Goal: Task Accomplishment & Management: Use online tool/utility

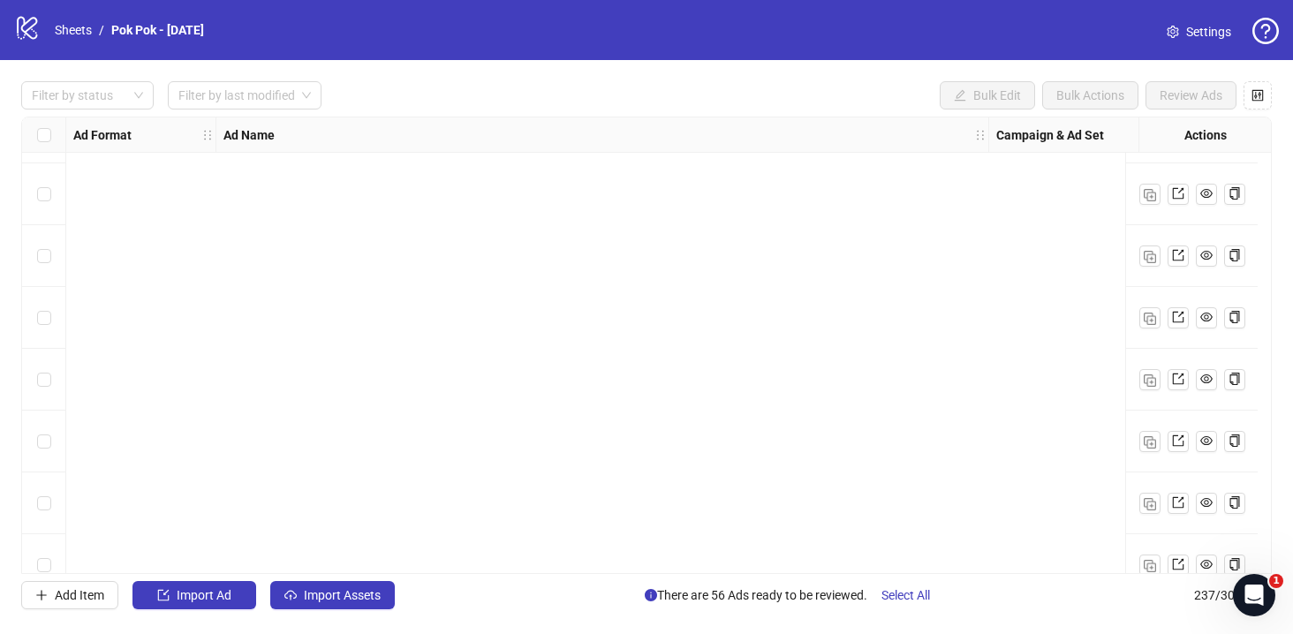
scroll to position [5289, 0]
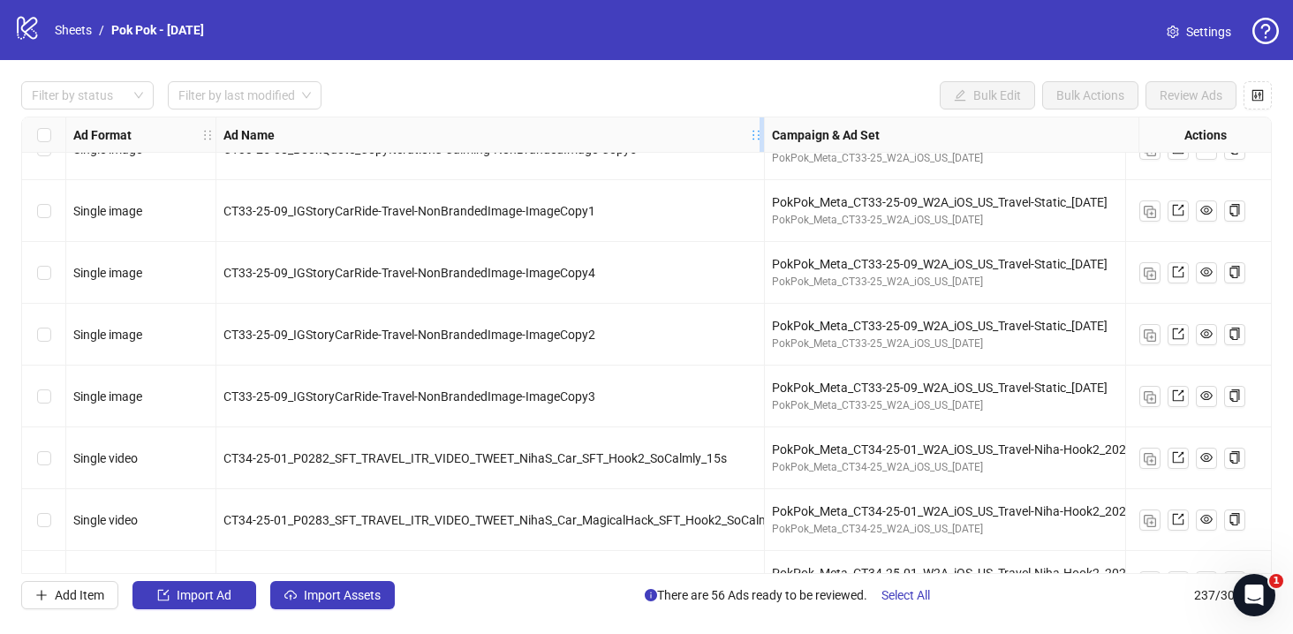
drag, startPoint x: 987, startPoint y: 140, endPoint x: 763, endPoint y: 132, distance: 224.5
click at [763, 132] on icon "holder" at bounding box center [768, 135] width 12 height 12
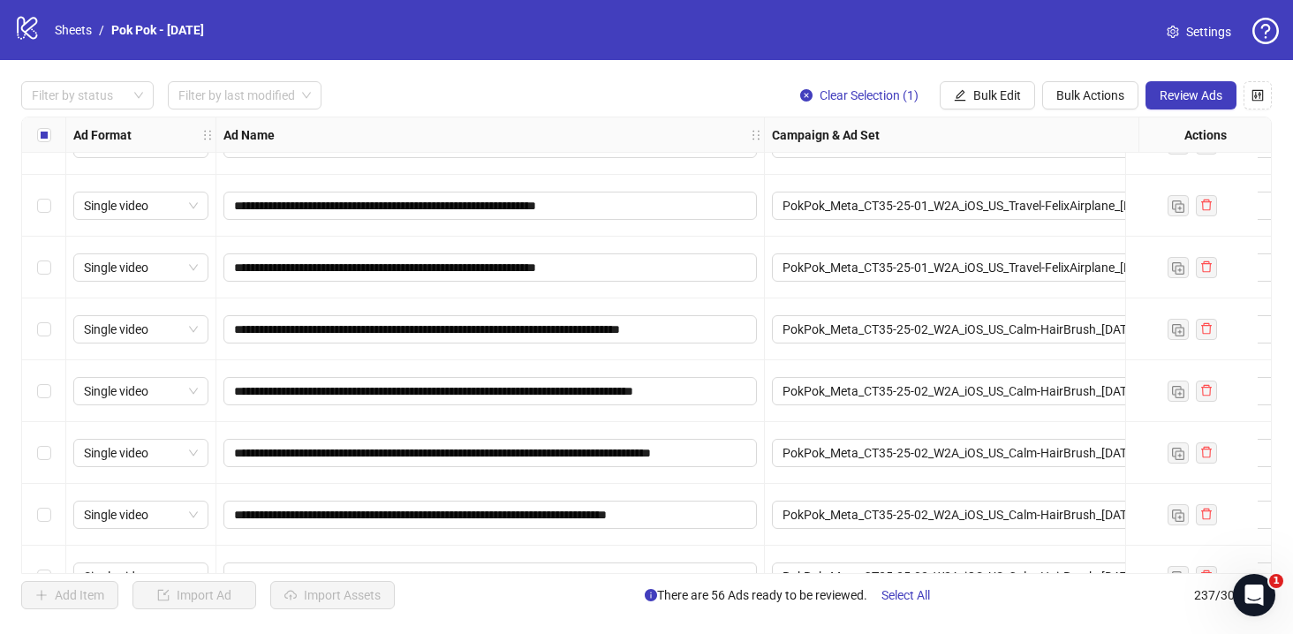
scroll to position [12072, 0]
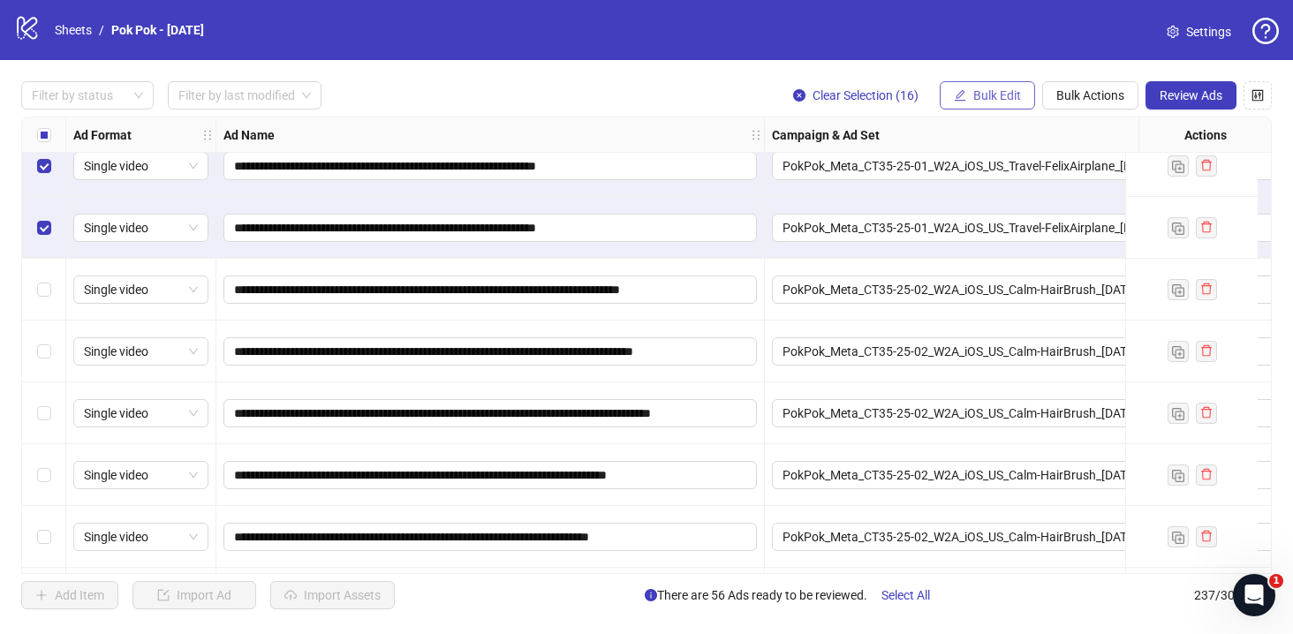
click at [979, 88] on span "Bulk Edit" at bounding box center [997, 95] width 48 height 14
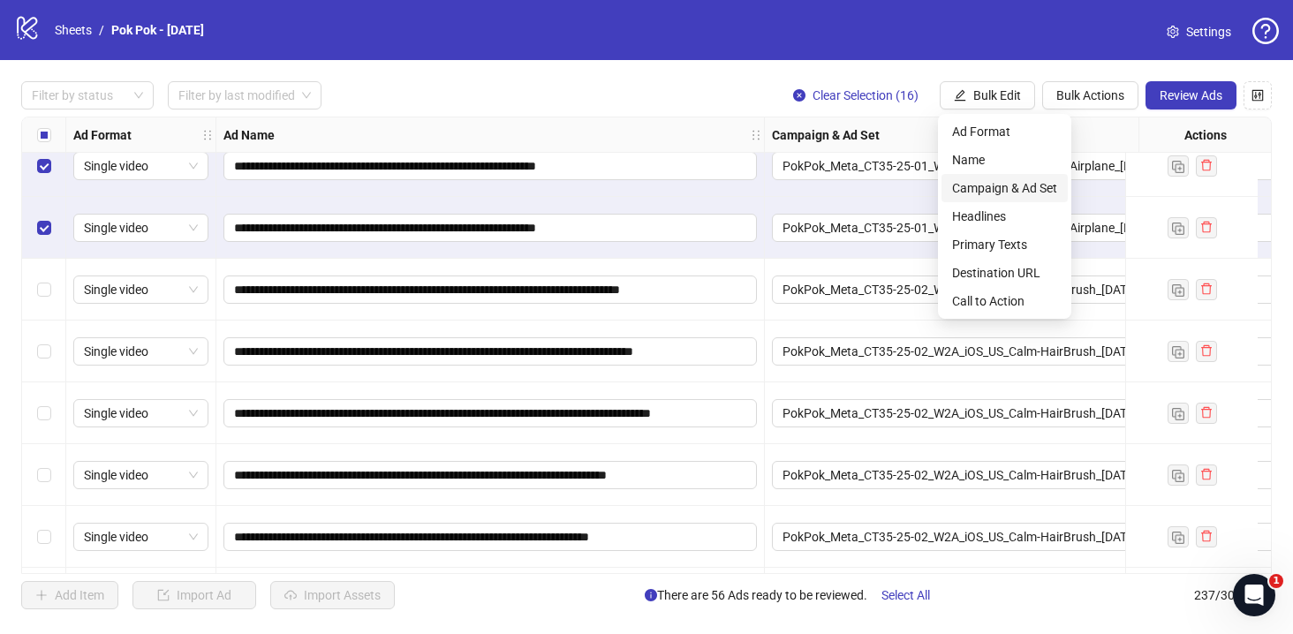
click at [1000, 181] on span "Campaign & Ad Set" at bounding box center [1004, 187] width 105 height 19
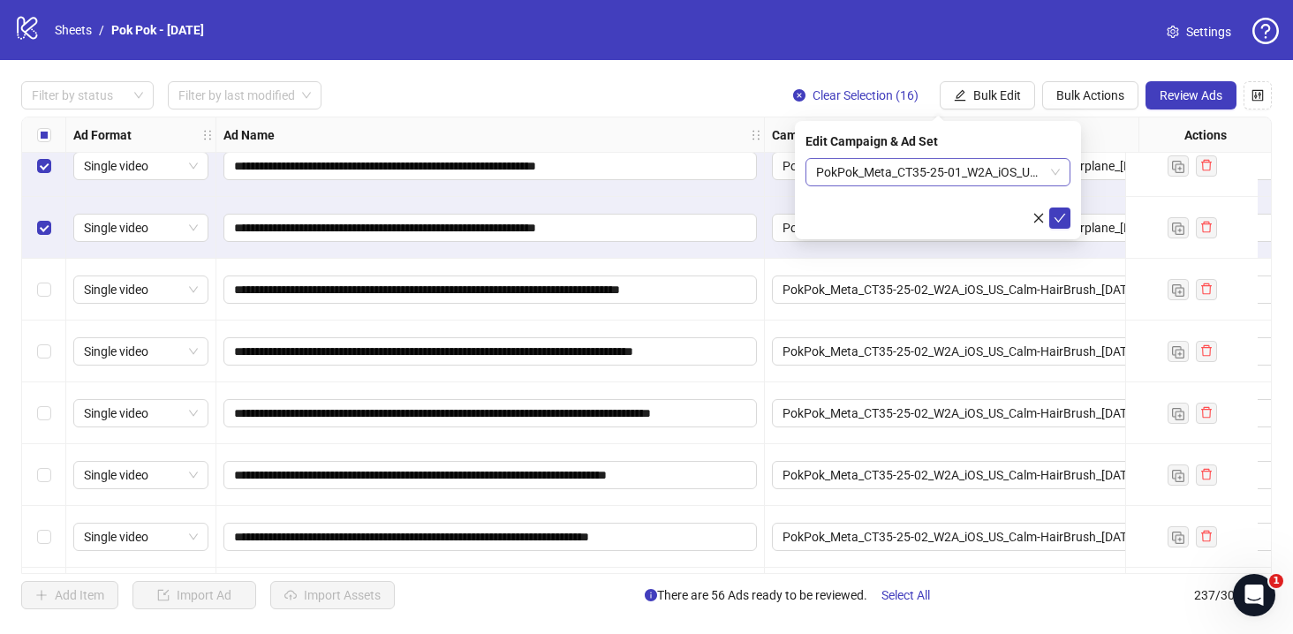
click at [1047, 170] on span "PokPok_Meta_CT35-25-01_W2A_iOS_US_Travel-FelixAirplane_2025.08.28" at bounding box center [938, 172] width 244 height 26
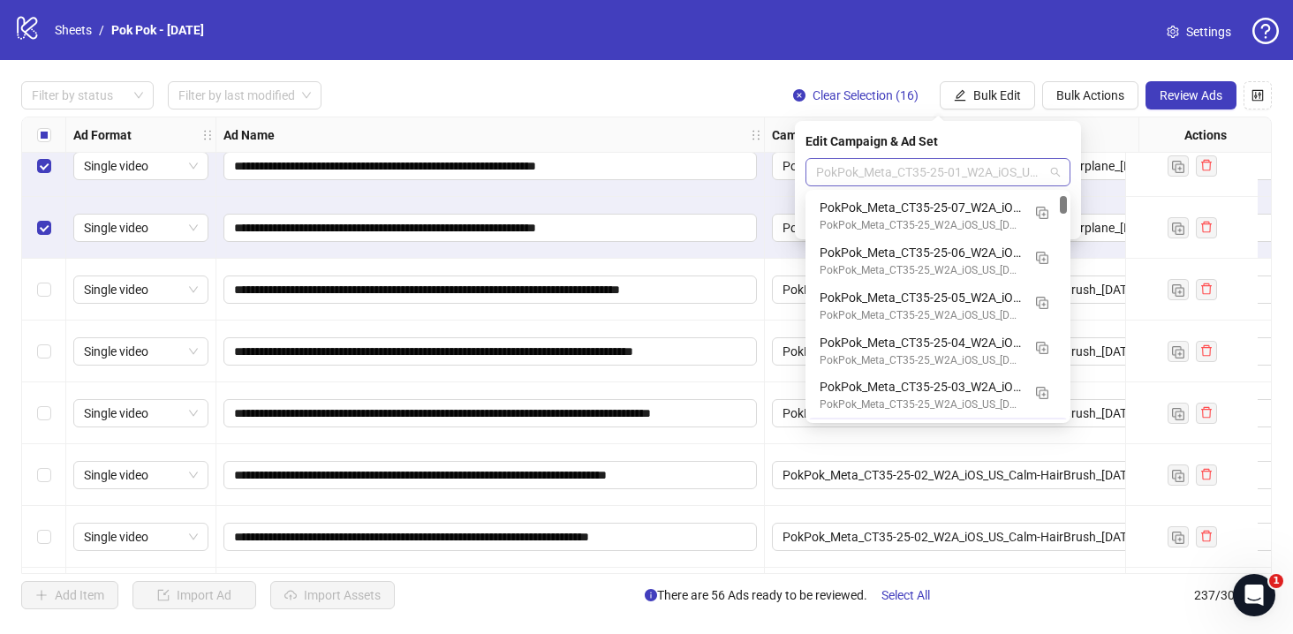
scroll to position [44, 0]
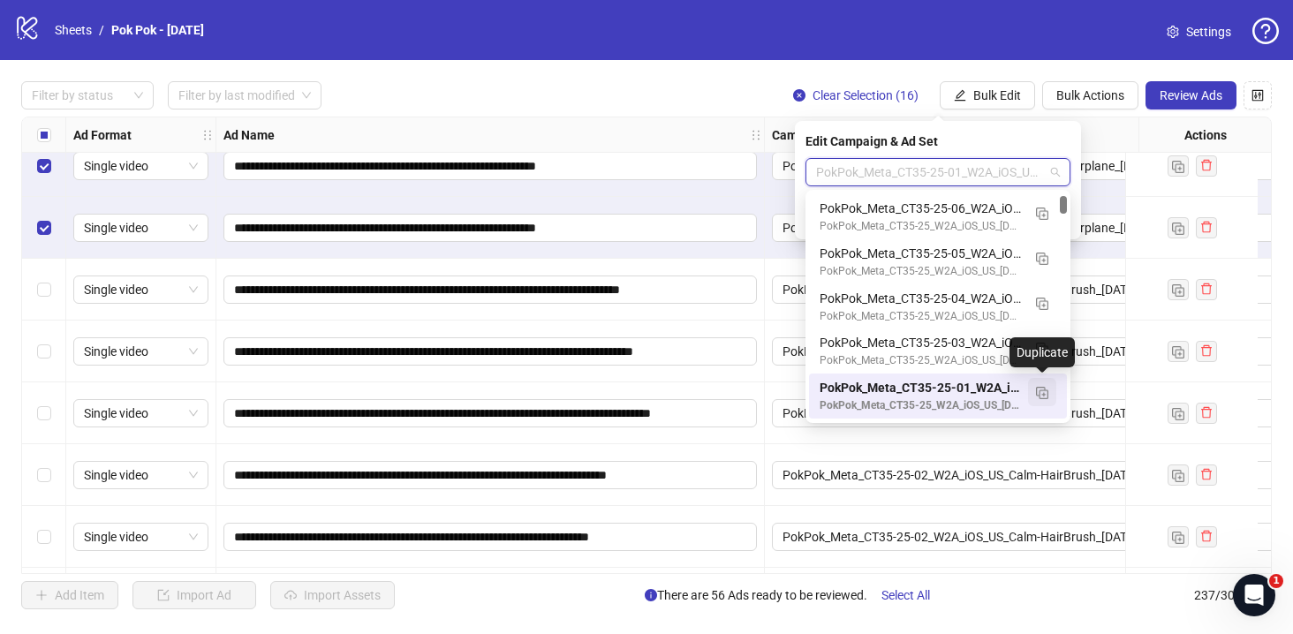
click at [1049, 397] on button "button" at bounding box center [1042, 392] width 28 height 28
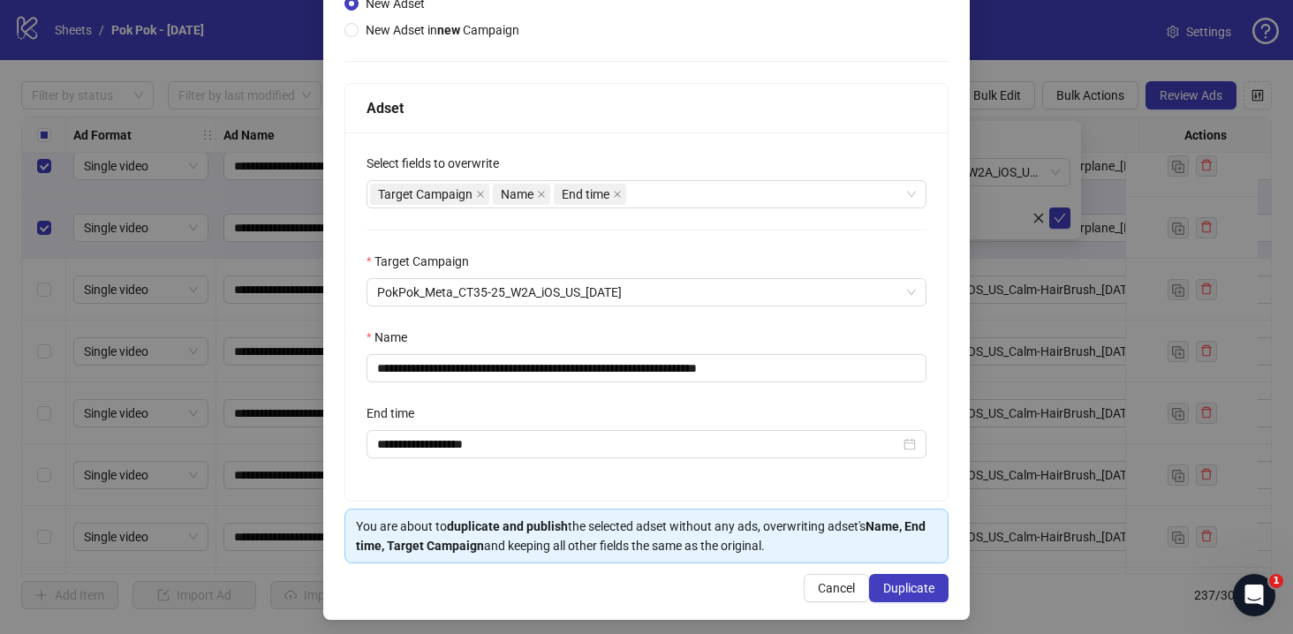
scroll to position [209, 0]
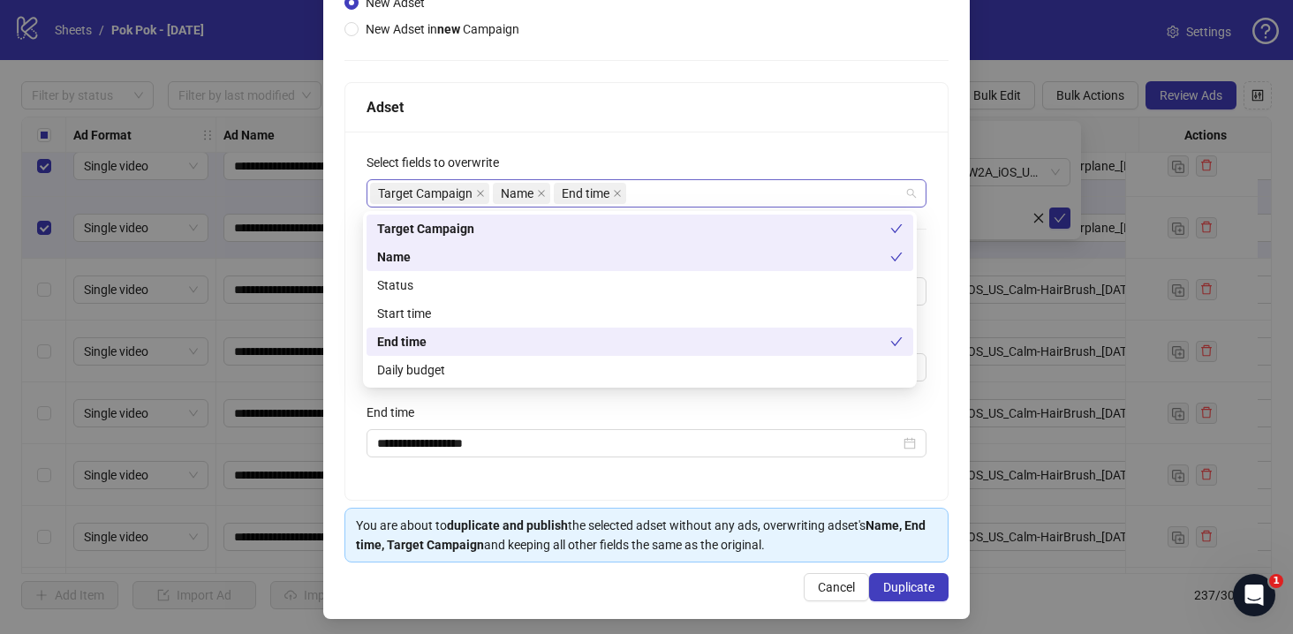
click at [652, 195] on div "Target Campaign Name End time" at bounding box center [637, 193] width 534 height 25
click at [530, 295] on div "Status" at bounding box center [640, 285] width 547 height 28
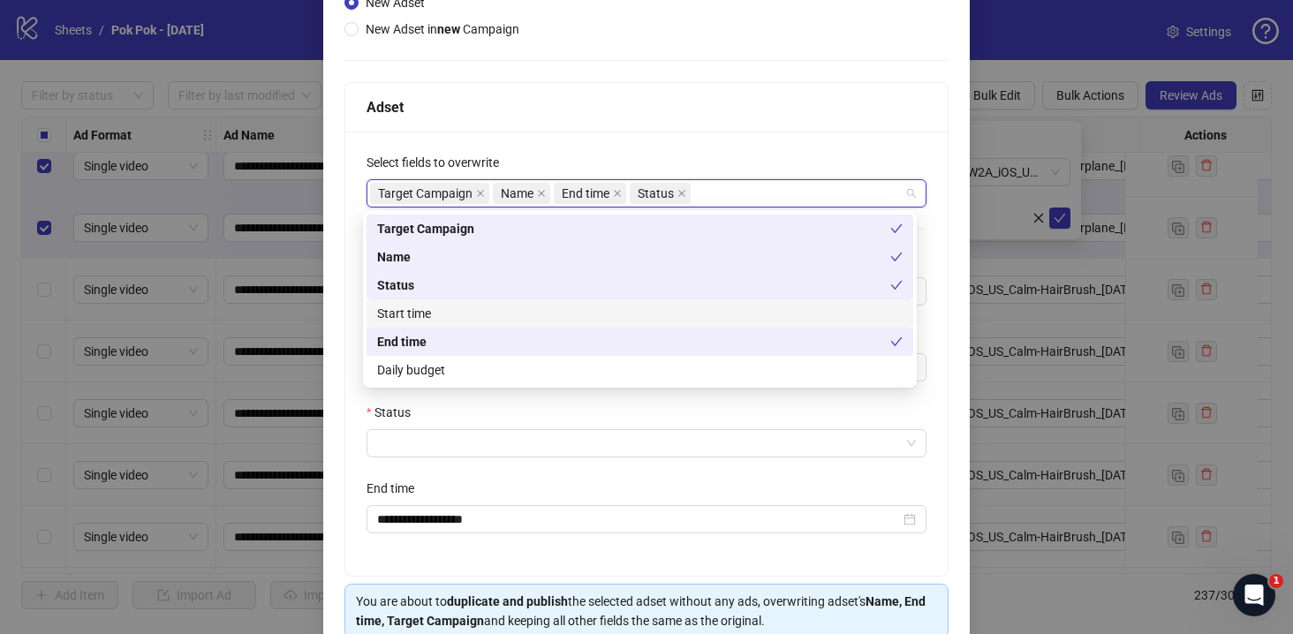
click at [521, 311] on div "Start time" at bounding box center [639, 313] width 525 height 19
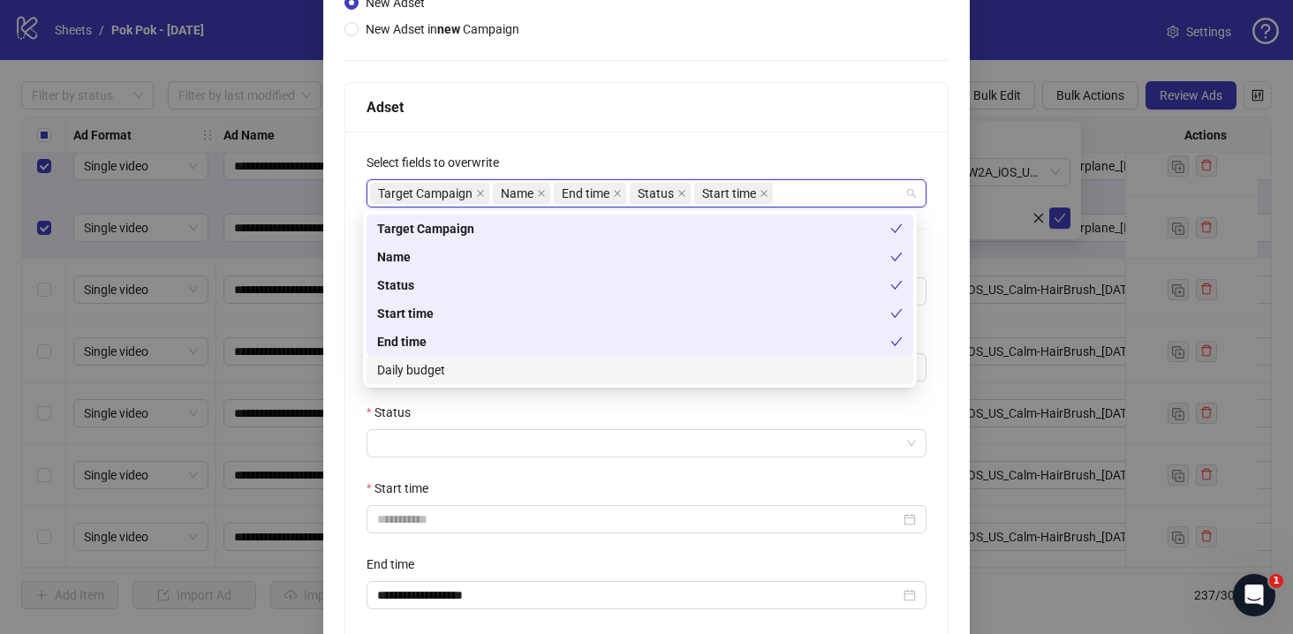
click at [504, 373] on div "Daily budget" at bounding box center [639, 369] width 525 height 19
click at [510, 411] on div "Status" at bounding box center [647, 416] width 560 height 26
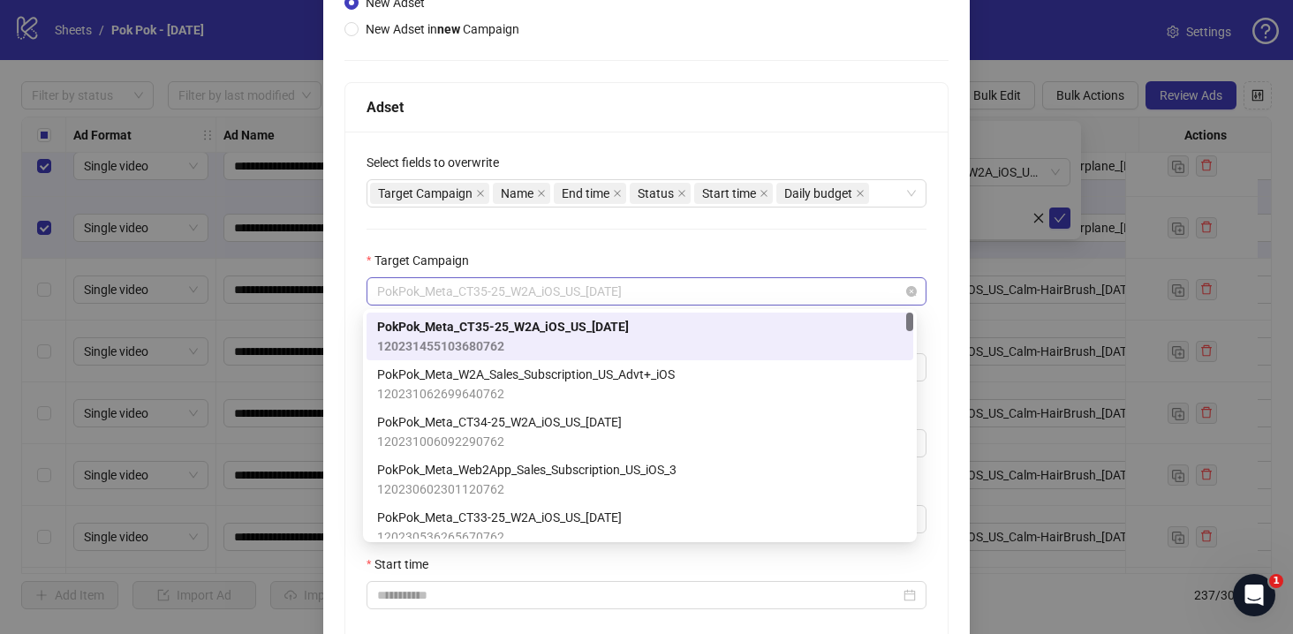
drag, startPoint x: 635, startPoint y: 296, endPoint x: 691, endPoint y: 300, distance: 56.7
click at [691, 300] on span "PokPok_Meta_CT35-25_W2A_iOS_US_2025.08.28" at bounding box center [646, 291] width 539 height 26
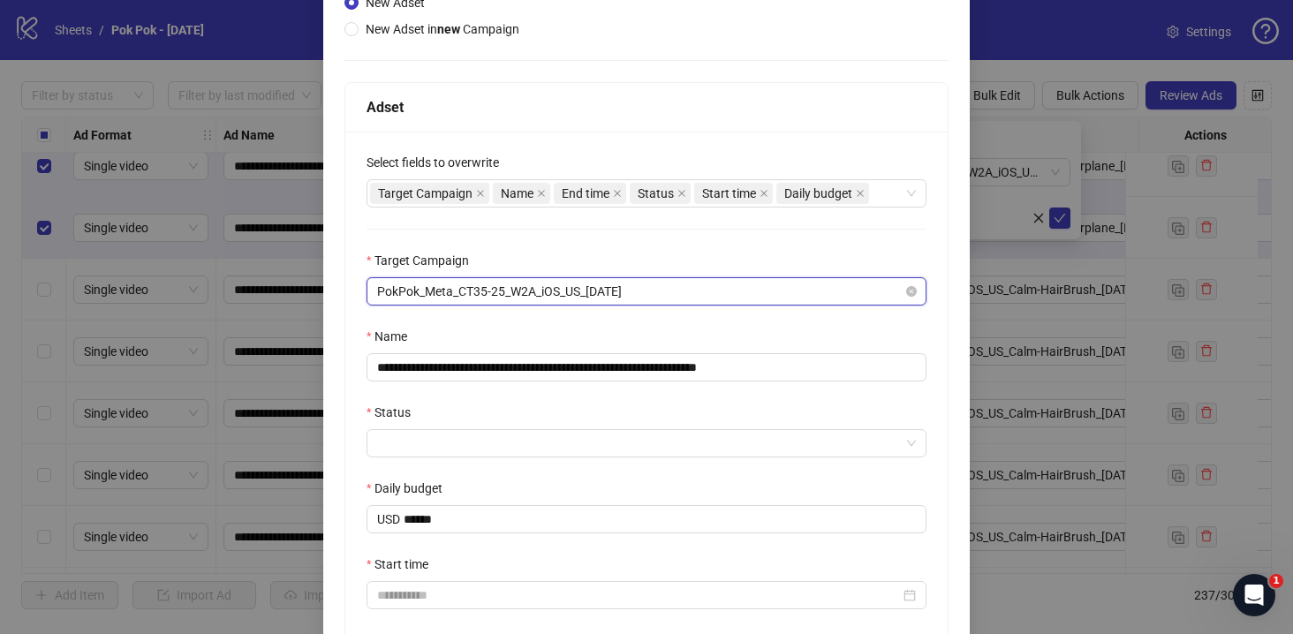
click at [678, 298] on span "PokPok_Meta_CT35-25_W2A_iOS_US_2025.08.28" at bounding box center [646, 291] width 539 height 26
click at [787, 374] on input "**********" at bounding box center [647, 367] width 560 height 28
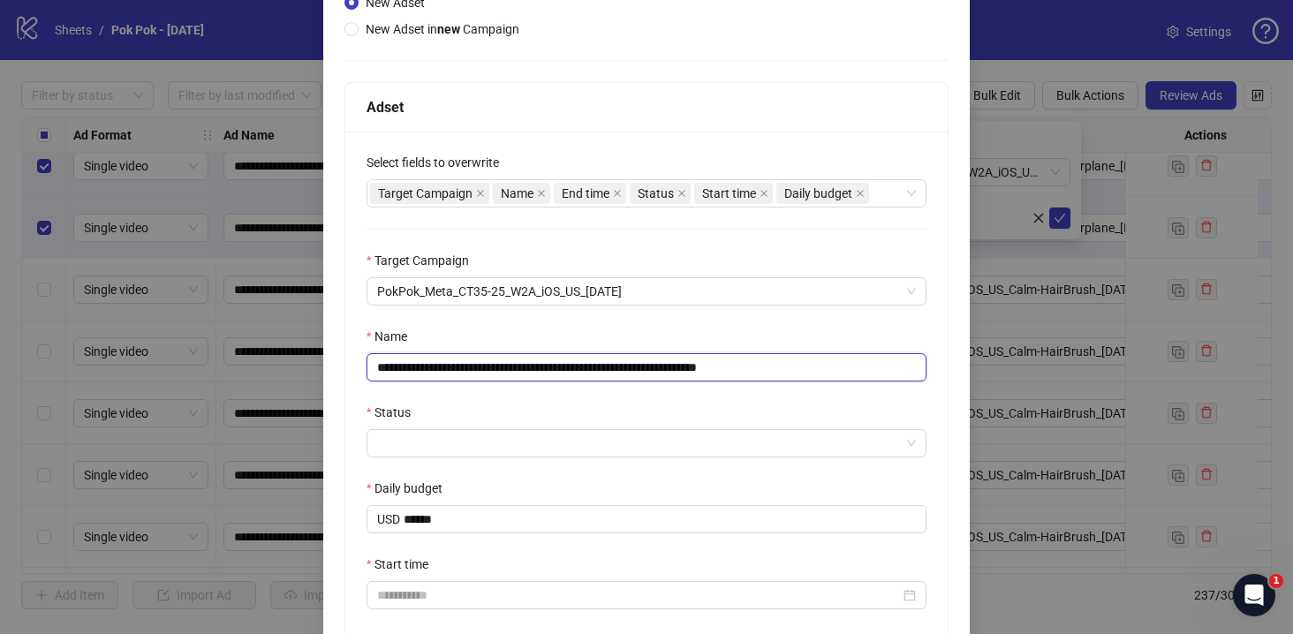
drag, startPoint x: 775, startPoint y: 370, endPoint x: 858, endPoint y: 376, distance: 83.2
click at [858, 376] on input "**********" at bounding box center [647, 367] width 560 height 28
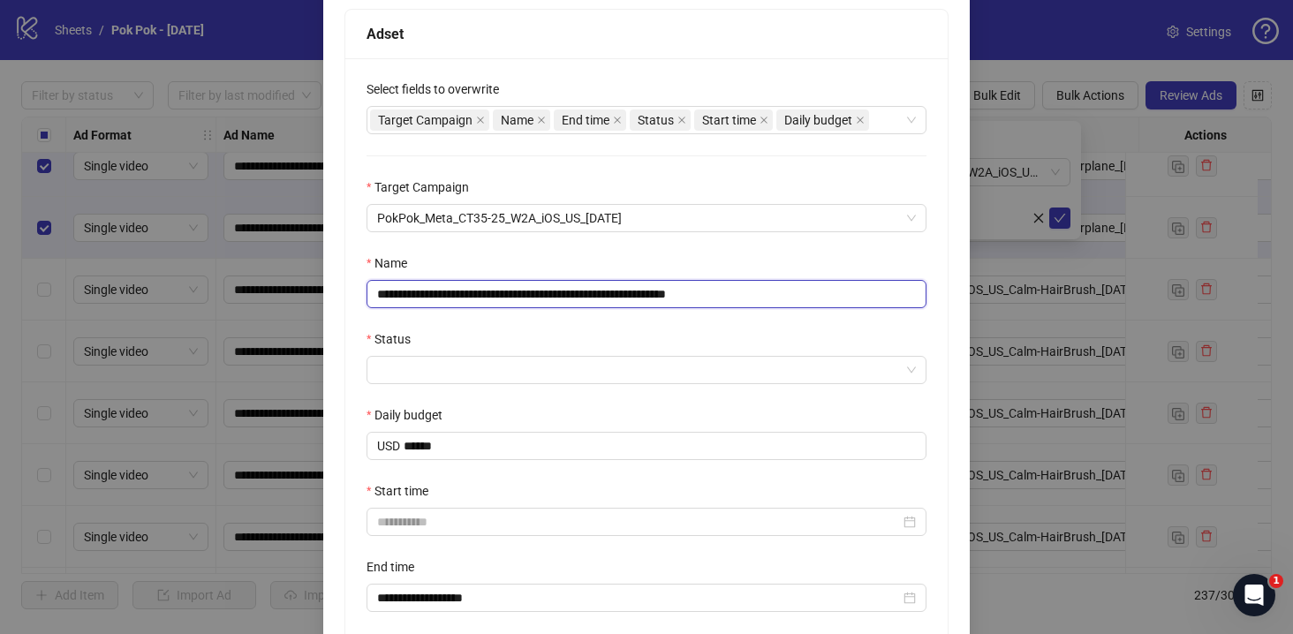
scroll to position [346, 0]
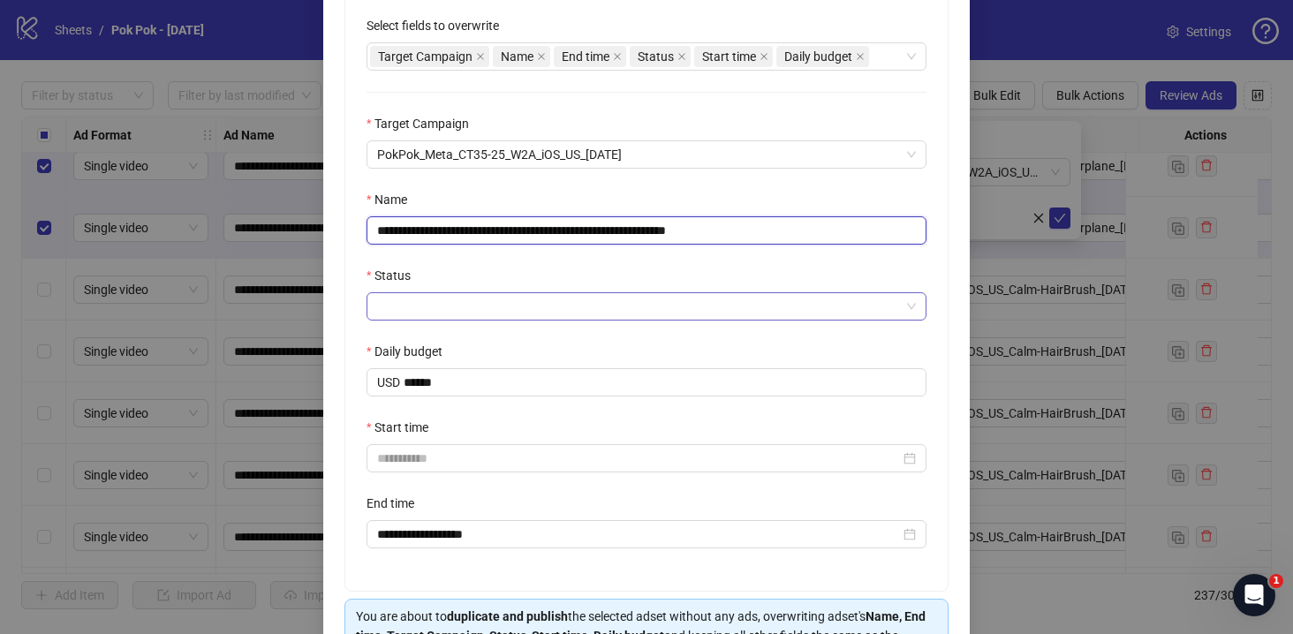
type input "**********"
click at [487, 306] on input "Status" at bounding box center [638, 306] width 523 height 26
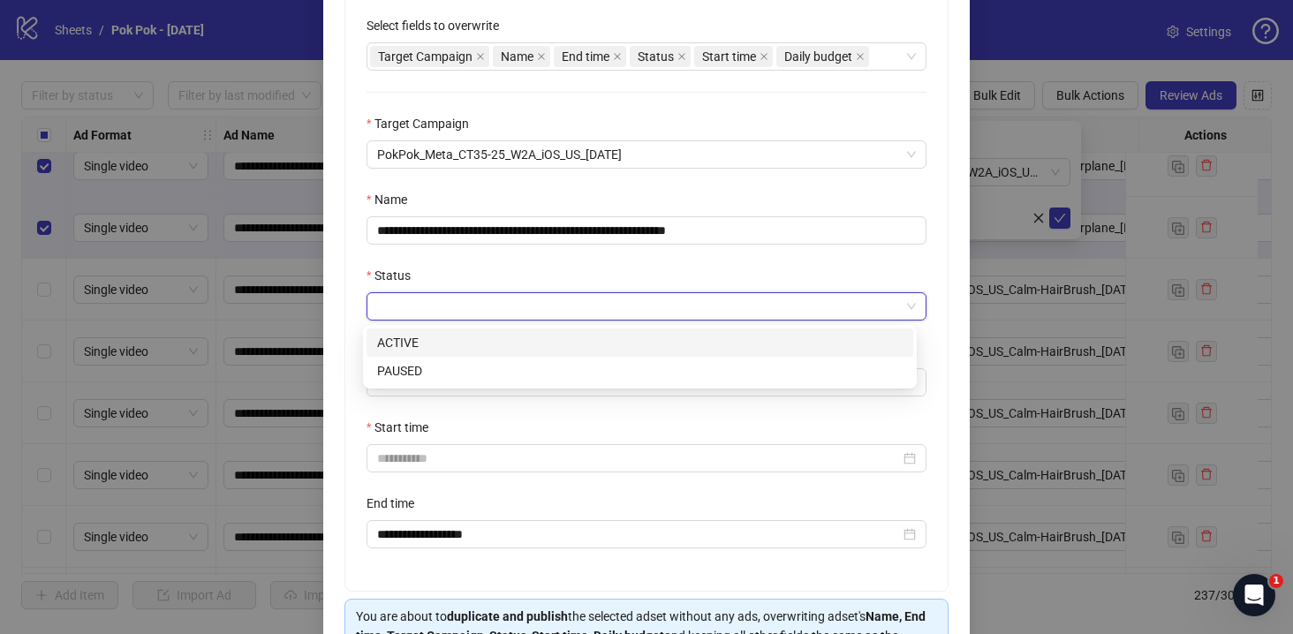
click at [478, 336] on div "ACTIVE" at bounding box center [639, 342] width 525 height 19
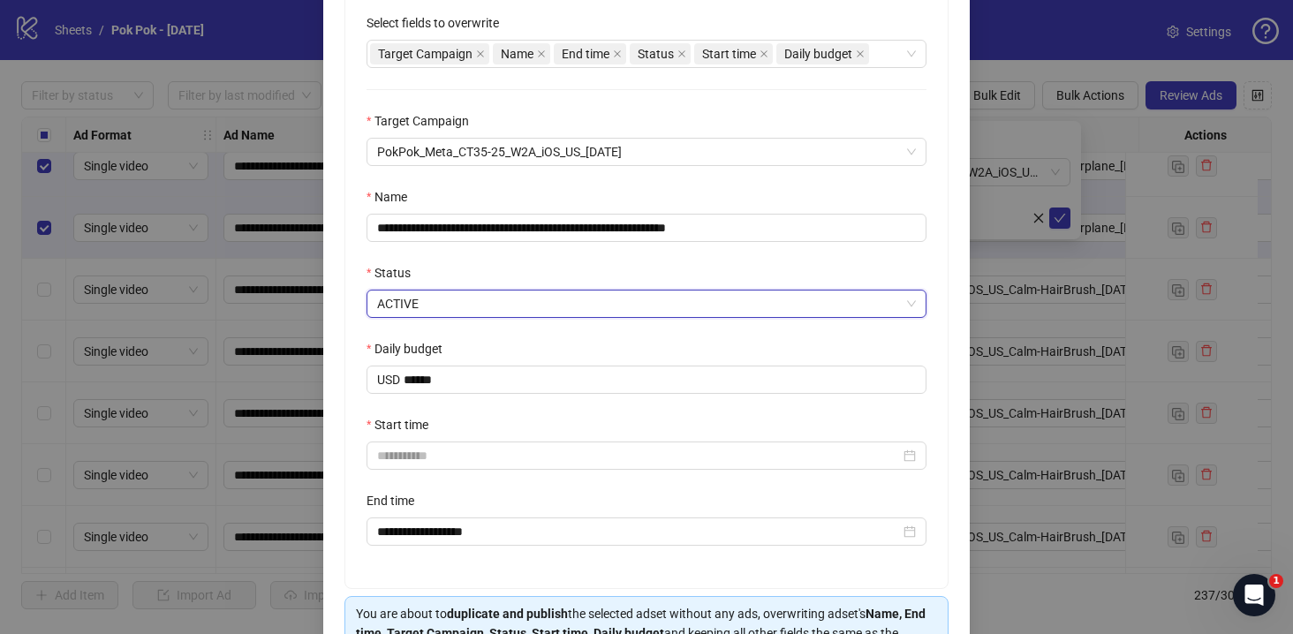
scroll to position [350, 0]
click at [484, 443] on div at bounding box center [647, 455] width 560 height 28
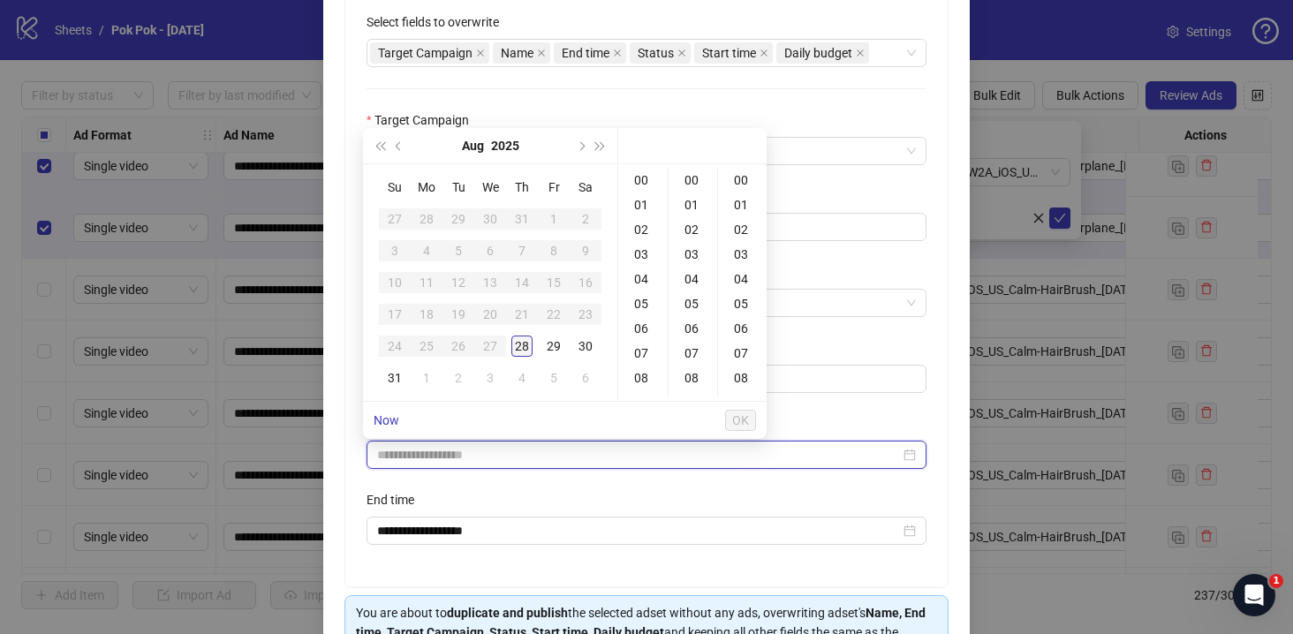
type input "**********"
click at [952, 226] on div "**********" at bounding box center [646, 232] width 646 height 987
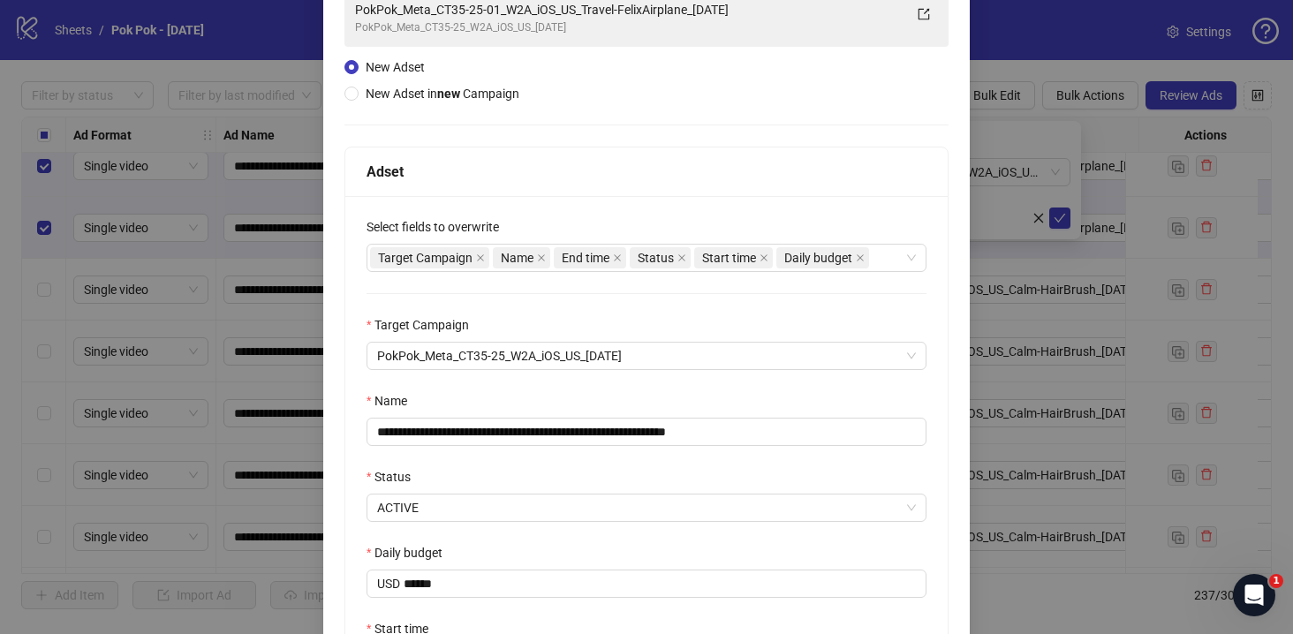
scroll to position [0, 0]
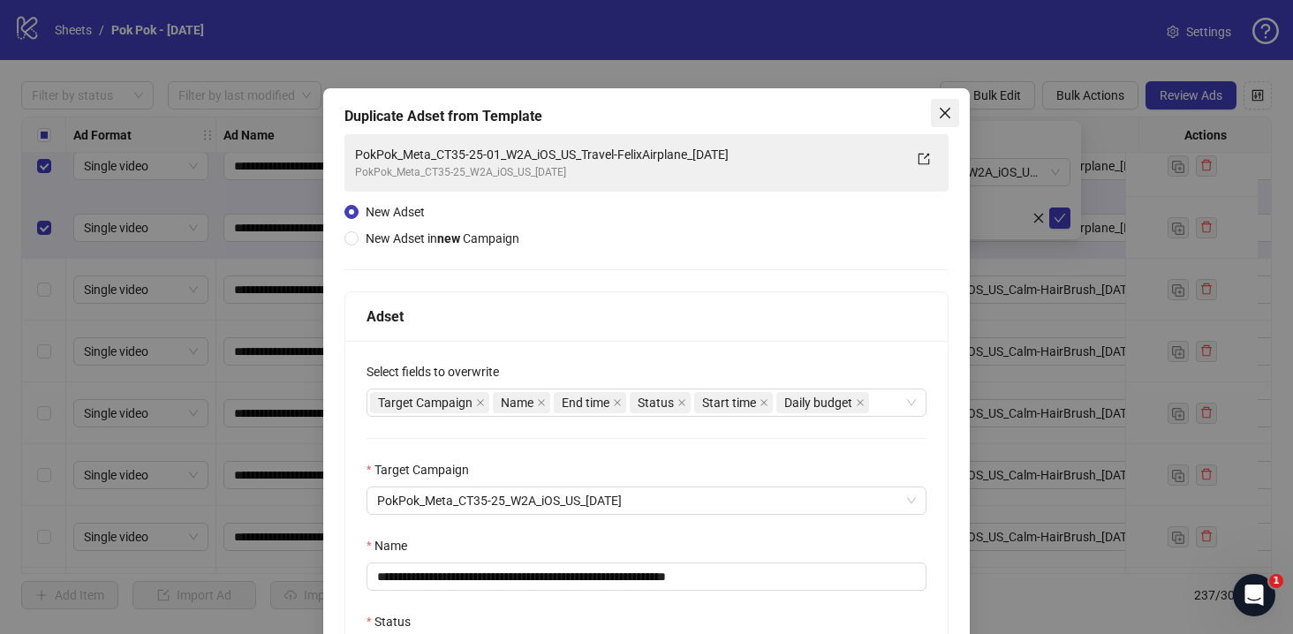
click at [941, 102] on button "Close" at bounding box center [945, 113] width 28 height 28
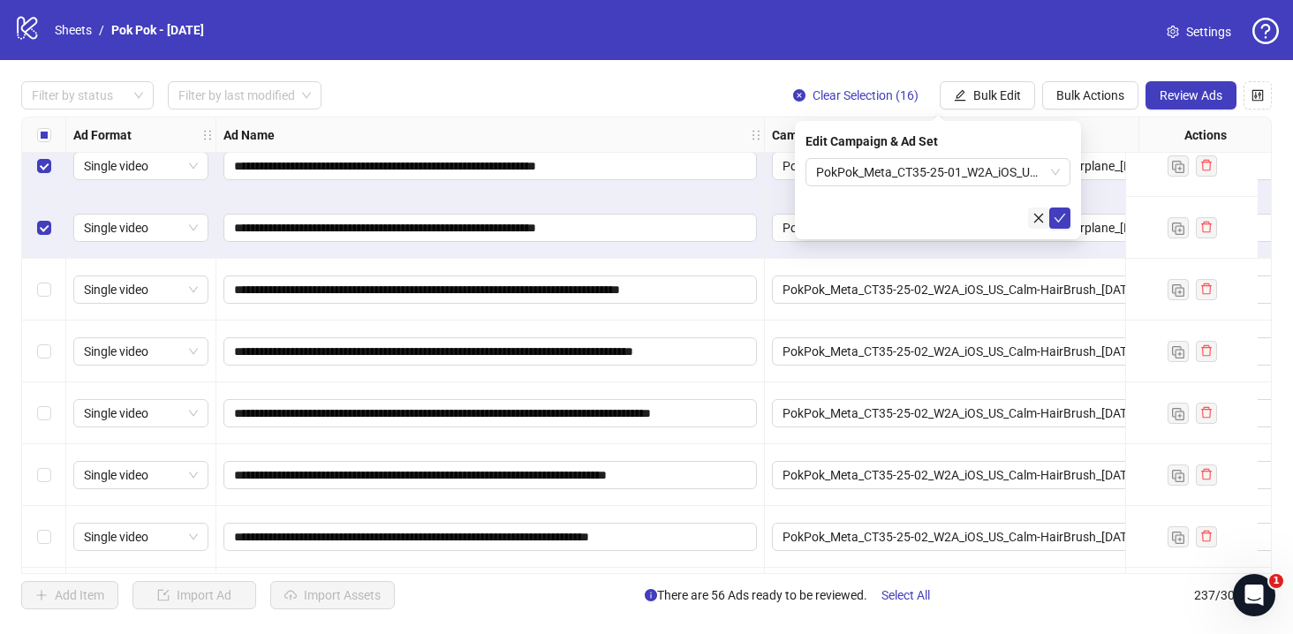
click at [1038, 220] on icon "close" at bounding box center [1038, 218] width 12 height 12
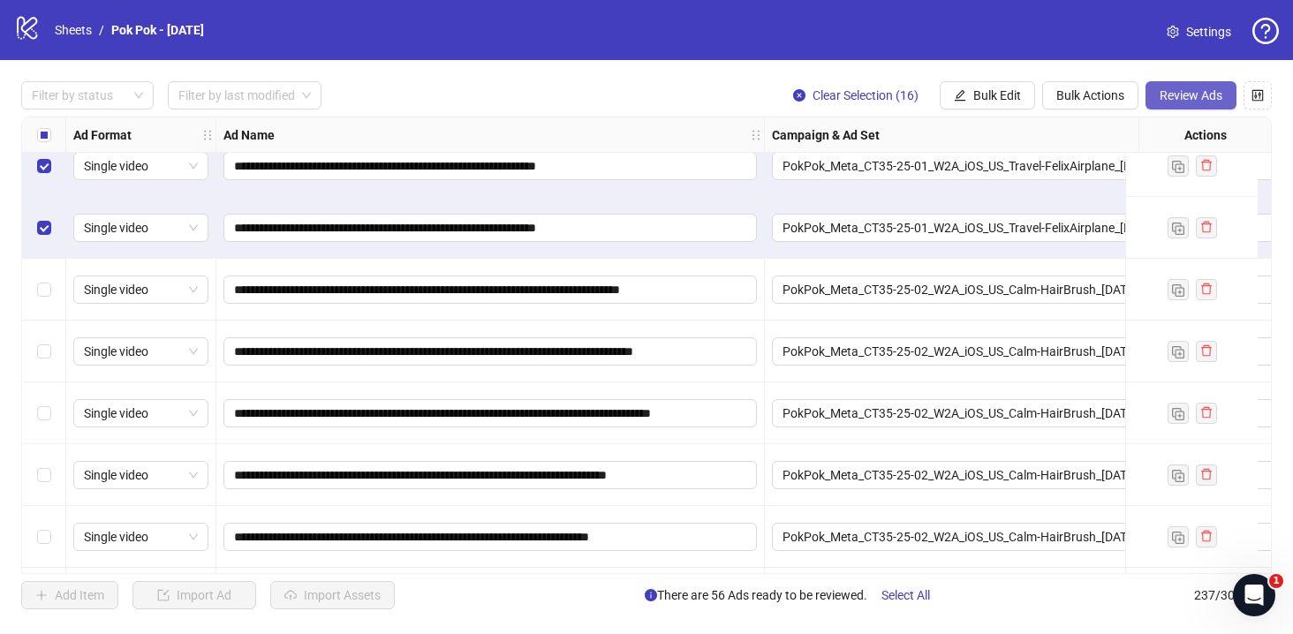
click at [1186, 96] on span "Review Ads" at bounding box center [1191, 95] width 63 height 14
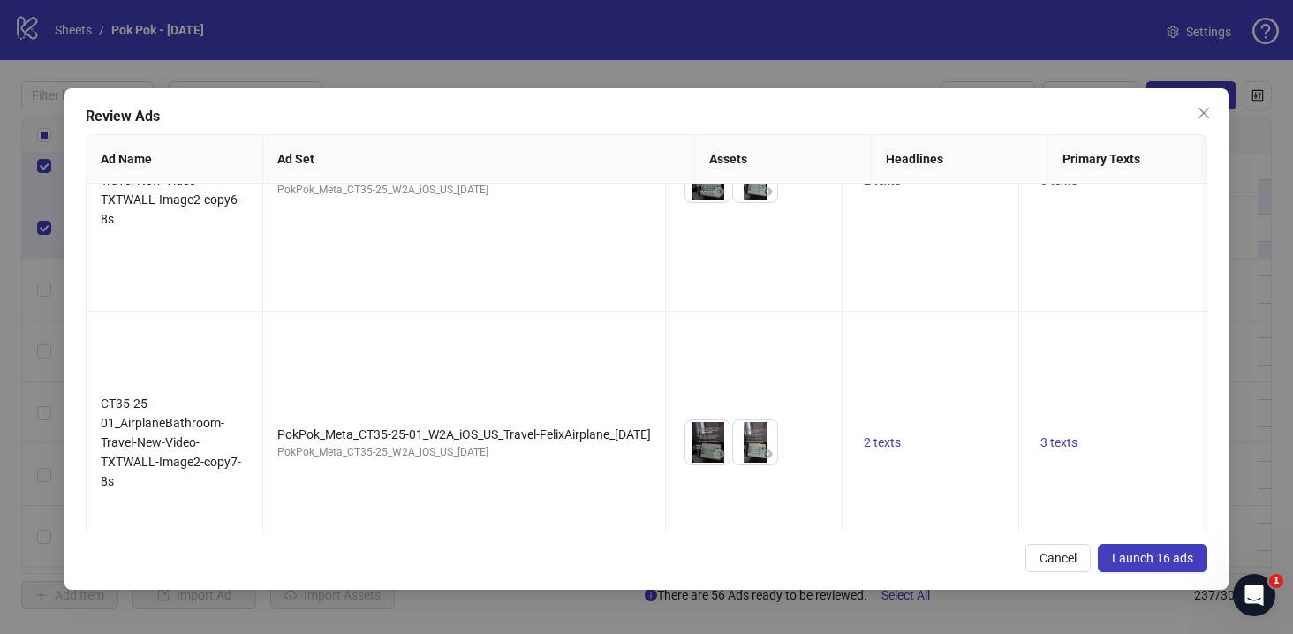
scroll to position [3549, 0]
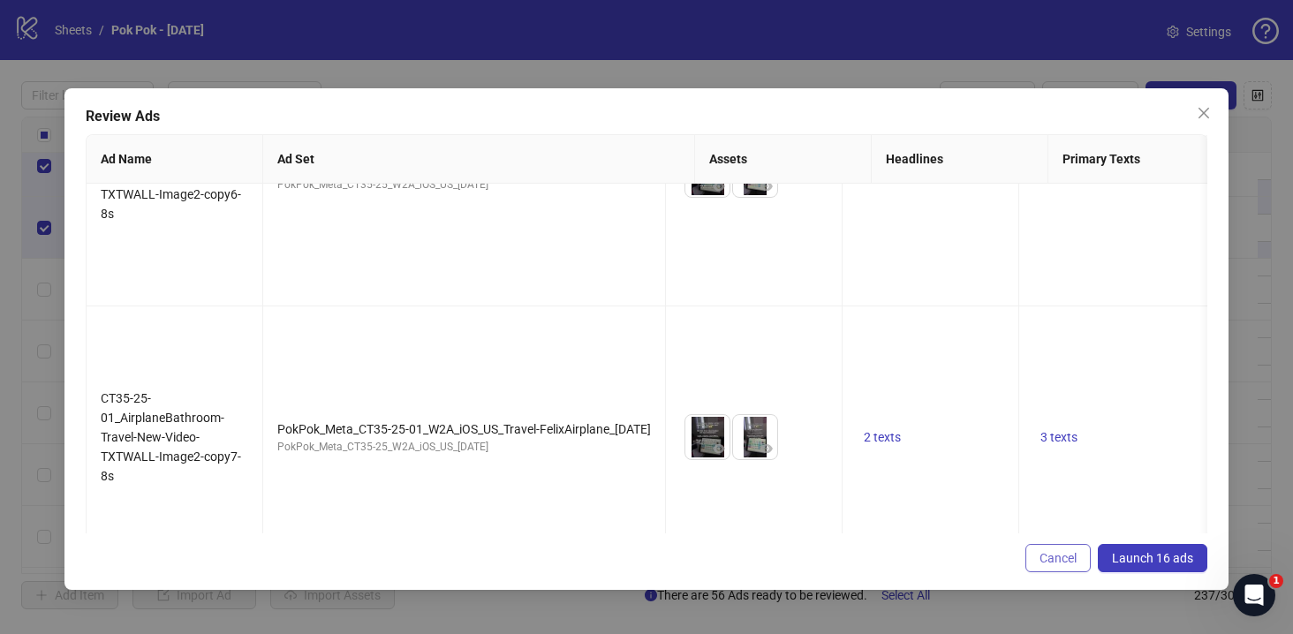
click at [1056, 559] on span "Cancel" at bounding box center [1057, 558] width 37 height 14
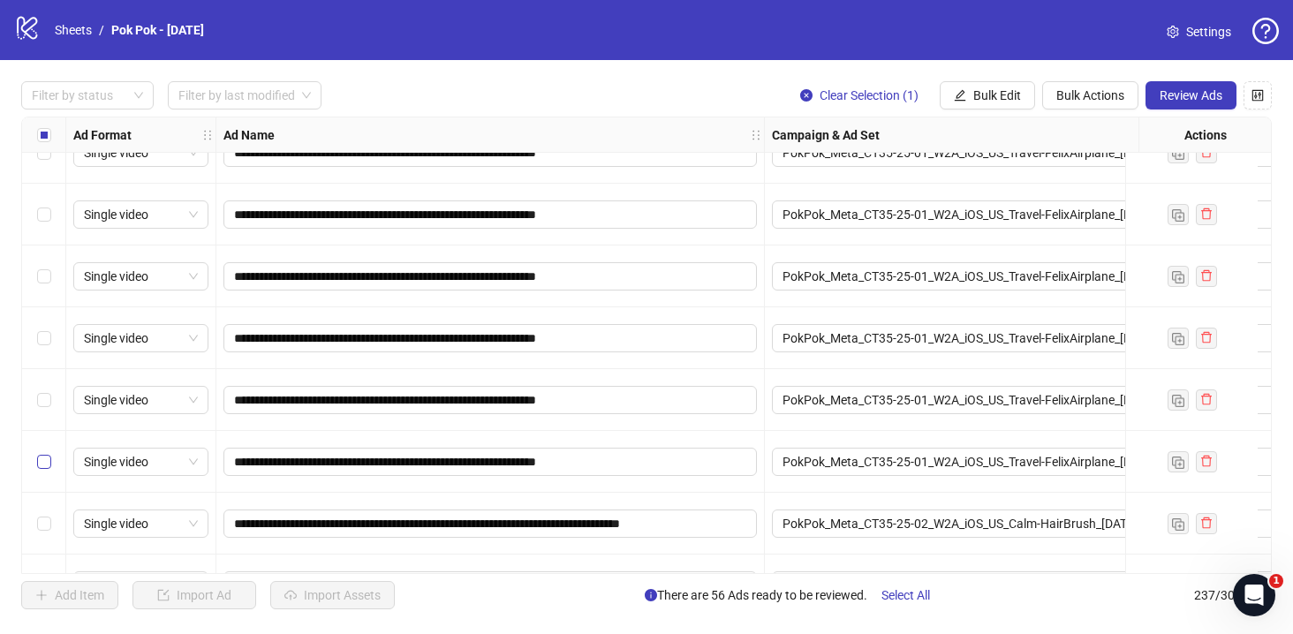
scroll to position [11842, 0]
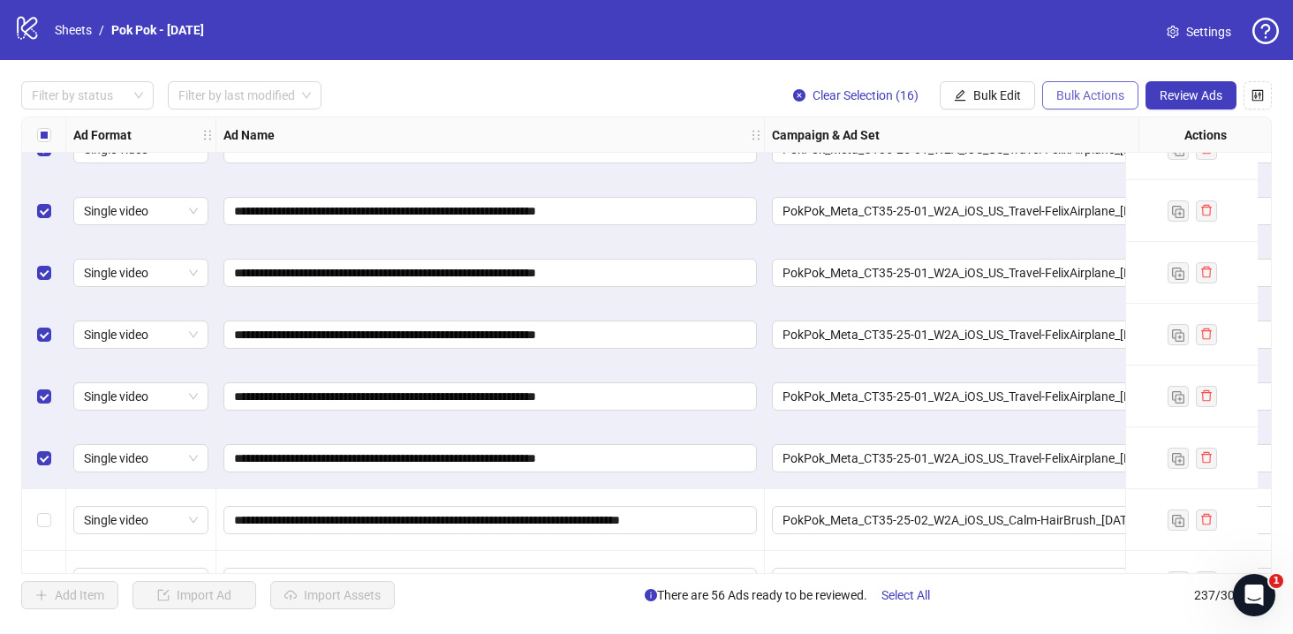
click at [1081, 96] on span "Bulk Actions" at bounding box center [1090, 95] width 68 height 14
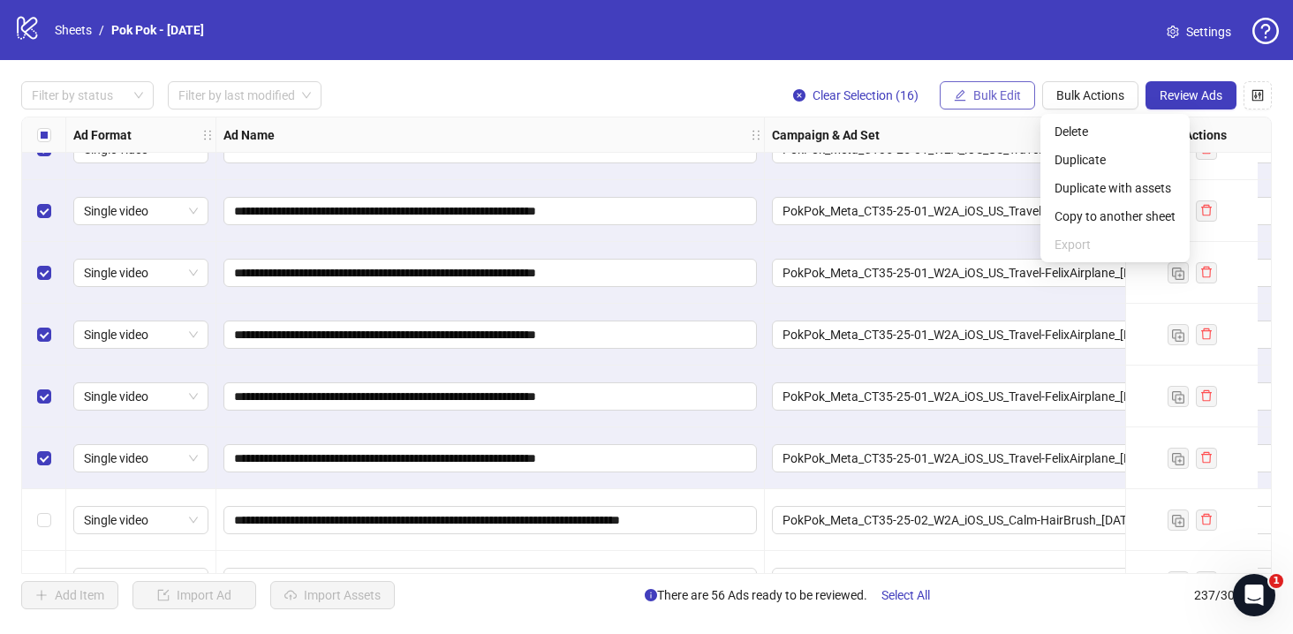
click at [1017, 97] on span "Bulk Edit" at bounding box center [997, 95] width 48 height 14
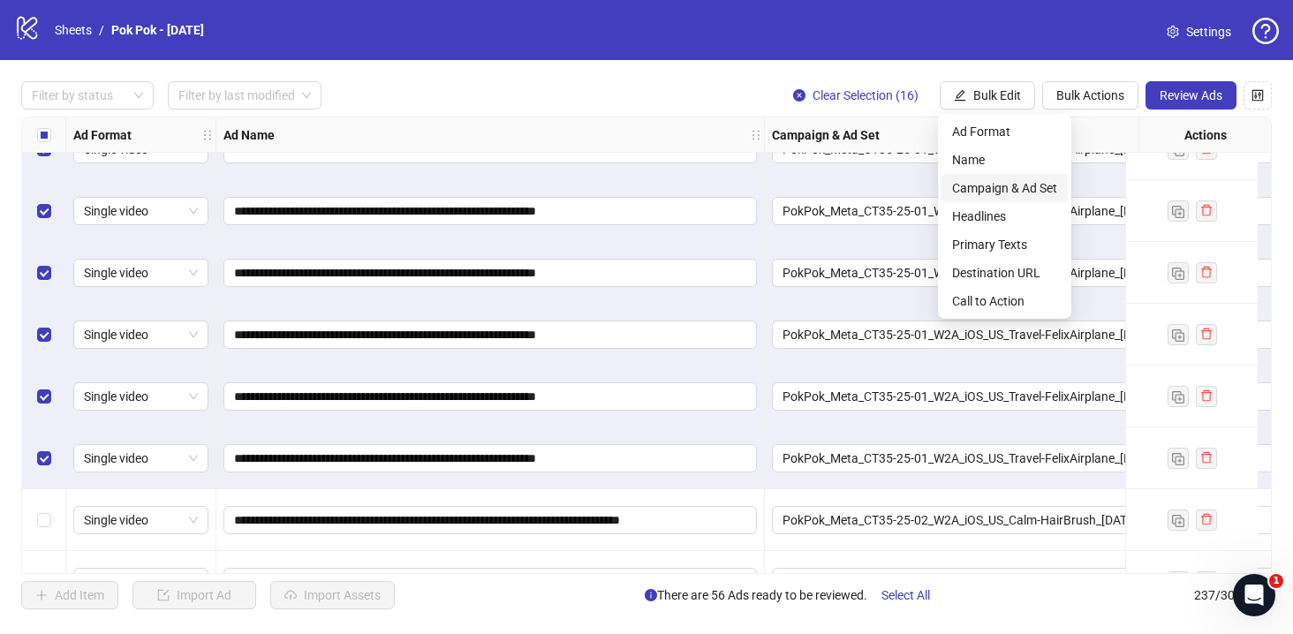
click at [1031, 190] on span "Campaign & Ad Set" at bounding box center [1004, 187] width 105 height 19
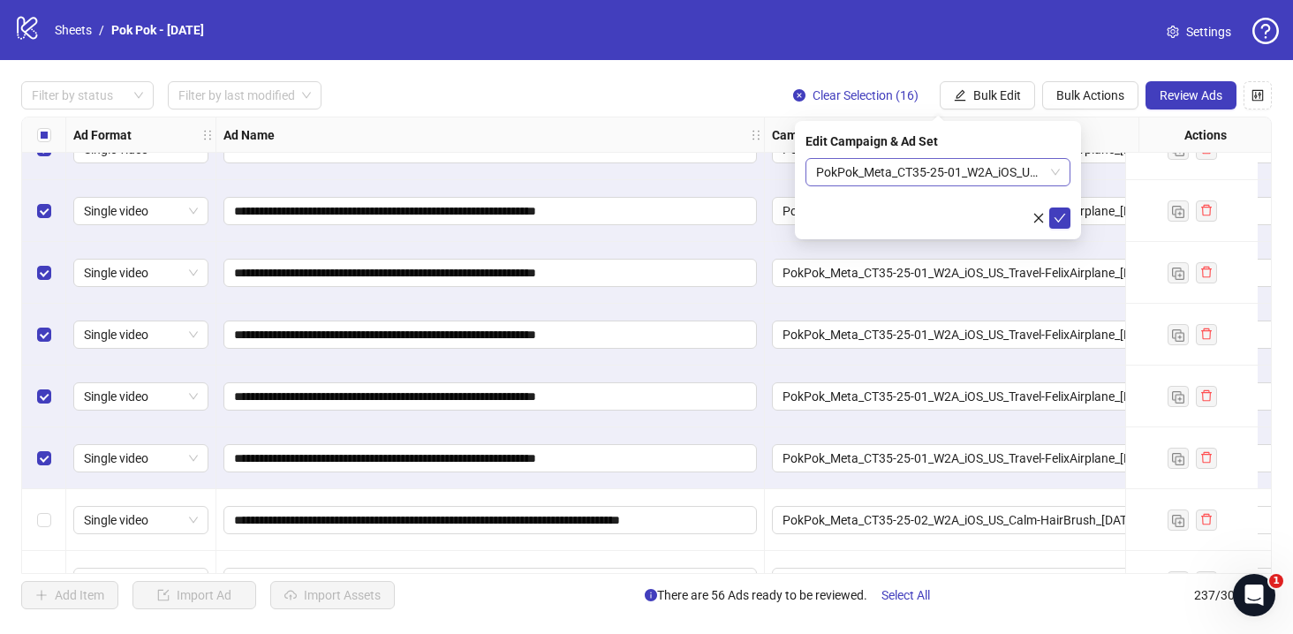
click at [1054, 170] on span "PokPok_Meta_CT35-25-01_W2A_iOS_US_Travel-FelixAirplane_2025.08.28" at bounding box center [938, 172] width 244 height 26
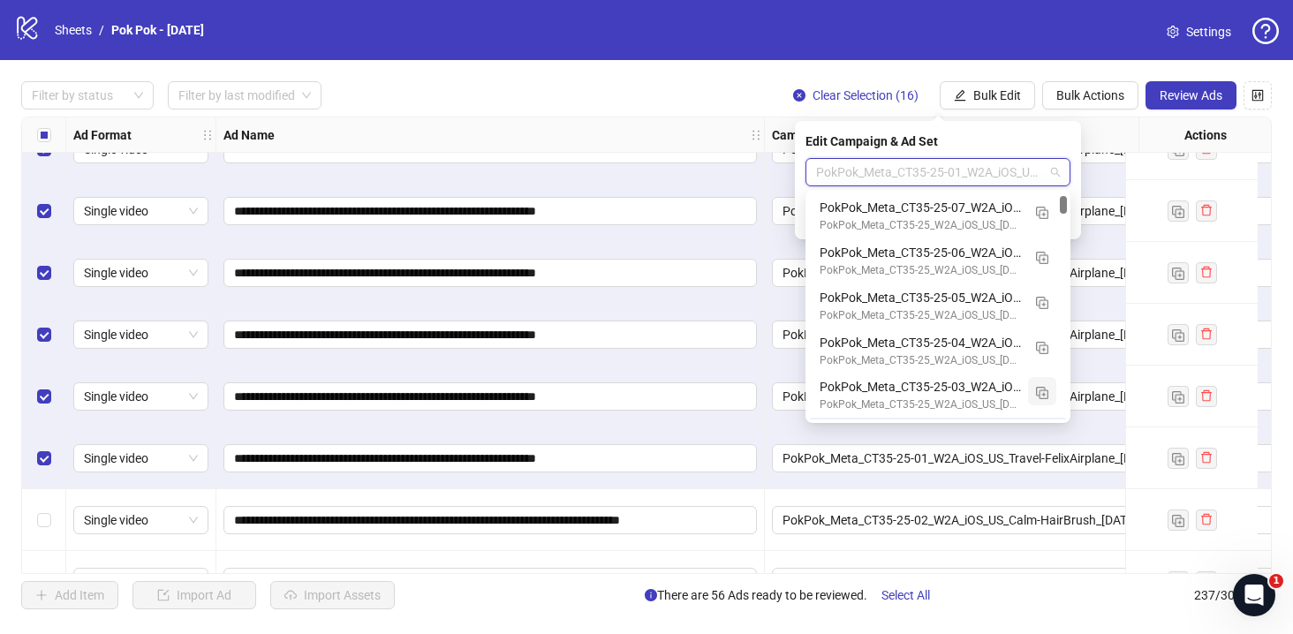
scroll to position [44, 0]
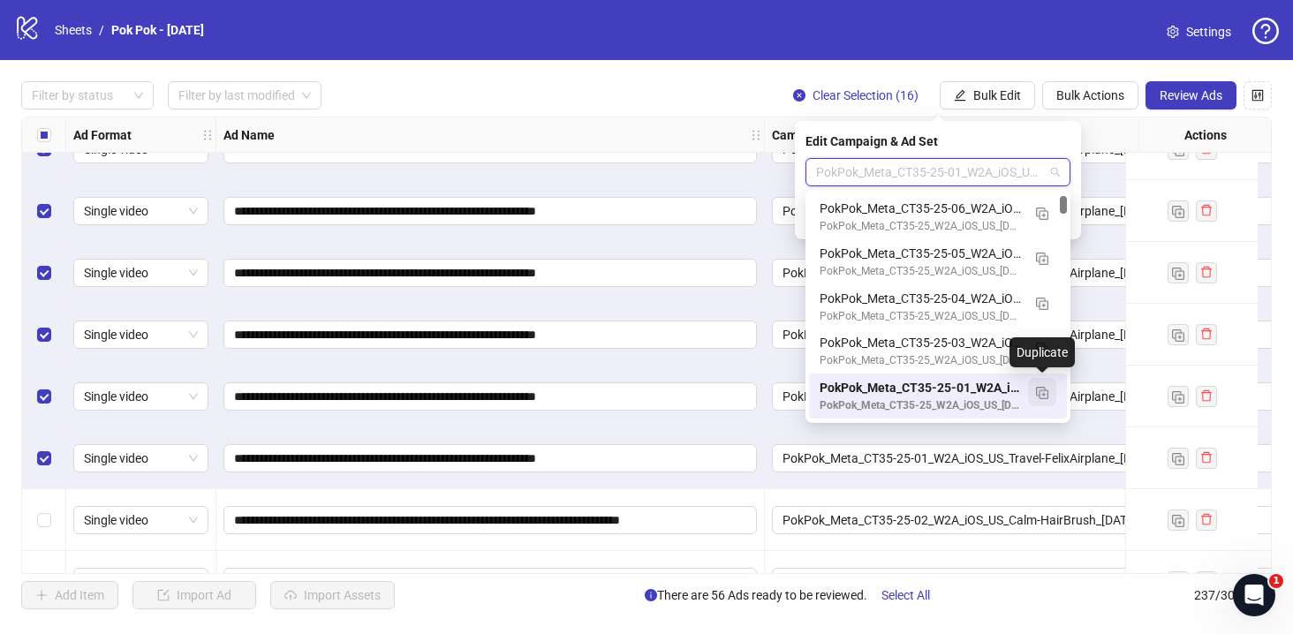
click at [1047, 396] on img "button" at bounding box center [1042, 393] width 12 height 12
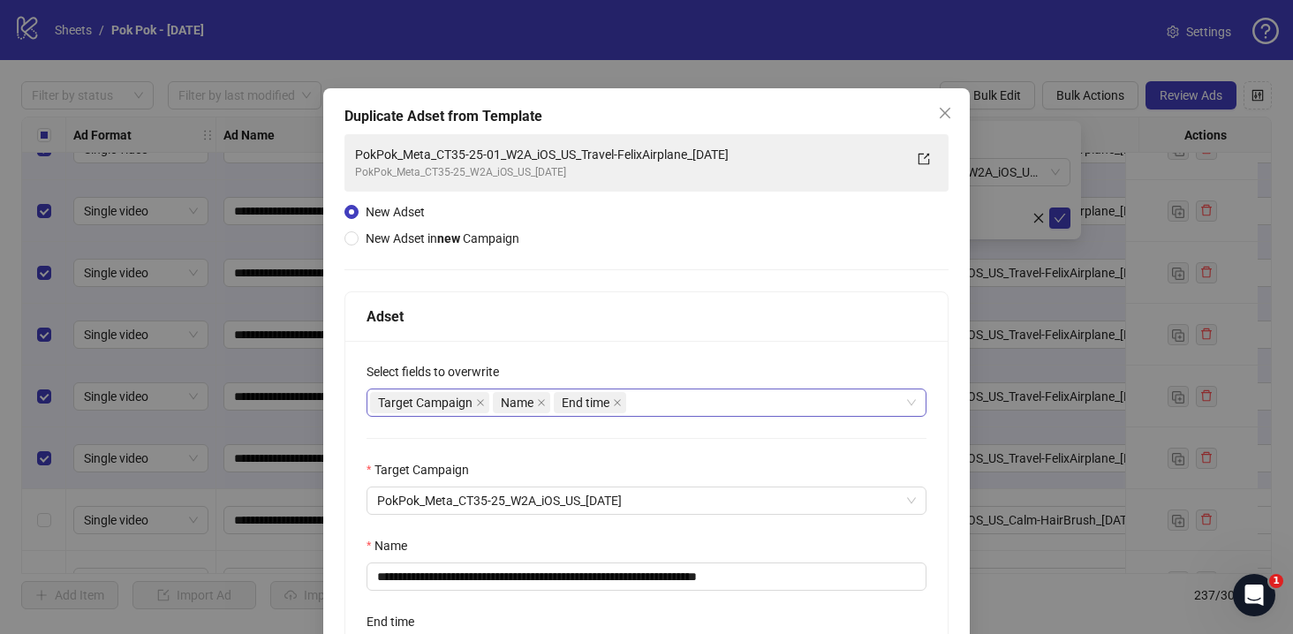
click at [711, 395] on div "Target Campaign Name End time" at bounding box center [637, 402] width 534 height 25
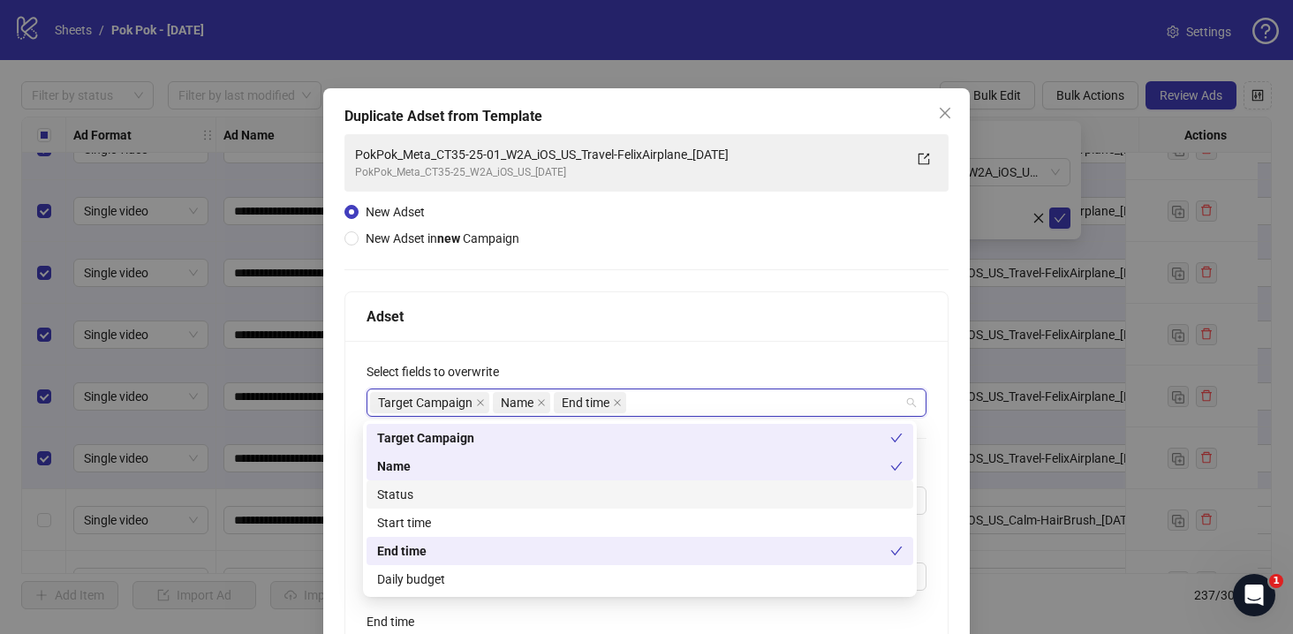
click at [602, 493] on div "Status" at bounding box center [639, 494] width 525 height 19
click at [586, 522] on div "Start time" at bounding box center [639, 522] width 525 height 19
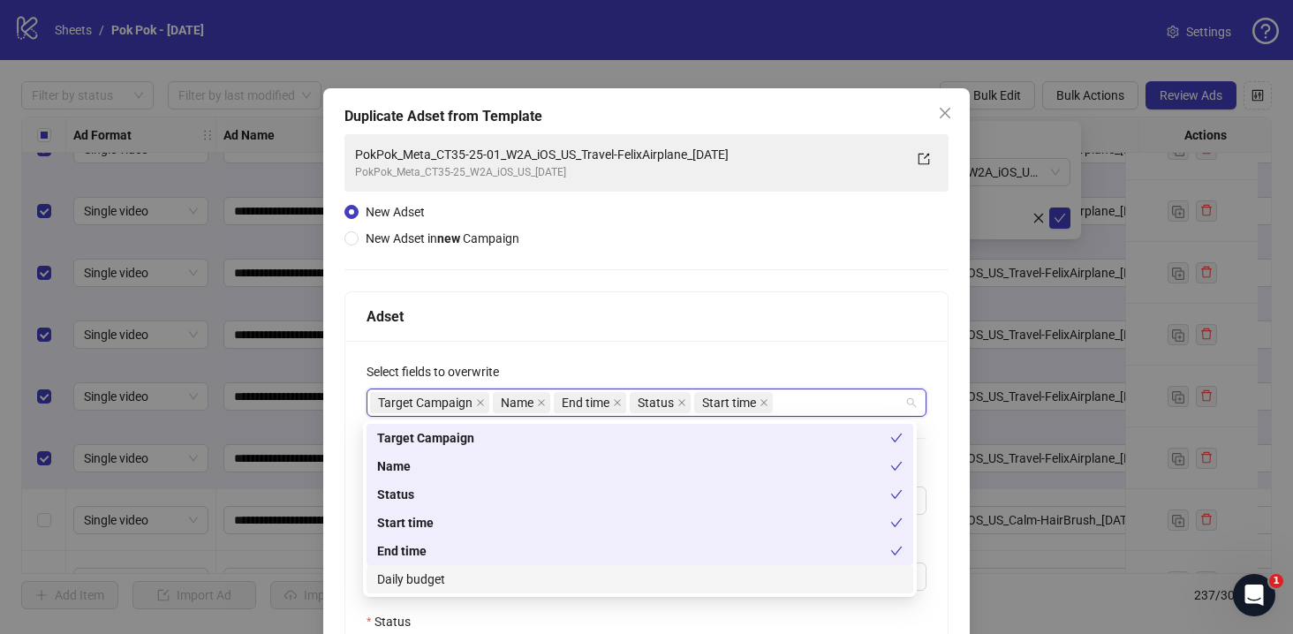
click at [583, 572] on div "Daily budget" at bounding box center [639, 579] width 525 height 19
click at [766, 336] on div "Adset" at bounding box center [646, 316] width 602 height 49
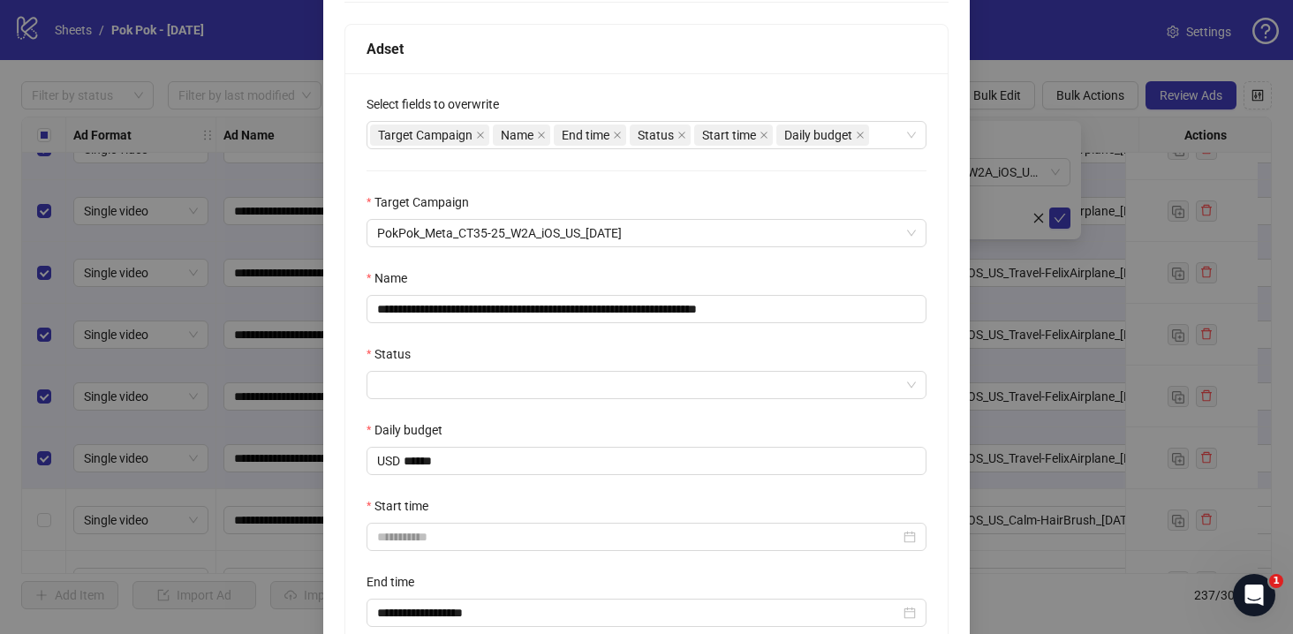
scroll to position [270, 0]
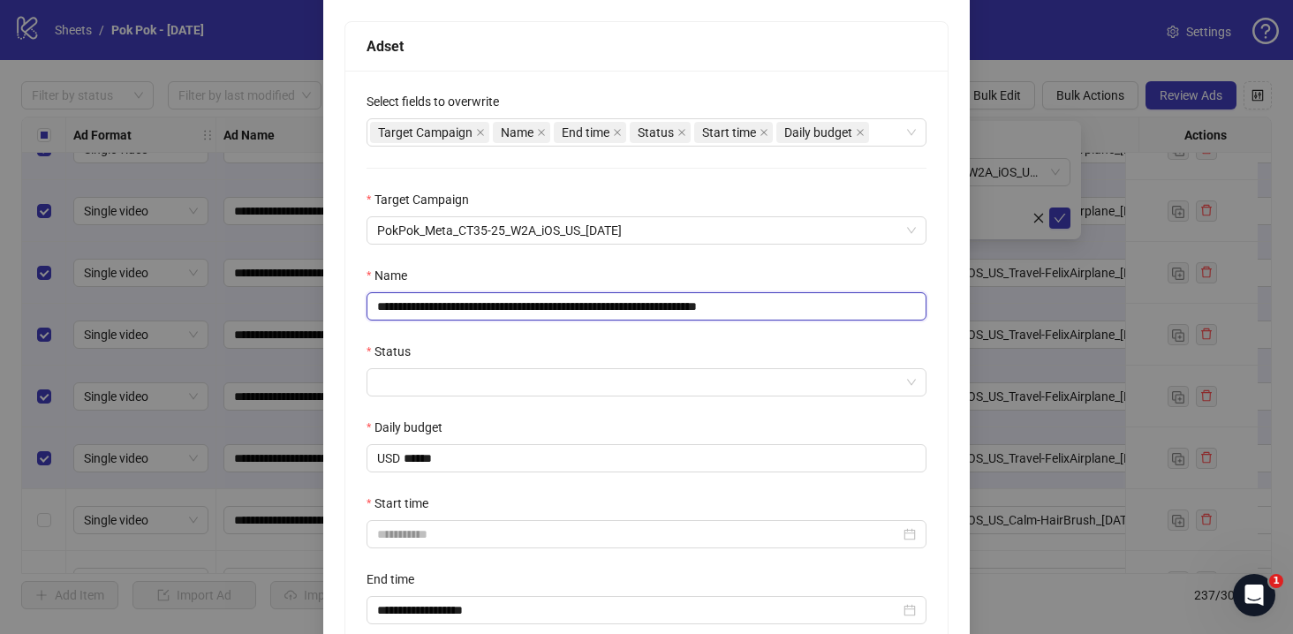
drag, startPoint x: 775, startPoint y: 308, endPoint x: 903, endPoint y: 314, distance: 129.1
click at [903, 314] on input "**********" at bounding box center [647, 306] width 560 height 28
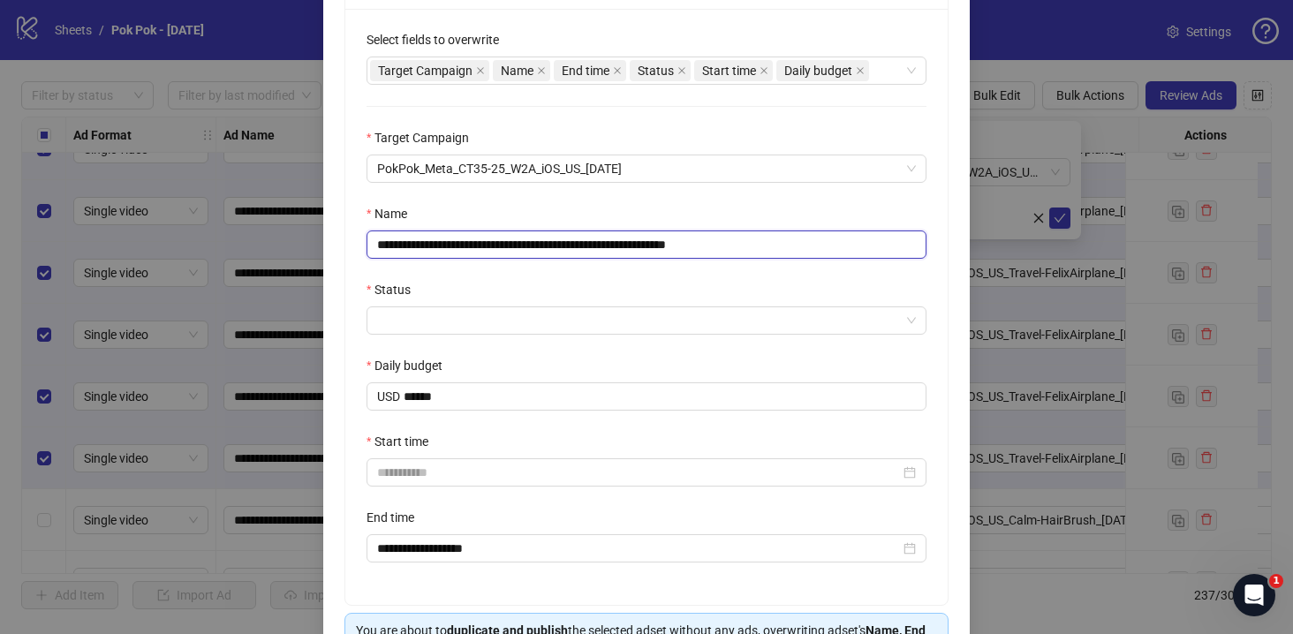
scroll to position [372, 0]
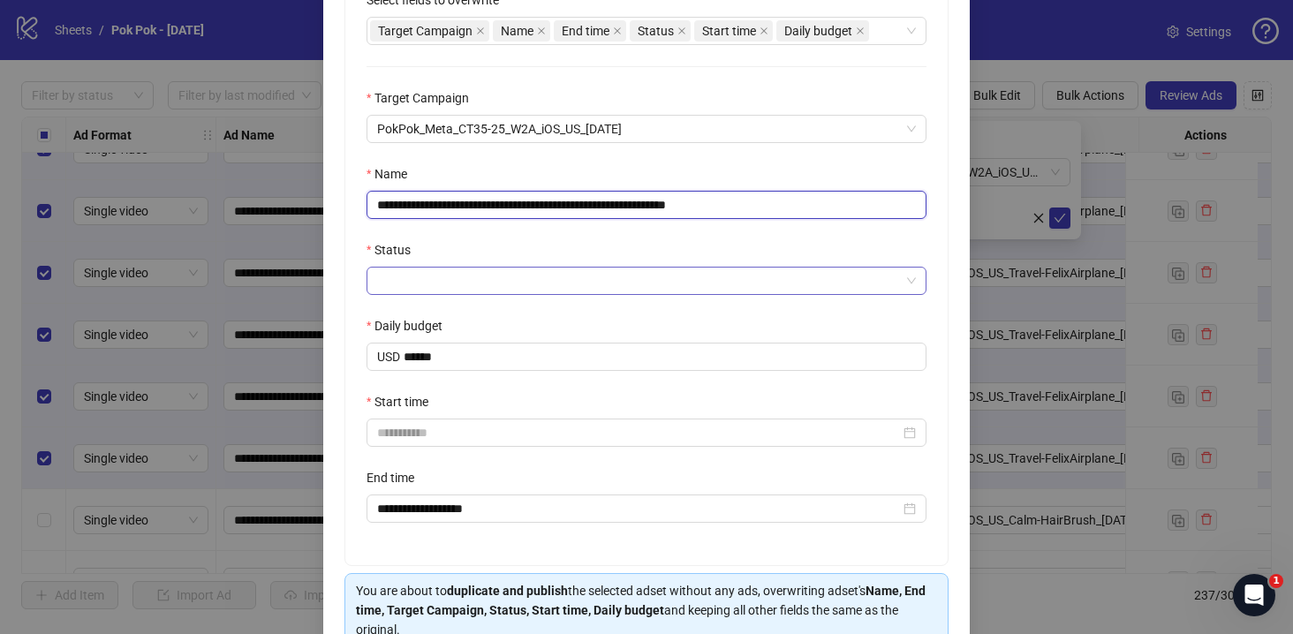
type input "**********"
click at [504, 286] on input "Status" at bounding box center [638, 281] width 523 height 26
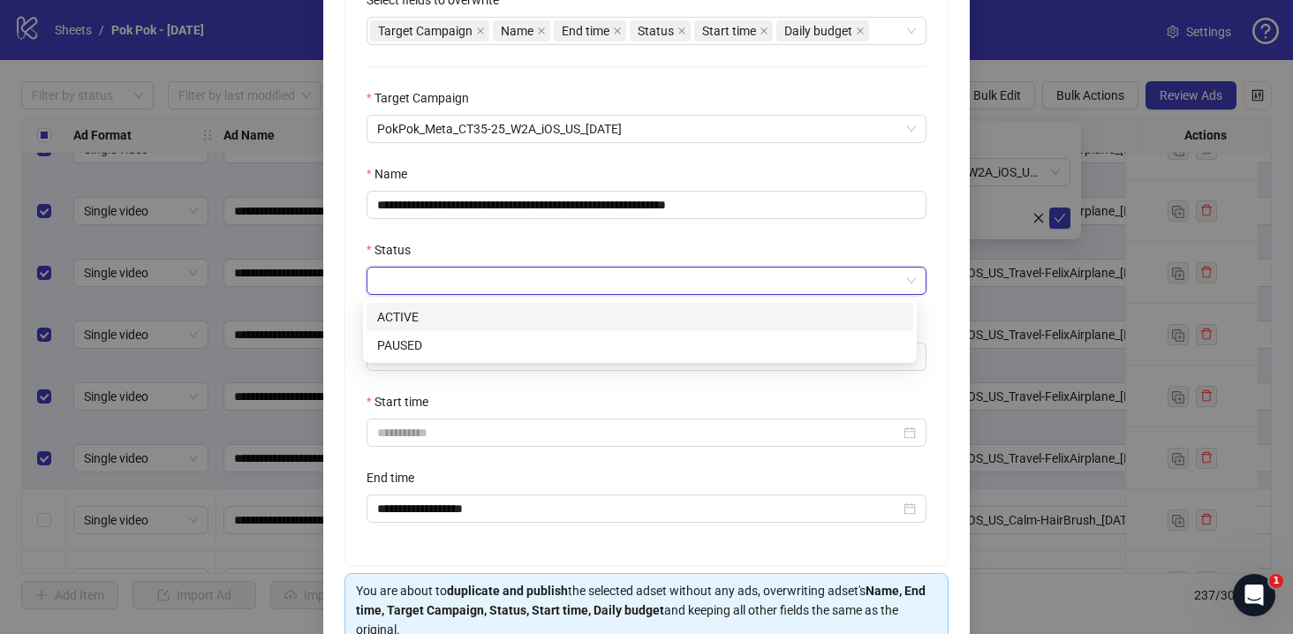
click at [476, 317] on div "ACTIVE" at bounding box center [639, 316] width 525 height 19
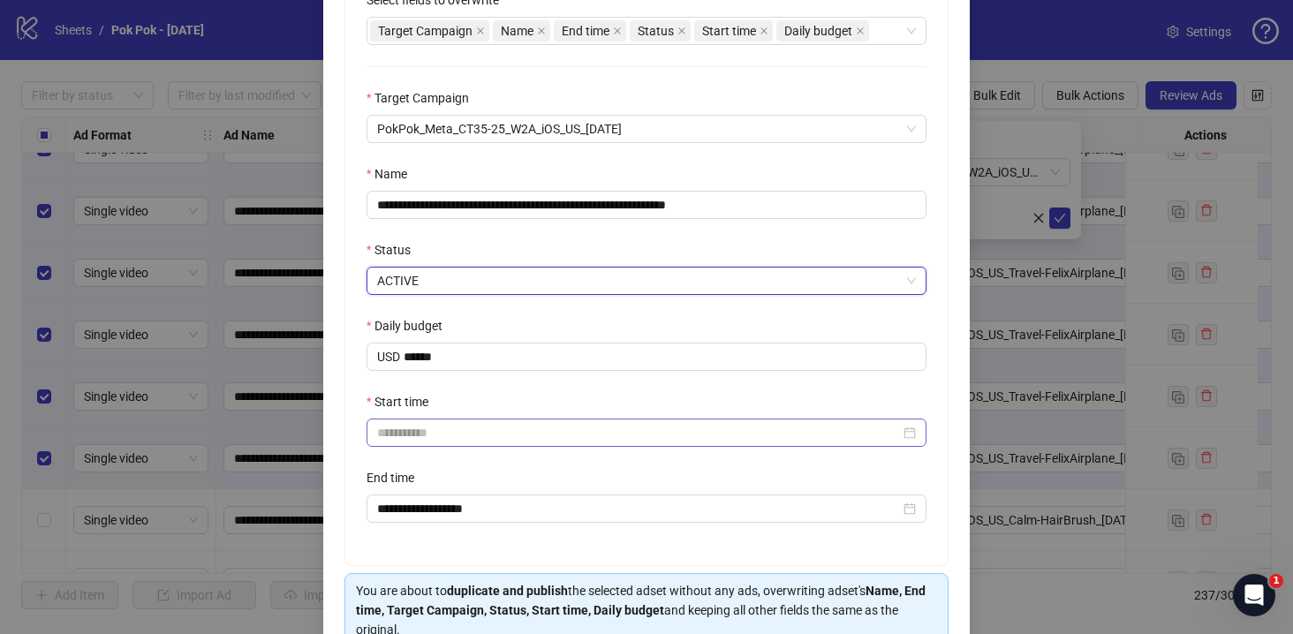
click at [460, 444] on div at bounding box center [647, 433] width 560 height 28
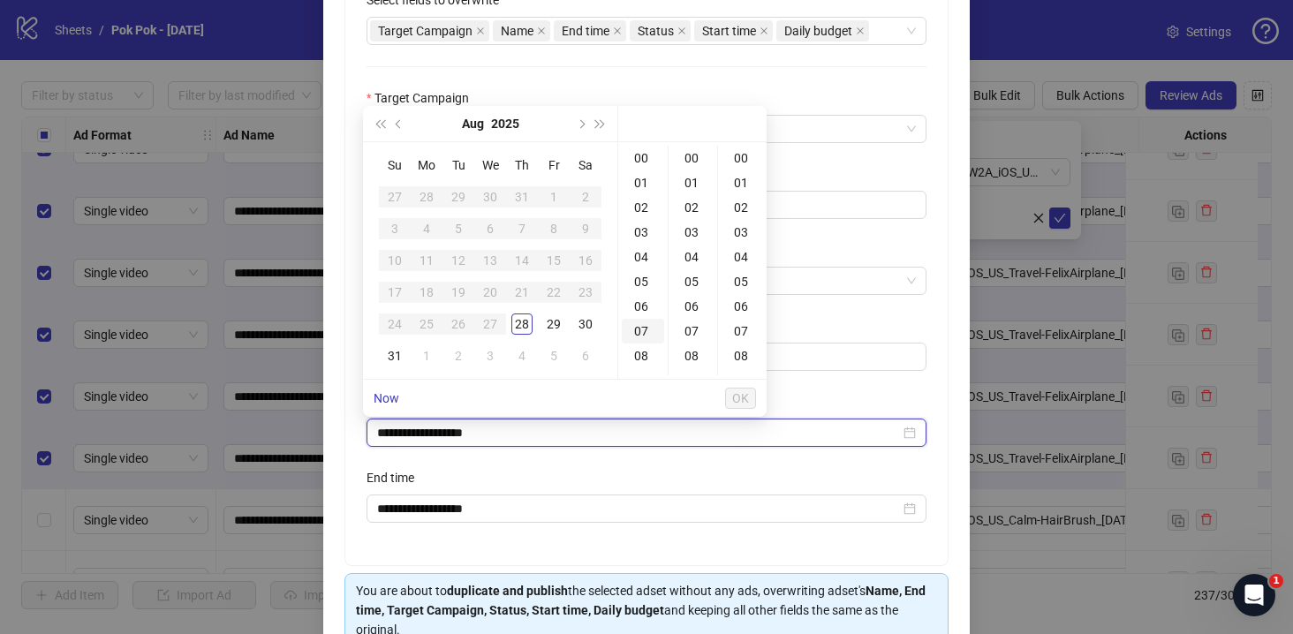
type input "**********"
click at [528, 324] on div "28" at bounding box center [521, 324] width 21 height 21
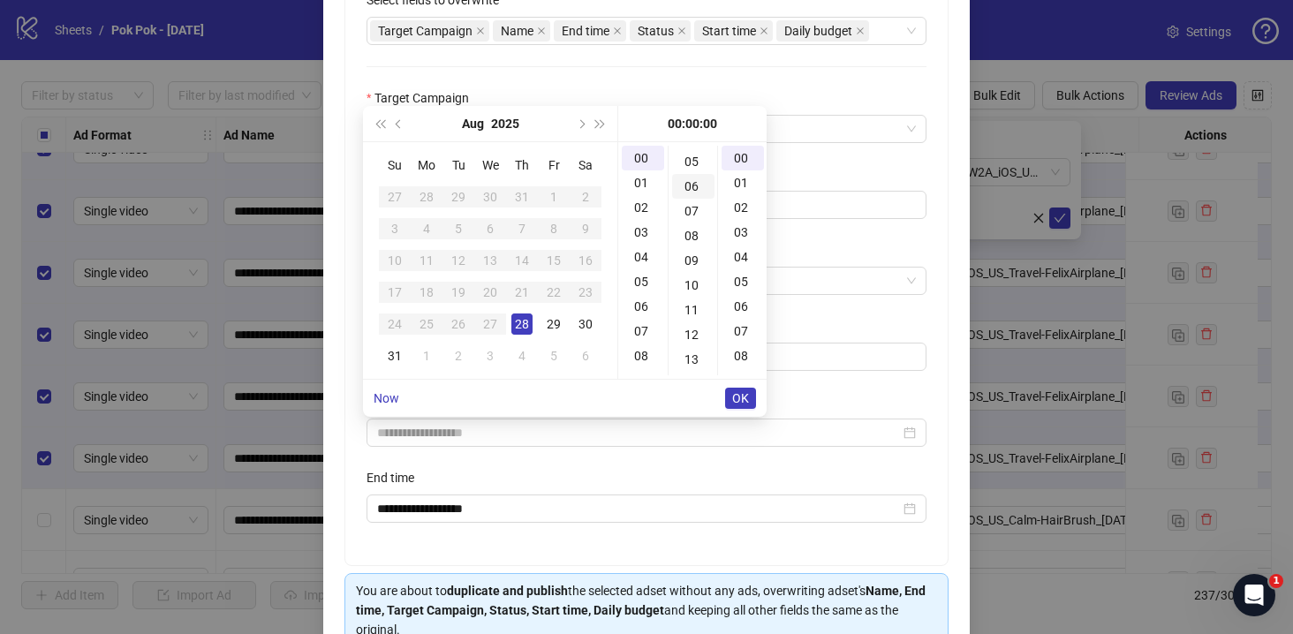
scroll to position [140, 0]
click at [637, 299] on div "07" at bounding box center [643, 302] width 42 height 25
click at [639, 198] on div "19" at bounding box center [643, 197] width 42 height 25
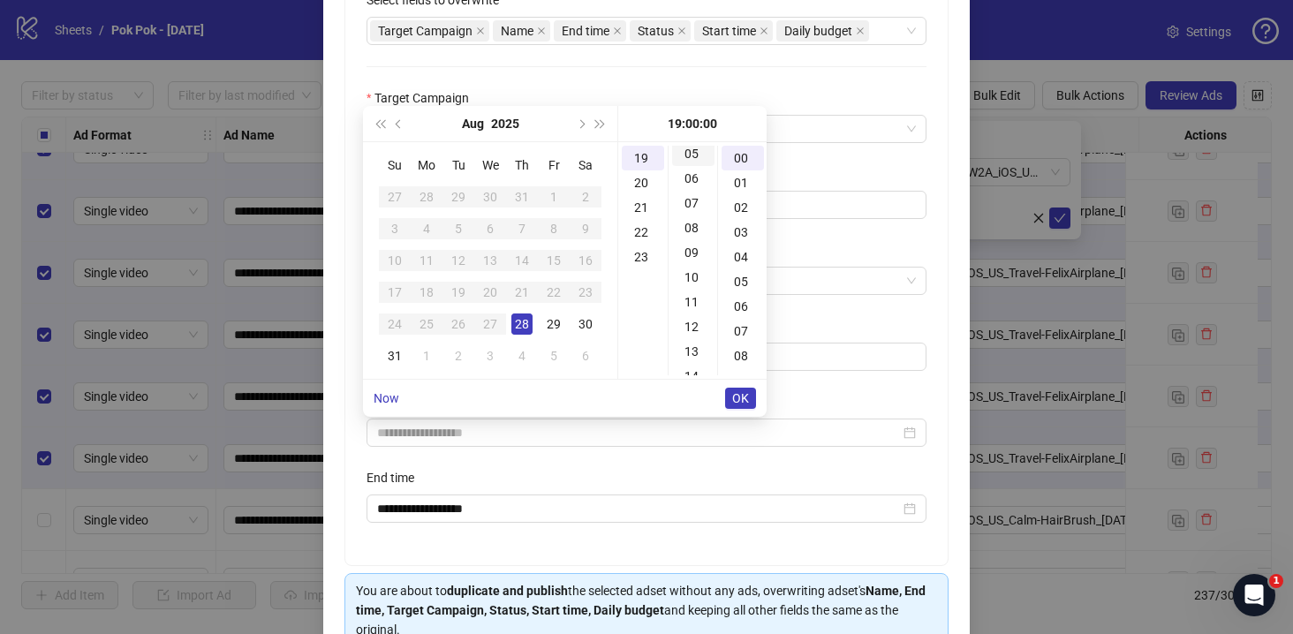
click at [694, 159] on div "05" at bounding box center [693, 153] width 42 height 25
type input "**********"
click at [742, 398] on span "OK" at bounding box center [740, 398] width 17 height 14
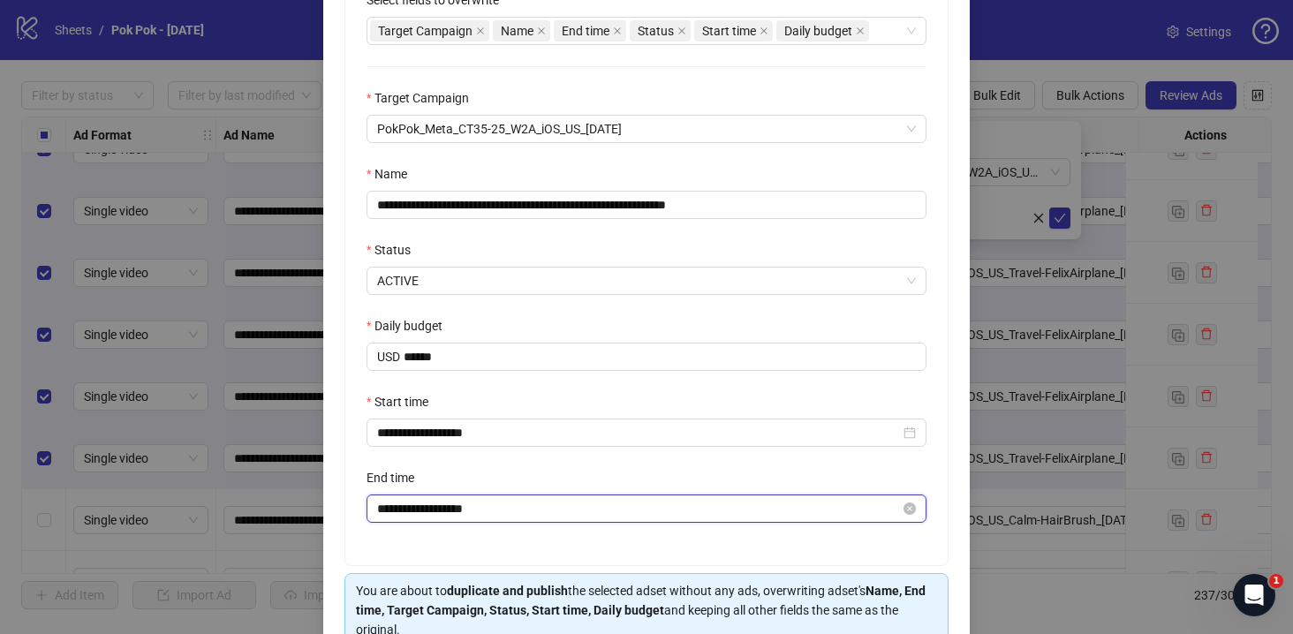
click at [479, 513] on input "**********" at bounding box center [638, 508] width 523 height 19
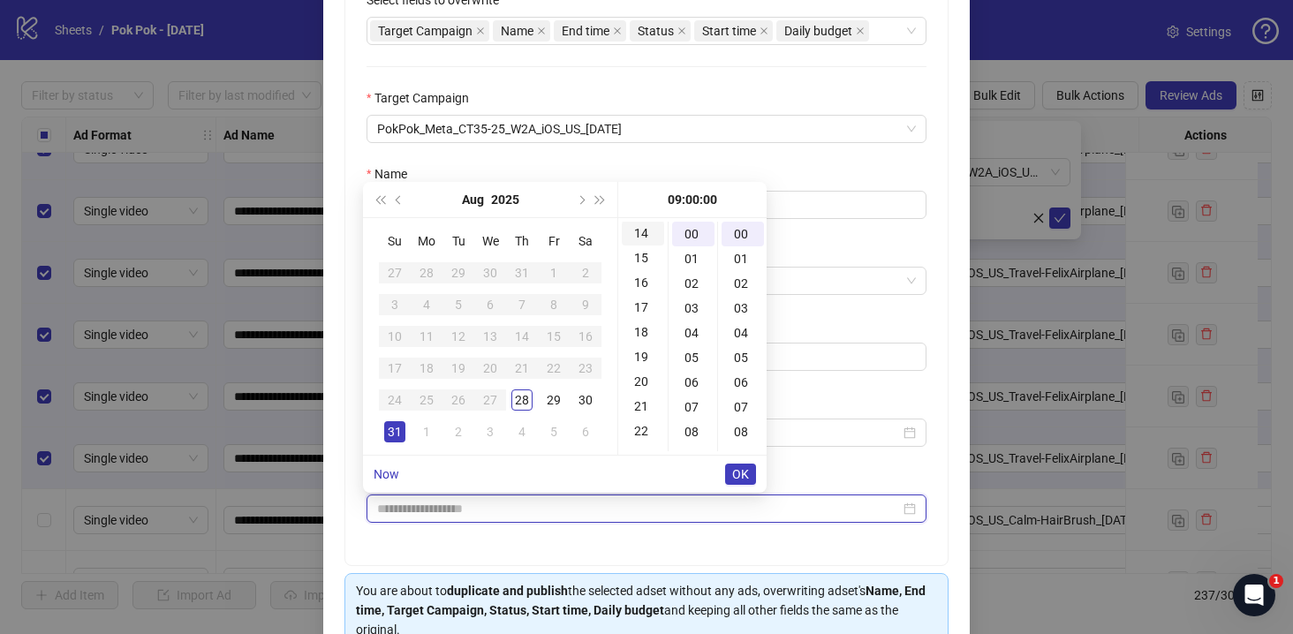
scroll to position [480, 0]
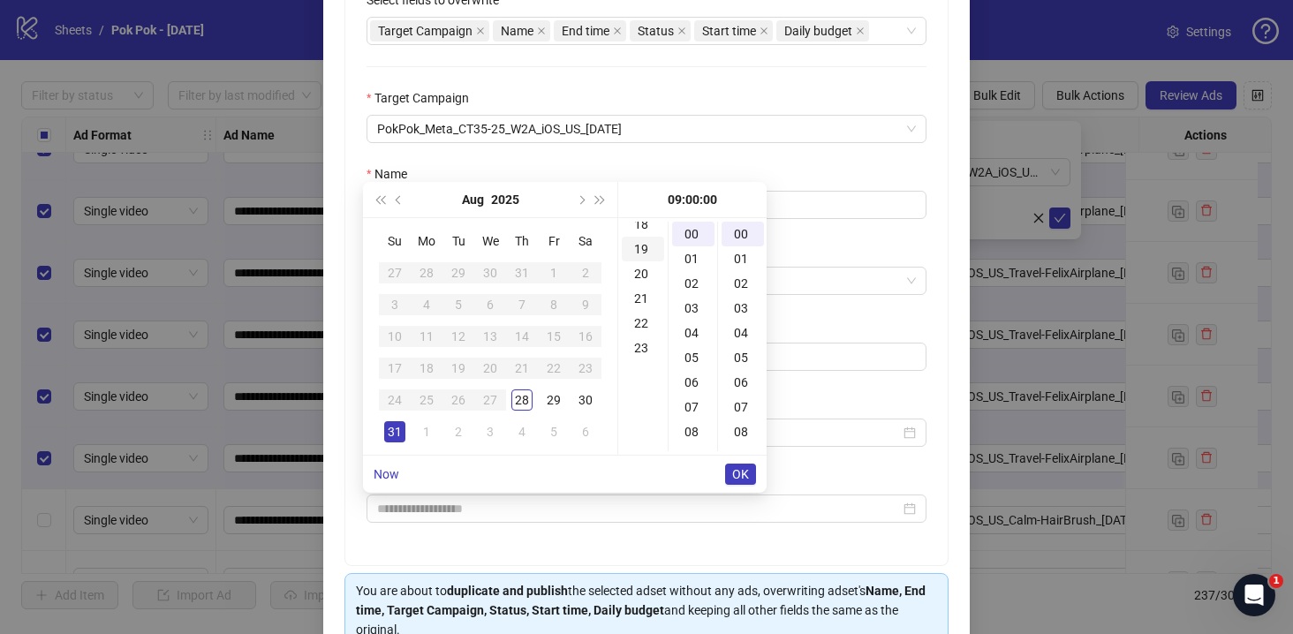
click at [651, 245] on div "19" at bounding box center [643, 249] width 42 height 25
type input "**********"
click at [745, 476] on span "OK" at bounding box center [740, 474] width 17 height 14
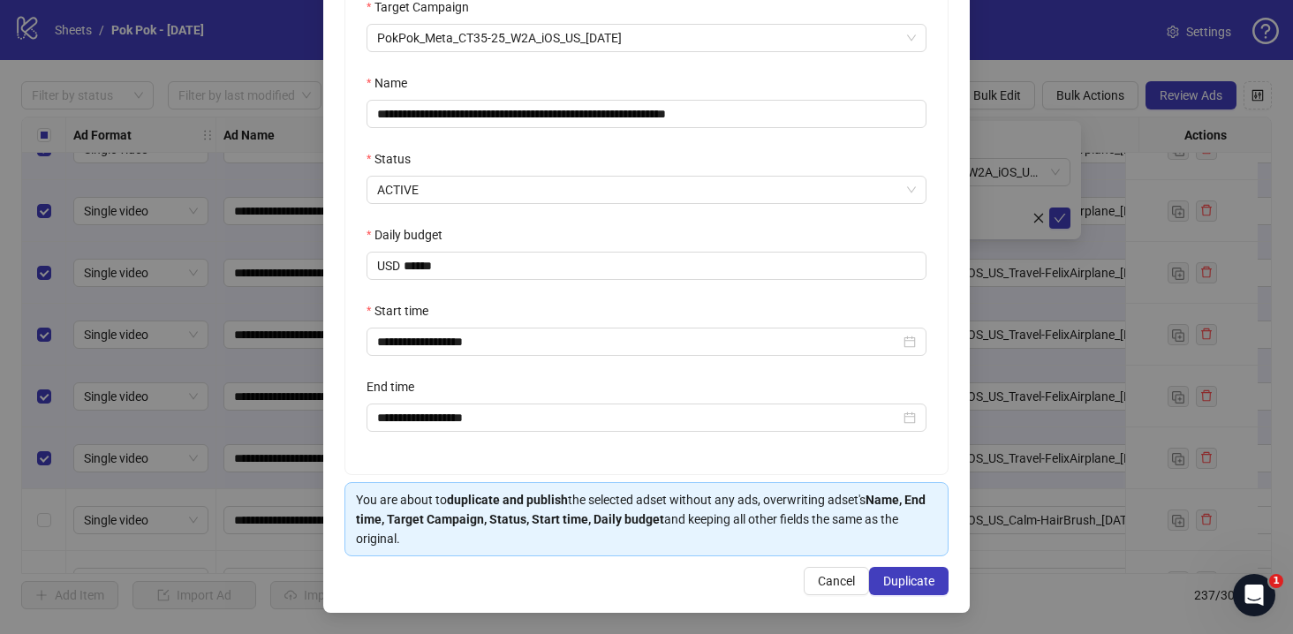
scroll to position [465, 0]
click at [914, 581] on span "Duplicate" at bounding box center [908, 581] width 51 height 14
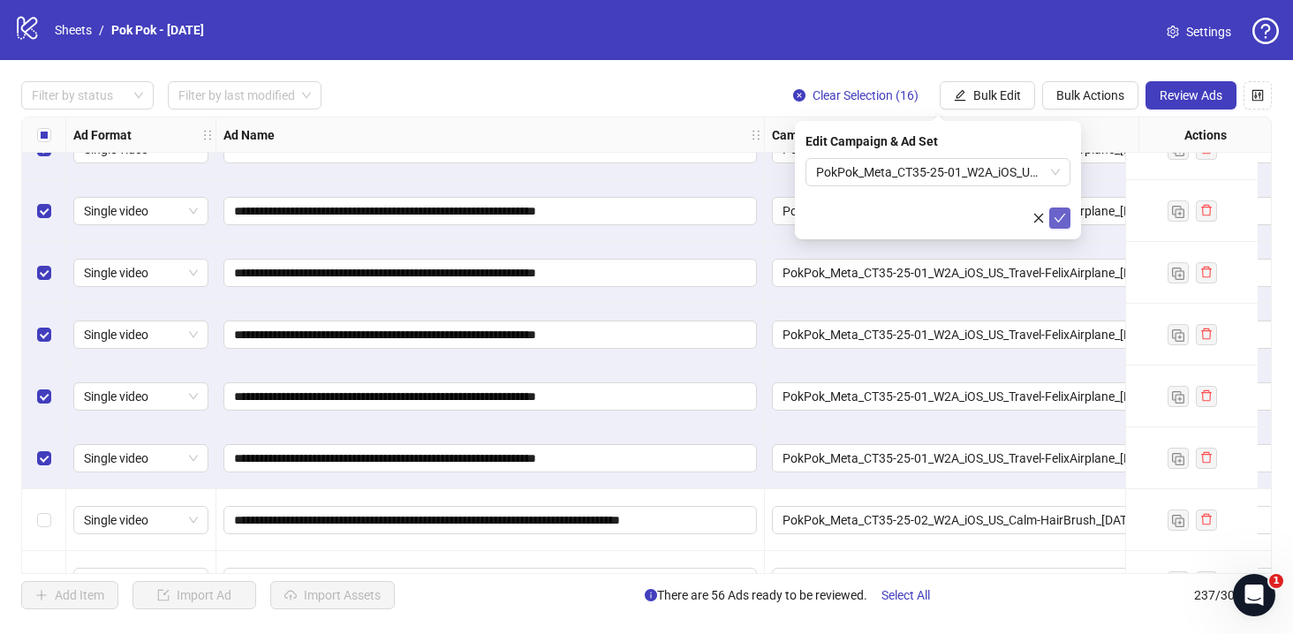
click at [1068, 220] on button "submit" at bounding box center [1059, 218] width 21 height 21
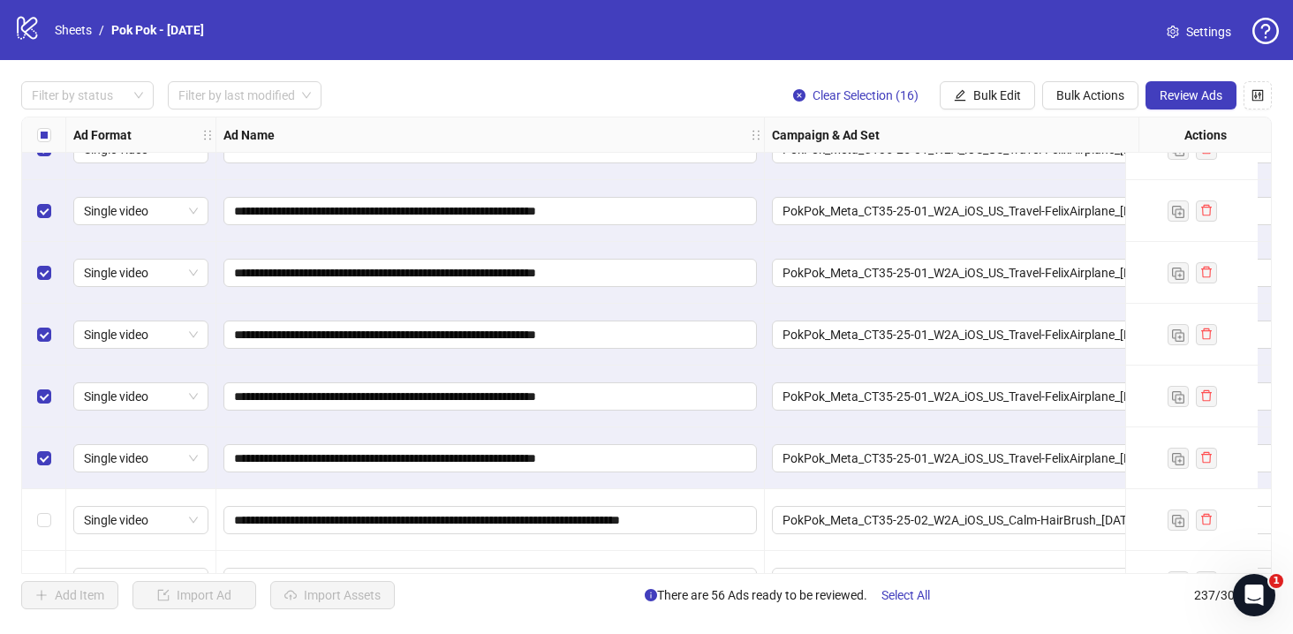
click at [46, 127] on label "Select all rows" at bounding box center [44, 134] width 14 height 19
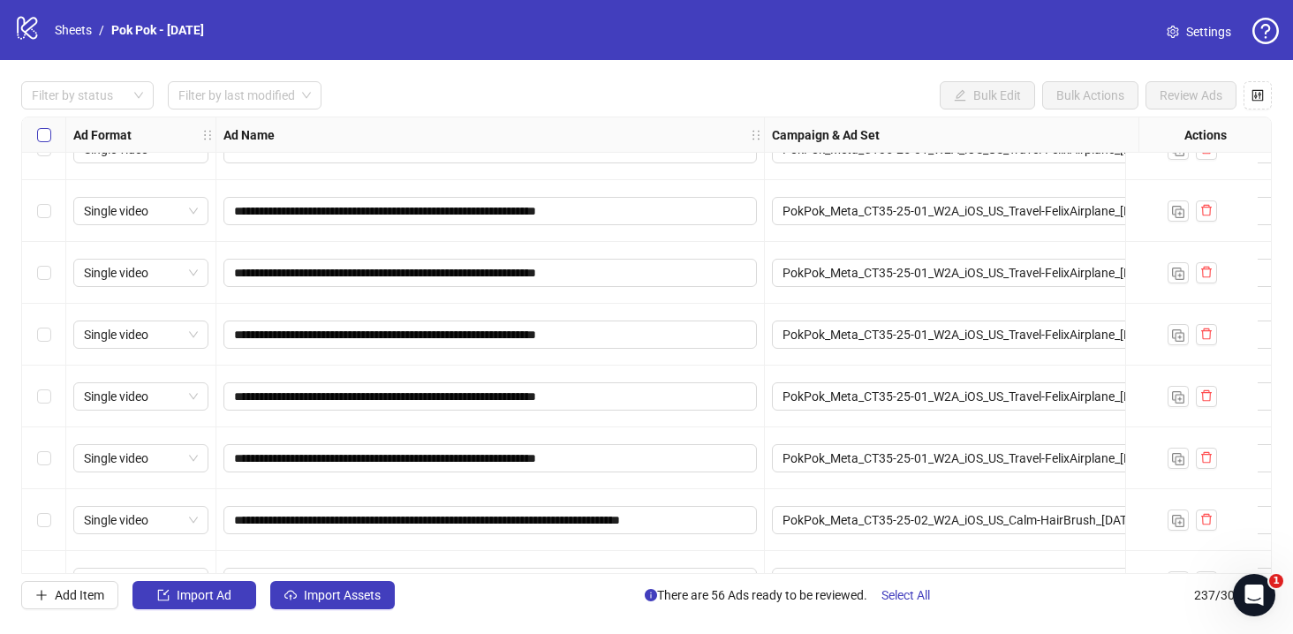
click at [46, 127] on label "Select all rows" at bounding box center [44, 134] width 14 height 19
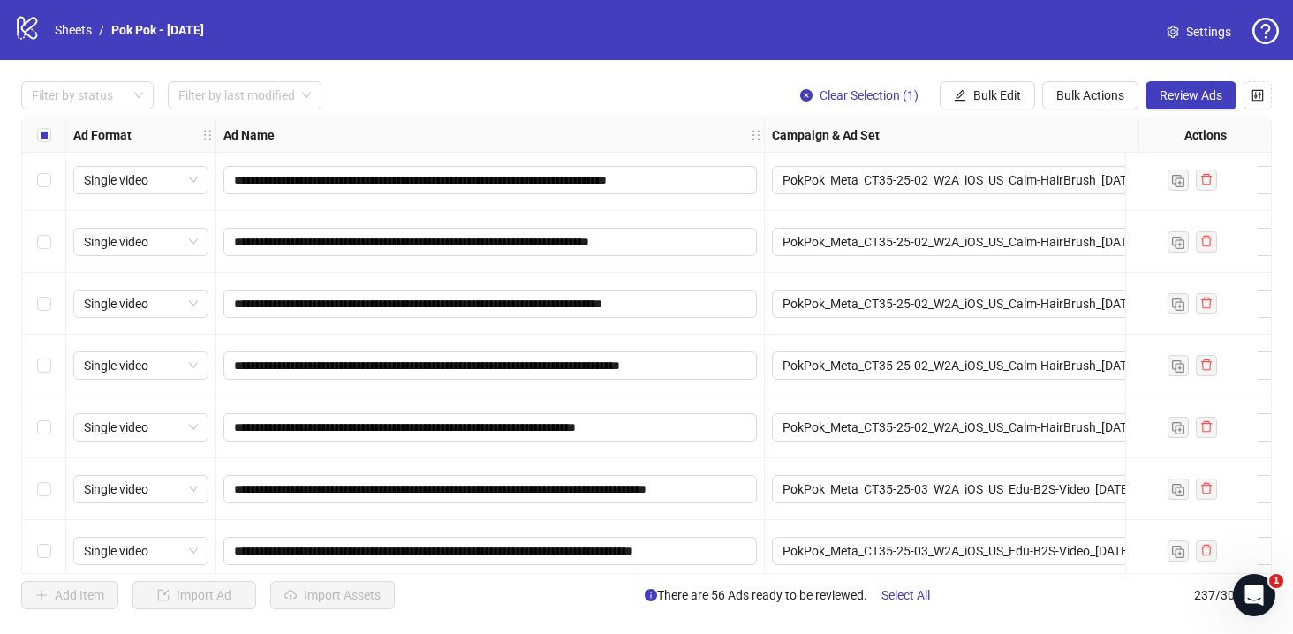
scroll to position [12403, 0]
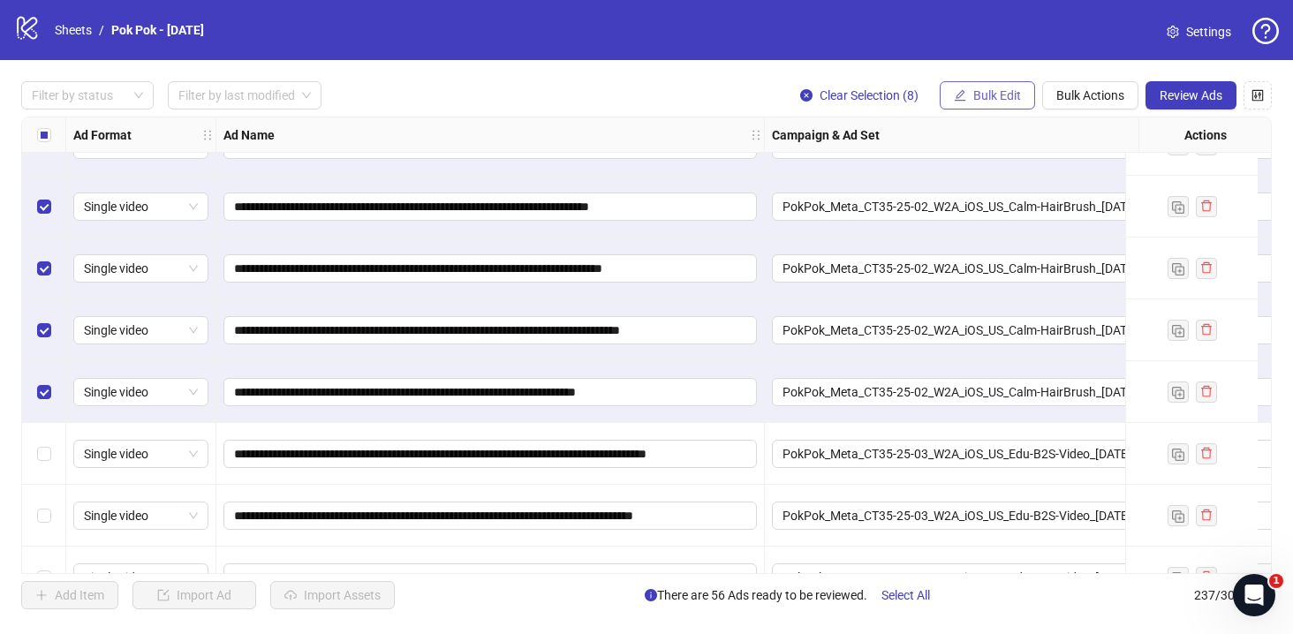
click at [986, 97] on span "Bulk Edit" at bounding box center [997, 95] width 48 height 14
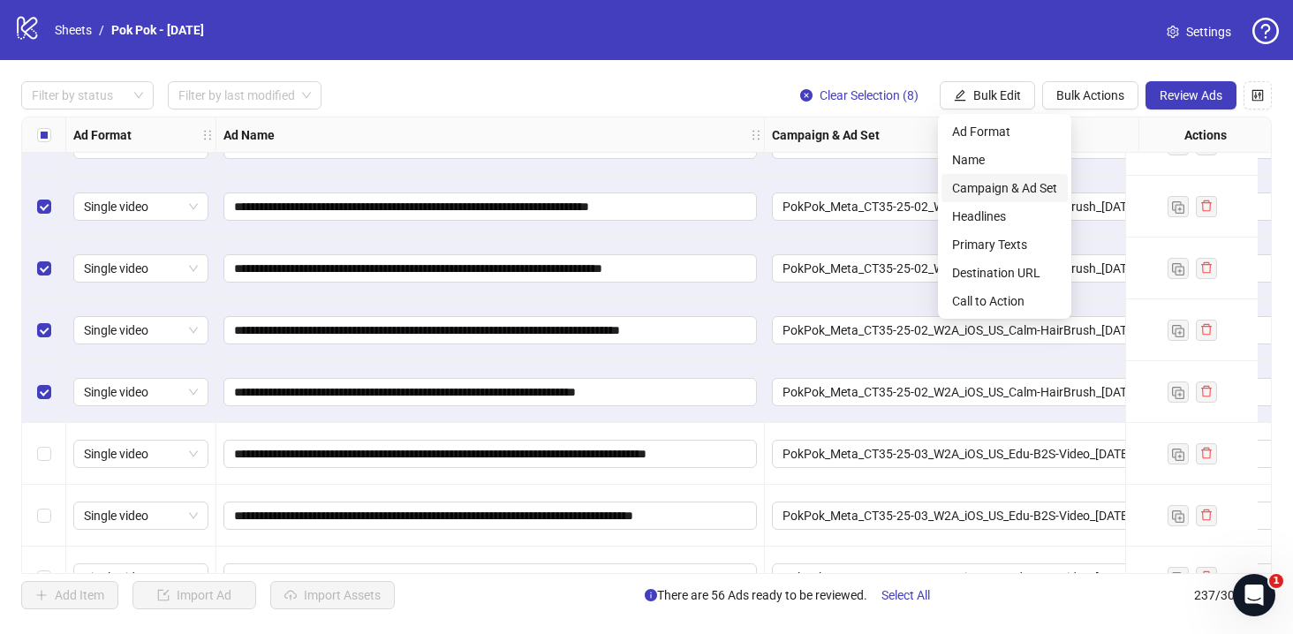
click at [985, 187] on span "Campaign & Ad Set" at bounding box center [1004, 187] width 105 height 19
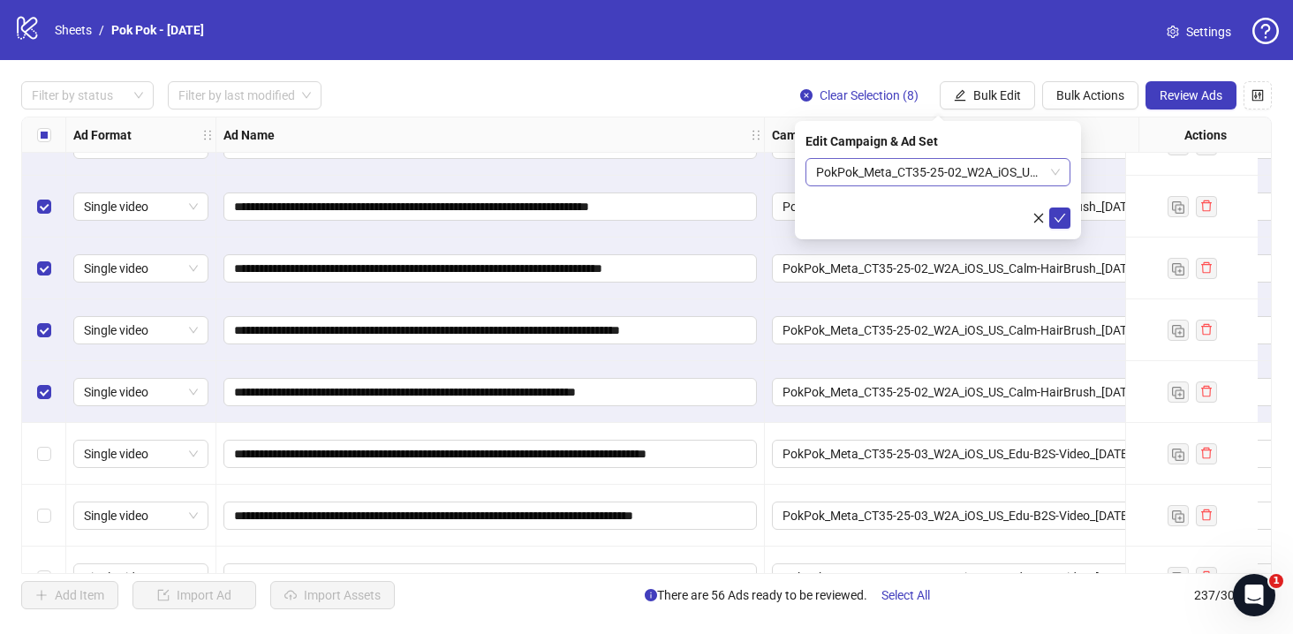
click at [1059, 178] on span "PokPok_Meta_CT35-25-02_W2A_iOS_US_Calm-HairBrush_[DATE]" at bounding box center [938, 172] width 244 height 26
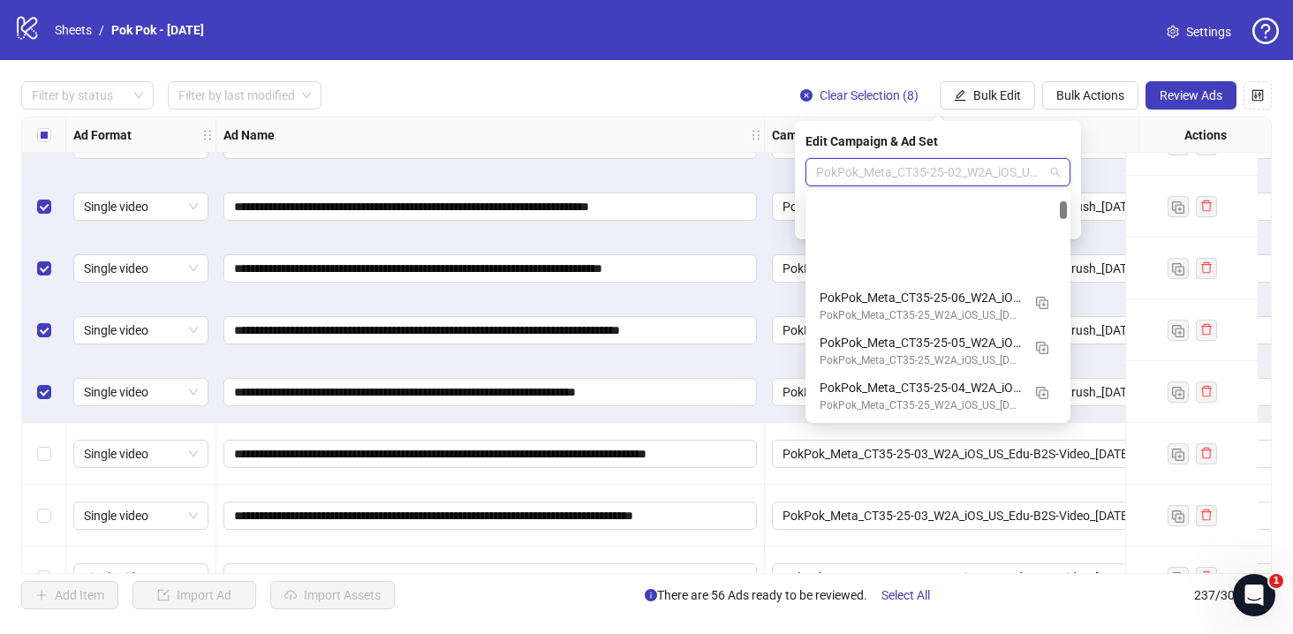
scroll to position [134, 0]
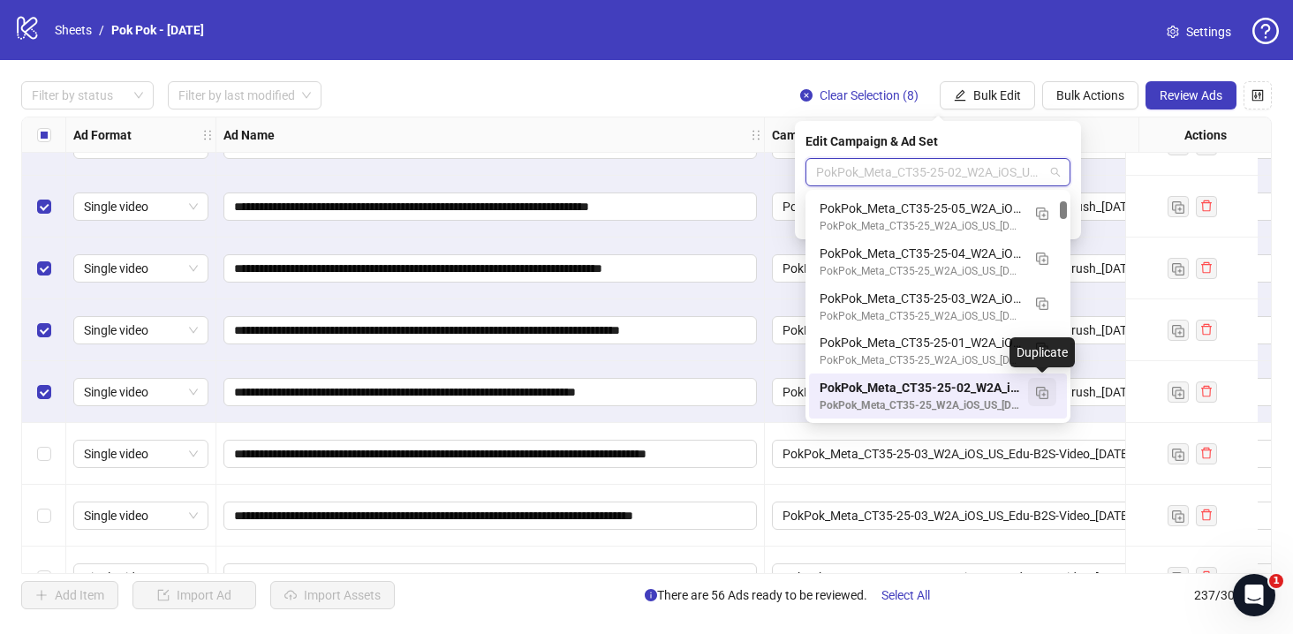
click at [1043, 398] on img "button" at bounding box center [1042, 393] width 12 height 12
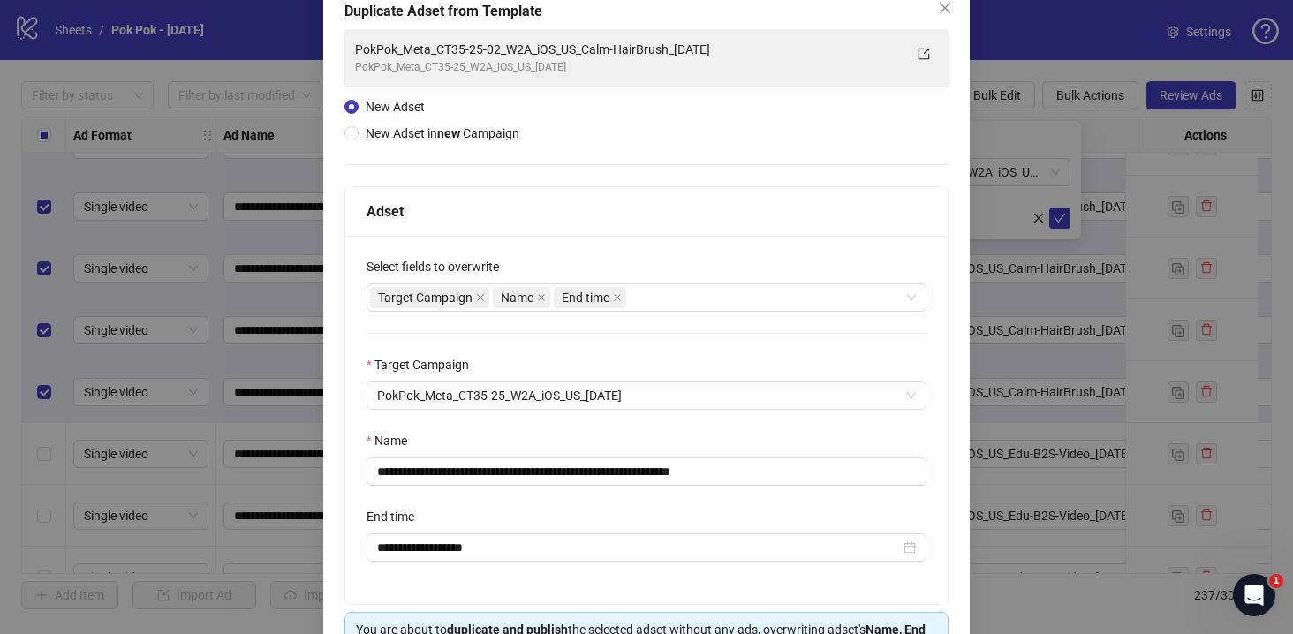
scroll to position [112, 0]
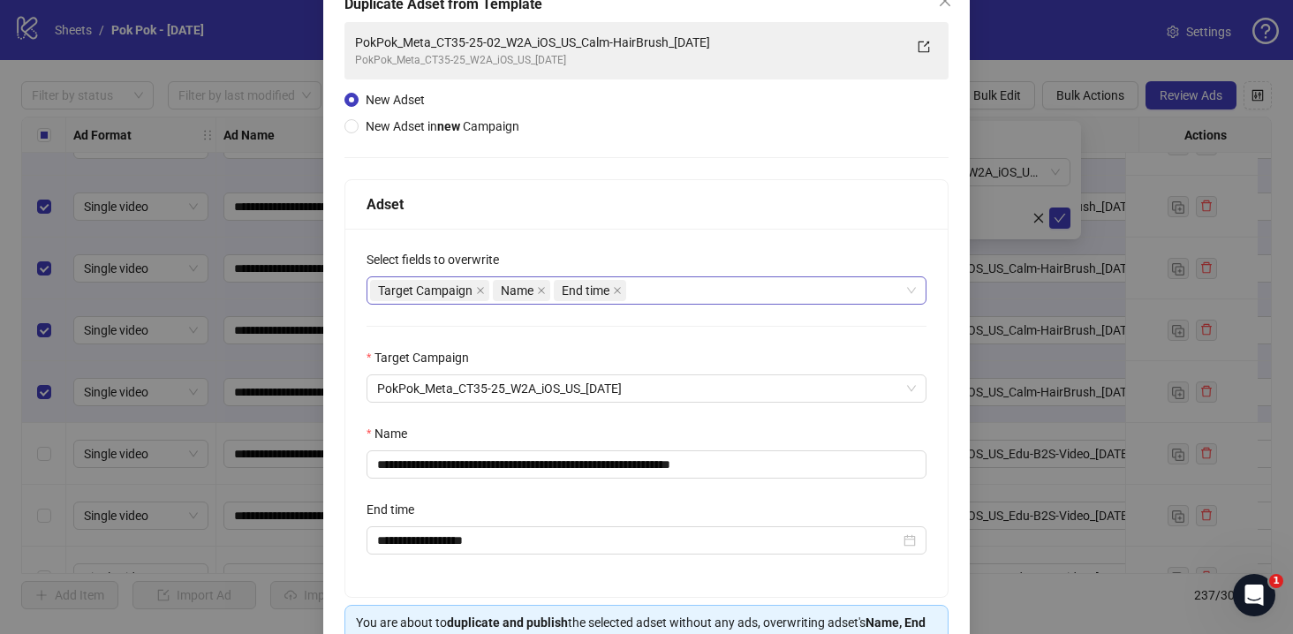
click at [689, 279] on div "Target Campaign Name End time" at bounding box center [637, 290] width 534 height 25
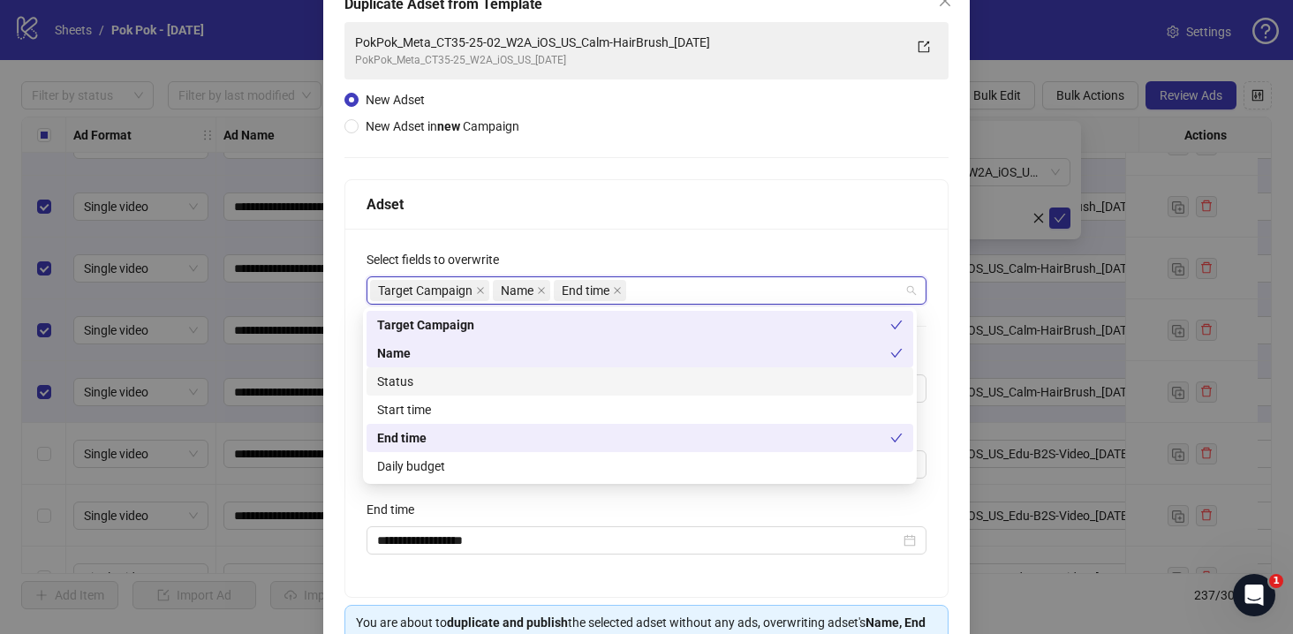
click at [619, 375] on div "Status" at bounding box center [639, 381] width 525 height 19
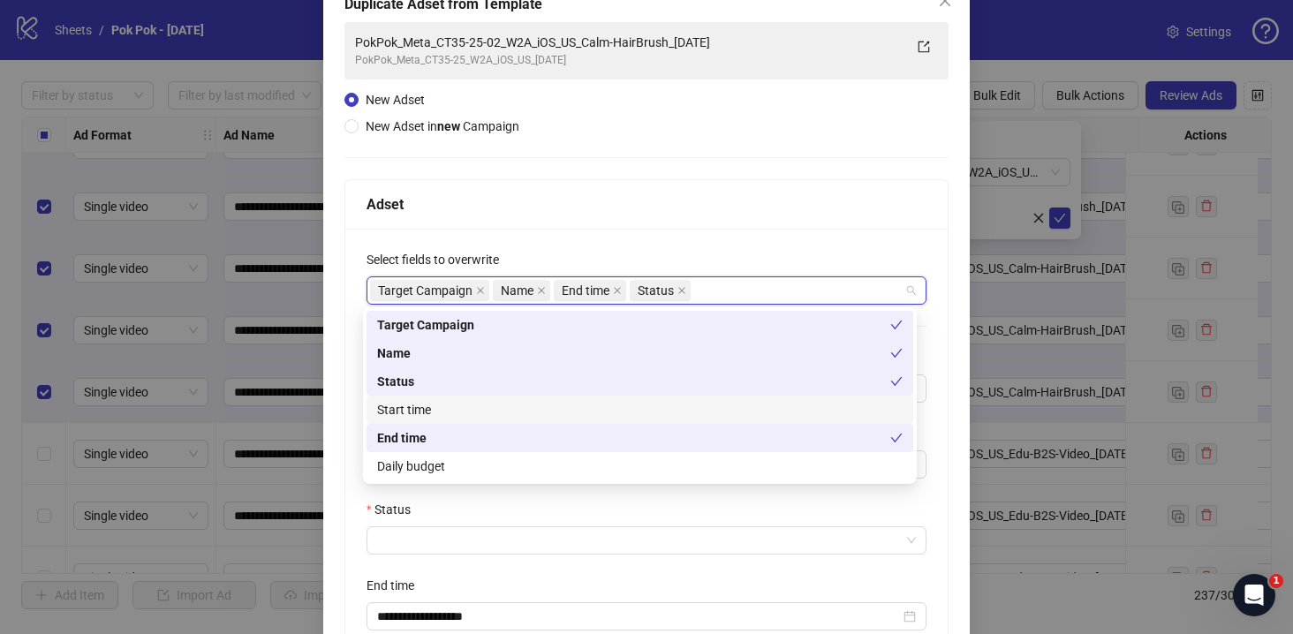
click at [601, 406] on div "Start time" at bounding box center [639, 409] width 525 height 19
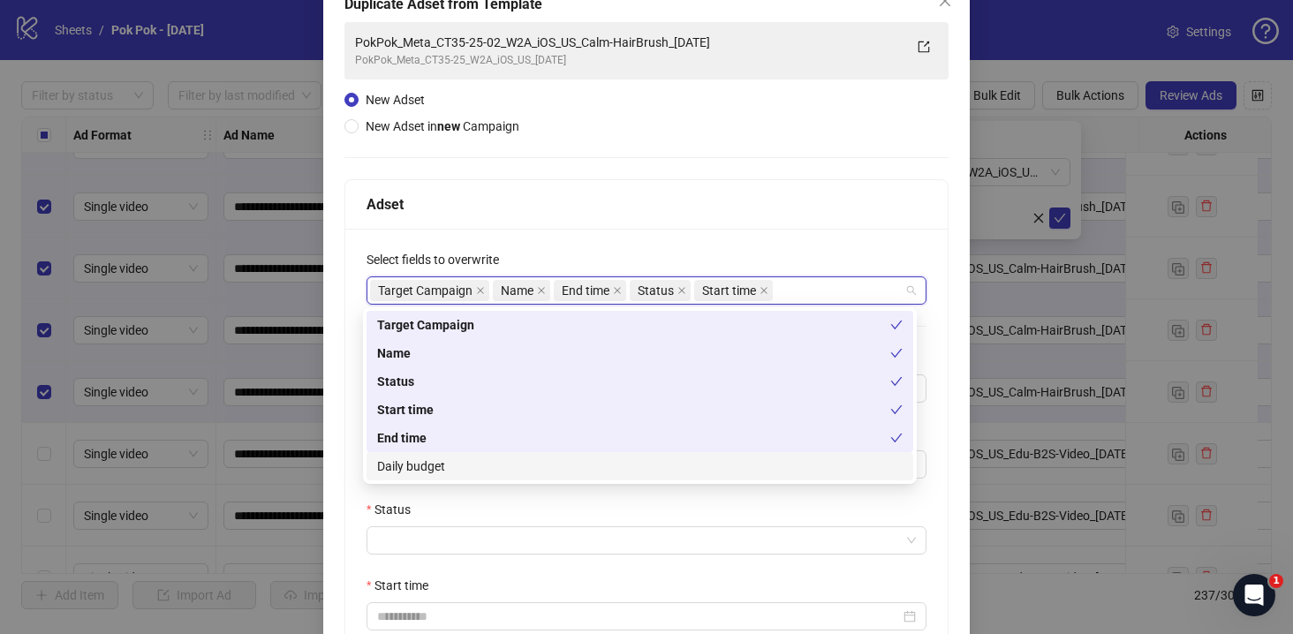
click at [594, 477] on div "Daily budget" at bounding box center [640, 466] width 547 height 28
click at [614, 506] on div "Status" at bounding box center [647, 513] width 560 height 26
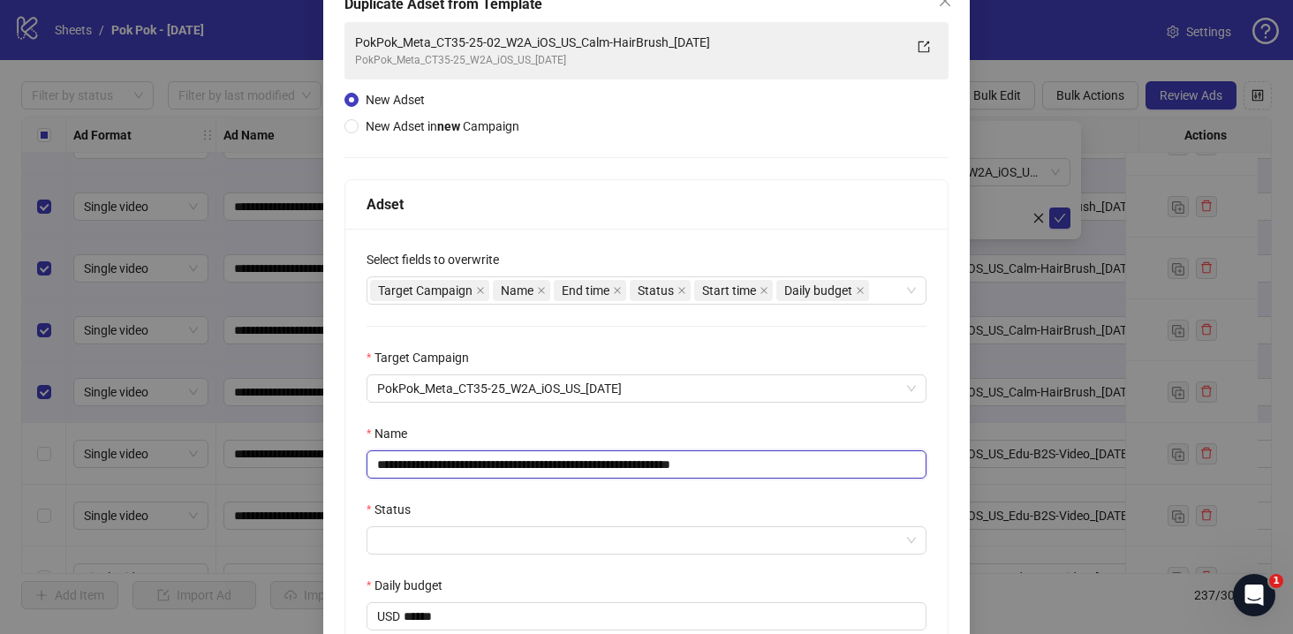
drag, startPoint x: 752, startPoint y: 468, endPoint x: 837, endPoint y: 468, distance: 85.7
click at [837, 468] on input "**********" at bounding box center [647, 464] width 560 height 28
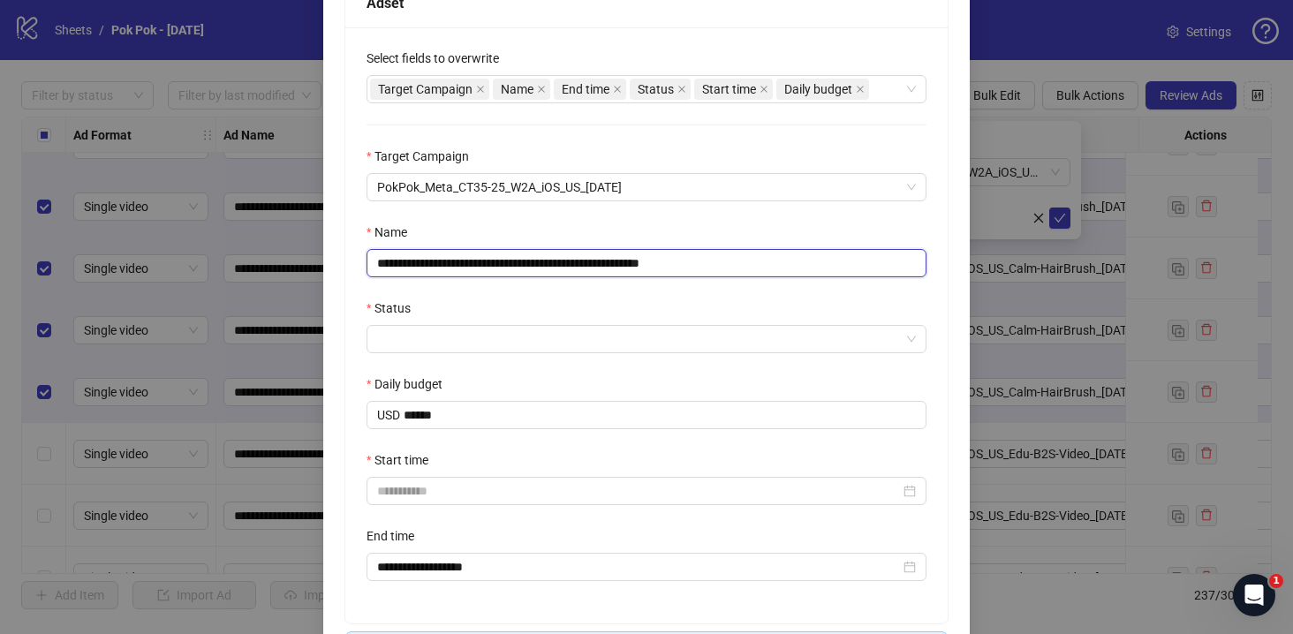
scroll to position [359, 0]
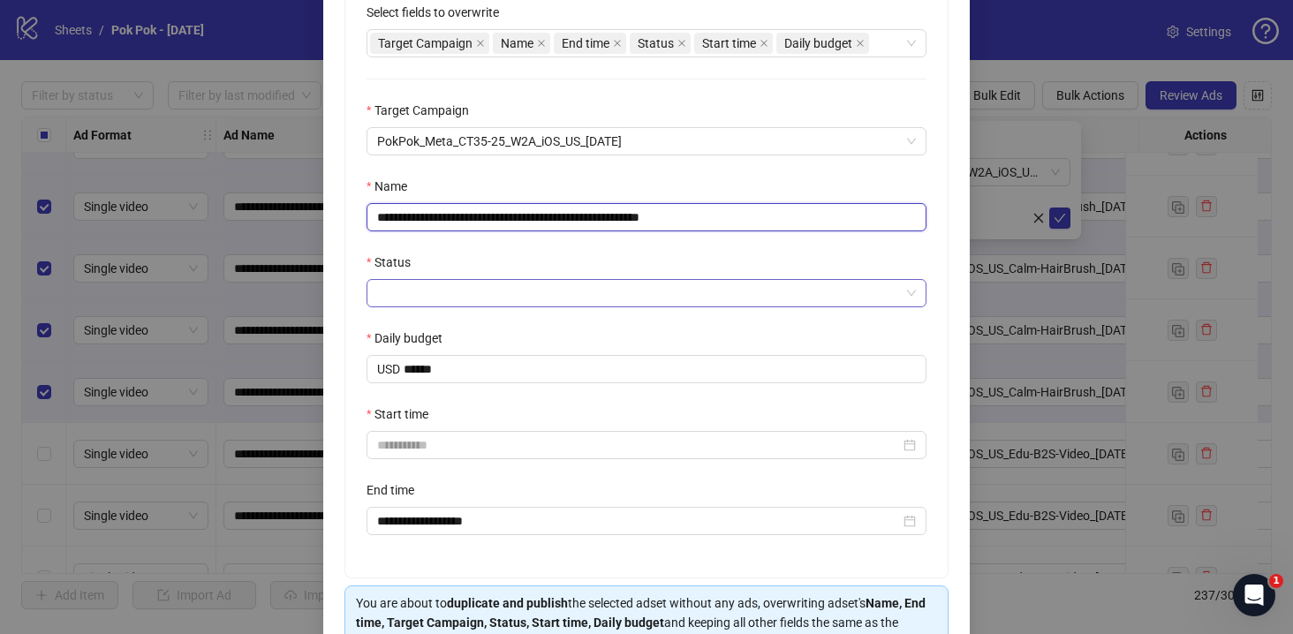
type input "**********"
click at [475, 289] on input "Status" at bounding box center [638, 293] width 523 height 26
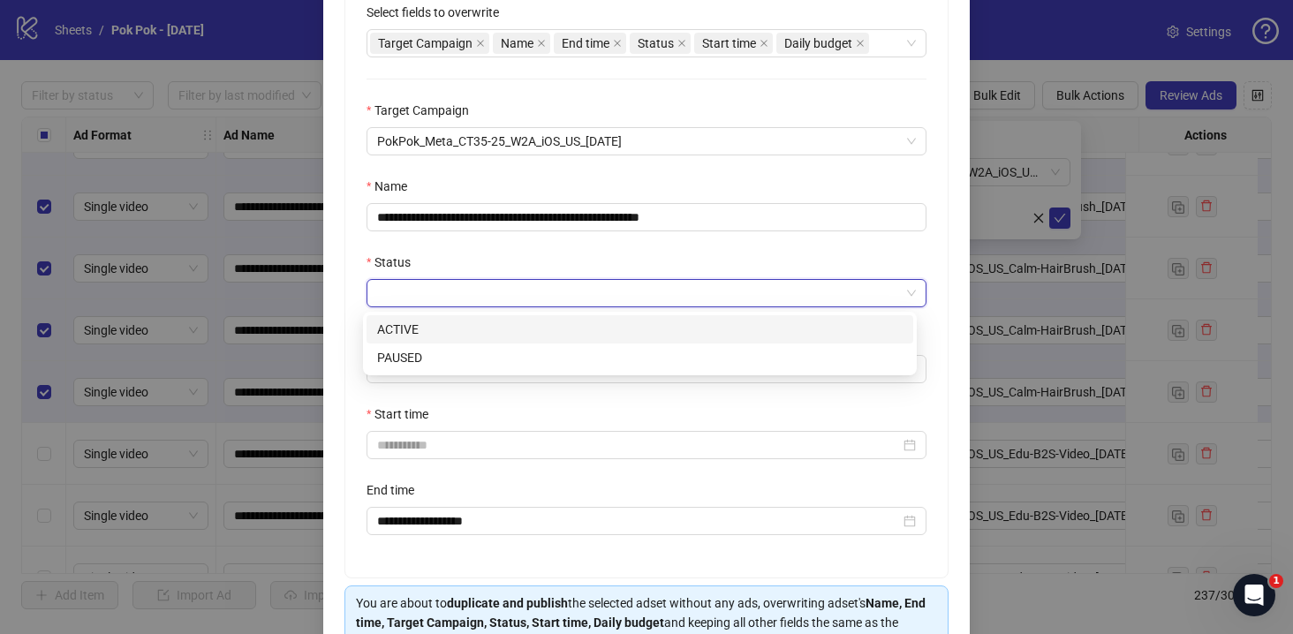
click at [446, 336] on div "ACTIVE" at bounding box center [639, 329] width 525 height 19
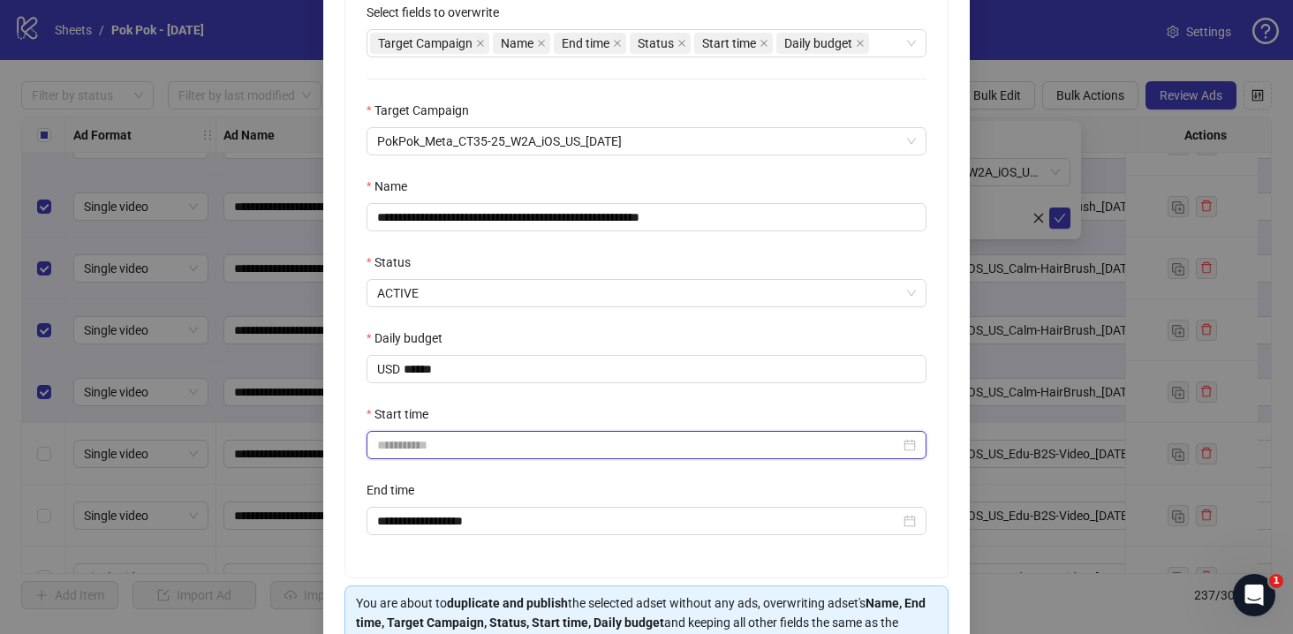
click at [430, 452] on input "Start time" at bounding box center [638, 444] width 523 height 19
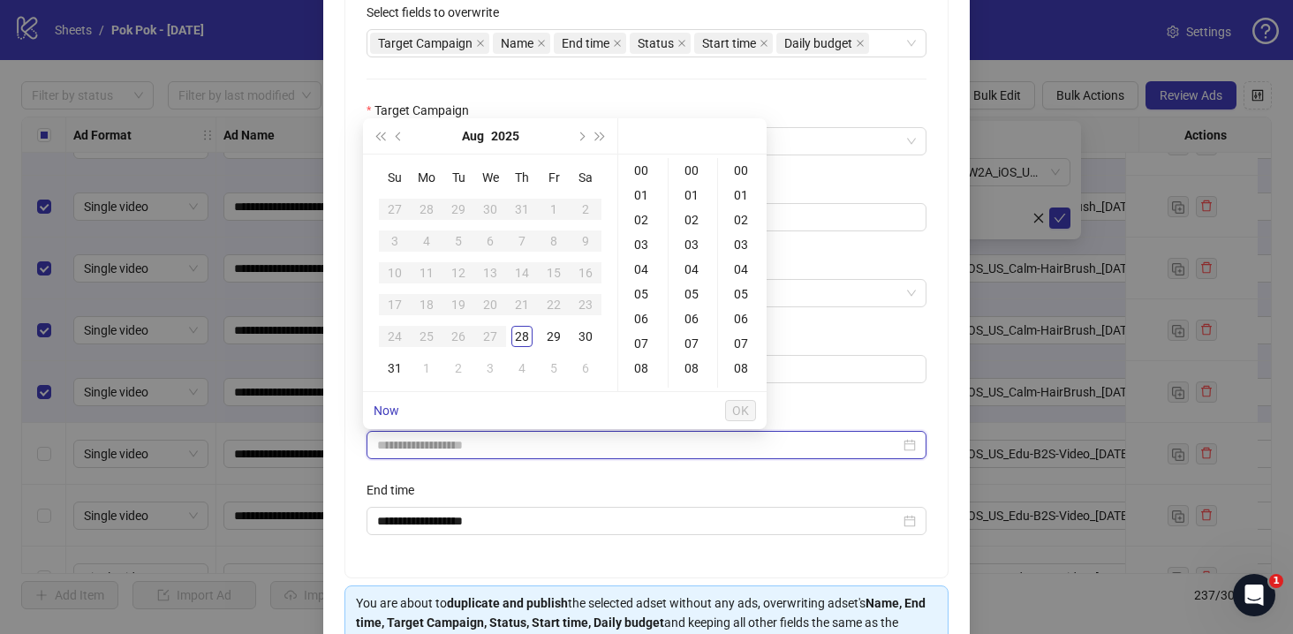
type input "**********"
click at [640, 292] on div "19" at bounding box center [643, 291] width 42 height 25
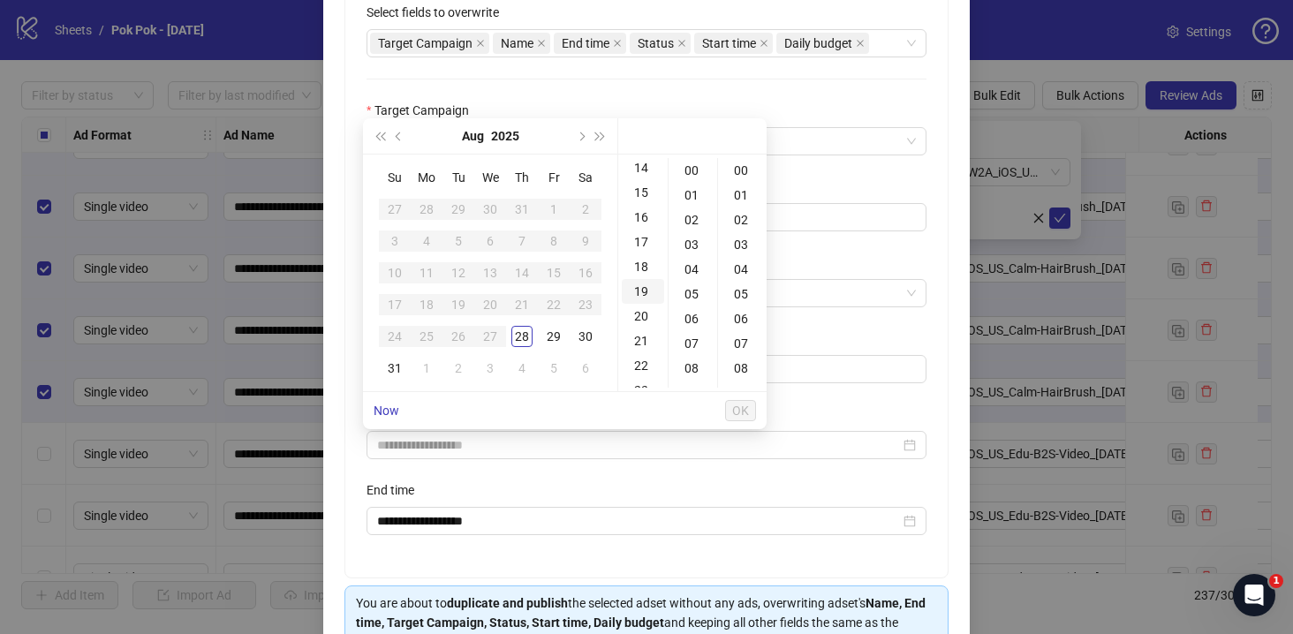
scroll to position [470, 0]
click at [696, 291] on div "05" at bounding box center [693, 294] width 42 height 25
type input "**********"
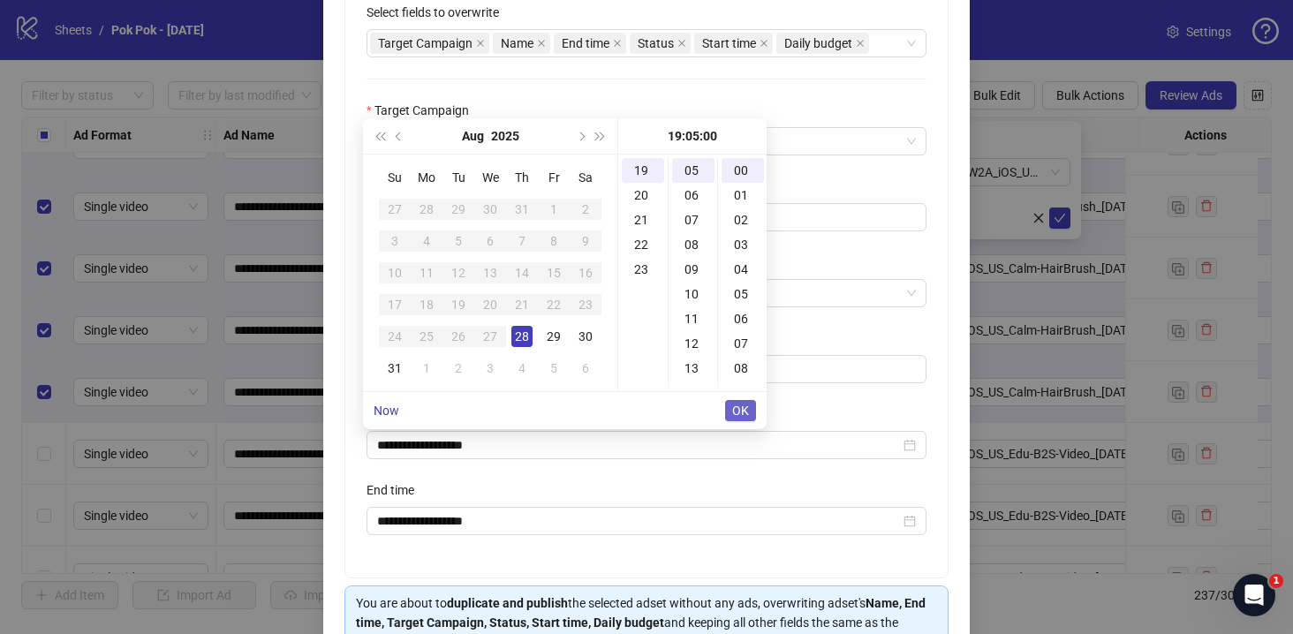
click at [738, 404] on span "OK" at bounding box center [740, 411] width 17 height 14
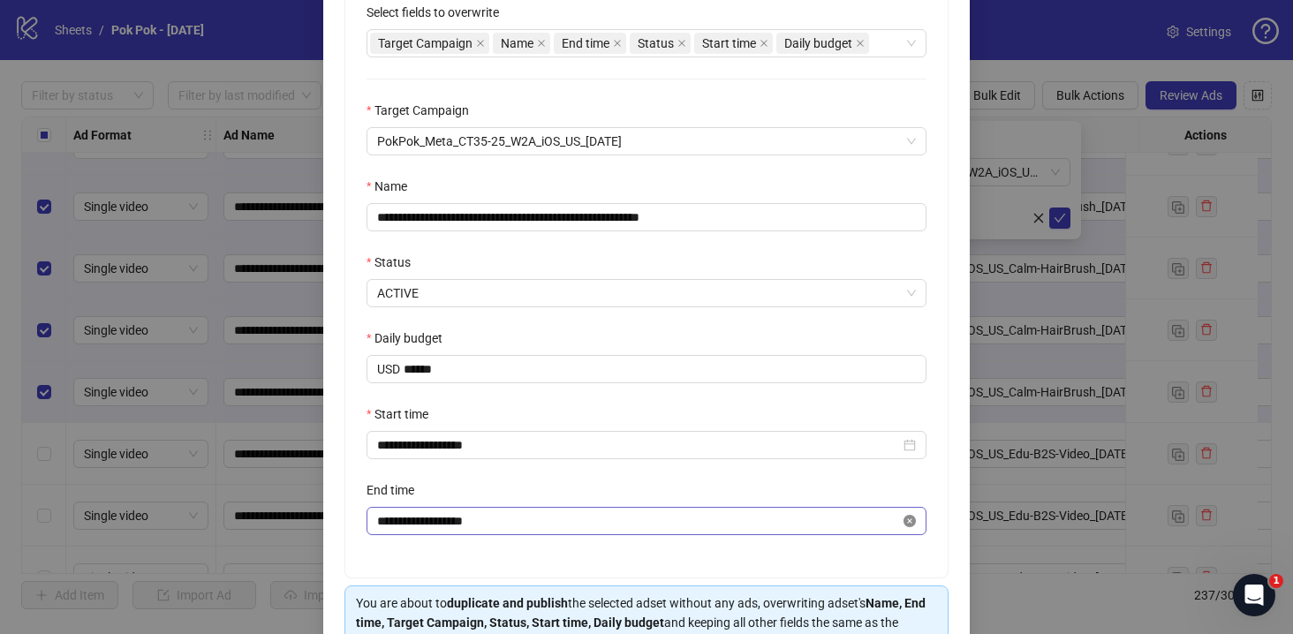
click at [905, 527] on icon "close-circle" at bounding box center [909, 521] width 12 height 12
click at [676, 525] on input "End time" at bounding box center [638, 520] width 523 height 19
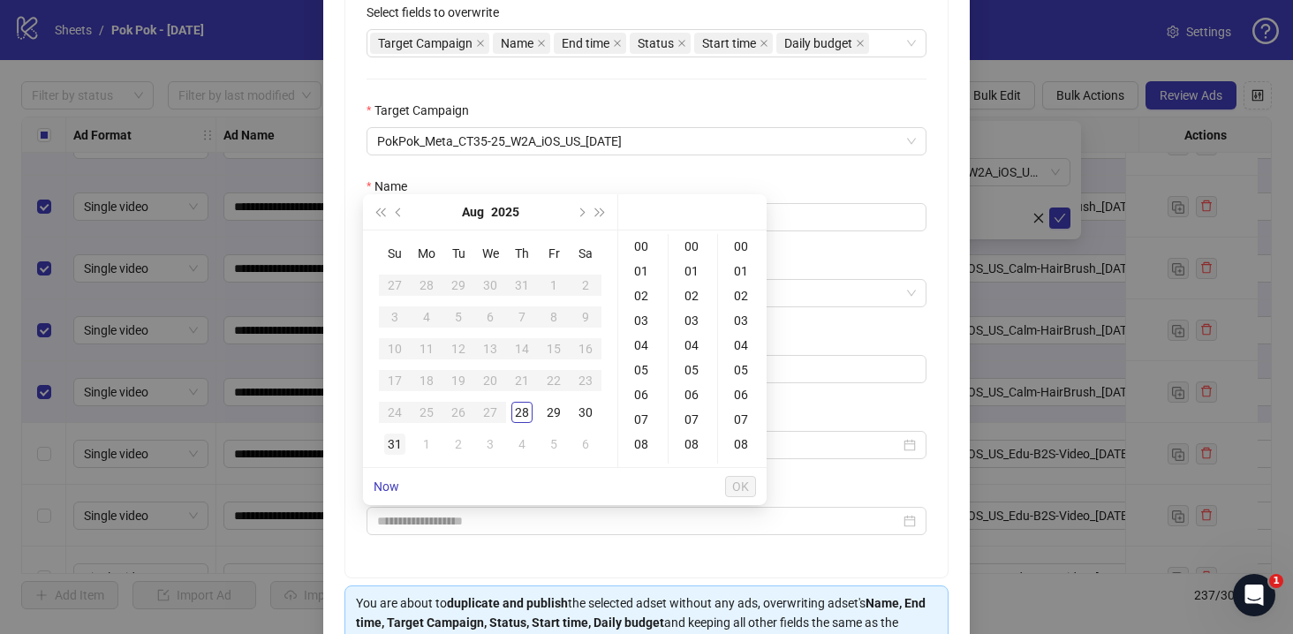
click at [392, 443] on div "31" at bounding box center [394, 444] width 21 height 21
click at [637, 435] on div "19" at bounding box center [643, 438] width 42 height 25
type input "**********"
click at [752, 485] on button "OK" at bounding box center [740, 486] width 31 height 21
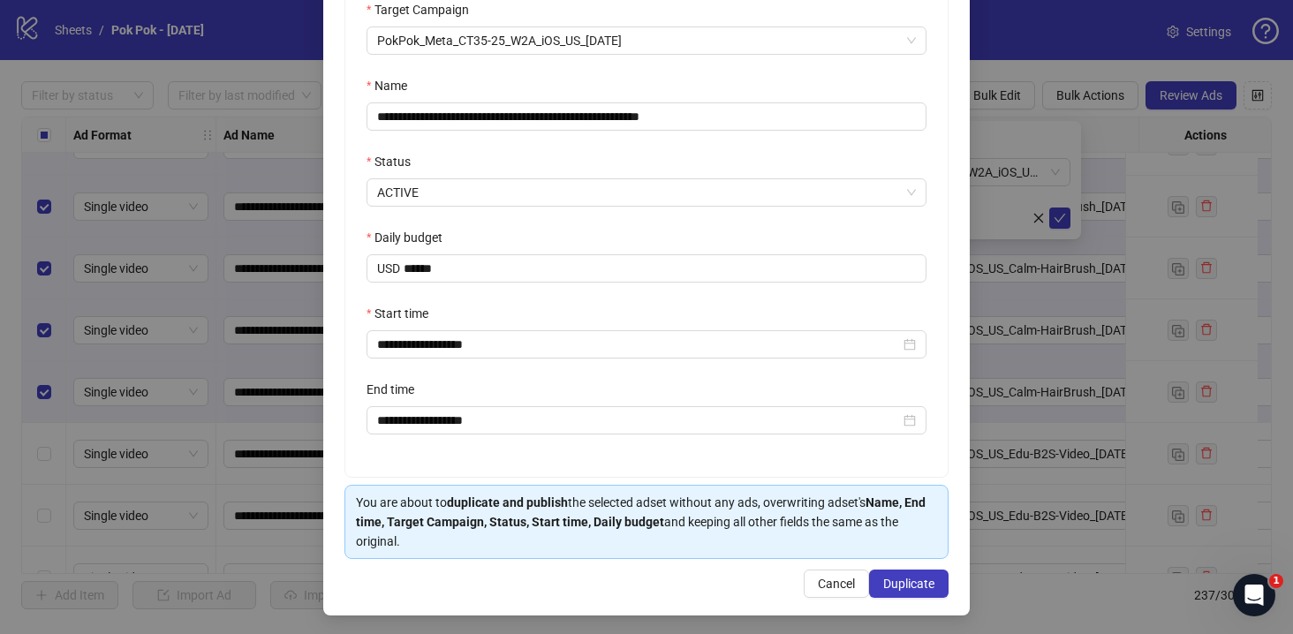
scroll to position [465, 0]
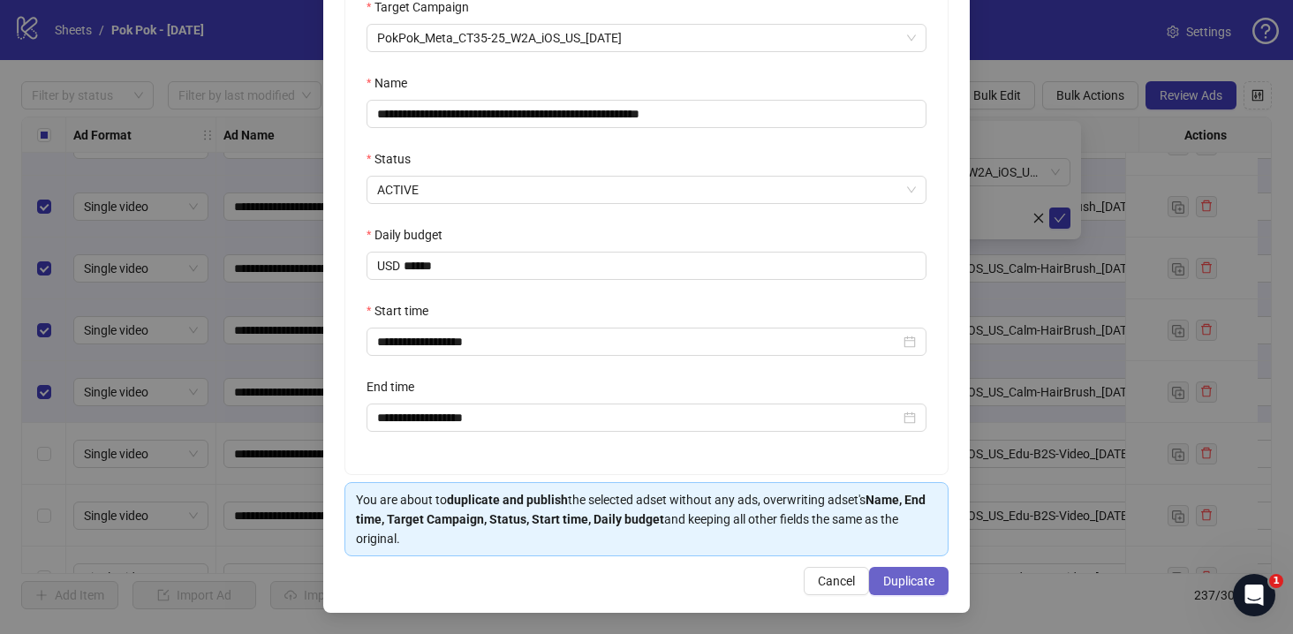
click at [898, 581] on span "Duplicate" at bounding box center [908, 581] width 51 height 14
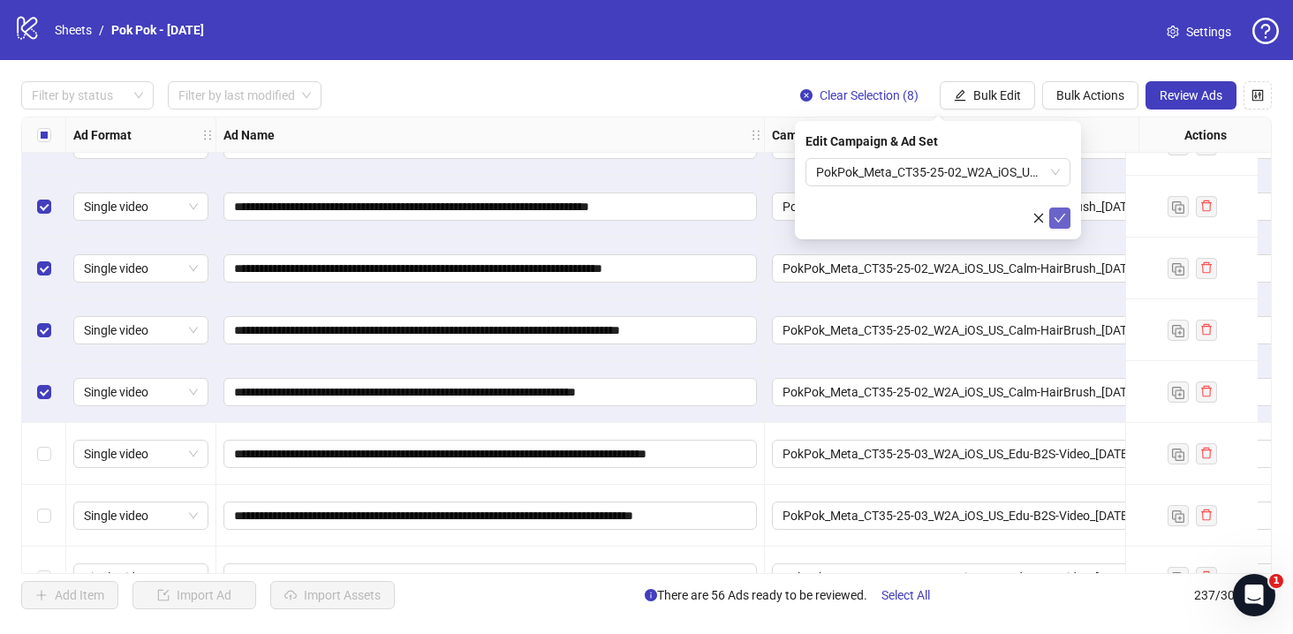
click at [1059, 223] on span "submit" at bounding box center [1060, 218] width 12 height 14
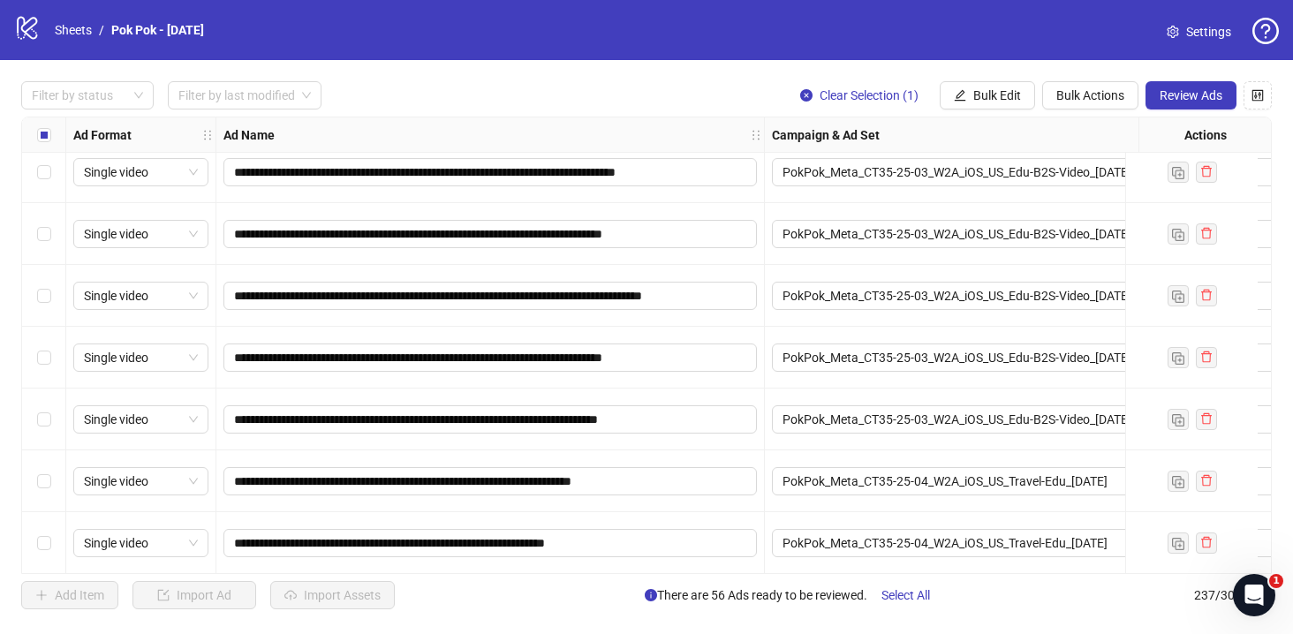
scroll to position [13028, 0]
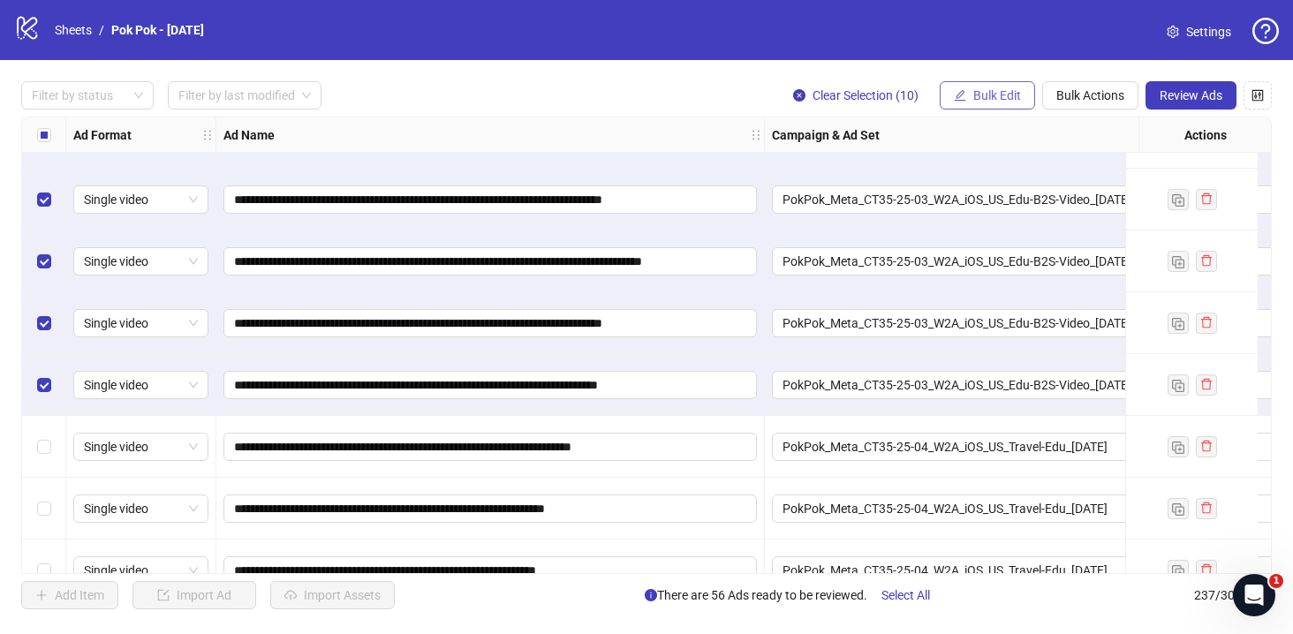
click at [1010, 99] on span "Bulk Edit" at bounding box center [997, 95] width 48 height 14
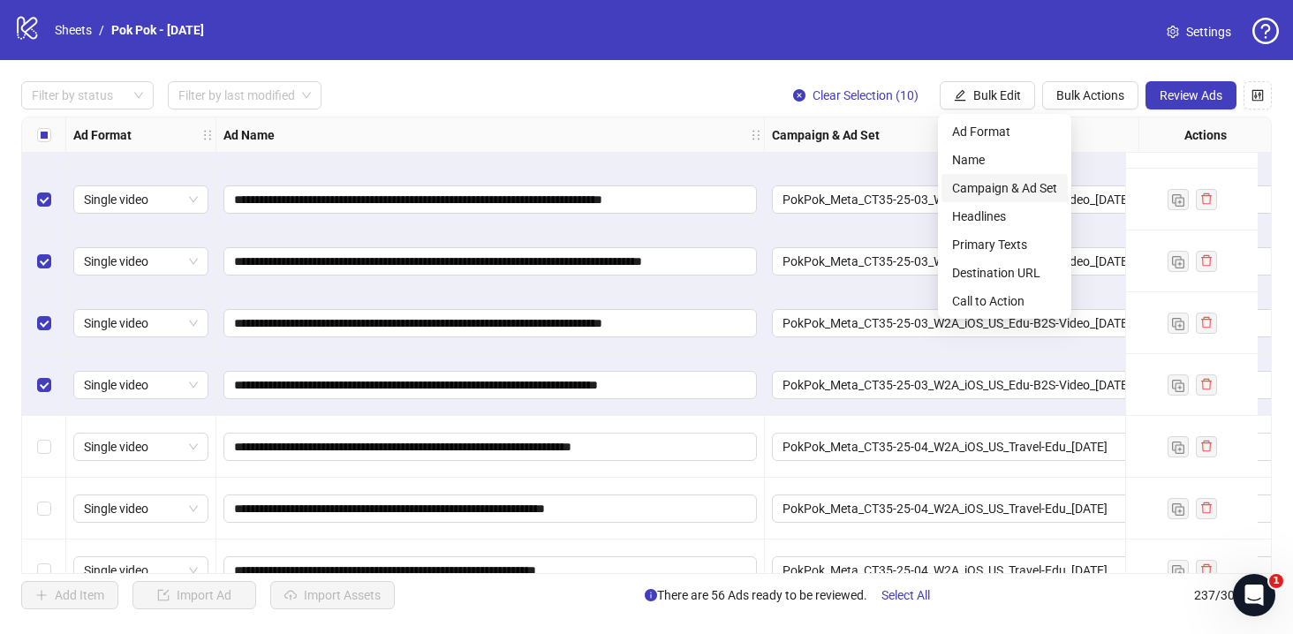
click at [1017, 191] on span "Campaign & Ad Set" at bounding box center [1004, 187] width 105 height 19
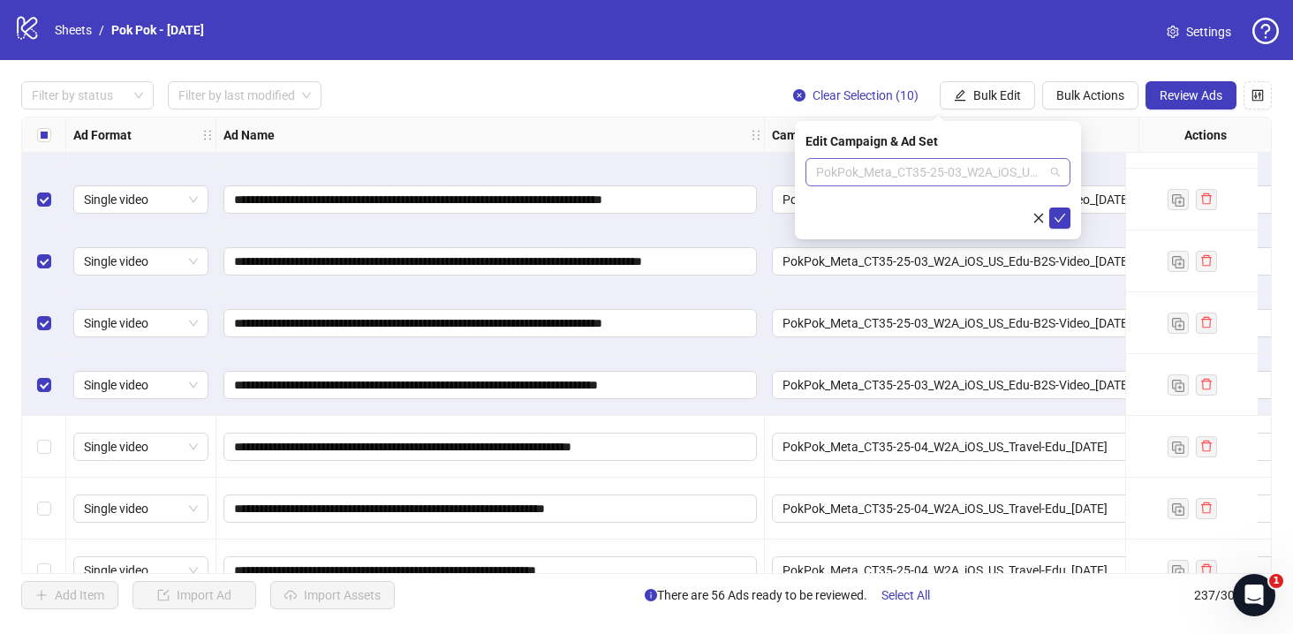
click at [1054, 167] on span "PokPok_Meta_CT35-25-03_W2A_iOS_US_Edu-B2S-Video_2025.08.28" at bounding box center [938, 172] width 244 height 26
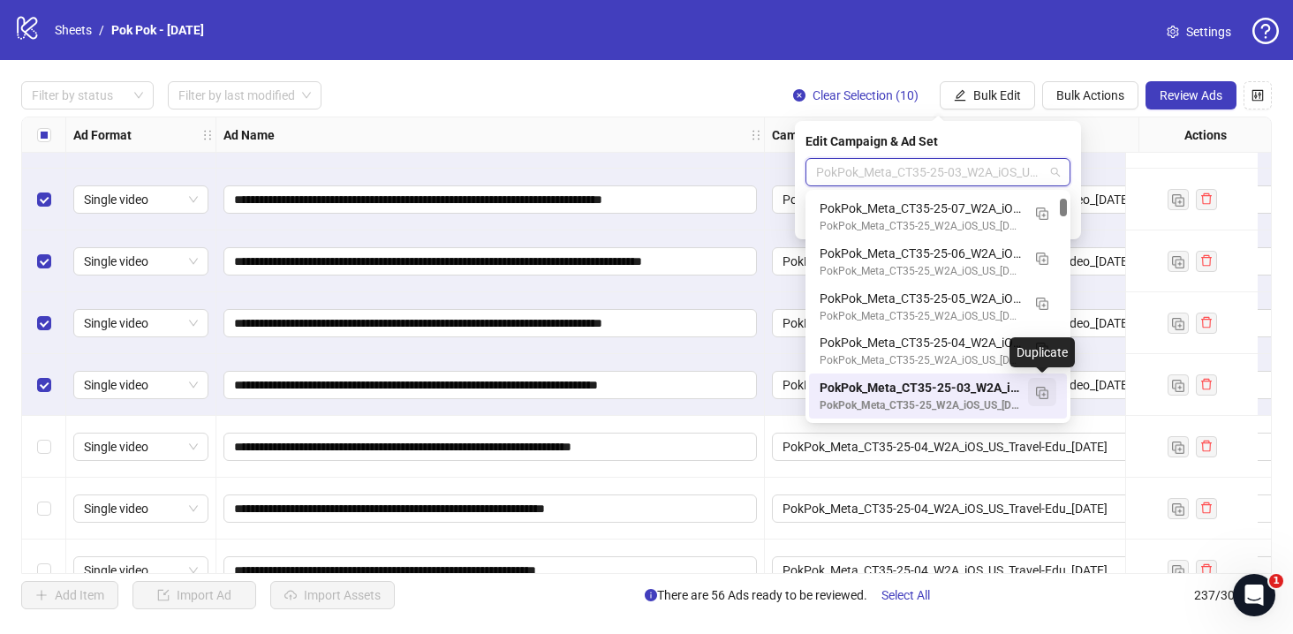
click at [1047, 396] on button "button" at bounding box center [1042, 392] width 28 height 28
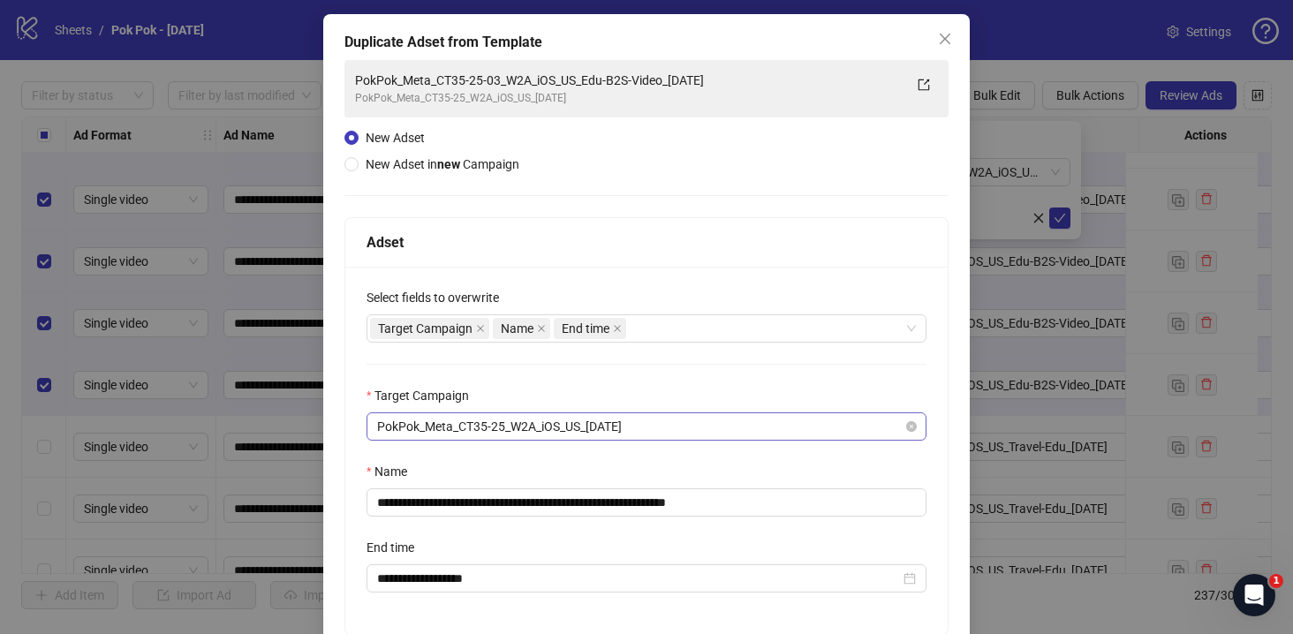
scroll to position [150, 0]
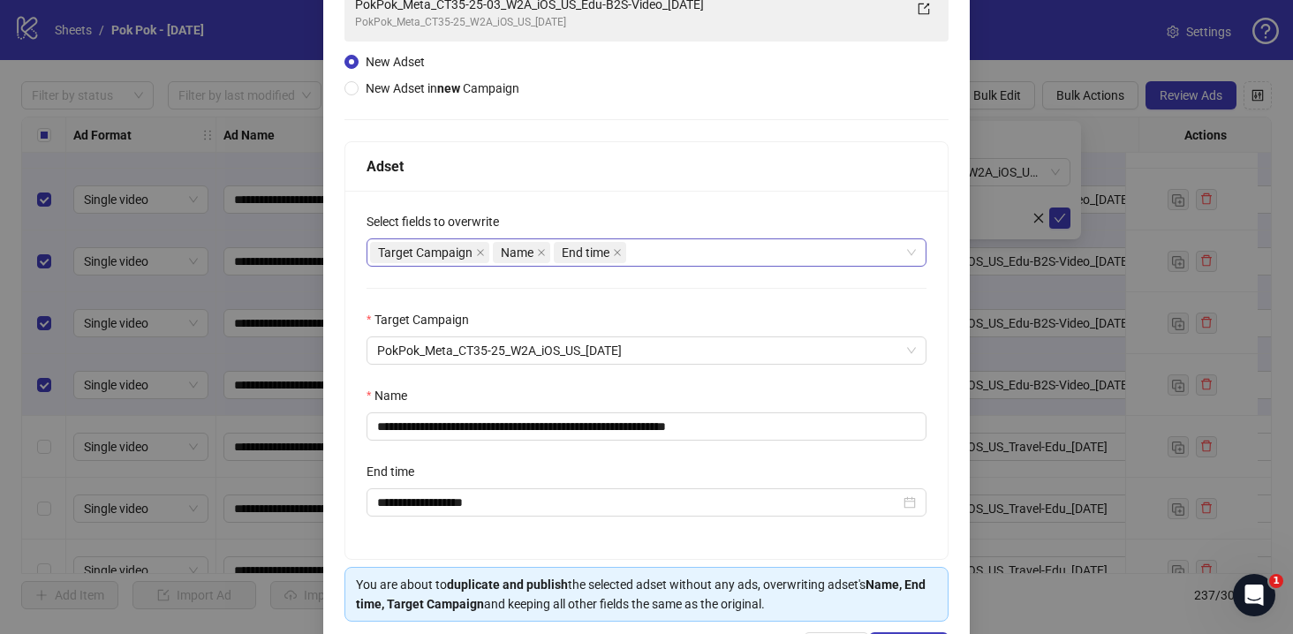
click at [632, 256] on div "Target Campaign Name End time" at bounding box center [637, 252] width 534 height 25
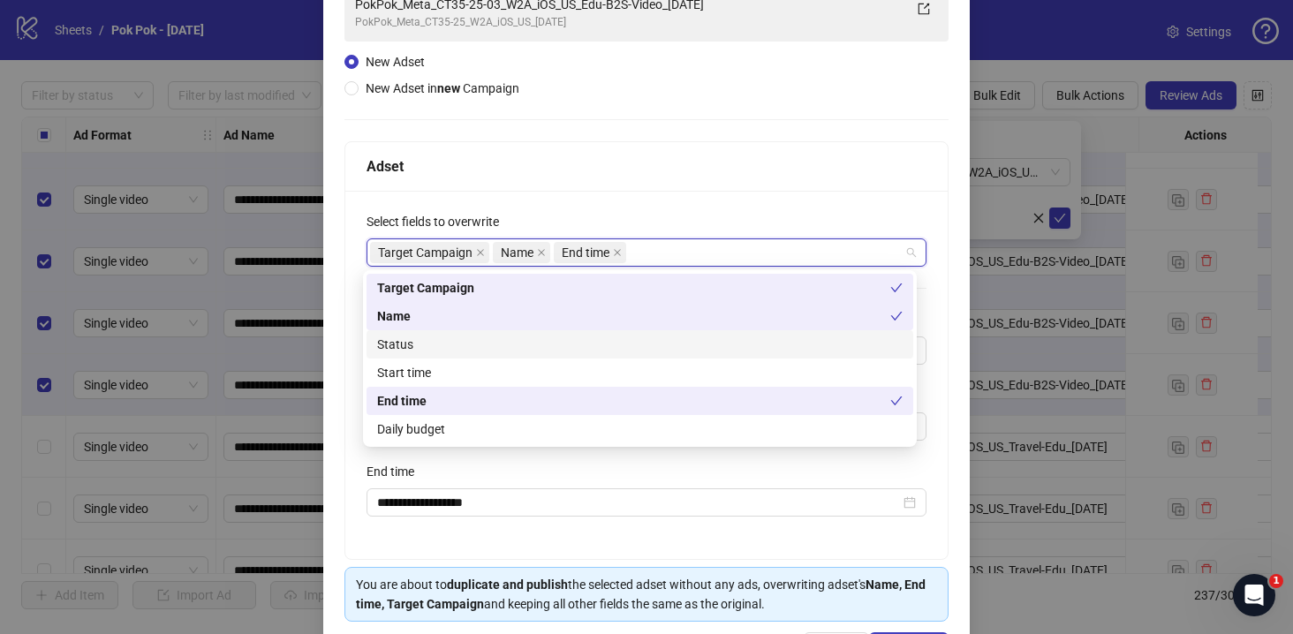
click at [609, 349] on div "Status" at bounding box center [639, 344] width 525 height 19
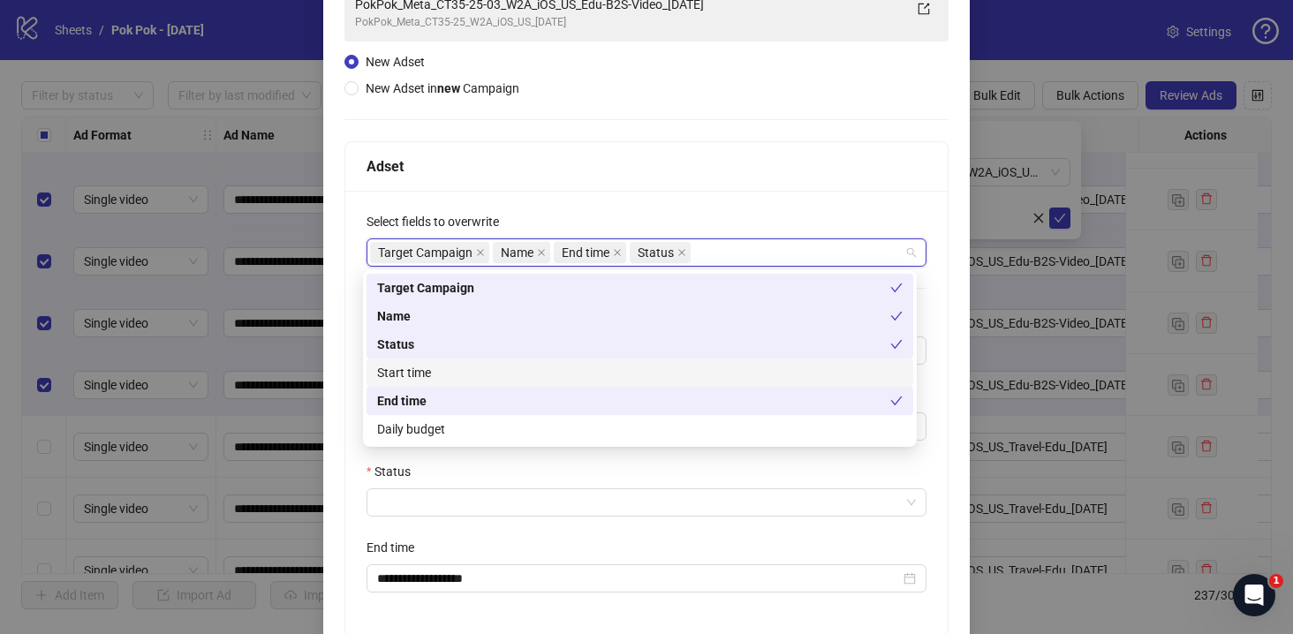
click at [592, 367] on div "Start time" at bounding box center [639, 372] width 525 height 19
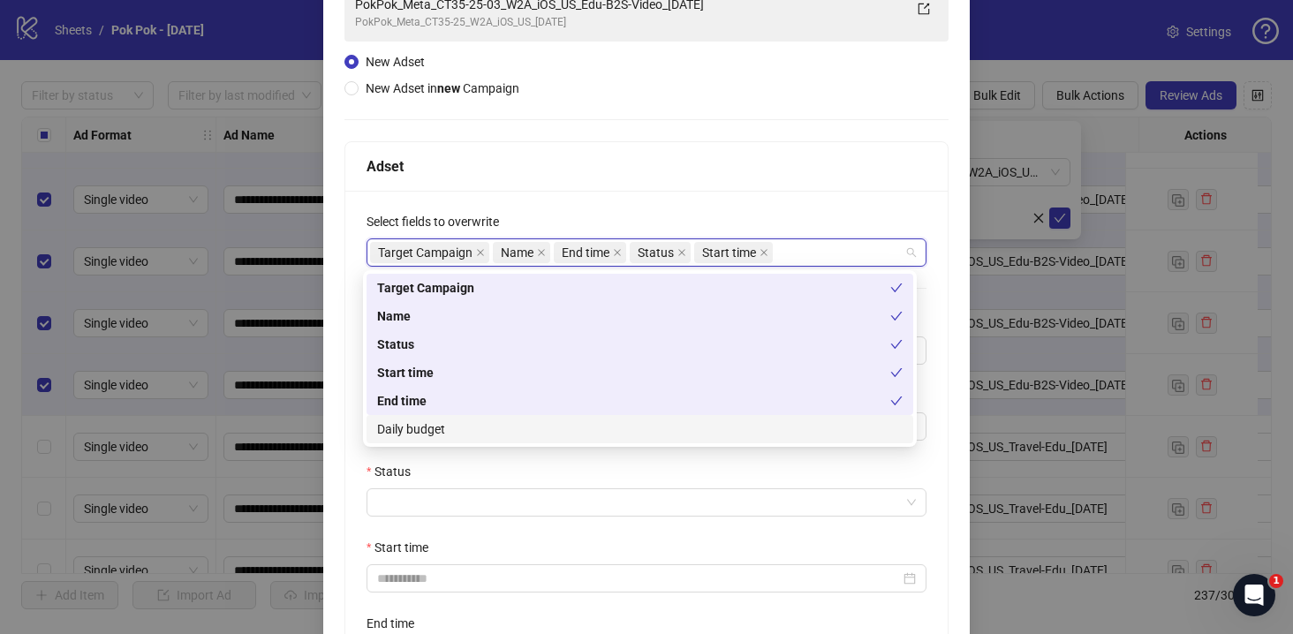
click at [567, 419] on div "Daily budget" at bounding box center [639, 428] width 525 height 19
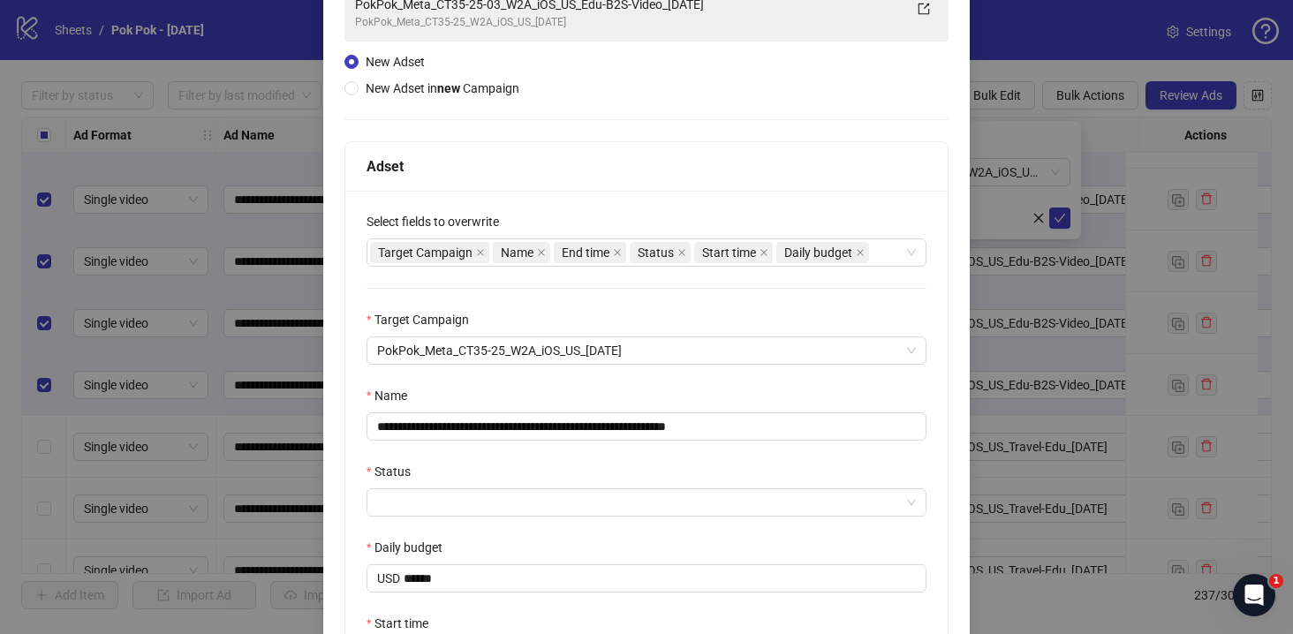
click at [546, 462] on div "**********" at bounding box center [646, 489] width 602 height 596
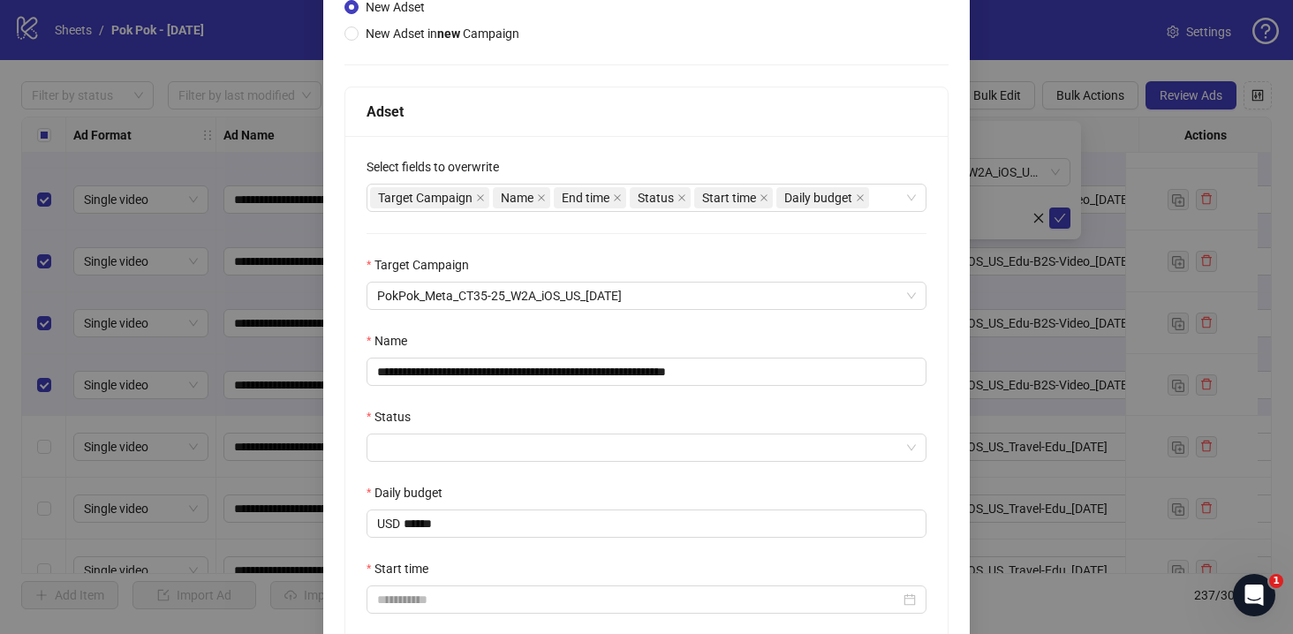
scroll to position [220, 0]
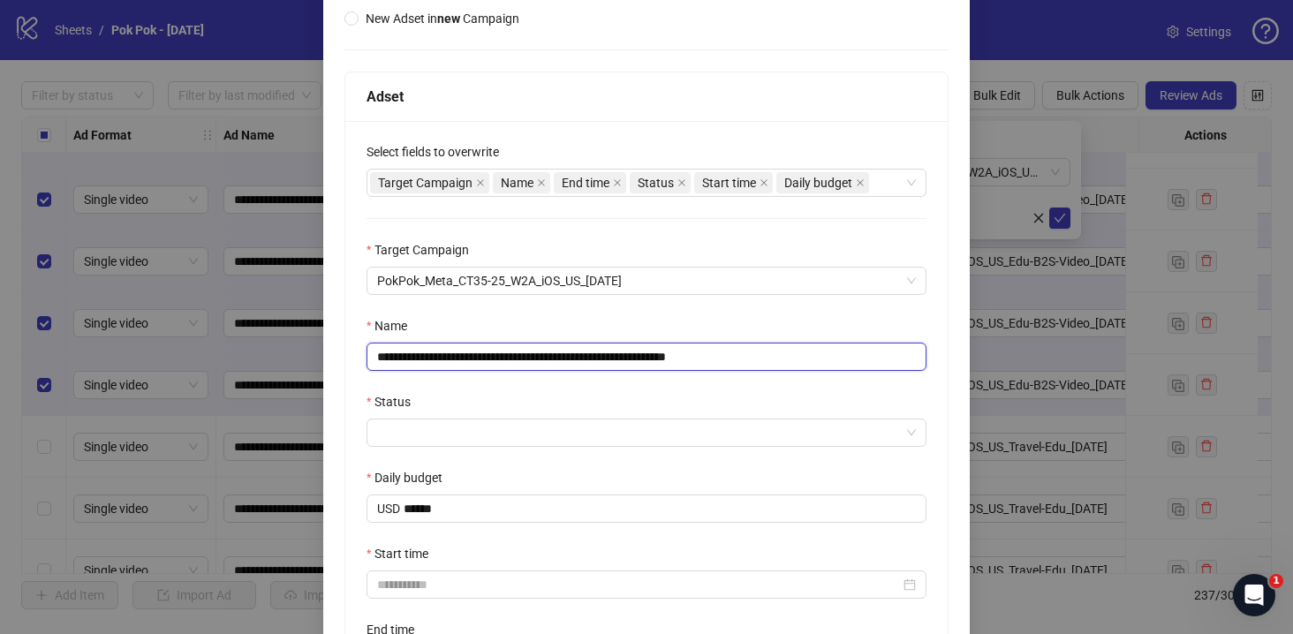
drag, startPoint x: 751, startPoint y: 359, endPoint x: 861, endPoint y: 367, distance: 110.7
click at [861, 367] on input "**********" at bounding box center [647, 357] width 560 height 28
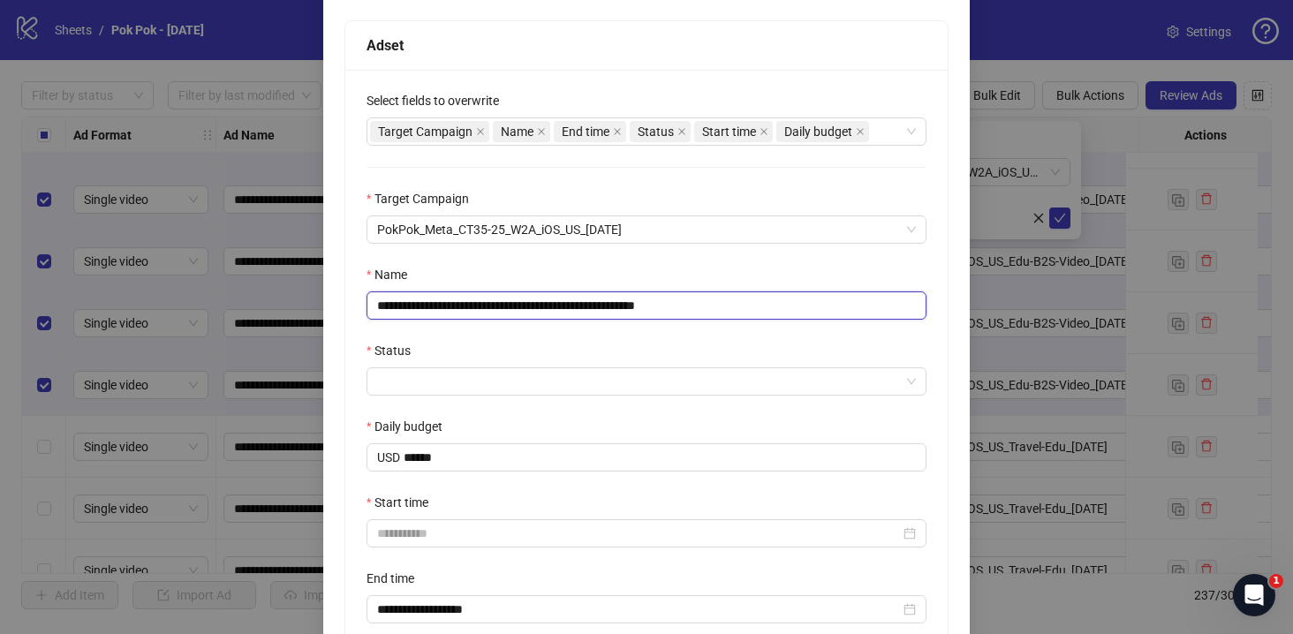
scroll to position [292, 0]
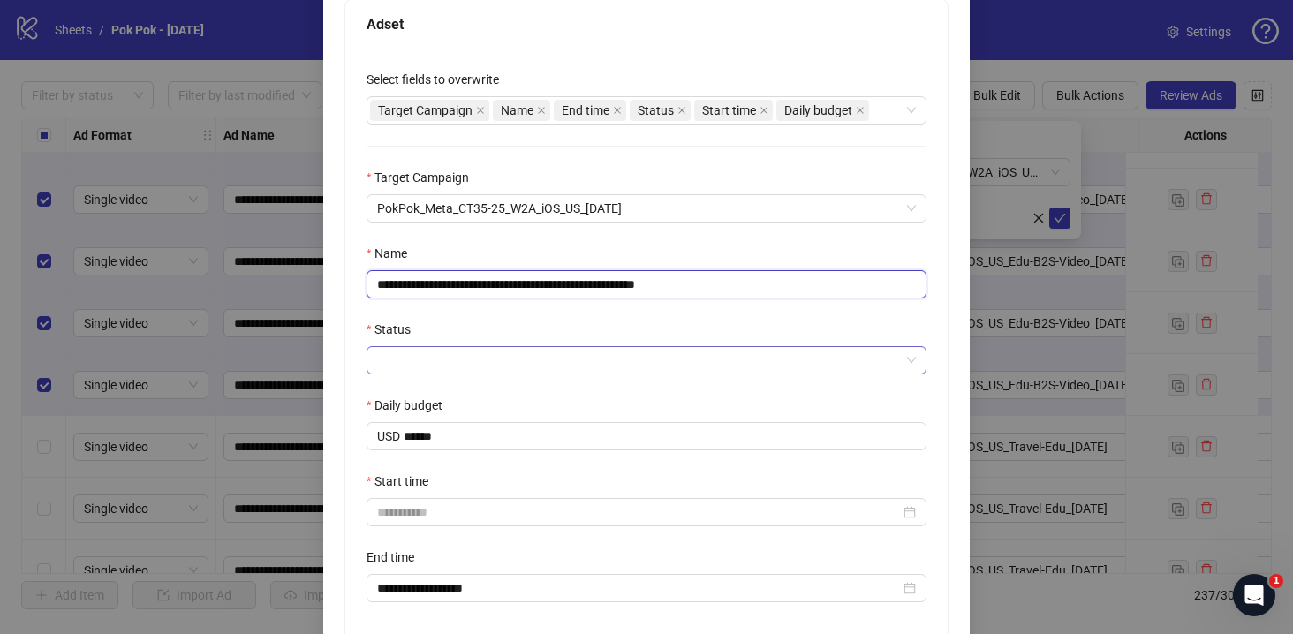
type input "**********"
click at [494, 362] on input "Status" at bounding box center [638, 360] width 523 height 26
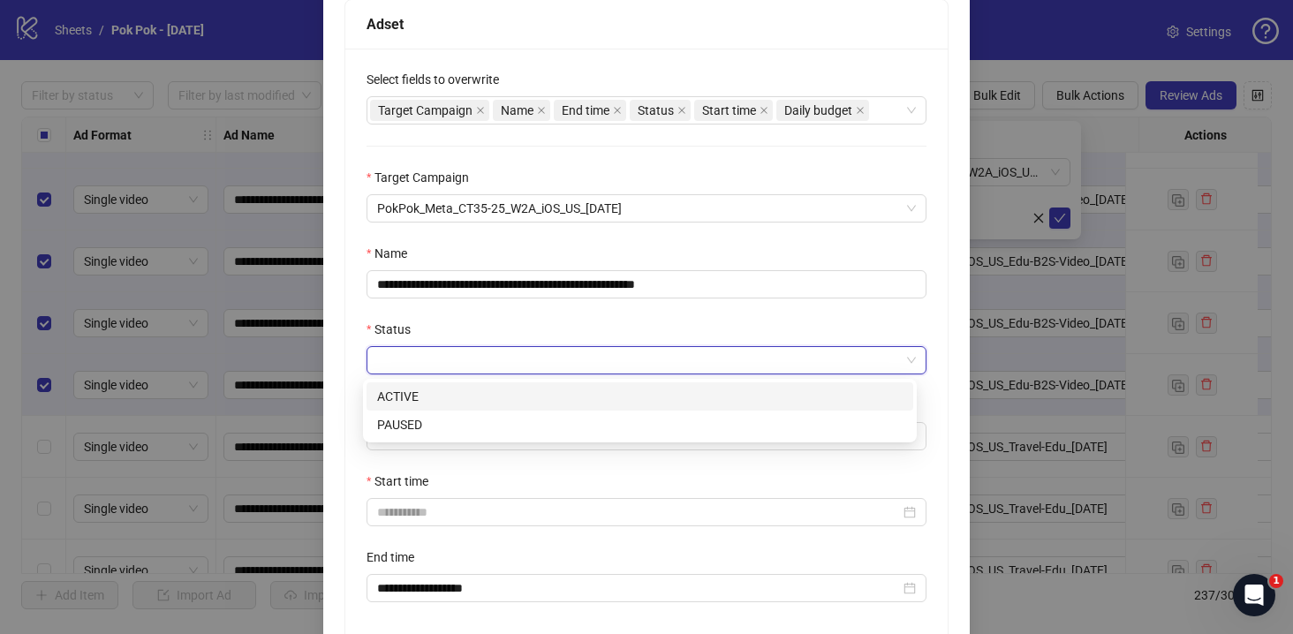
click at [473, 388] on div "ACTIVE" at bounding box center [639, 396] width 525 height 19
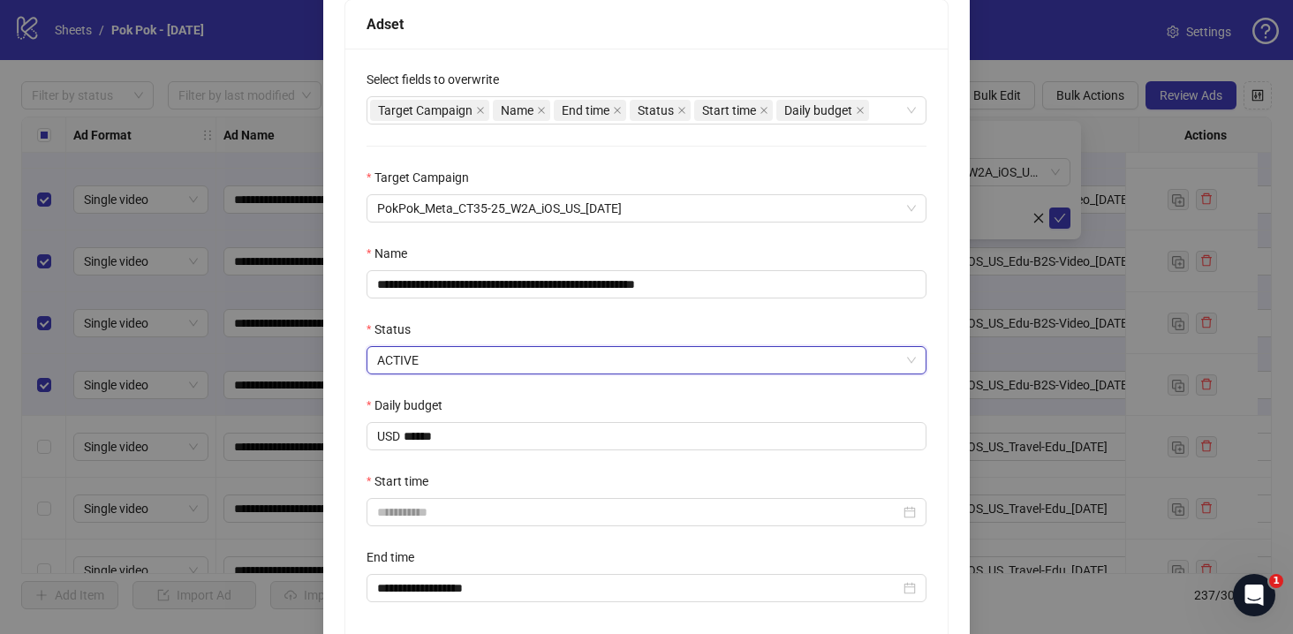
click at [485, 484] on div "Start time" at bounding box center [647, 485] width 560 height 26
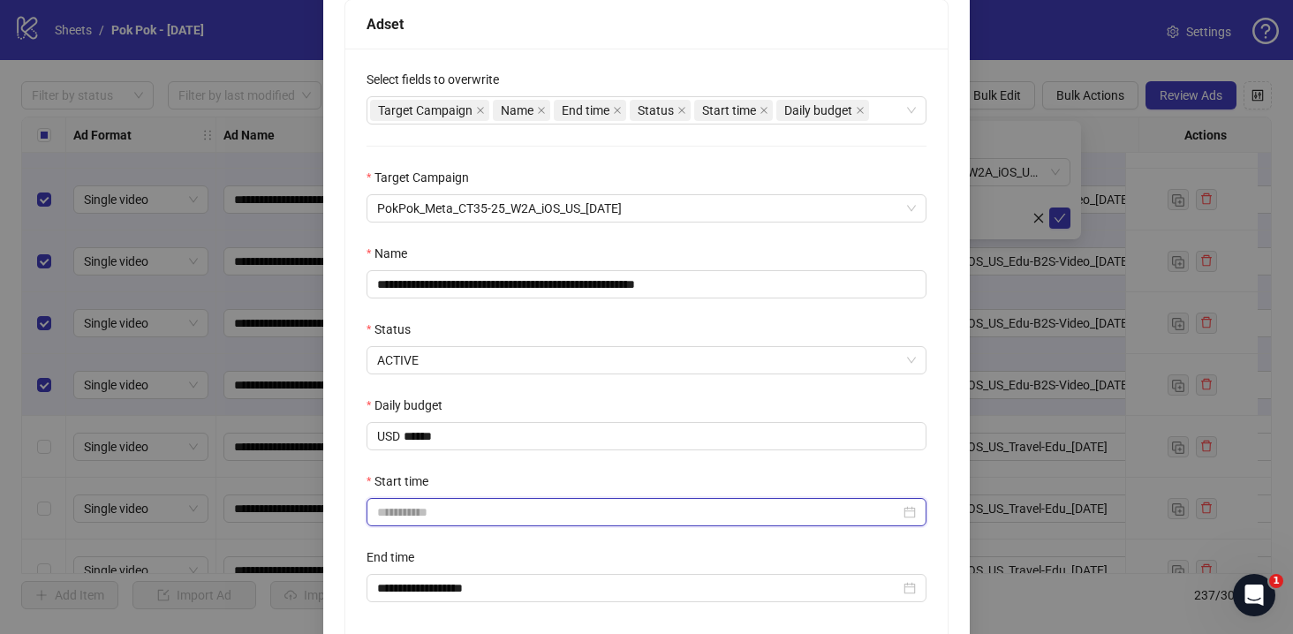
click at [482, 513] on input "Start time" at bounding box center [638, 512] width 523 height 19
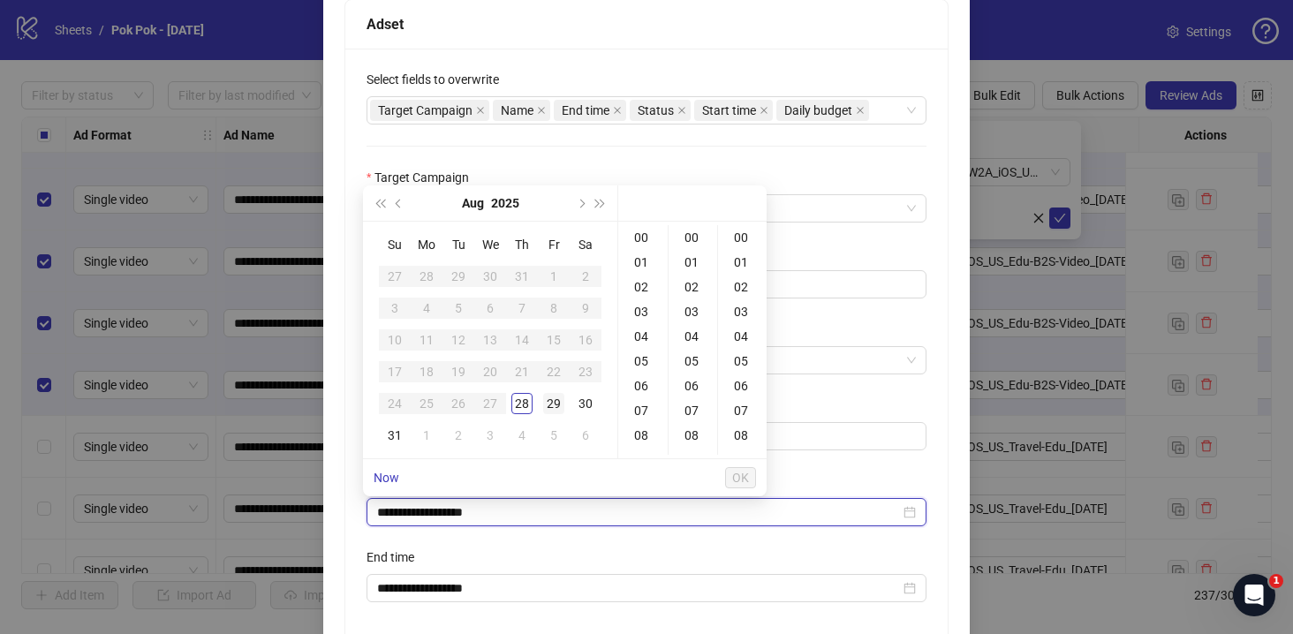
type input "**********"
click at [530, 405] on div "28" at bounding box center [521, 403] width 21 height 21
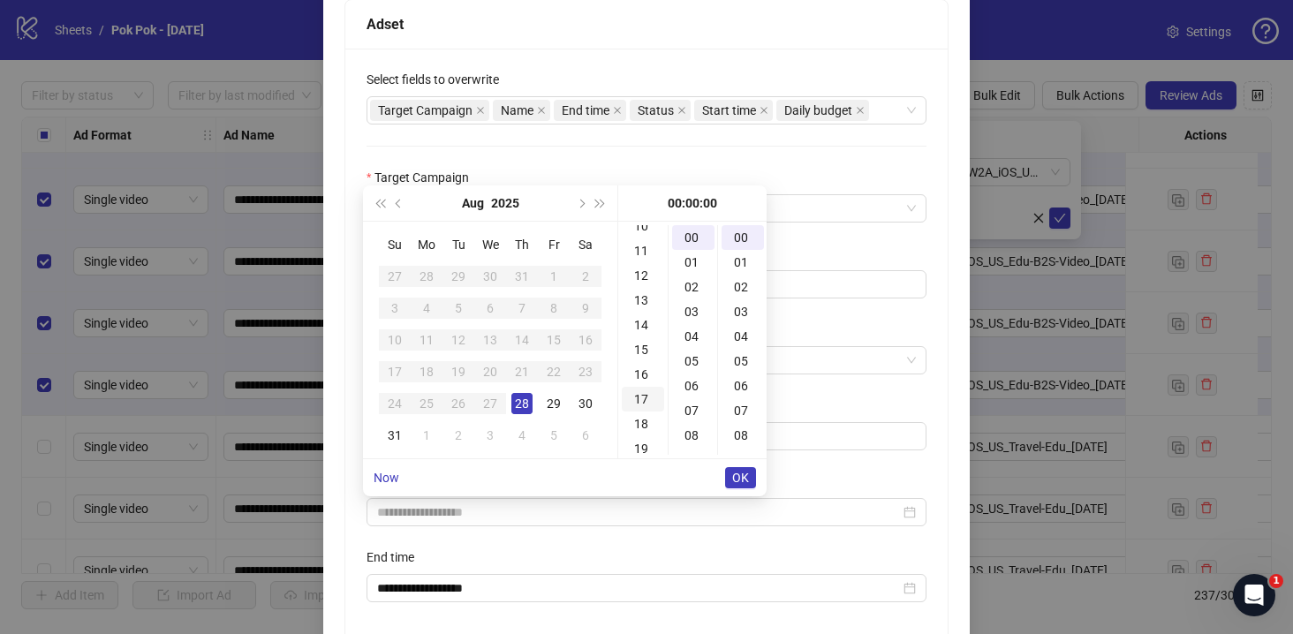
scroll to position [396, 0]
click at [639, 301] on div "19" at bounding box center [643, 311] width 42 height 25
click at [688, 356] on div "05" at bounding box center [693, 361] width 42 height 25
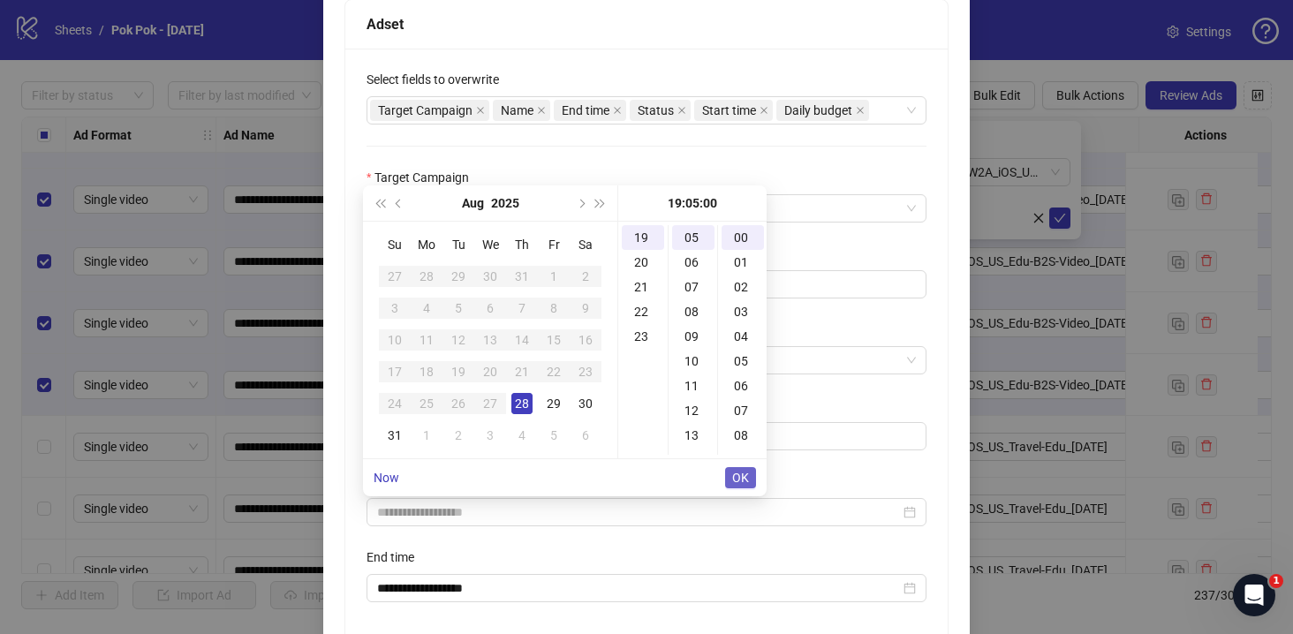
type input "**********"
click at [733, 478] on span "OK" at bounding box center [740, 478] width 17 height 14
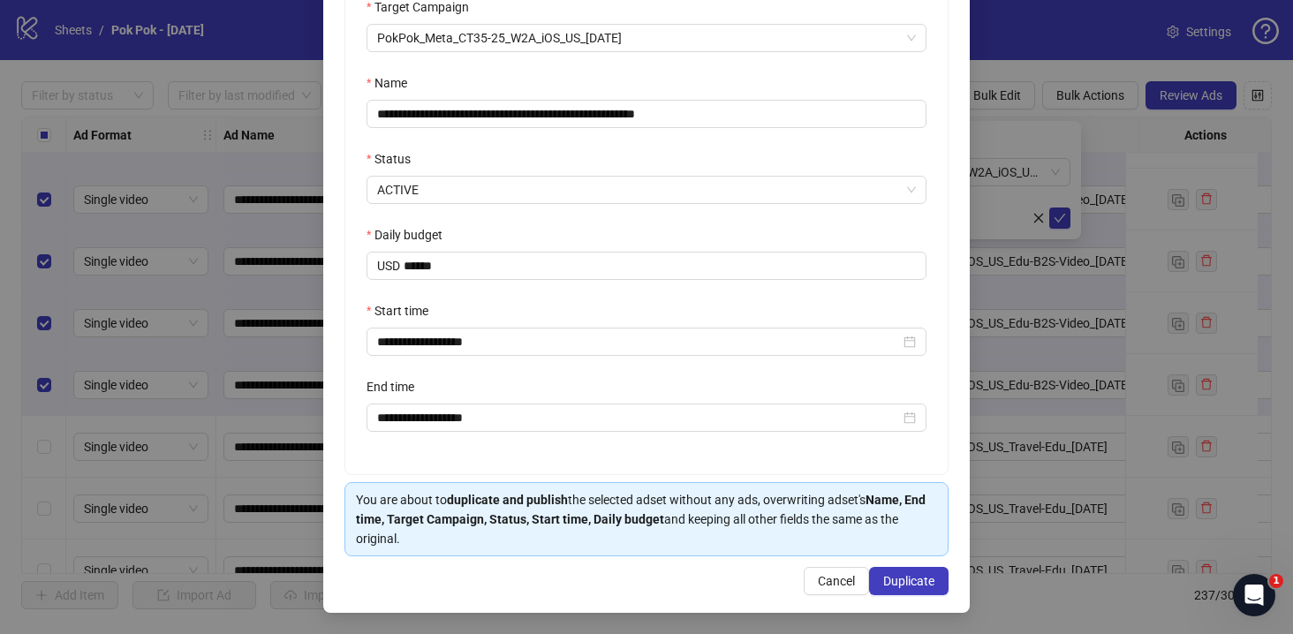
scroll to position [465, 0]
click at [575, 427] on input "**********" at bounding box center [638, 417] width 523 height 19
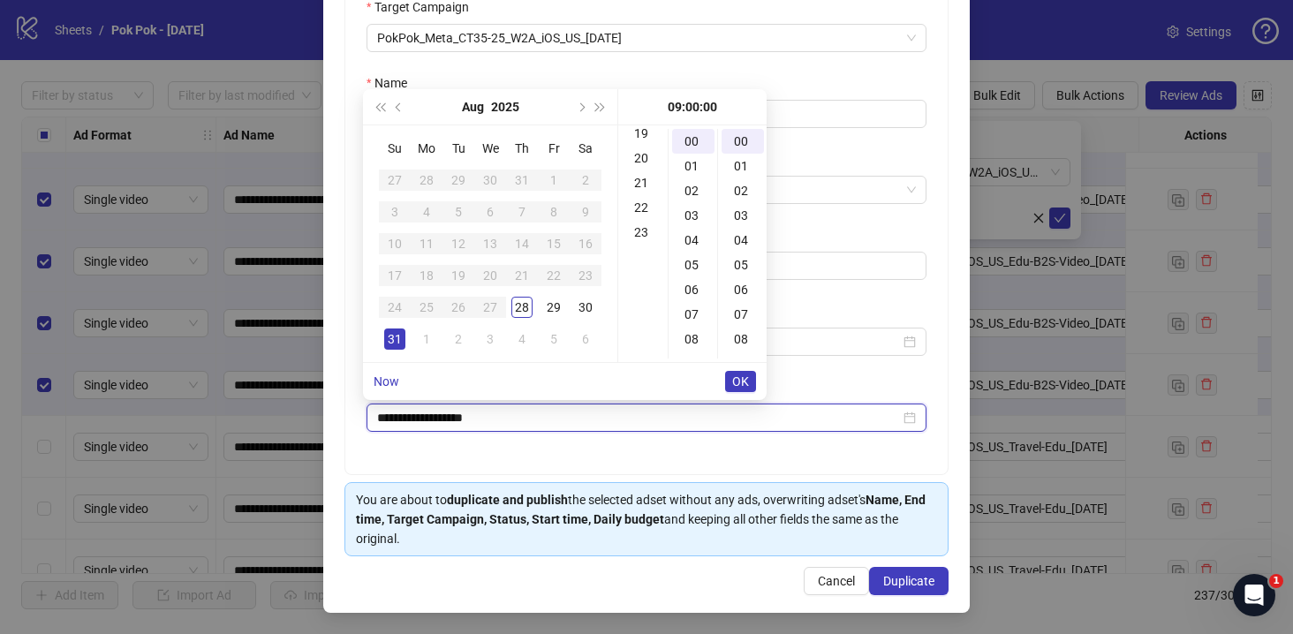
scroll to position [321, 0]
click at [643, 283] on div "19" at bounding box center [643, 289] width 42 height 25
type input "**********"
click at [744, 386] on span "OK" at bounding box center [740, 381] width 17 height 14
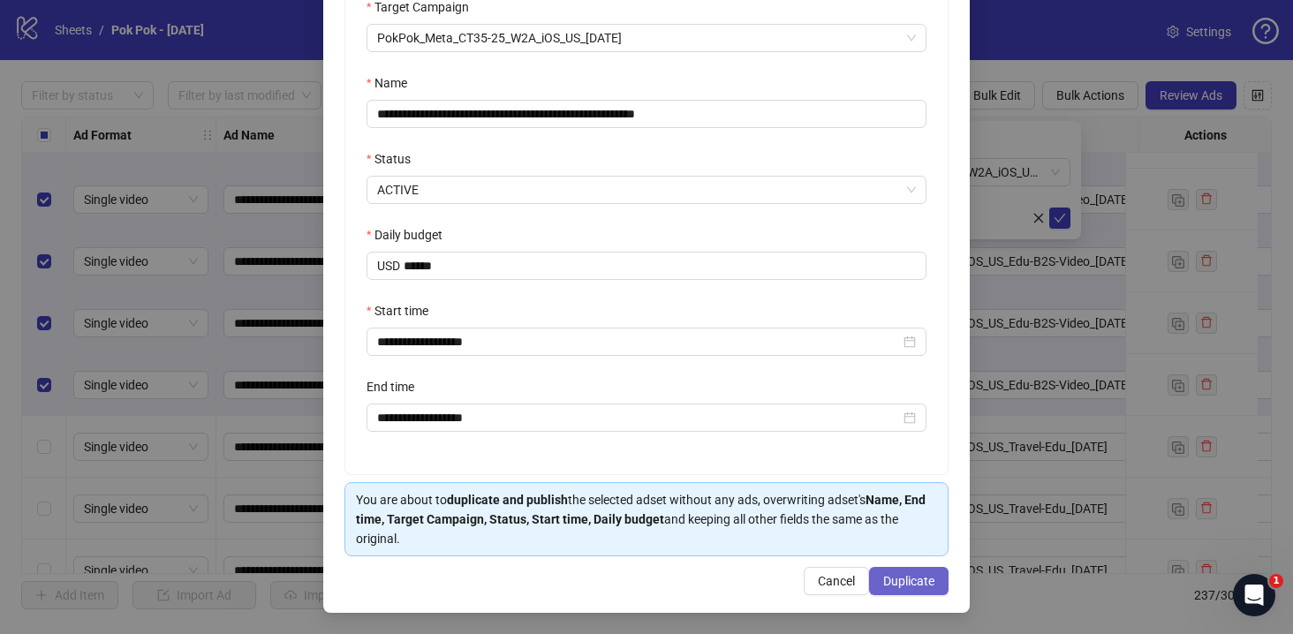
click at [898, 586] on span "Duplicate" at bounding box center [908, 581] width 51 height 14
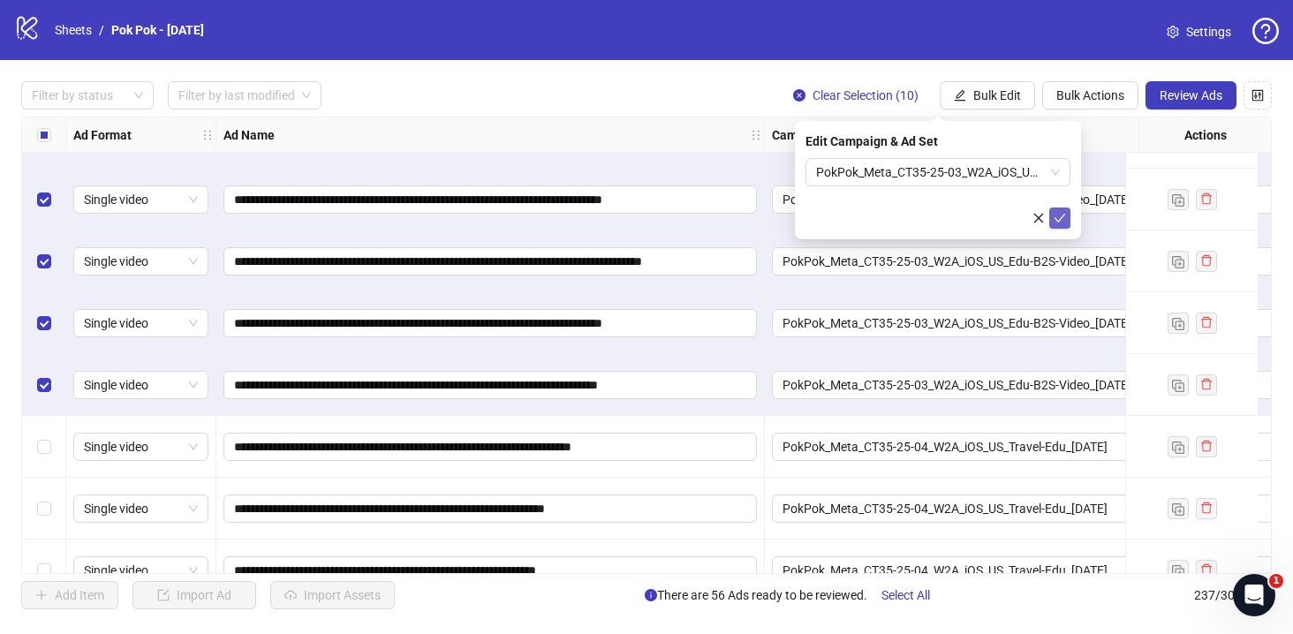
click at [1062, 212] on icon "check" at bounding box center [1060, 218] width 12 height 12
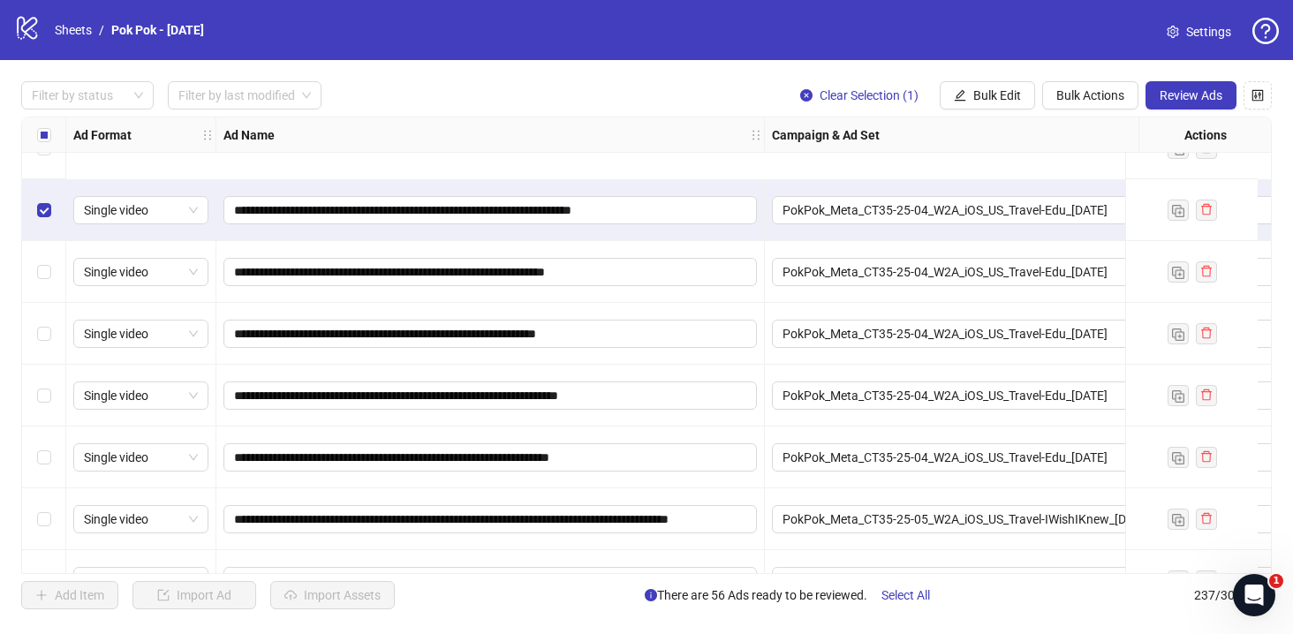
scroll to position [13390, 0]
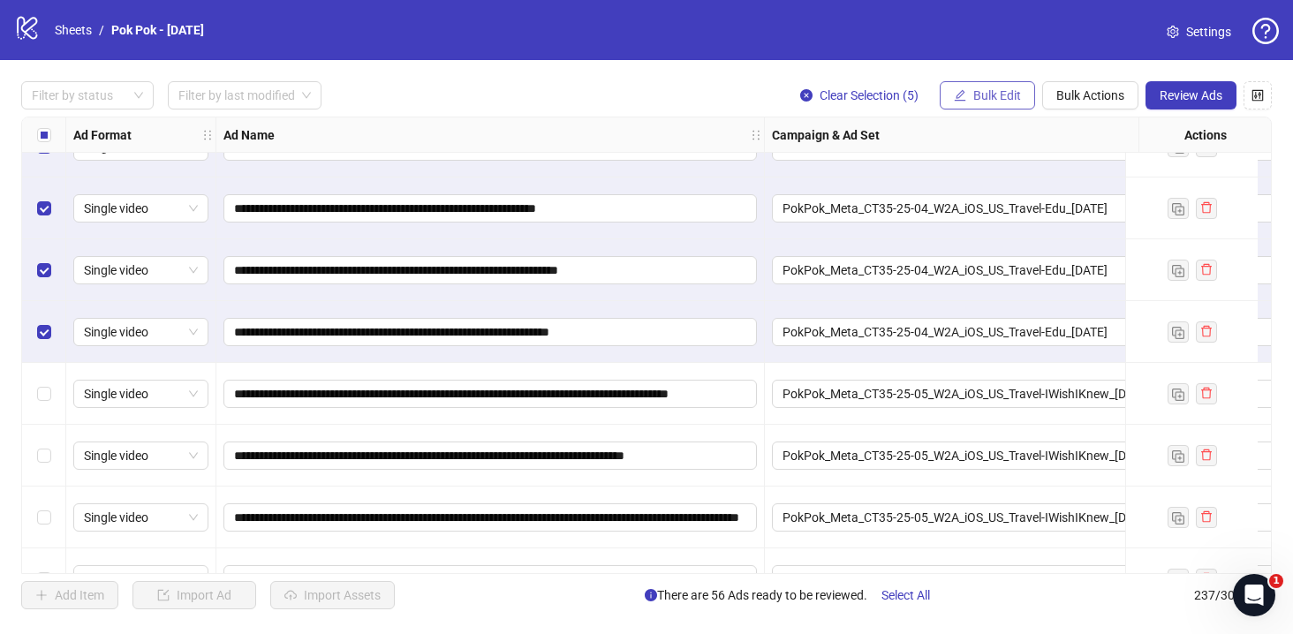
click at [1001, 102] on span "Bulk Edit" at bounding box center [997, 95] width 48 height 14
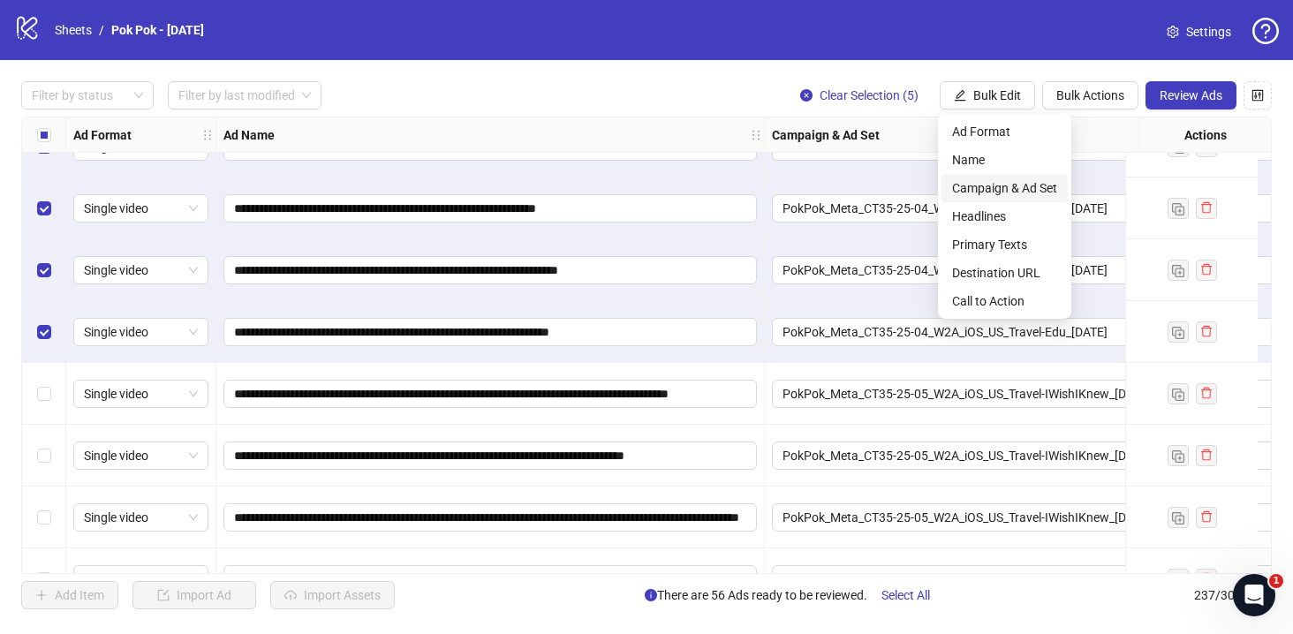
click at [1030, 186] on span "Campaign & Ad Set" at bounding box center [1004, 187] width 105 height 19
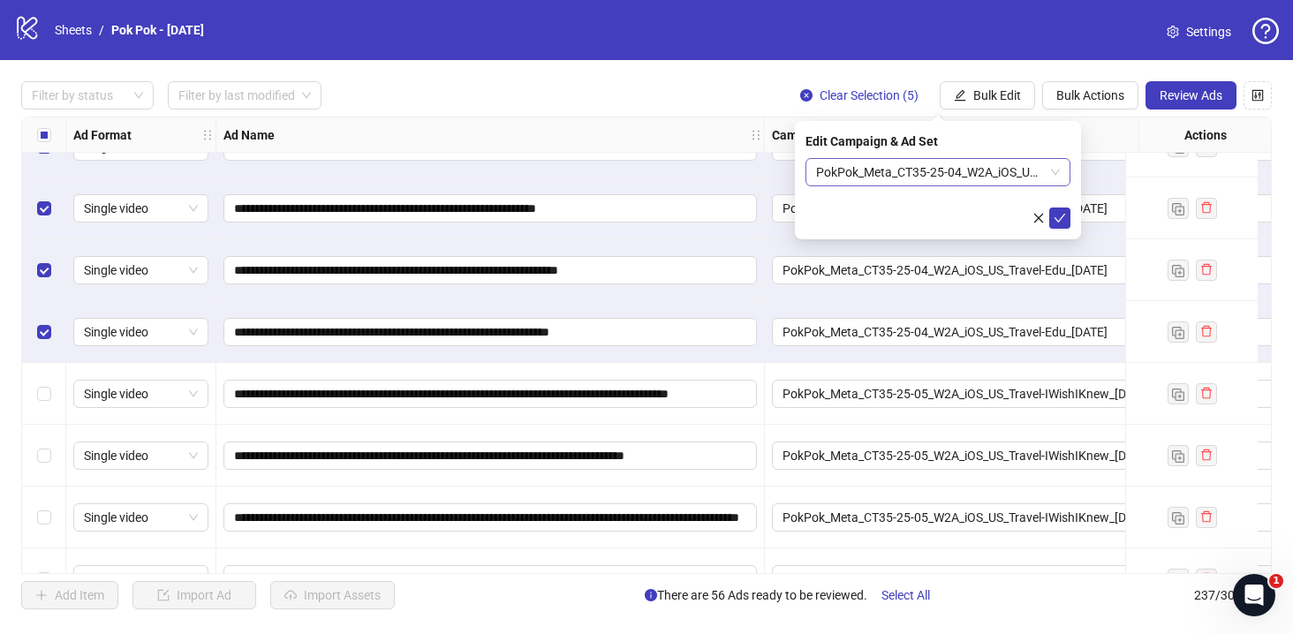
click at [1054, 170] on span "PokPok_Meta_CT35-25-04_W2A_iOS_US_Travel-Edu_2025.08.28" at bounding box center [938, 172] width 244 height 26
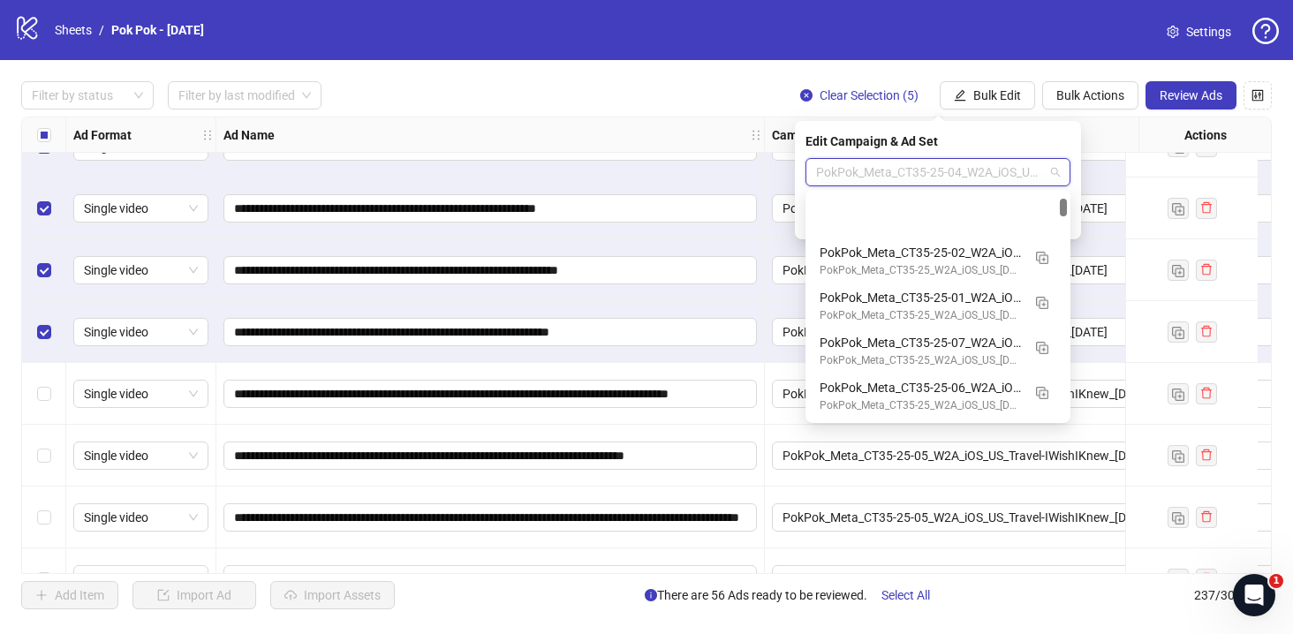
scroll to position [89, 0]
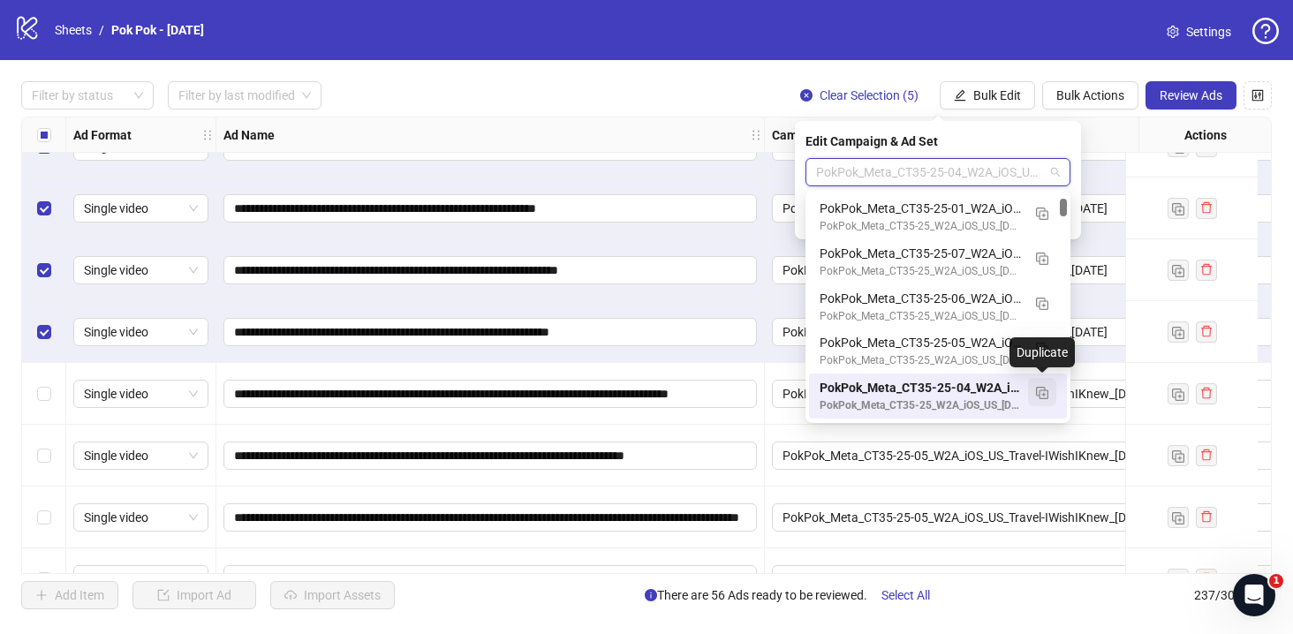
click at [1044, 398] on img "button" at bounding box center [1042, 393] width 12 height 12
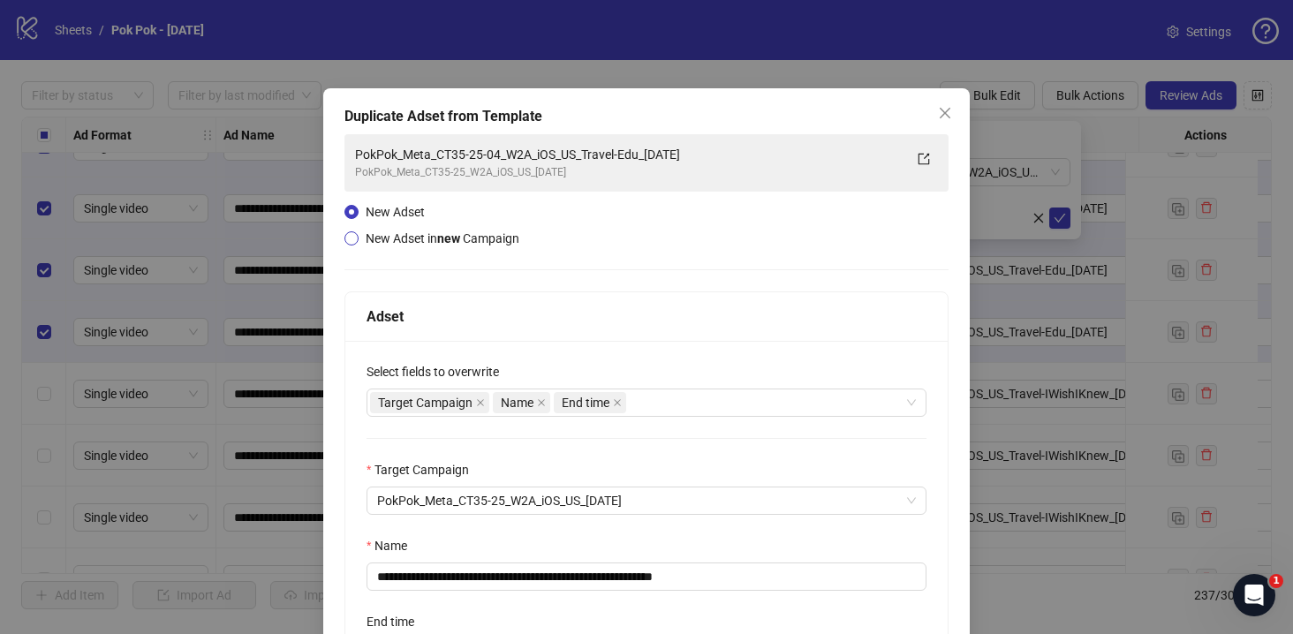
click at [465, 237] on span "New Adset in new Campaign" at bounding box center [443, 238] width 154 height 14
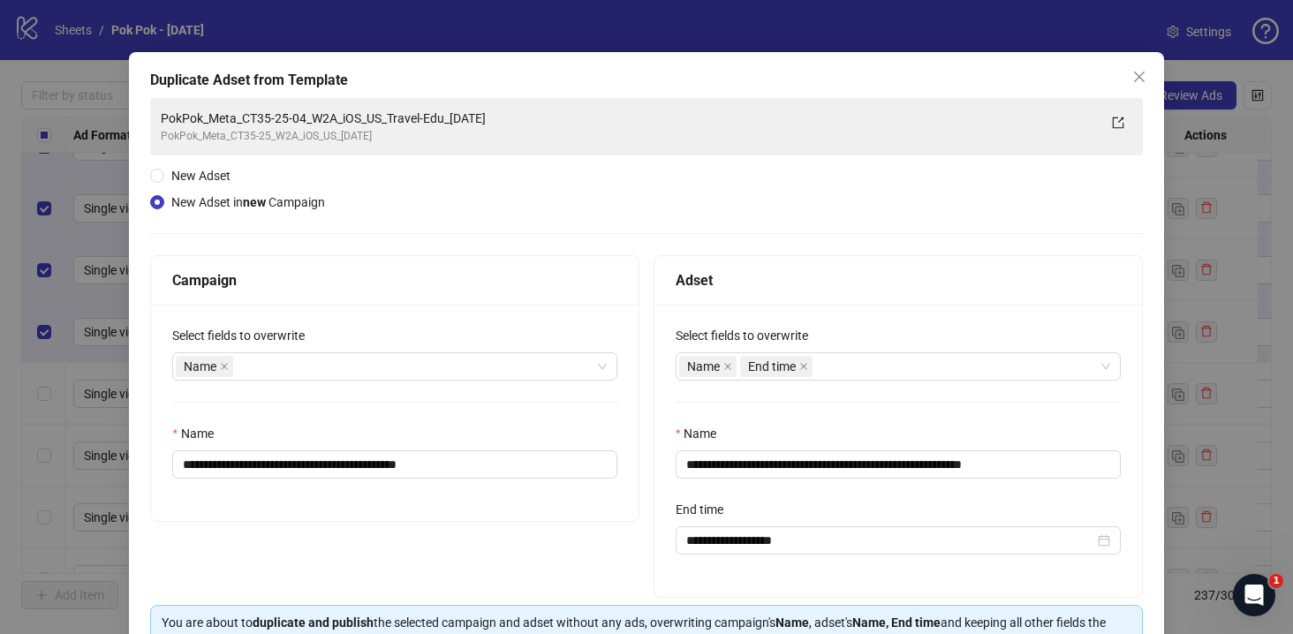
scroll to position [120, 0]
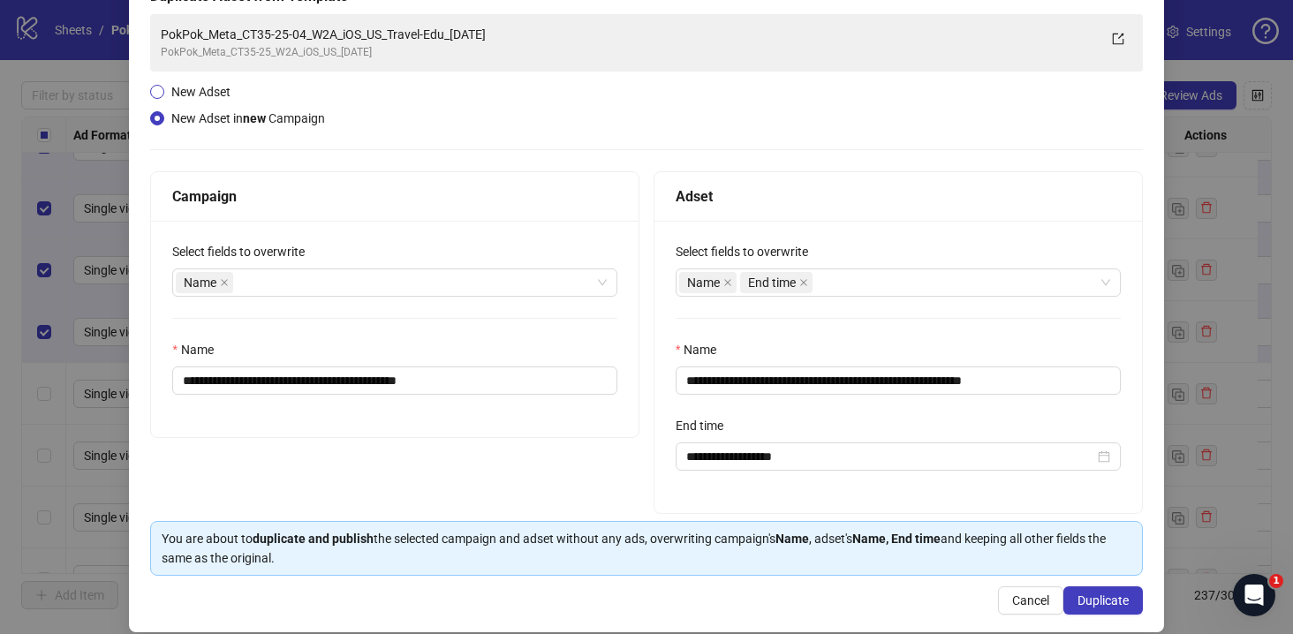
click at [213, 93] on span "New Adset" at bounding box center [200, 92] width 59 height 14
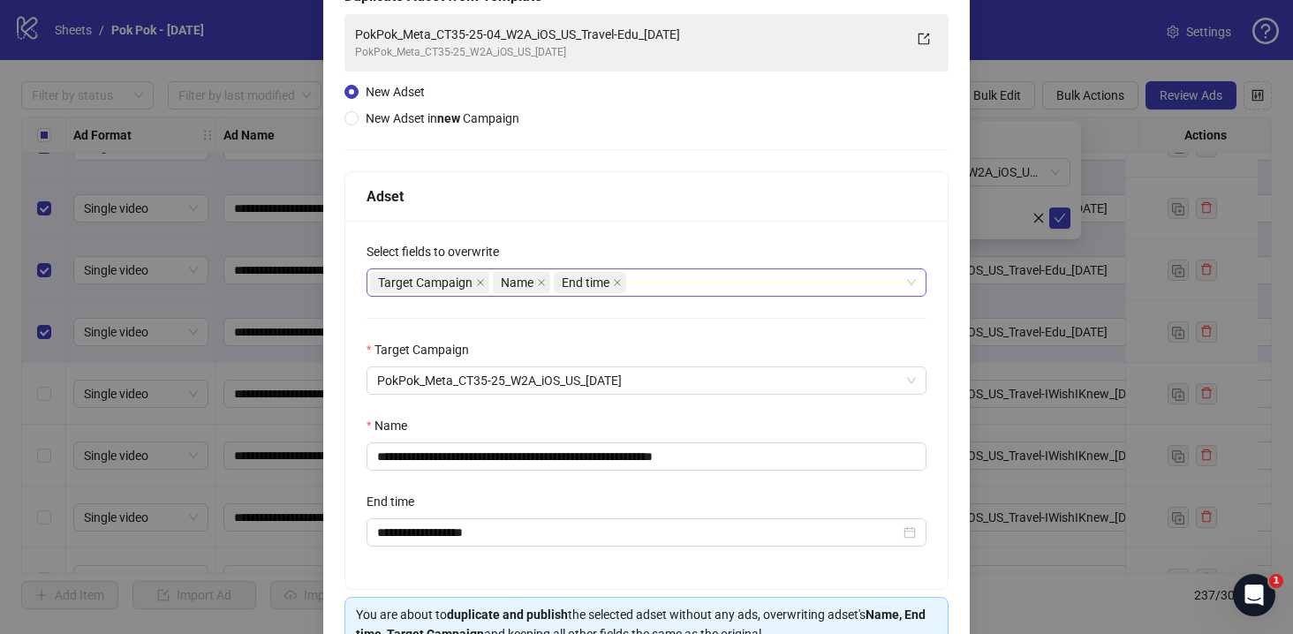
click at [716, 289] on div "Target Campaign Name End time" at bounding box center [637, 282] width 534 height 25
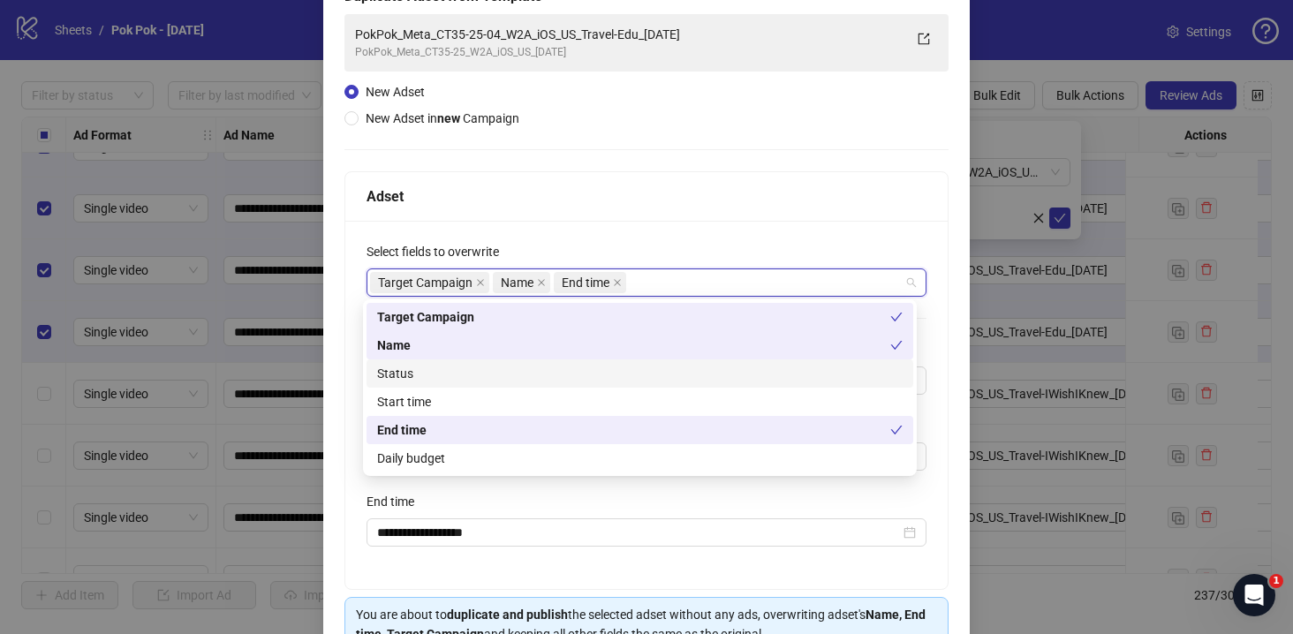
click at [624, 385] on div "Status" at bounding box center [640, 373] width 547 height 28
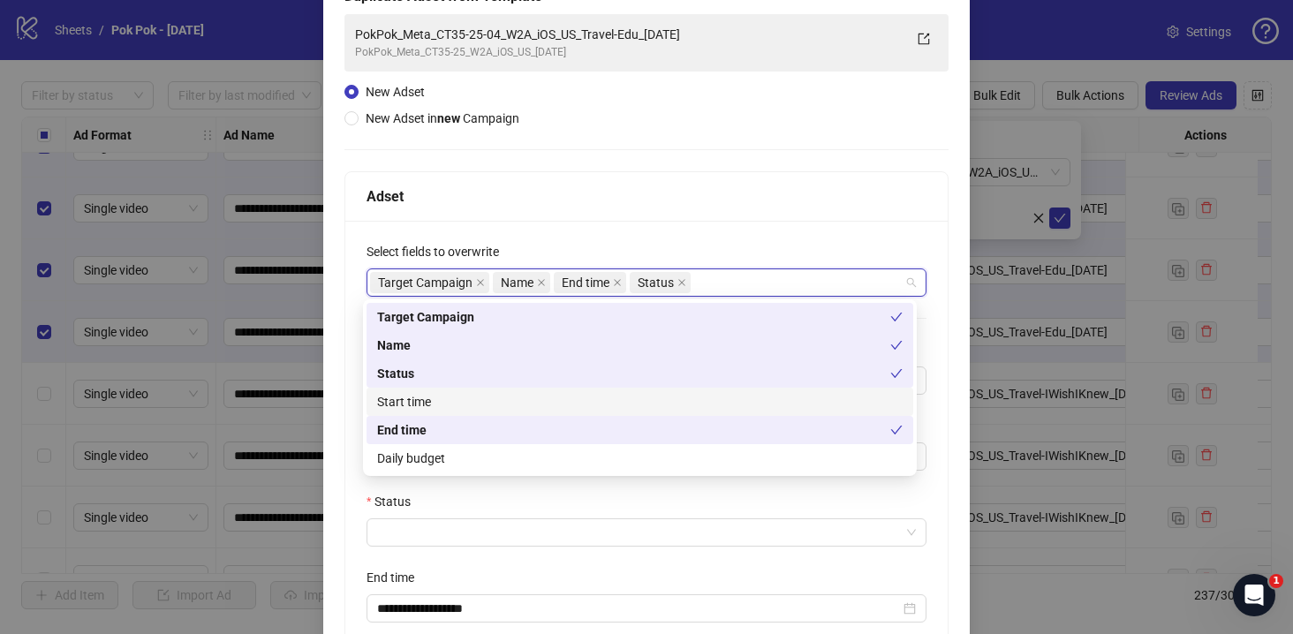
click at [608, 399] on div "Start time" at bounding box center [639, 401] width 525 height 19
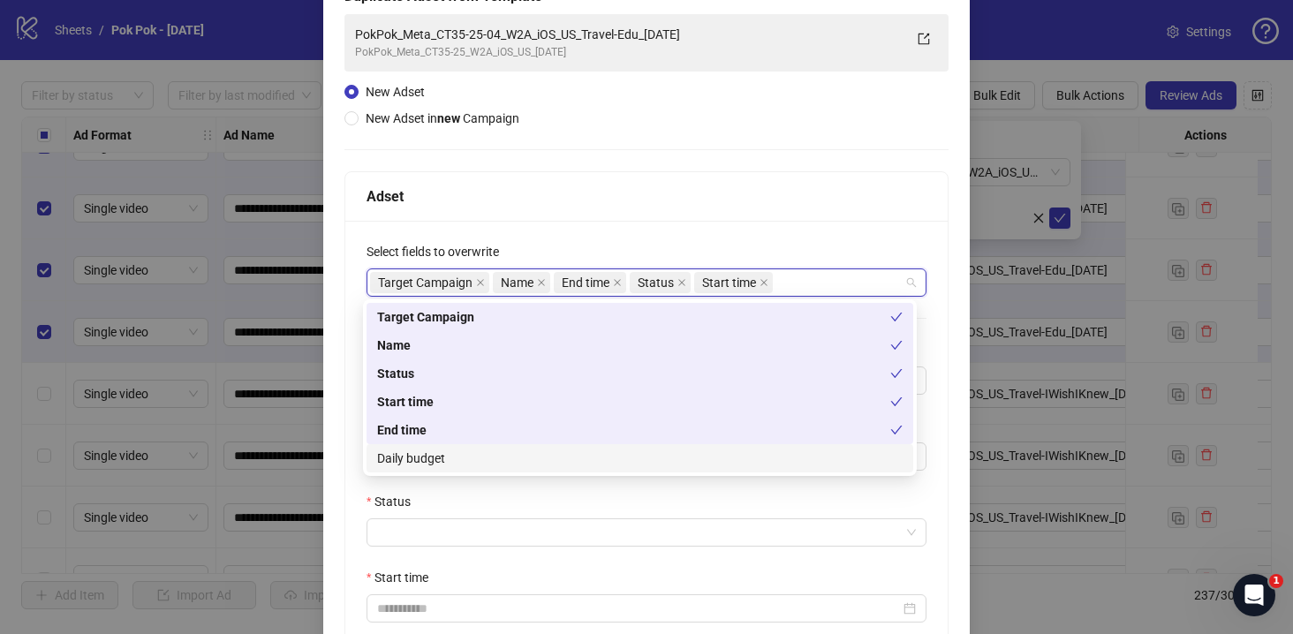
click at [594, 457] on div "Daily budget" at bounding box center [639, 458] width 525 height 19
click at [584, 519] on input "Status" at bounding box center [638, 532] width 523 height 26
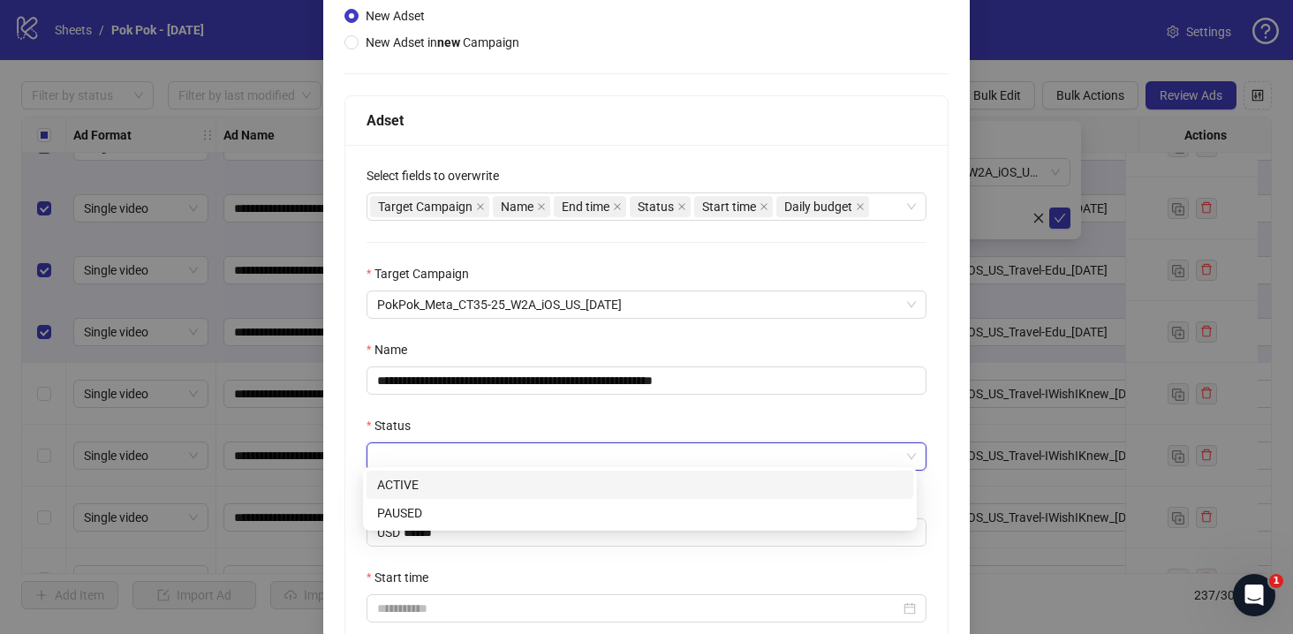
scroll to position [212, 0]
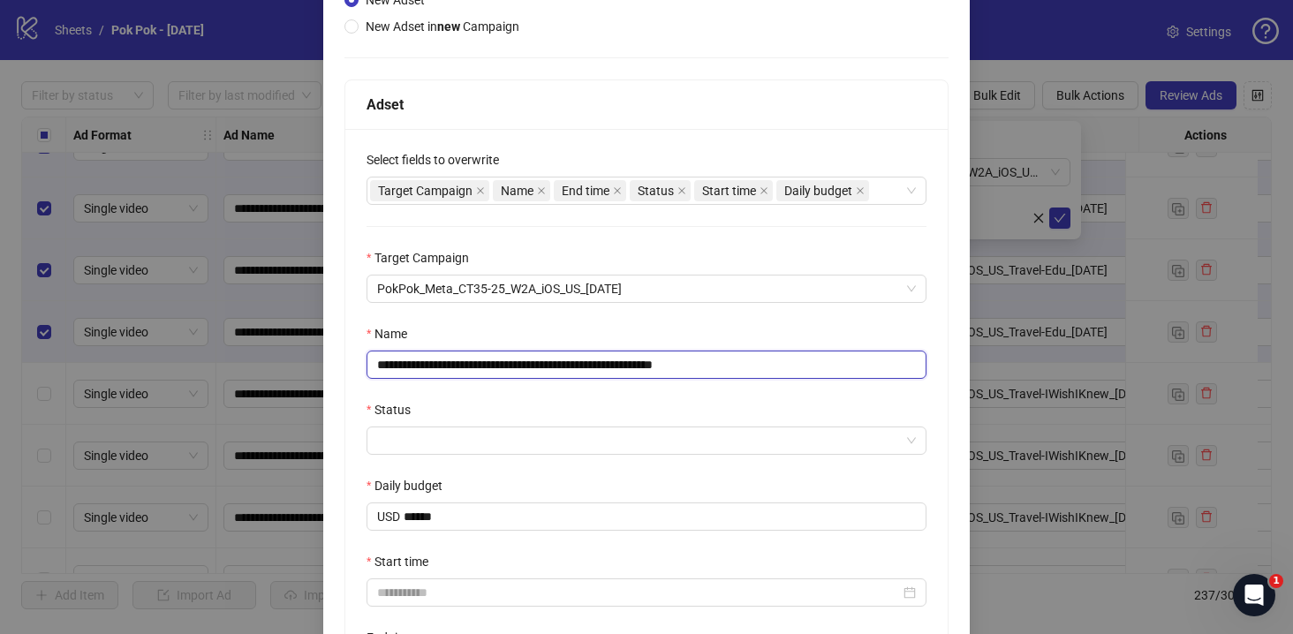
drag, startPoint x: 727, startPoint y: 370, endPoint x: 853, endPoint y: 372, distance: 126.3
click at [853, 372] on input "**********" at bounding box center [647, 365] width 560 height 28
type input "**********"
click at [617, 435] on input "Status" at bounding box center [638, 440] width 523 height 26
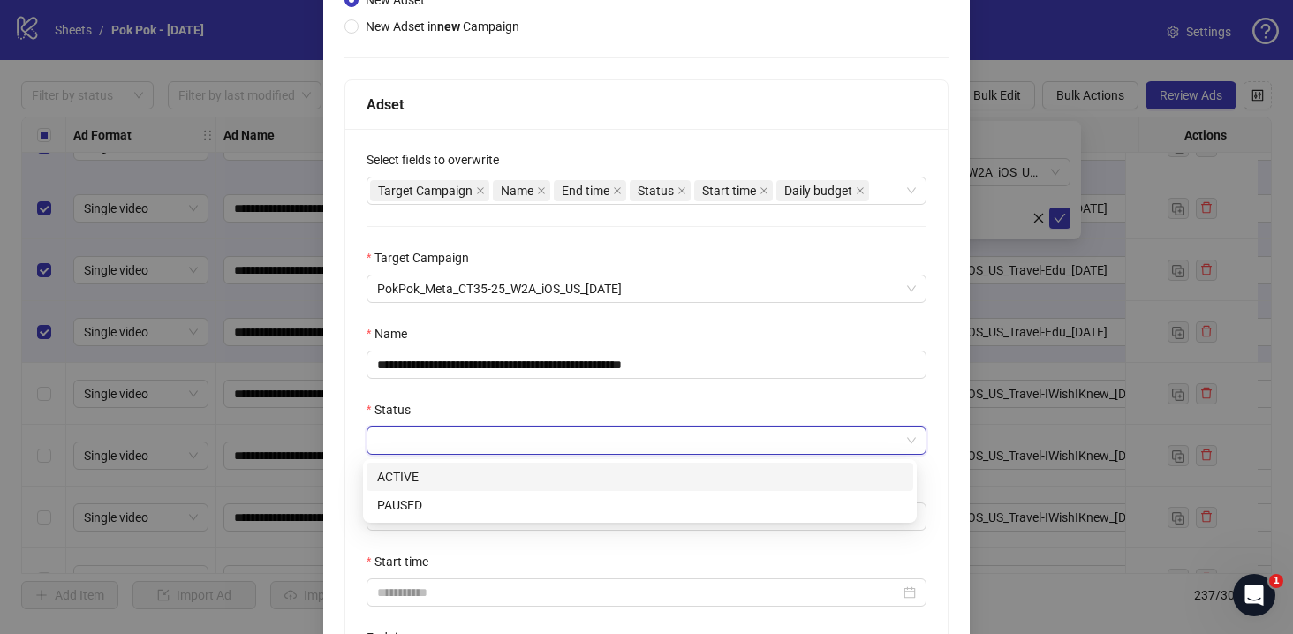
click at [570, 470] on div "ACTIVE" at bounding box center [639, 476] width 525 height 19
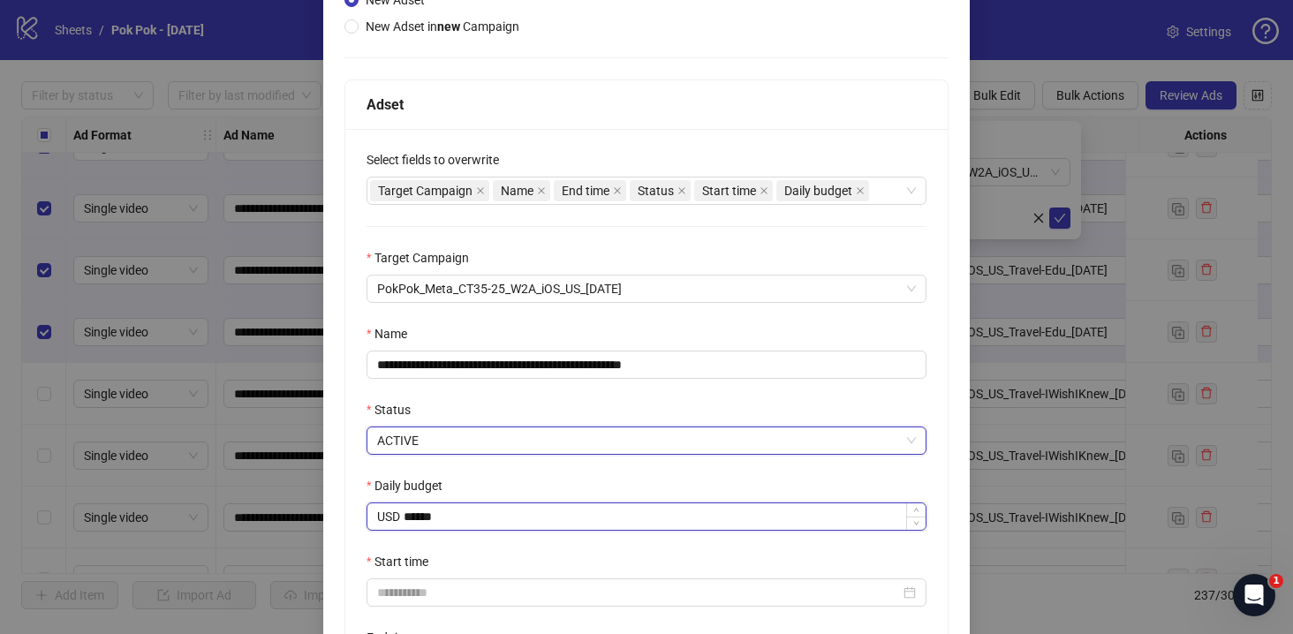
click at [558, 511] on input "******" at bounding box center [665, 516] width 522 height 26
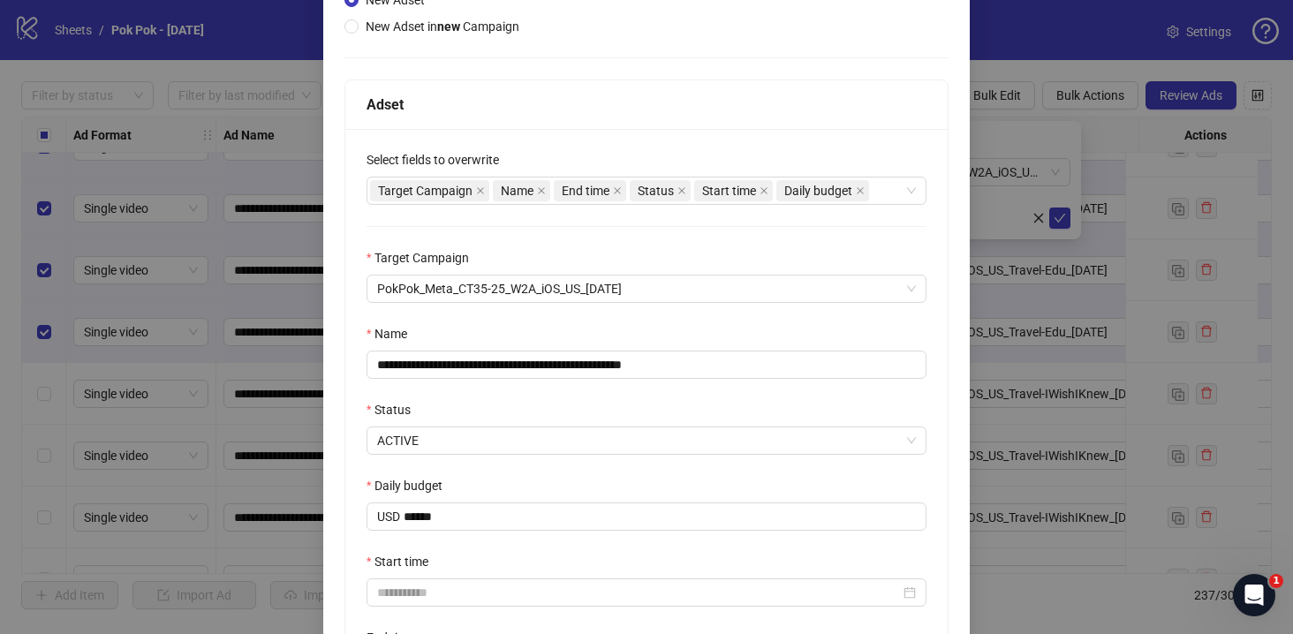
click at [546, 566] on div "Start time" at bounding box center [647, 565] width 560 height 26
click at [546, 589] on input "Start time" at bounding box center [638, 592] width 523 height 19
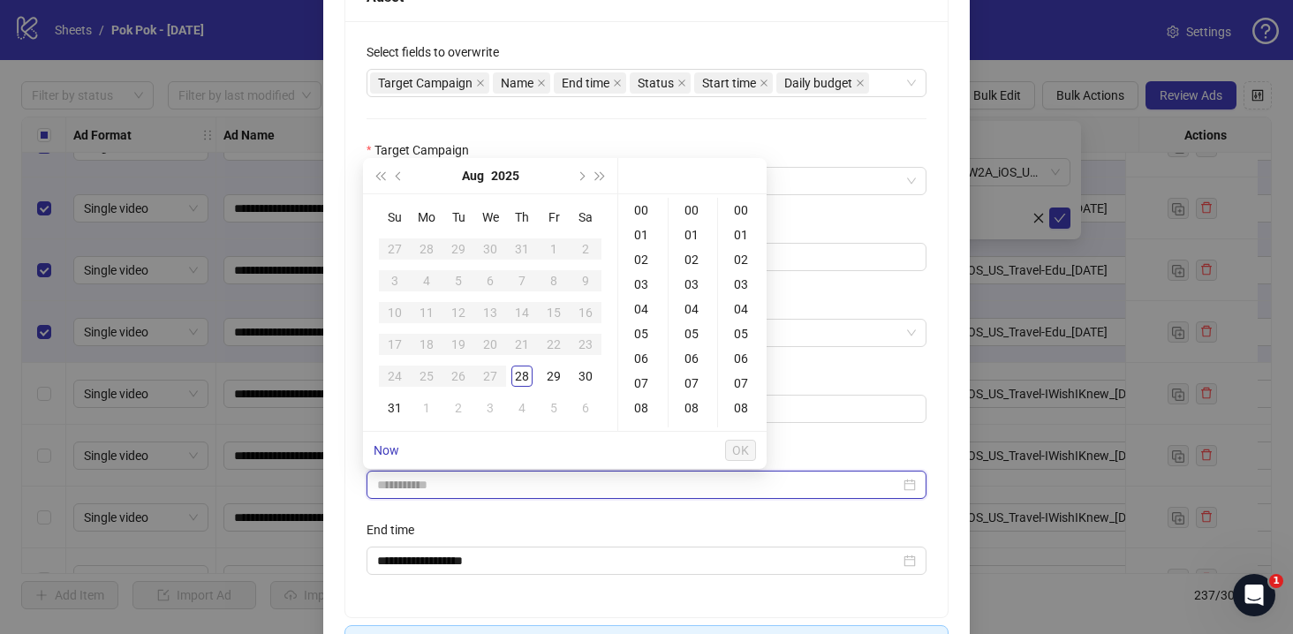
scroll to position [404, 0]
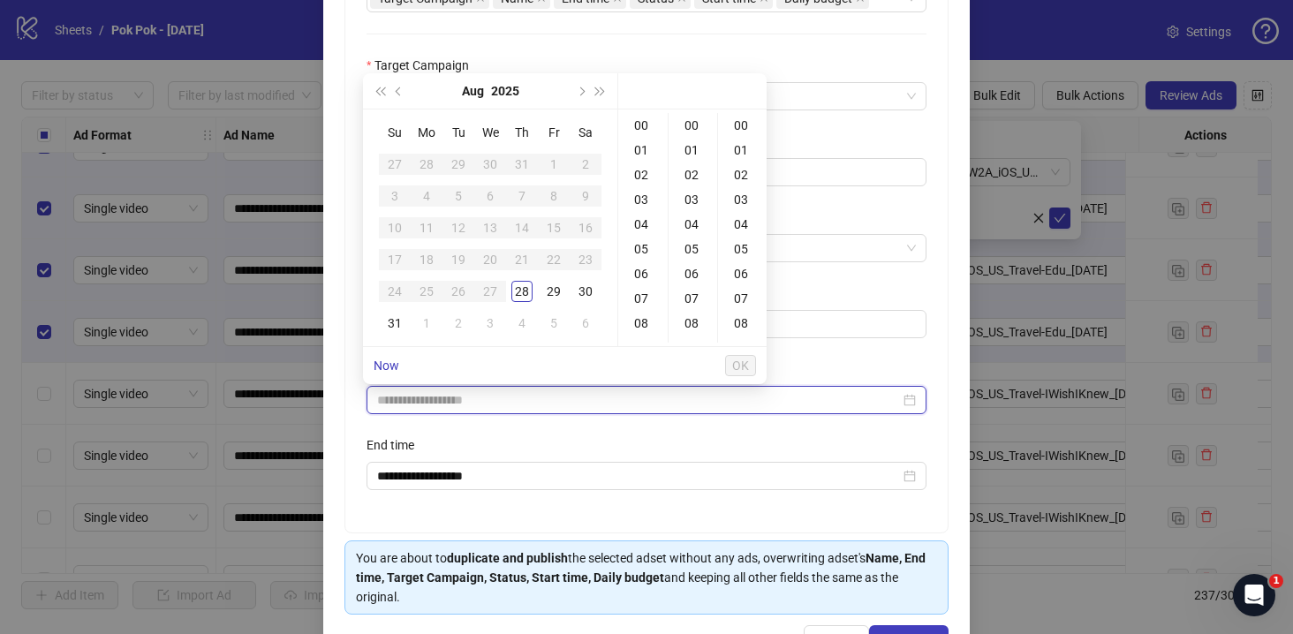
type input "**********"
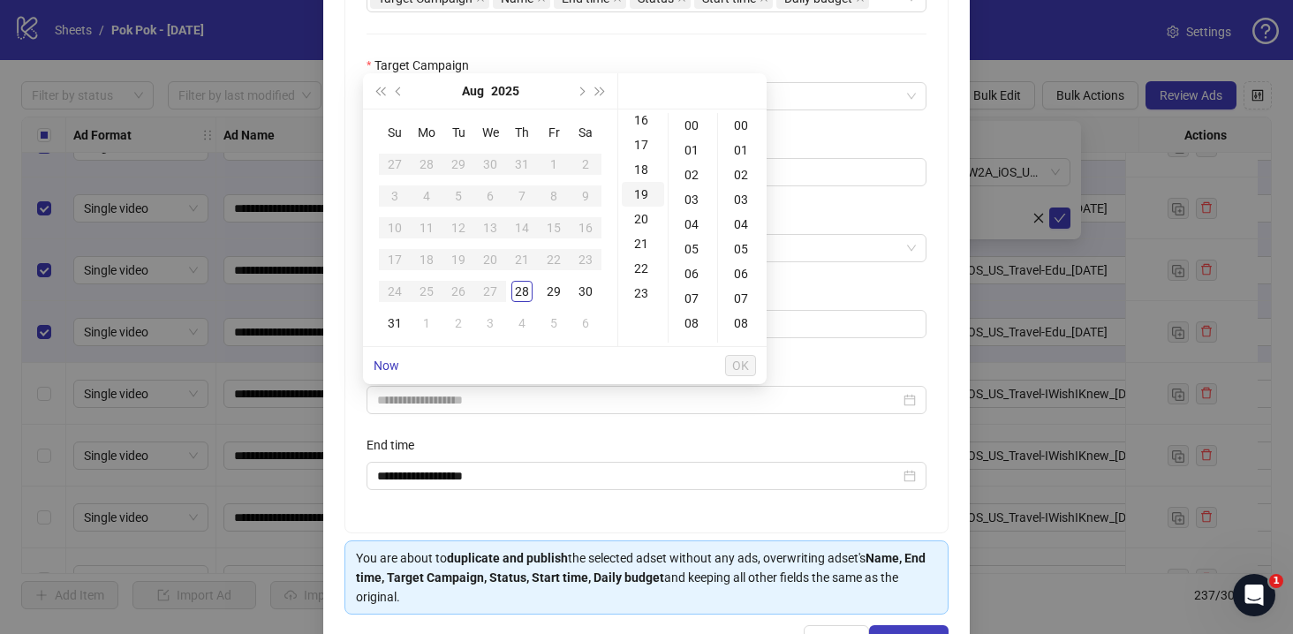
click at [649, 190] on div "19" at bounding box center [643, 194] width 42 height 25
click at [693, 253] on div "05" at bounding box center [693, 249] width 42 height 25
type input "**********"
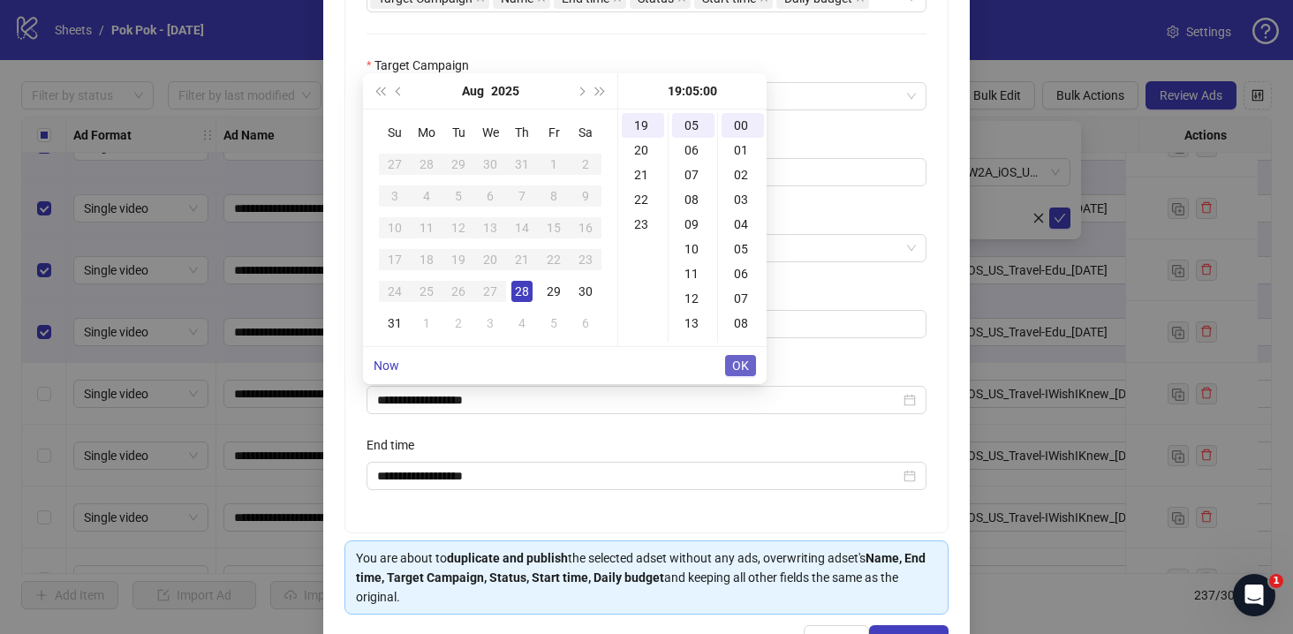
click at [749, 368] on button "OK" at bounding box center [740, 365] width 31 height 21
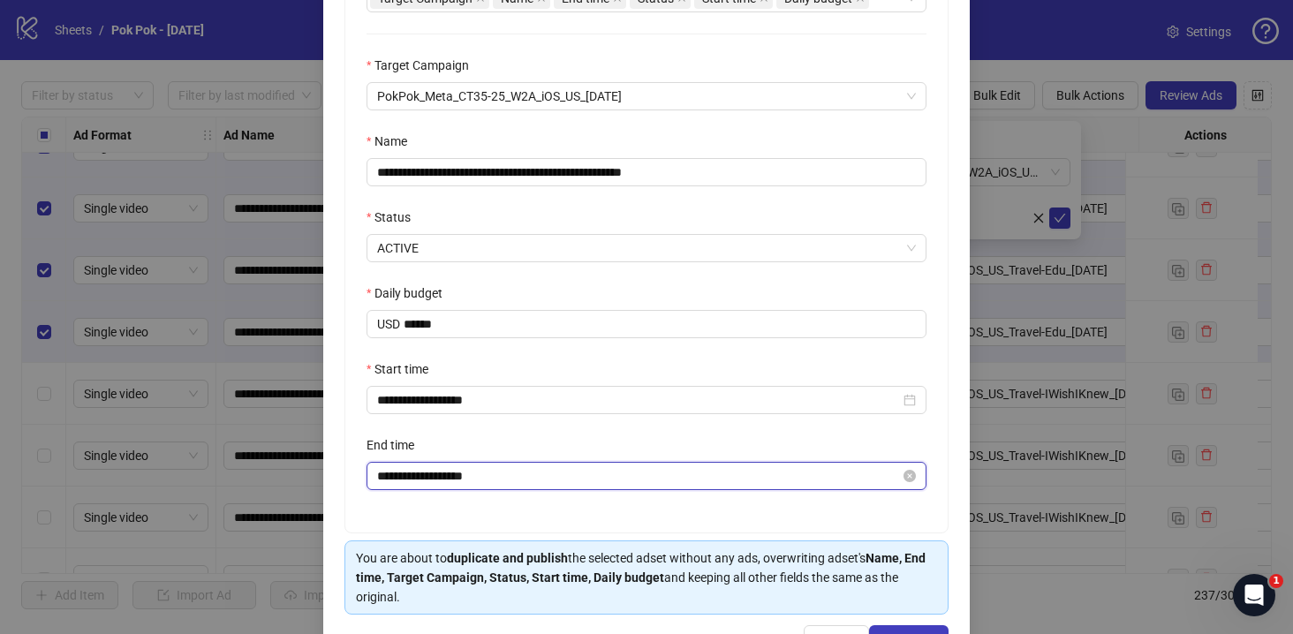
click at [416, 472] on input "**********" at bounding box center [638, 475] width 523 height 19
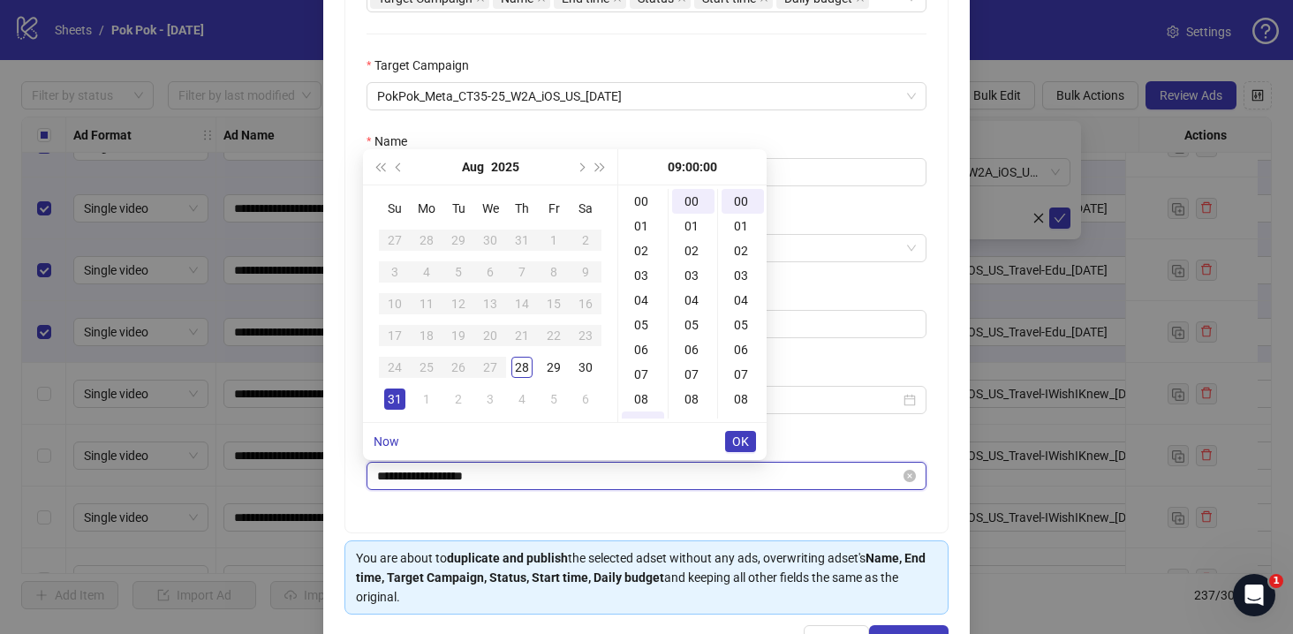
scroll to position [223, 0]
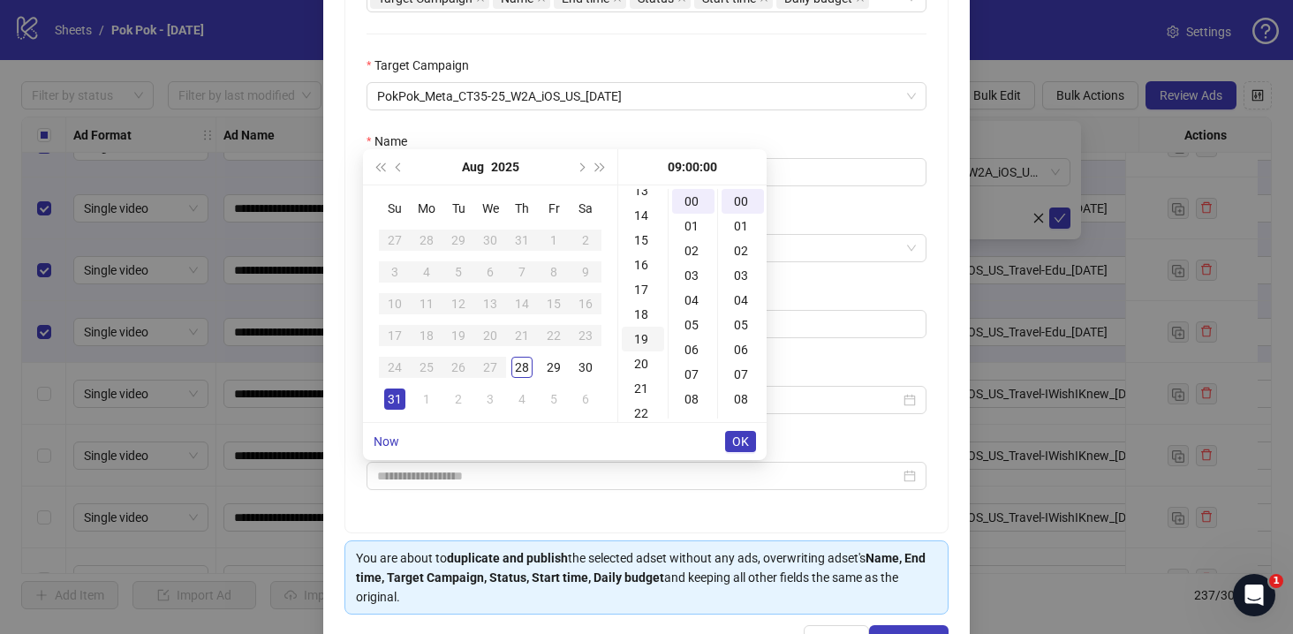
click at [637, 337] on div "19" at bounding box center [643, 339] width 42 height 25
type input "**********"
click at [747, 444] on span "OK" at bounding box center [740, 442] width 17 height 14
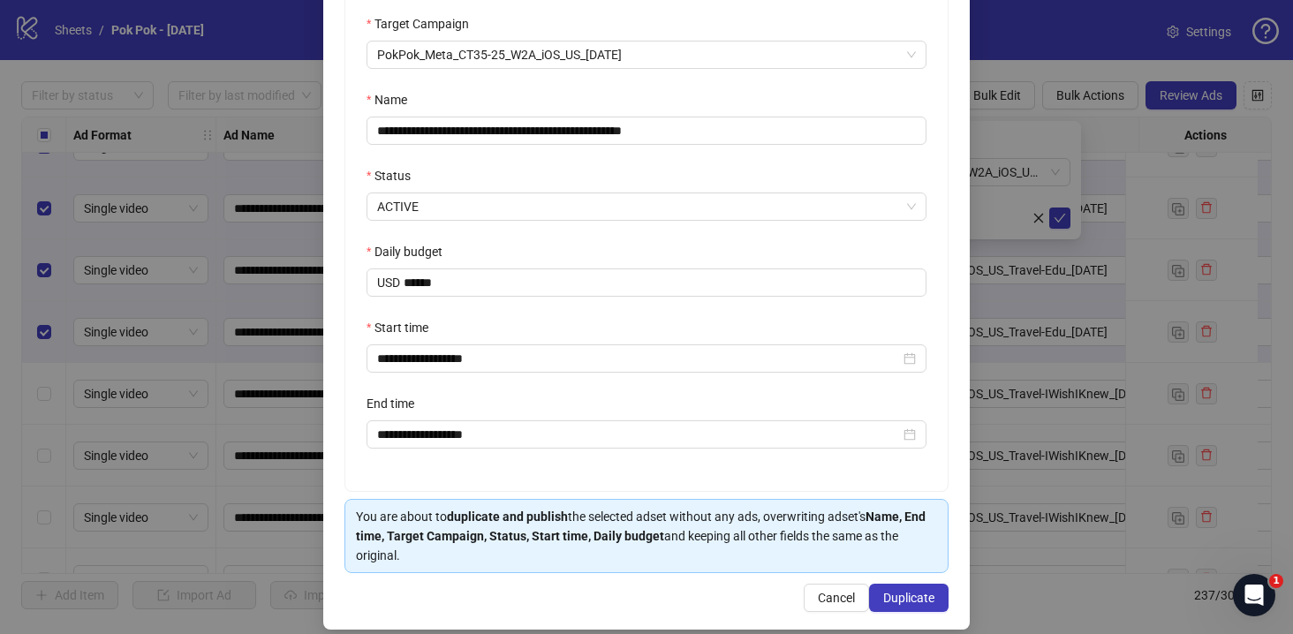
scroll to position [465, 0]
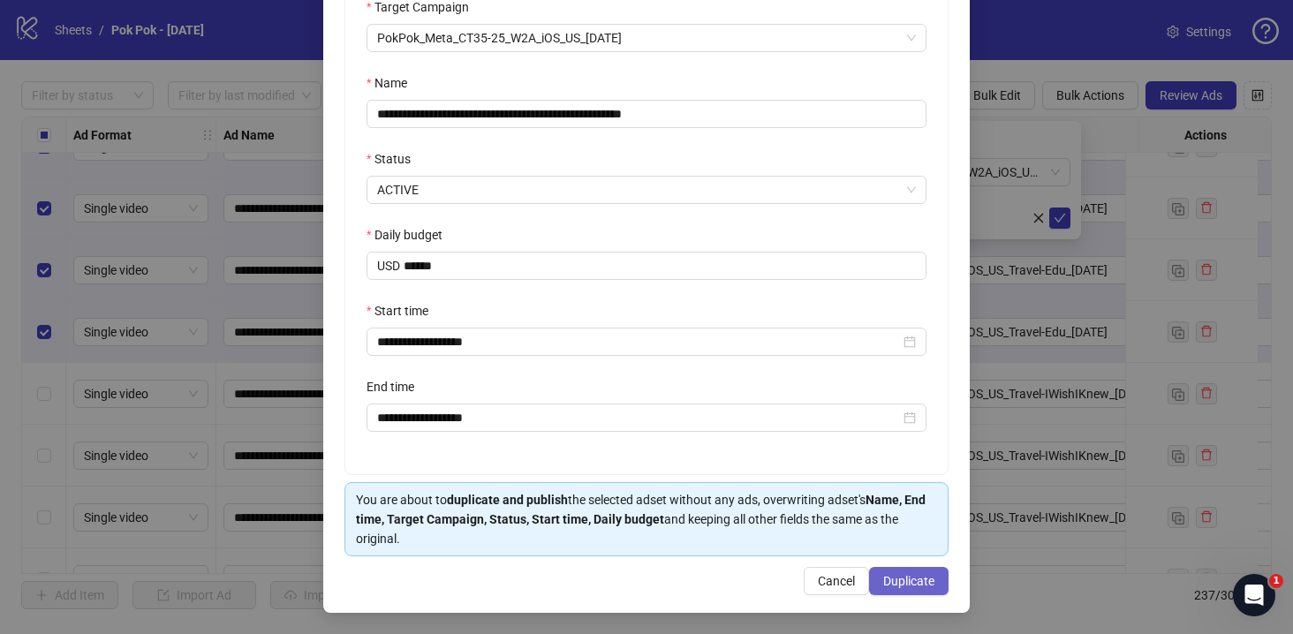
click at [903, 586] on span "Duplicate" at bounding box center [908, 581] width 51 height 14
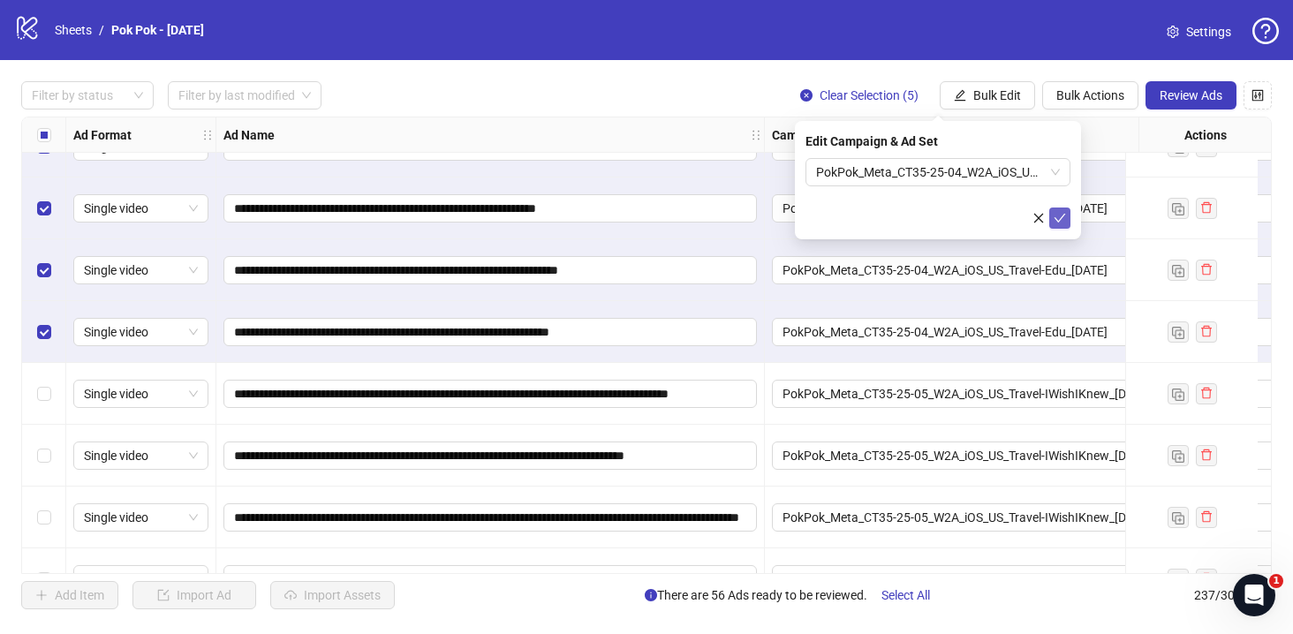
click at [1063, 215] on icon "check" at bounding box center [1059, 218] width 11 height 9
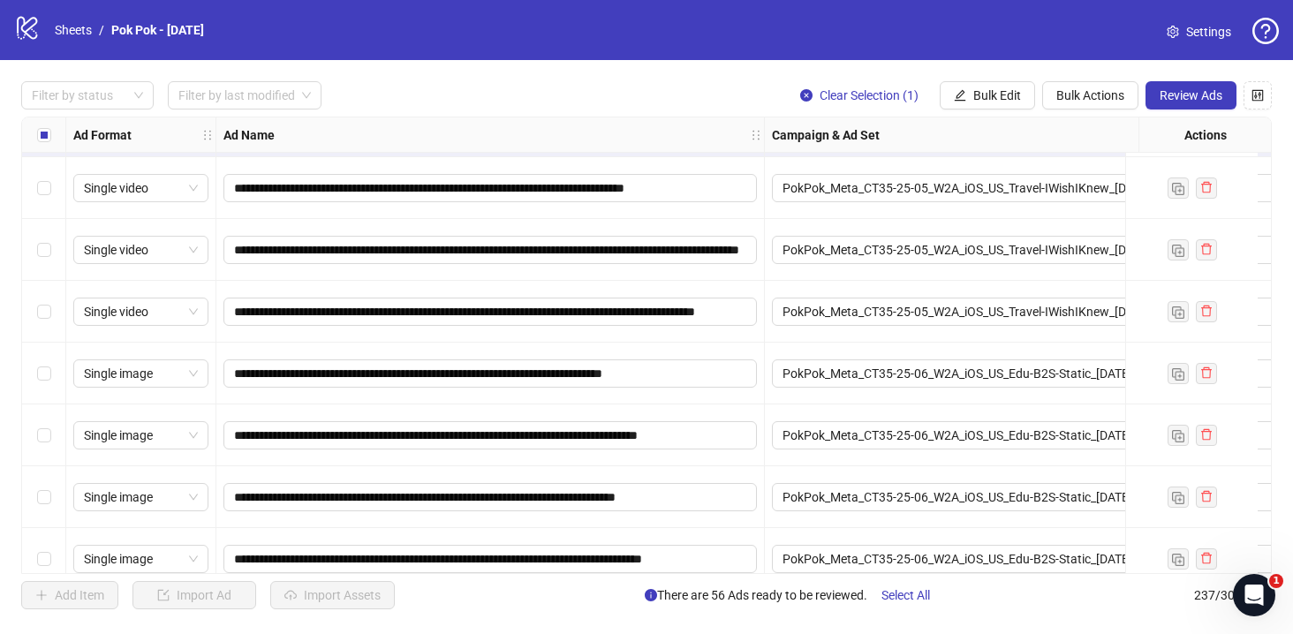
scroll to position [13691, 0]
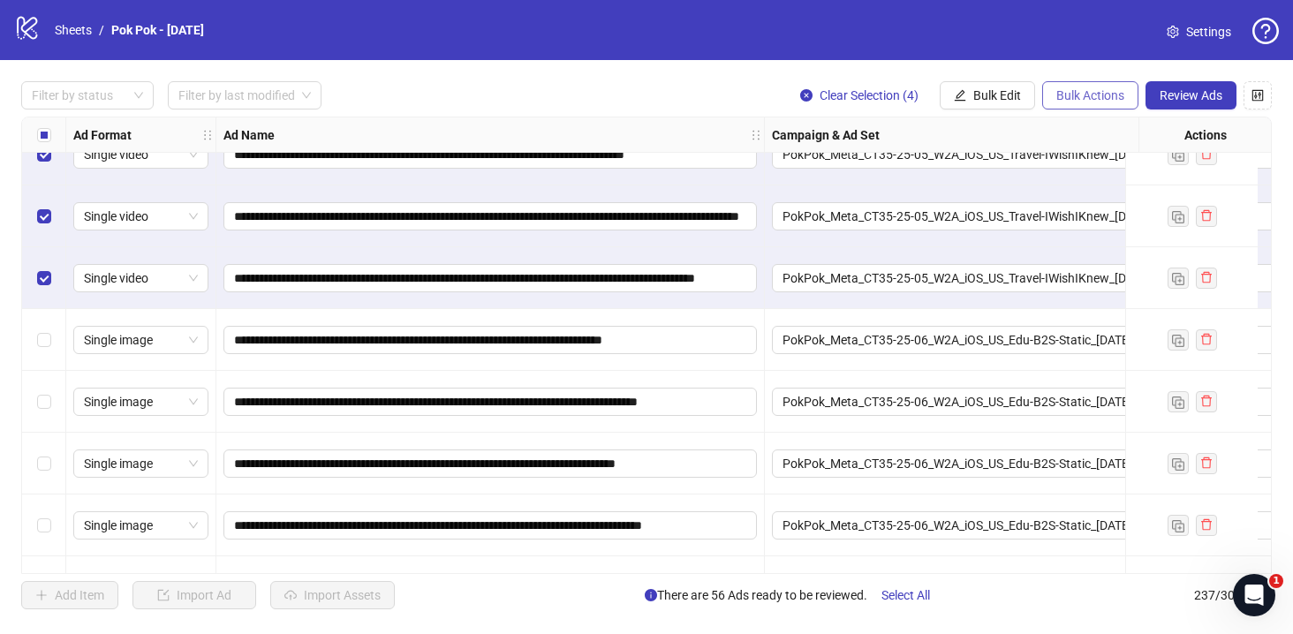
click at [1063, 102] on span "Bulk Actions" at bounding box center [1090, 95] width 68 height 14
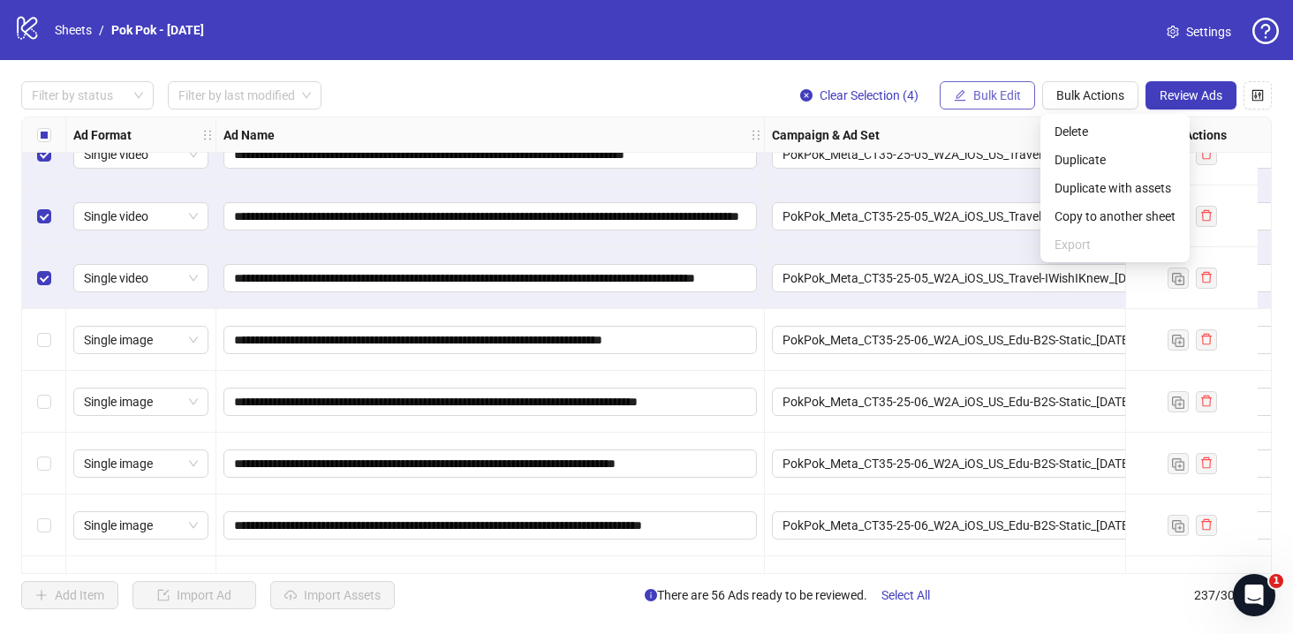
click at [978, 102] on span "Bulk Edit" at bounding box center [997, 95] width 48 height 14
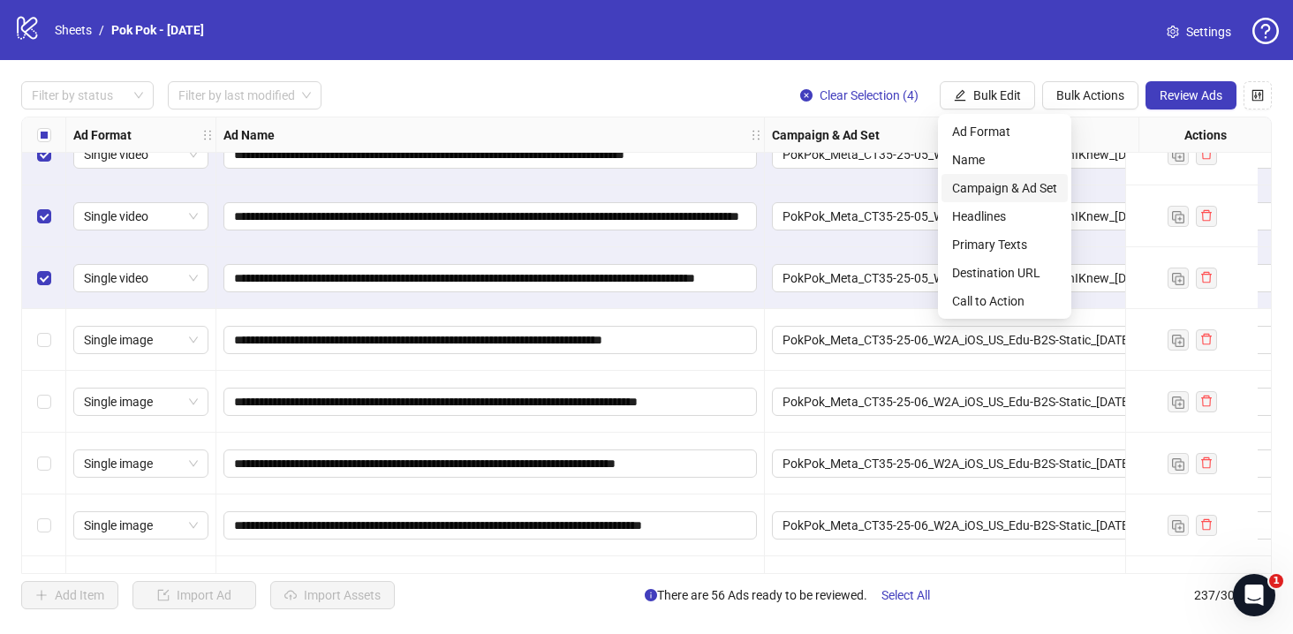
click at [1012, 193] on span "Campaign & Ad Set" at bounding box center [1004, 187] width 105 height 19
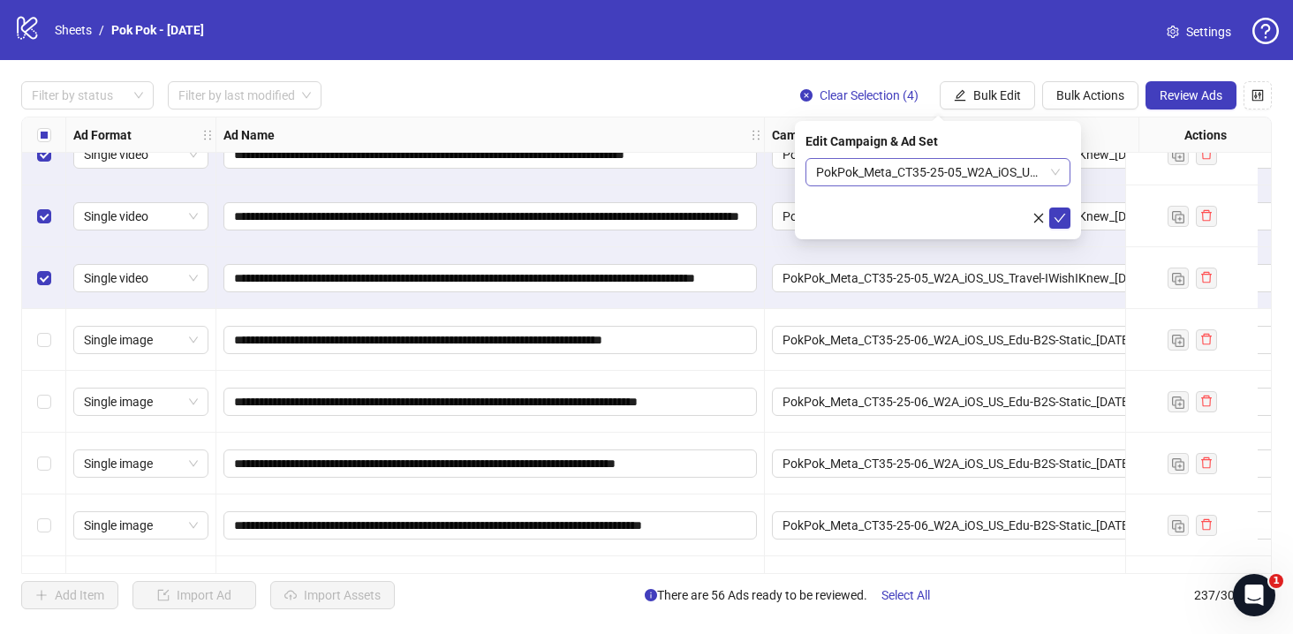
click at [920, 174] on span "PokPok_Meta_CT35-25-05_W2A_iOS_US_Travel-IWishIKnew_2025.08.28" at bounding box center [938, 172] width 244 height 26
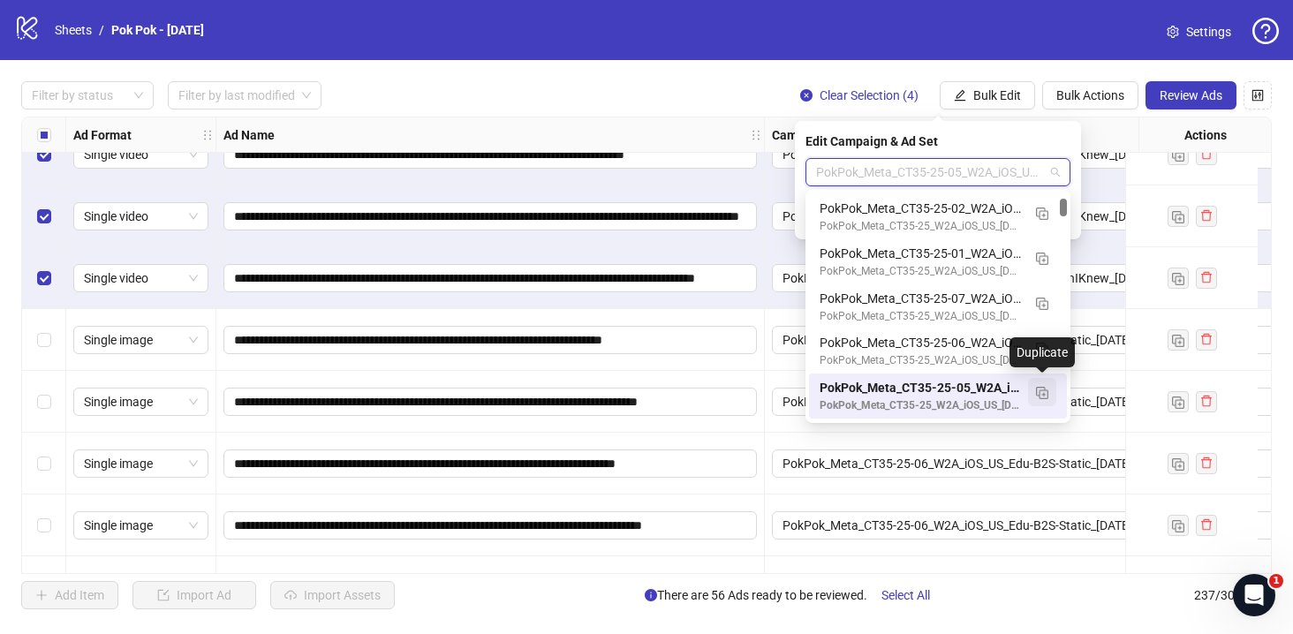
click at [1045, 399] on button "button" at bounding box center [1042, 392] width 28 height 28
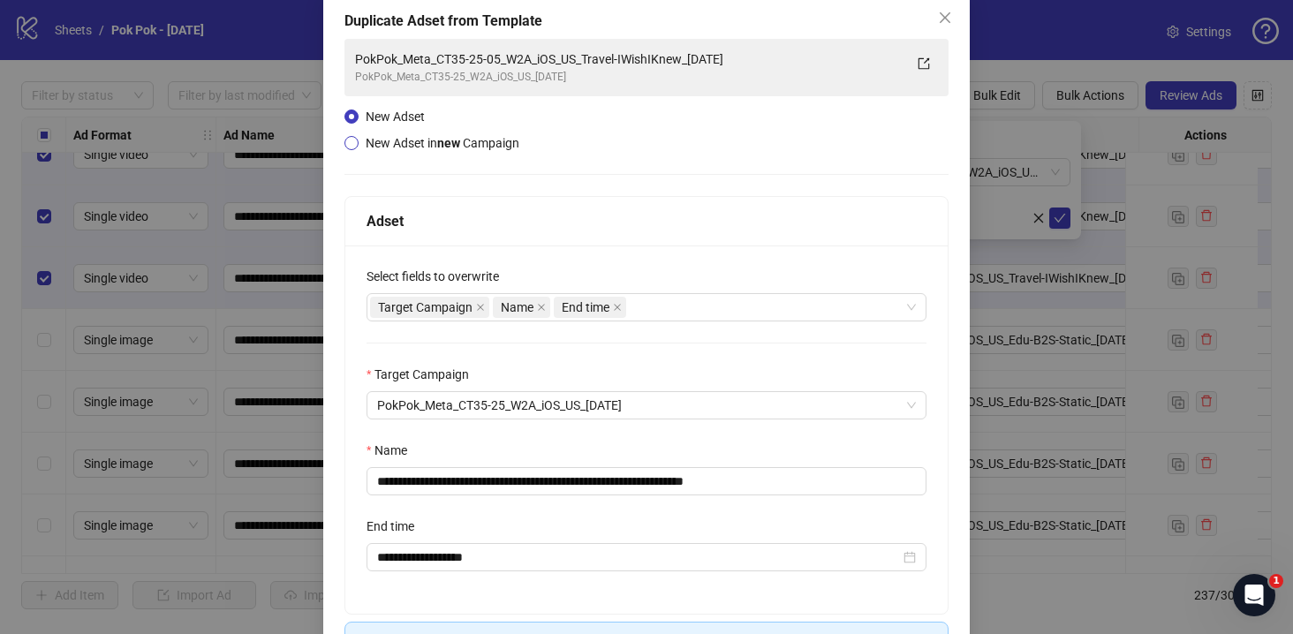
click at [474, 143] on span "New Adset in new Campaign" at bounding box center [443, 143] width 154 height 14
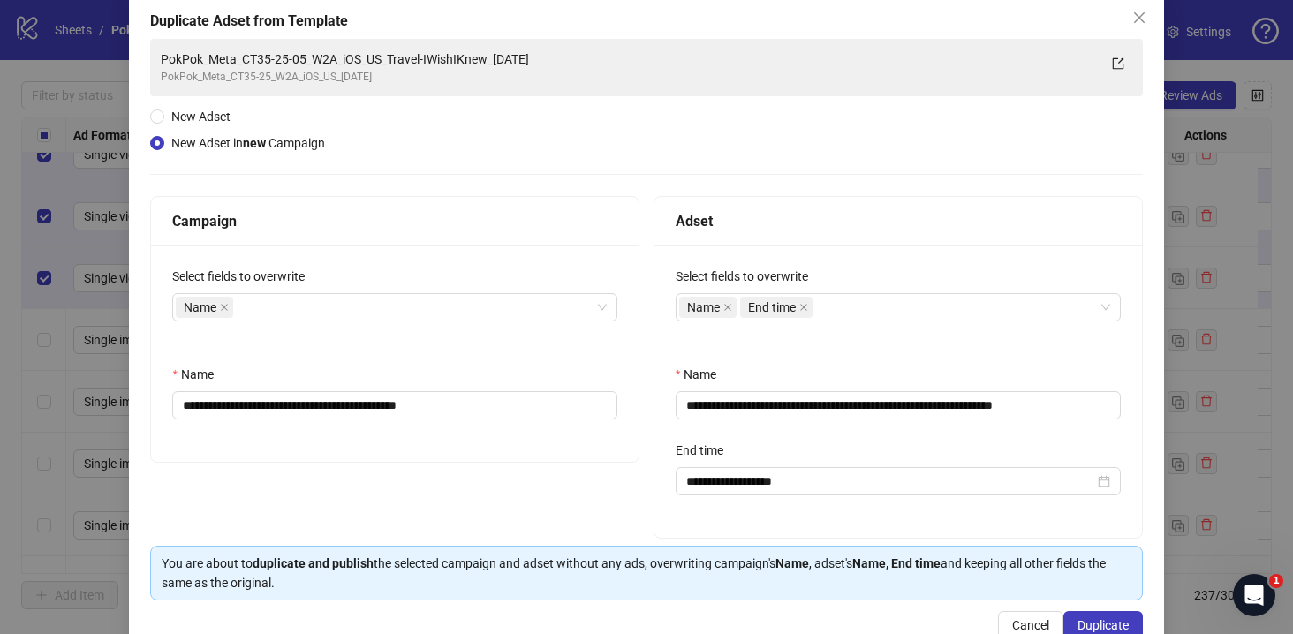
scroll to position [99, 0]
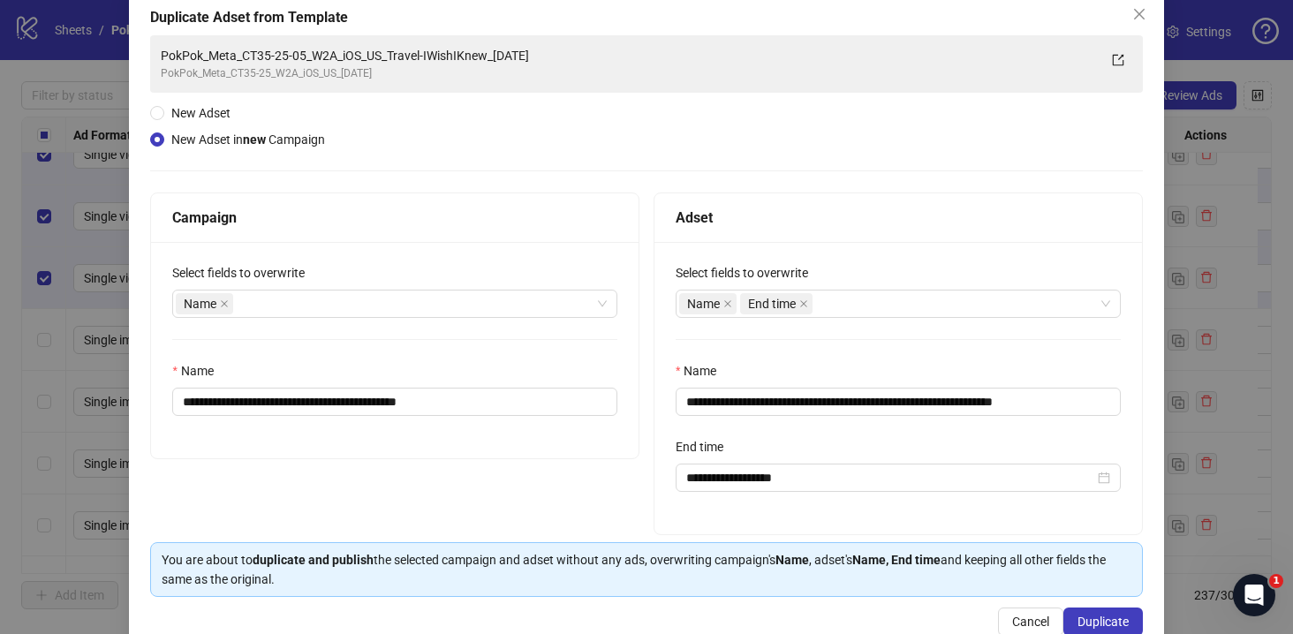
click at [269, 106] on div "New Adset" at bounding box center [241, 112] width 182 height 19
click at [220, 117] on span "New Adset" at bounding box center [200, 113] width 59 height 14
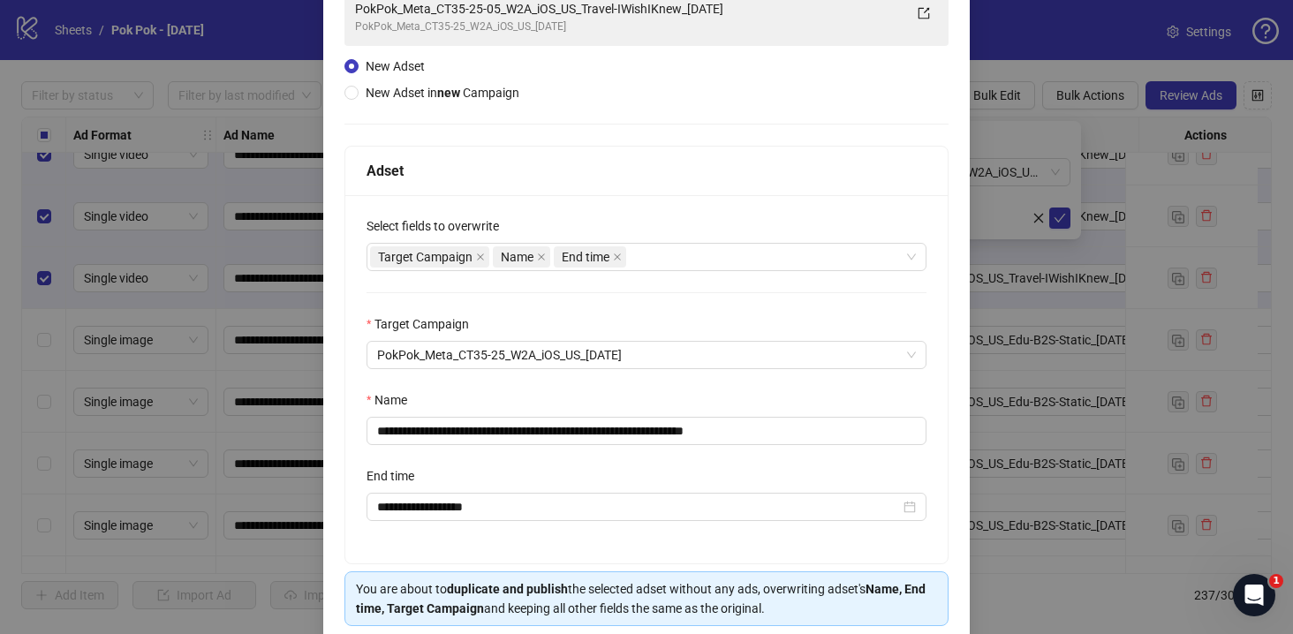
scroll to position [150, 0]
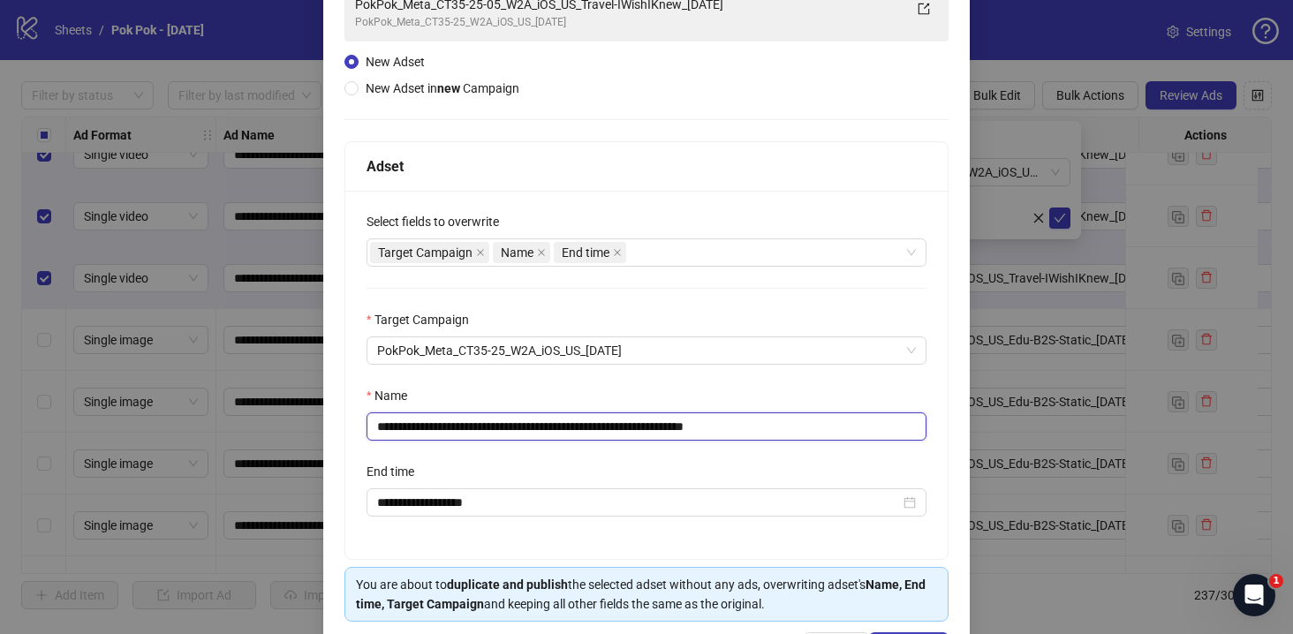
drag, startPoint x: 767, startPoint y: 425, endPoint x: 840, endPoint y: 431, distance: 72.7
click at [840, 431] on input "**********" at bounding box center [647, 426] width 560 height 28
type input "**********"
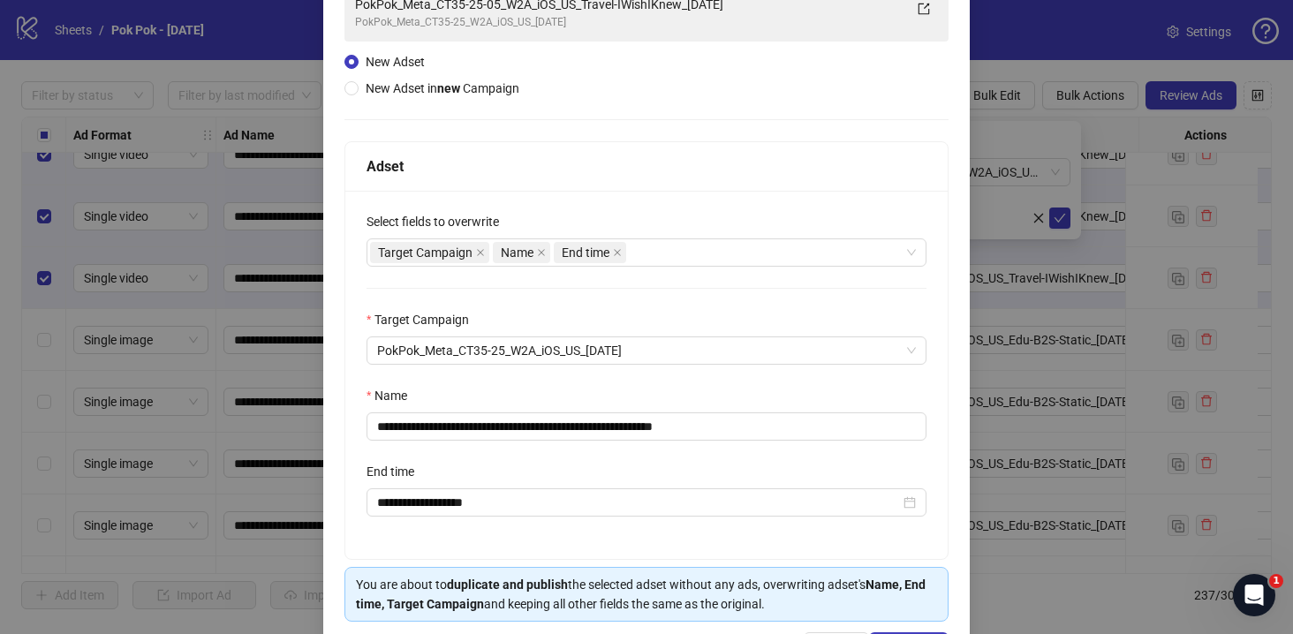
click at [681, 236] on div "Select fields to overwrite" at bounding box center [647, 225] width 560 height 26
click at [679, 248] on div "Target Campaign Name End time" at bounding box center [637, 252] width 534 height 25
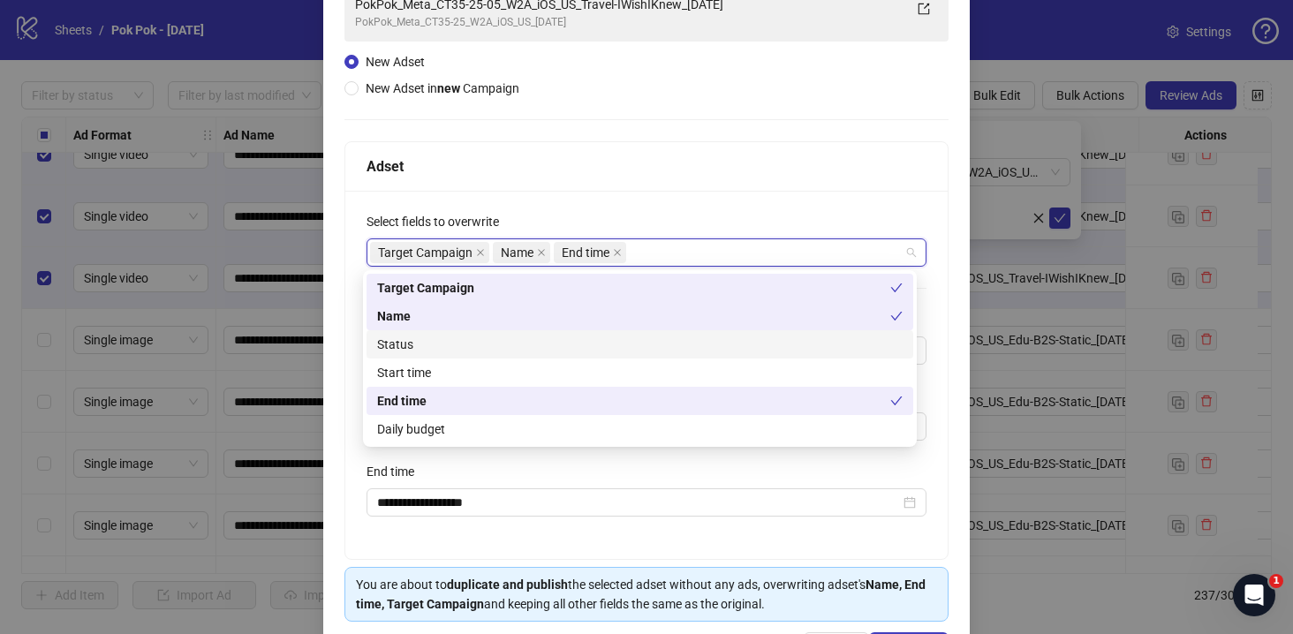
click at [609, 344] on div "Status" at bounding box center [639, 344] width 525 height 19
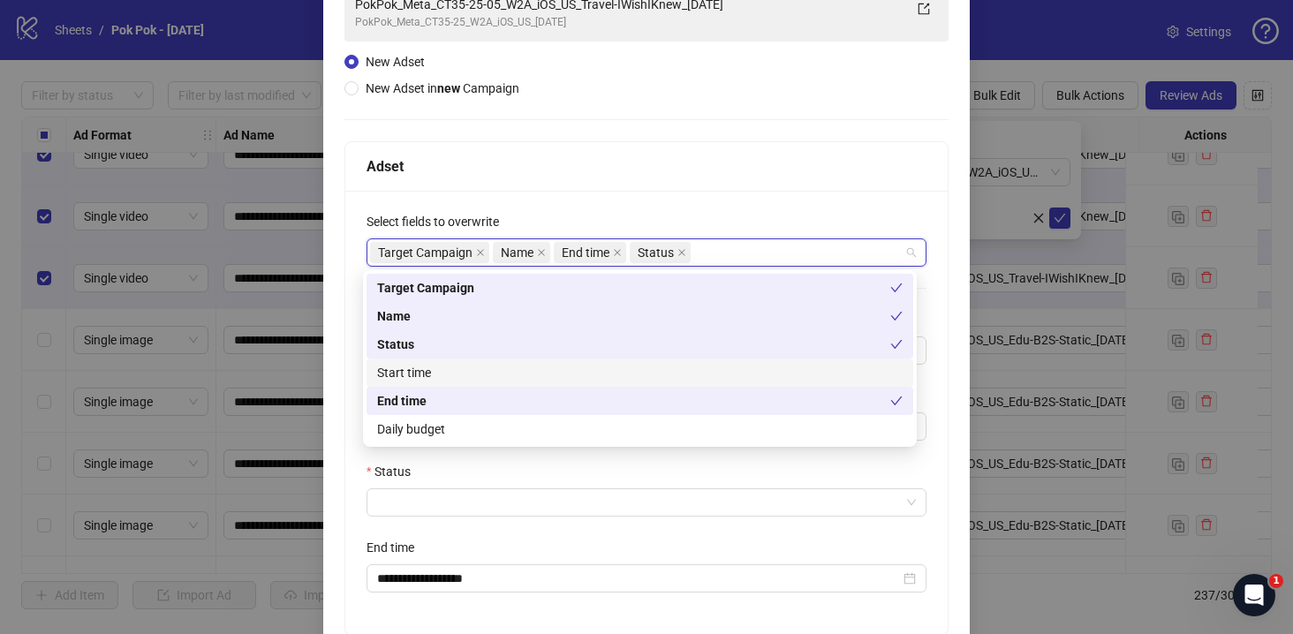
click at [601, 374] on div "Start time" at bounding box center [639, 372] width 525 height 19
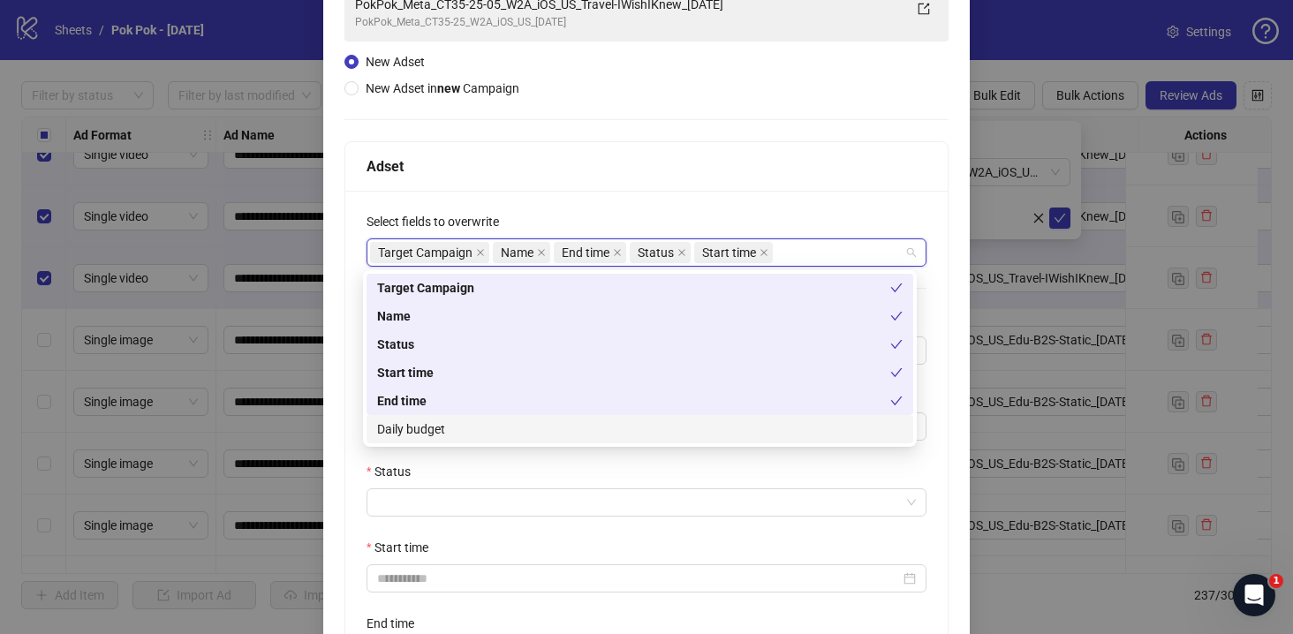
click at [588, 435] on div "Daily budget" at bounding box center [639, 428] width 525 height 19
click at [579, 489] on div at bounding box center [647, 502] width 560 height 28
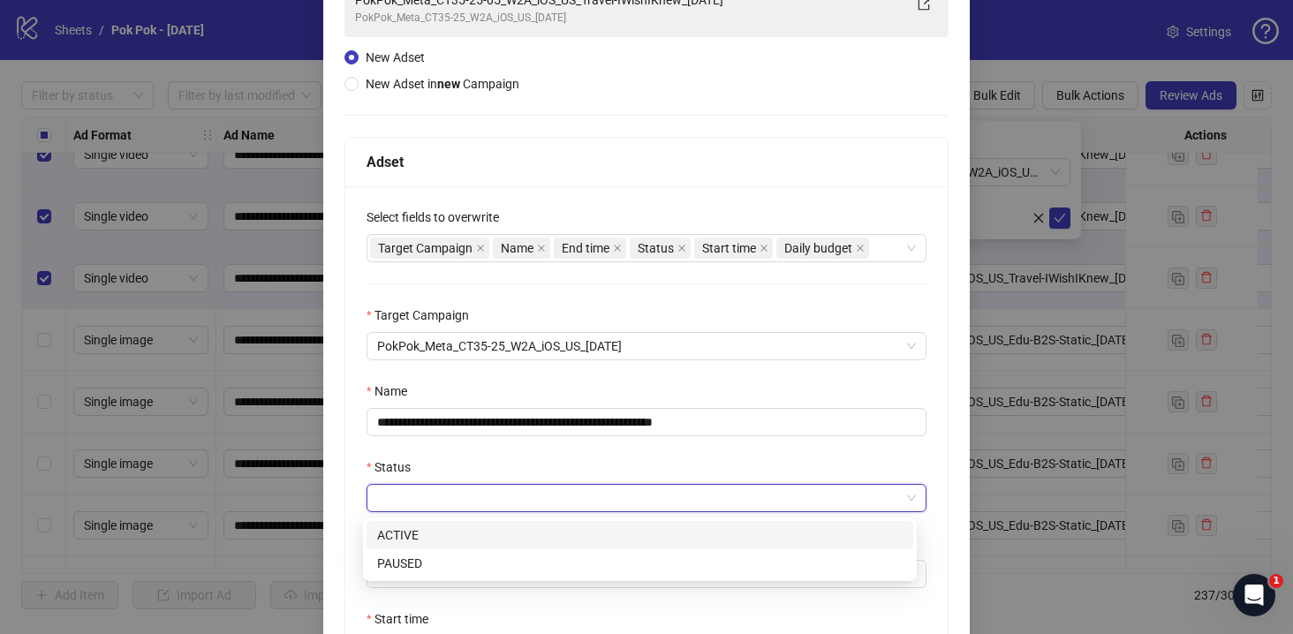
scroll to position [157, 0]
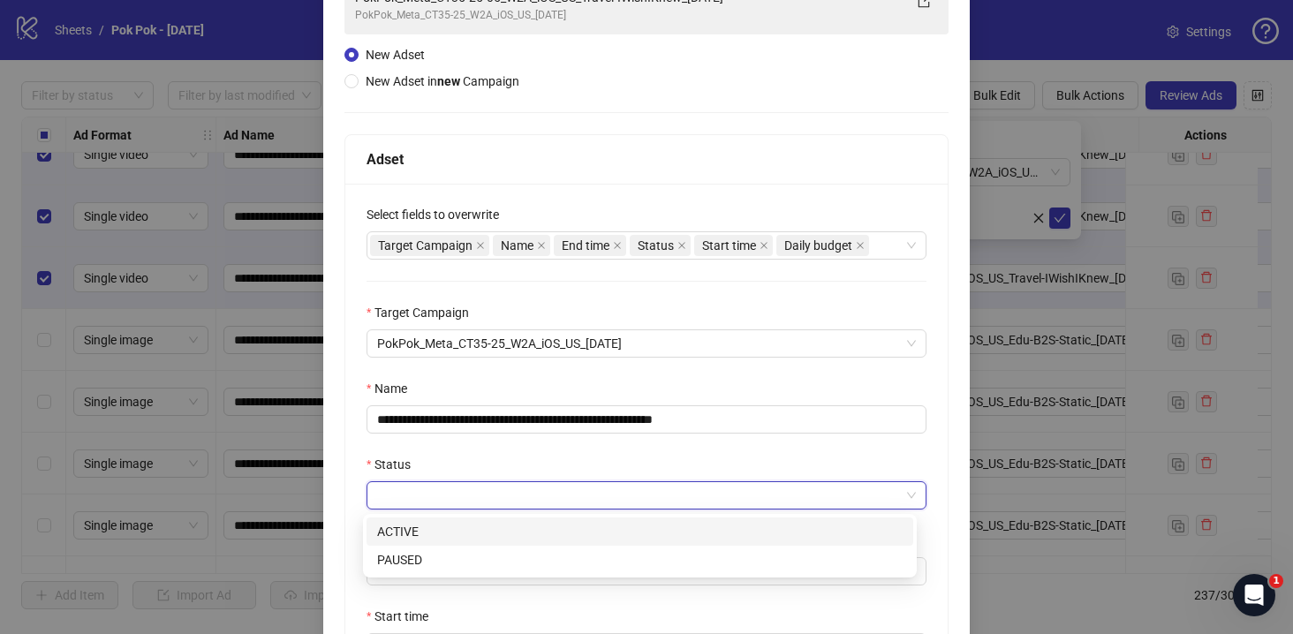
click at [540, 517] on div "ACTIVE PAUSED ACTIVE PAUSED" at bounding box center [640, 546] width 554 height 64
click at [539, 529] on div "ACTIVE" at bounding box center [639, 531] width 525 height 19
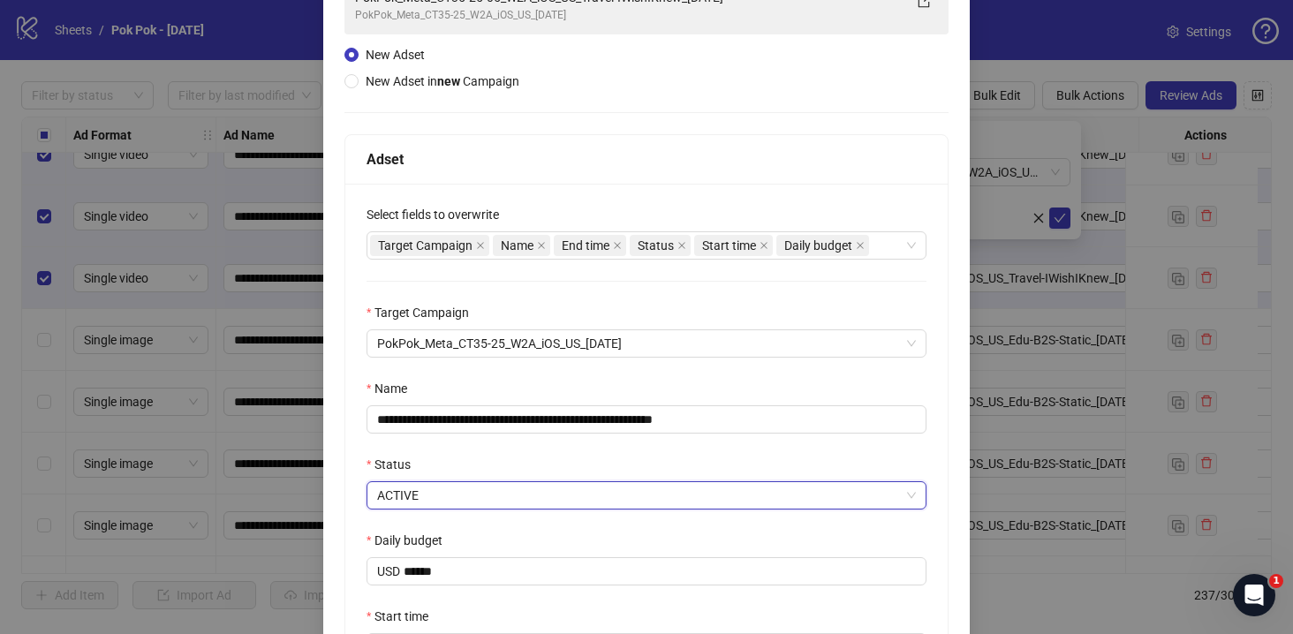
click at [563, 458] on div "Status" at bounding box center [647, 468] width 560 height 26
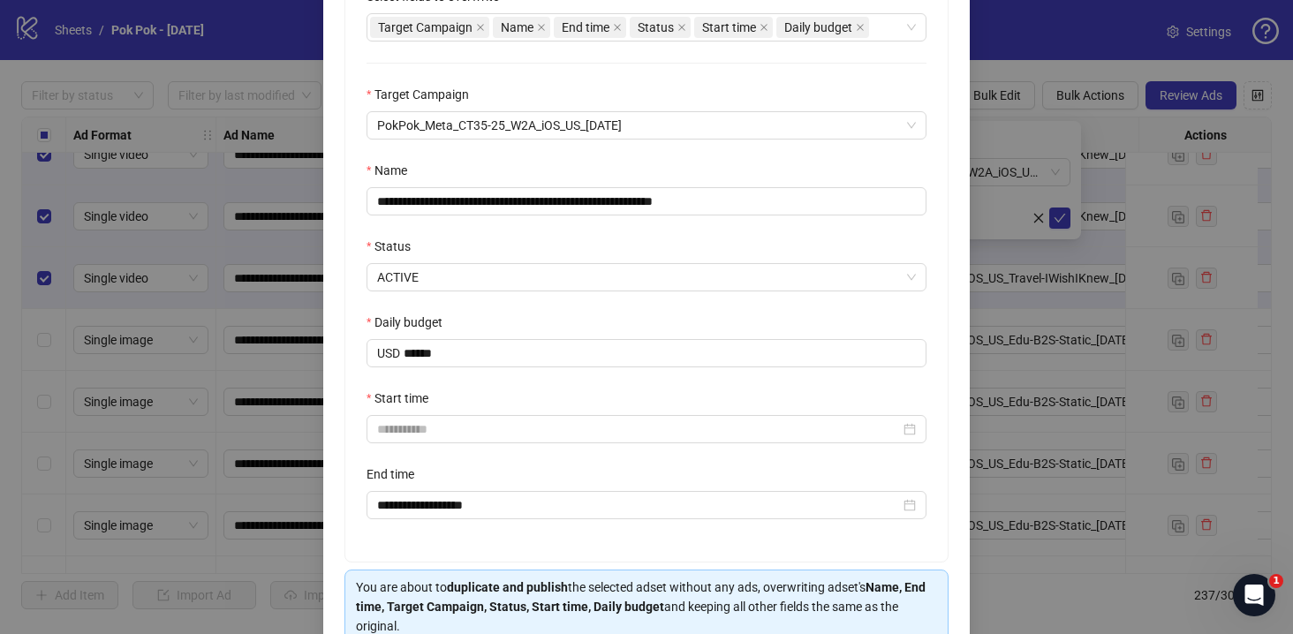
scroll to position [409, 0]
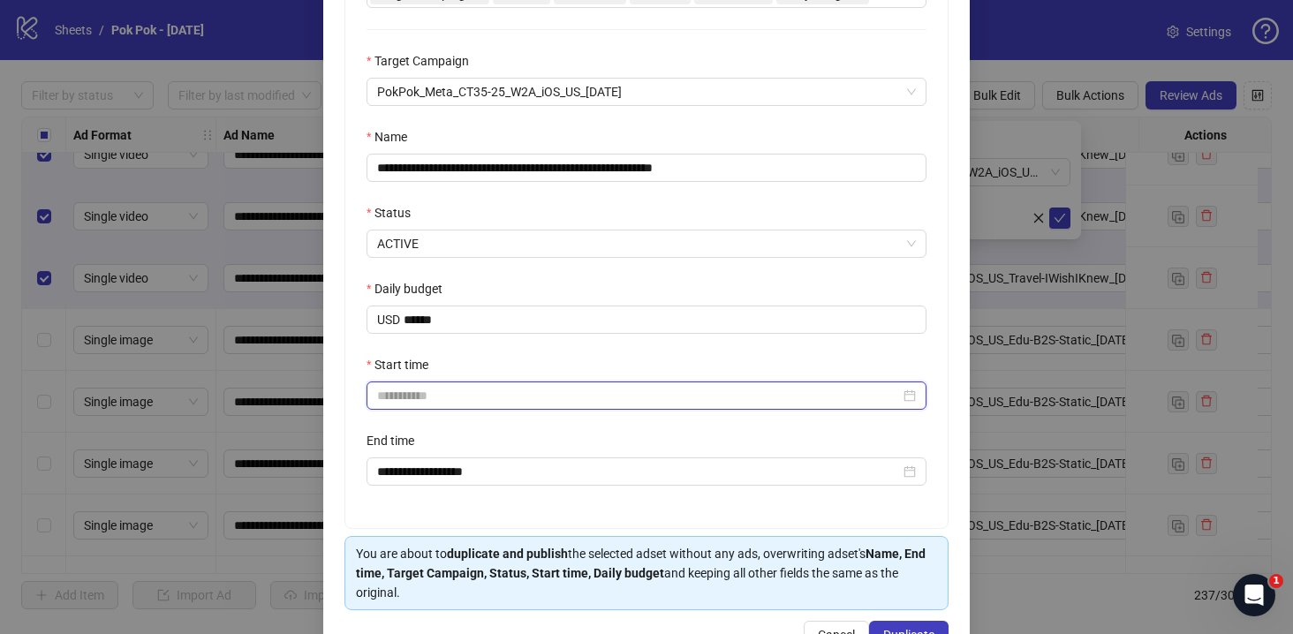
click at [467, 405] on input "Start time" at bounding box center [638, 395] width 523 height 19
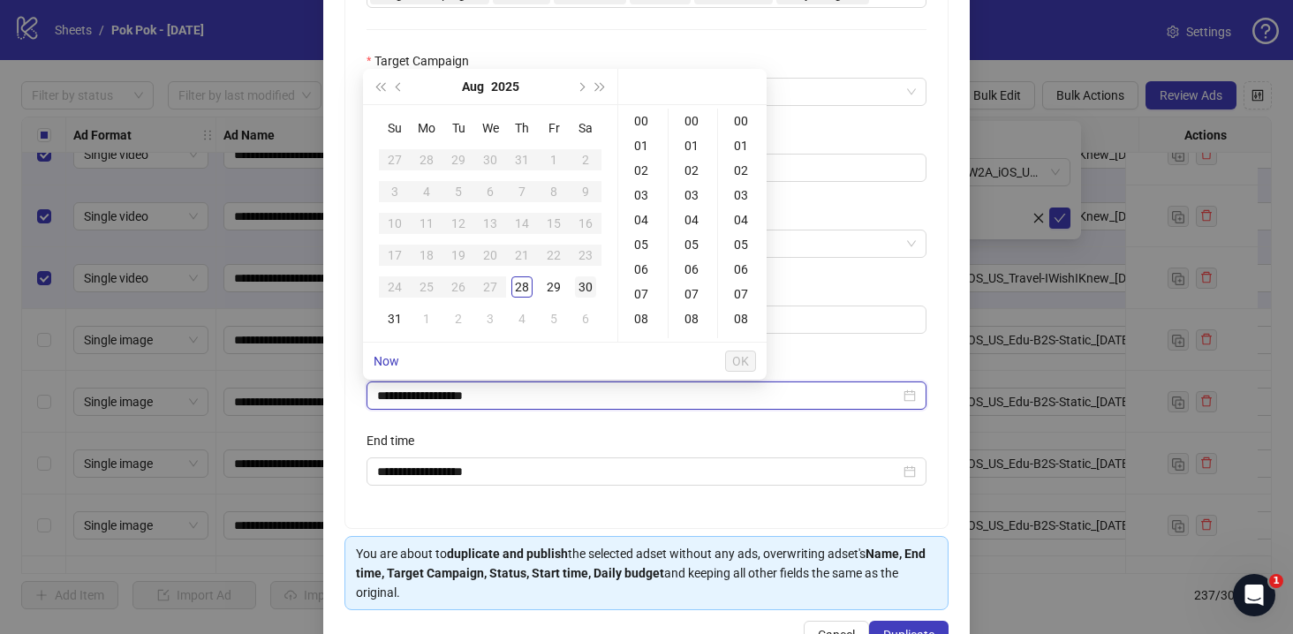
type input "**********"
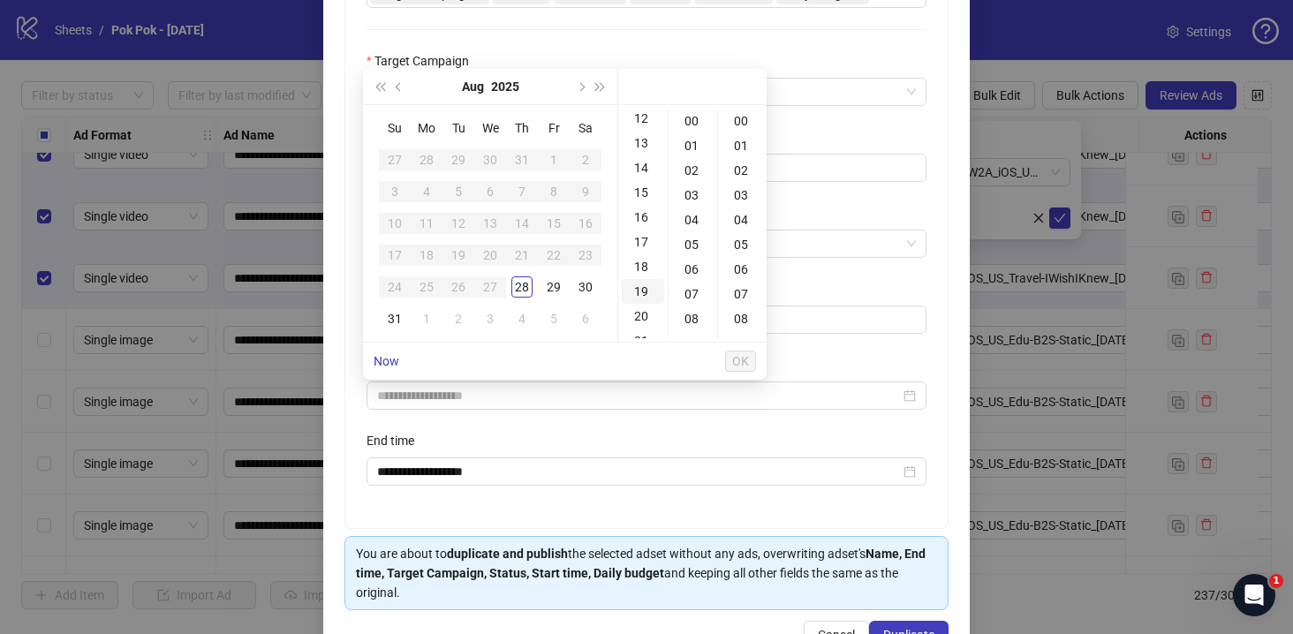
click at [640, 298] on div "19" at bounding box center [643, 291] width 42 height 25
click at [693, 244] on div "05" at bounding box center [693, 244] width 42 height 25
type input "**********"
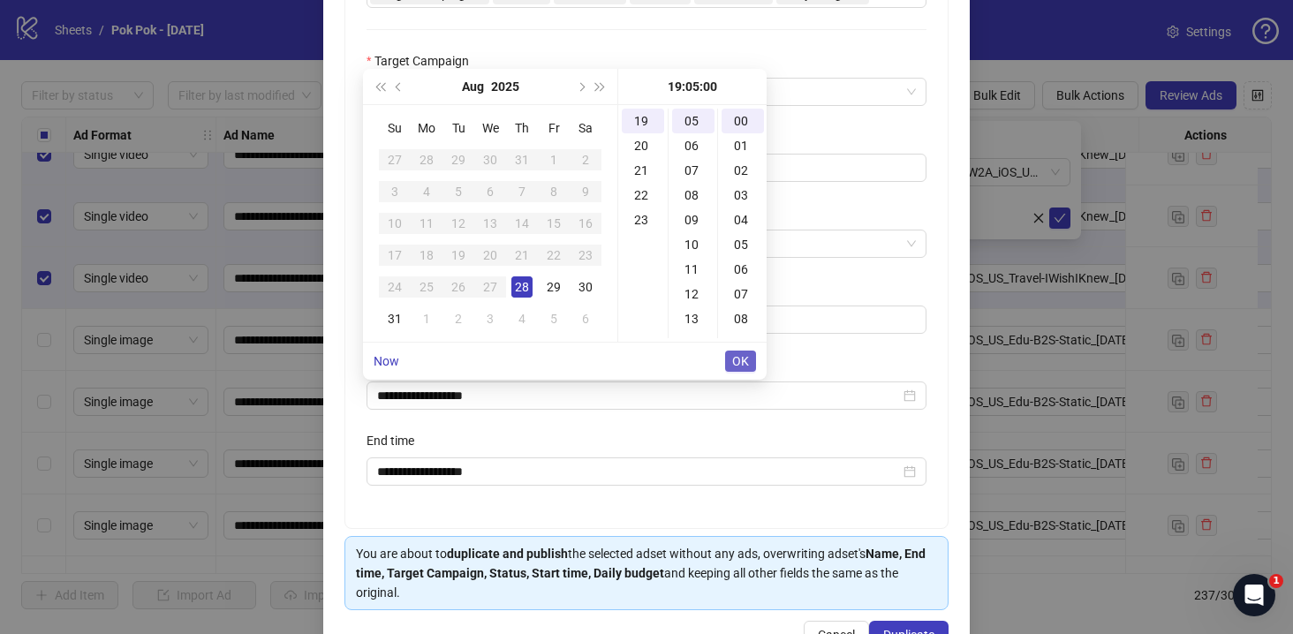
click at [744, 354] on span "OK" at bounding box center [740, 361] width 17 height 14
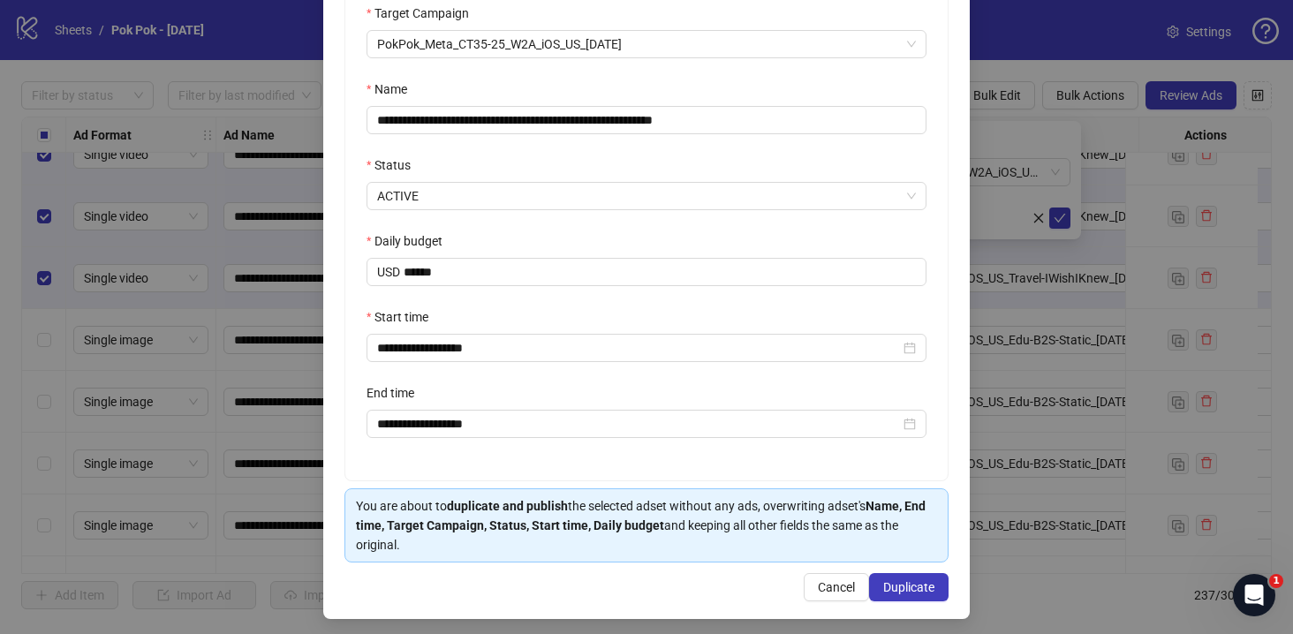
scroll to position [465, 0]
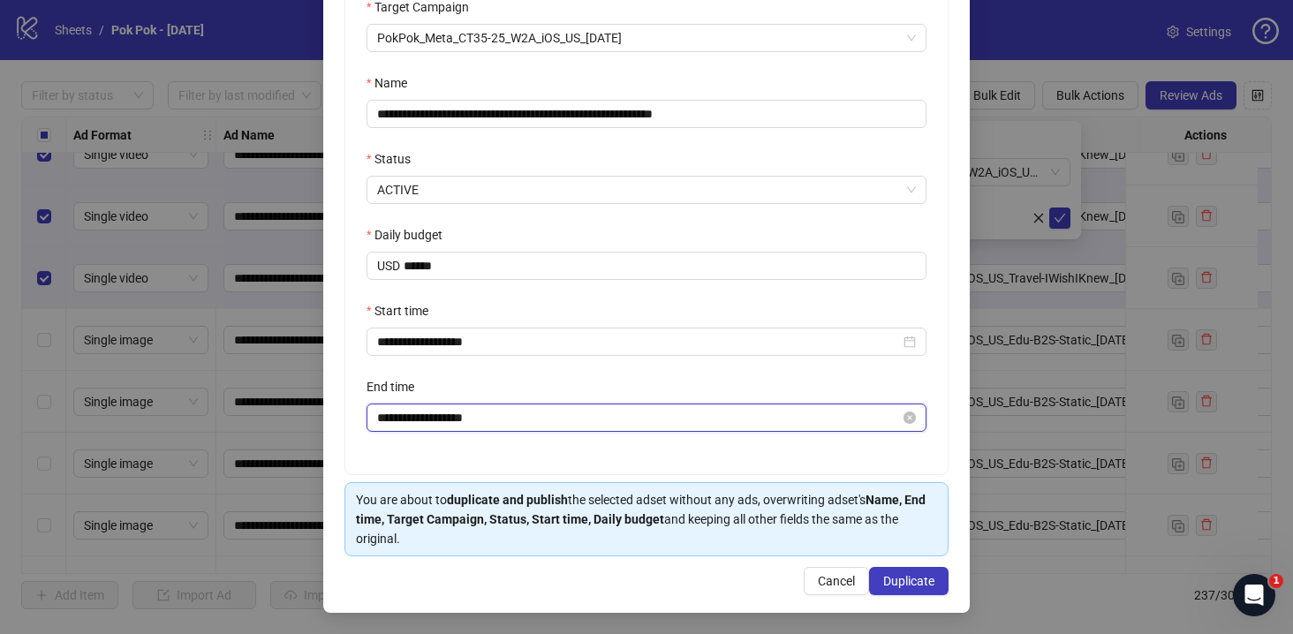
click at [576, 417] on input "**********" at bounding box center [638, 417] width 523 height 19
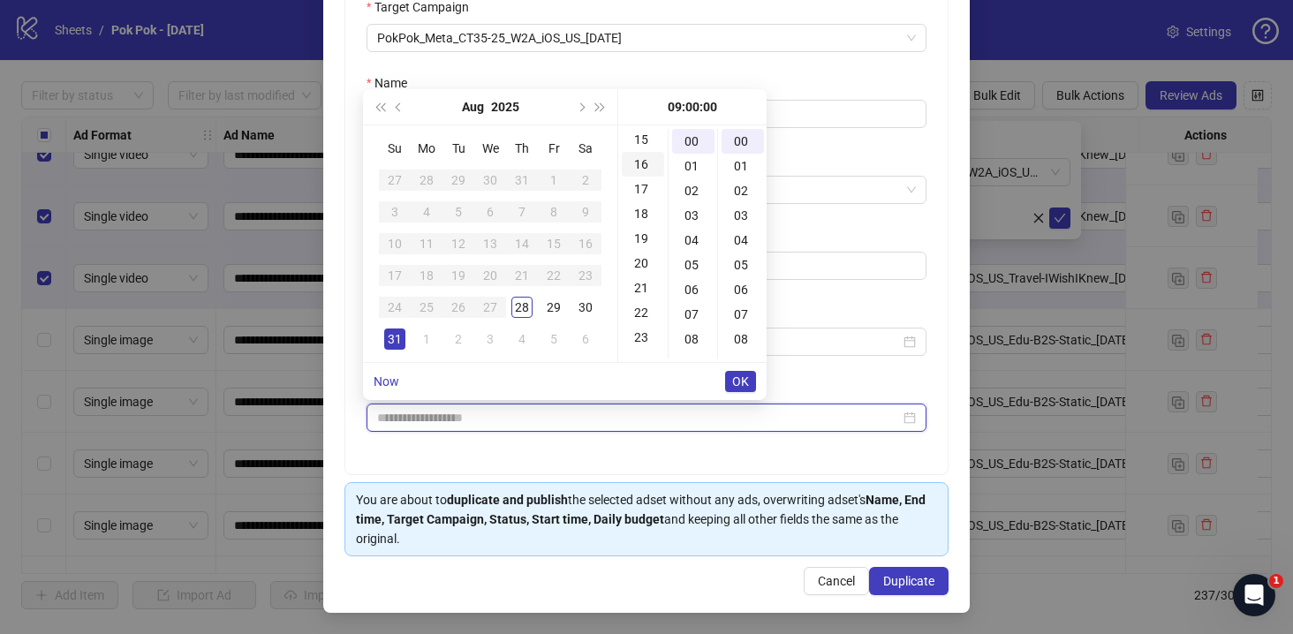
scroll to position [450, 0]
click at [646, 164] on div "19" at bounding box center [643, 160] width 42 height 25
type input "**********"
click at [746, 379] on span "OK" at bounding box center [740, 381] width 17 height 14
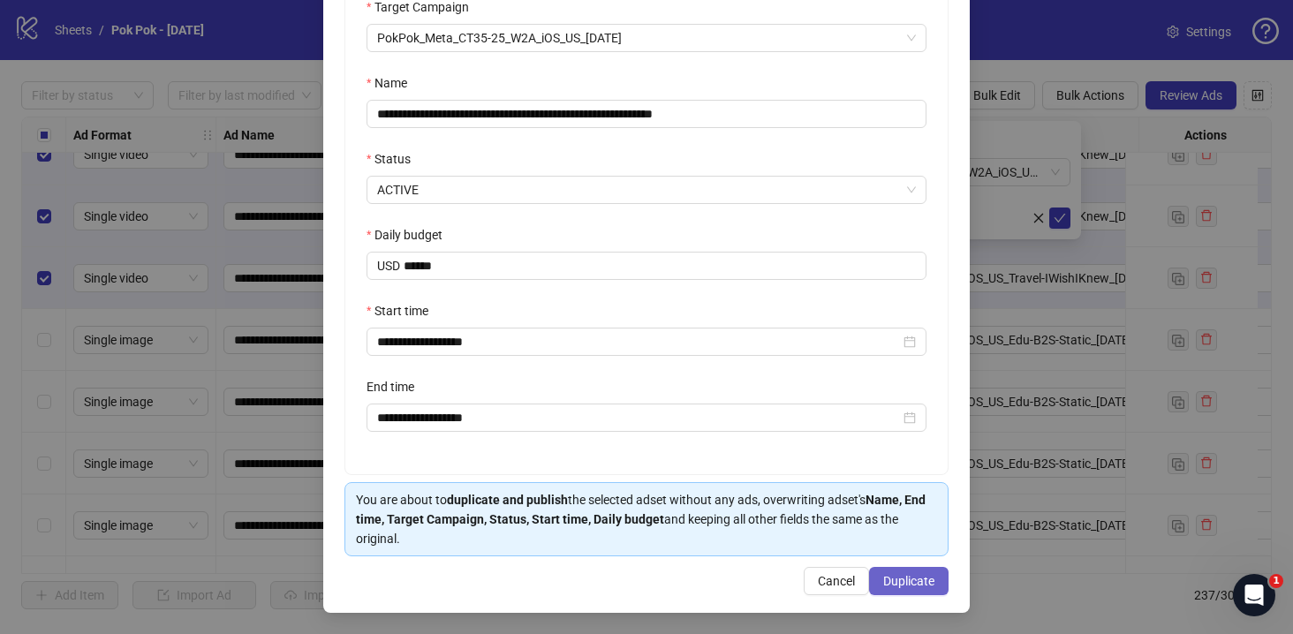
click at [891, 580] on span "Duplicate" at bounding box center [908, 581] width 51 height 14
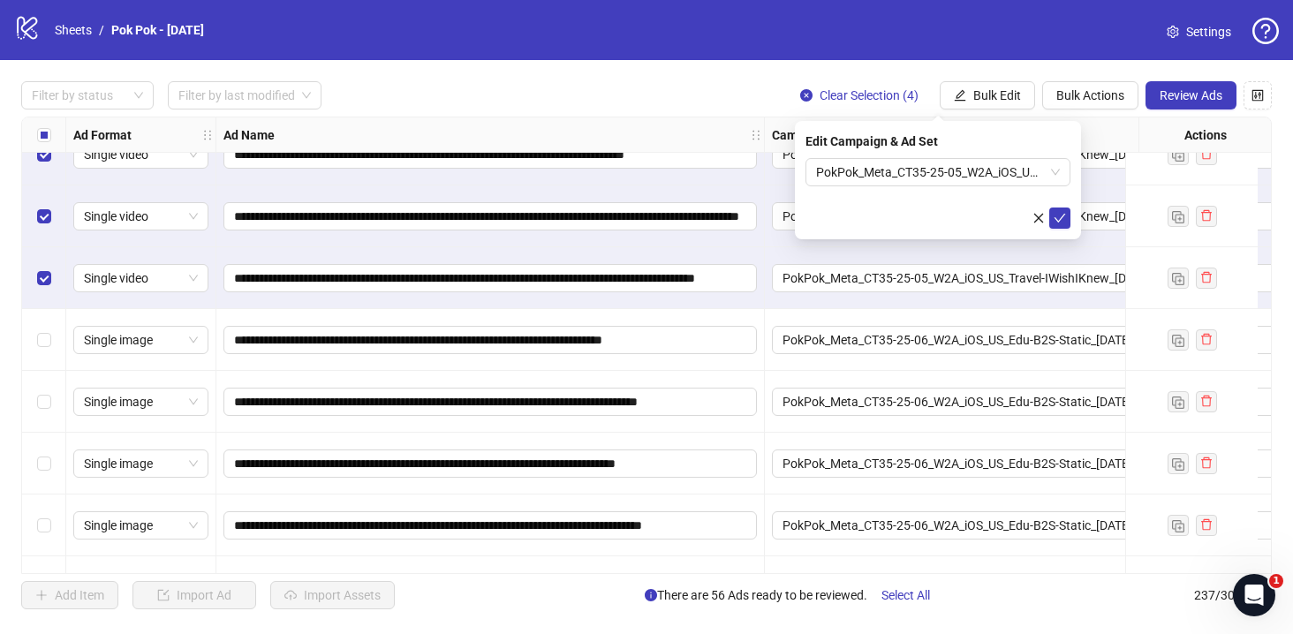
click at [51, 132] on div "Select all rows" at bounding box center [44, 134] width 44 height 35
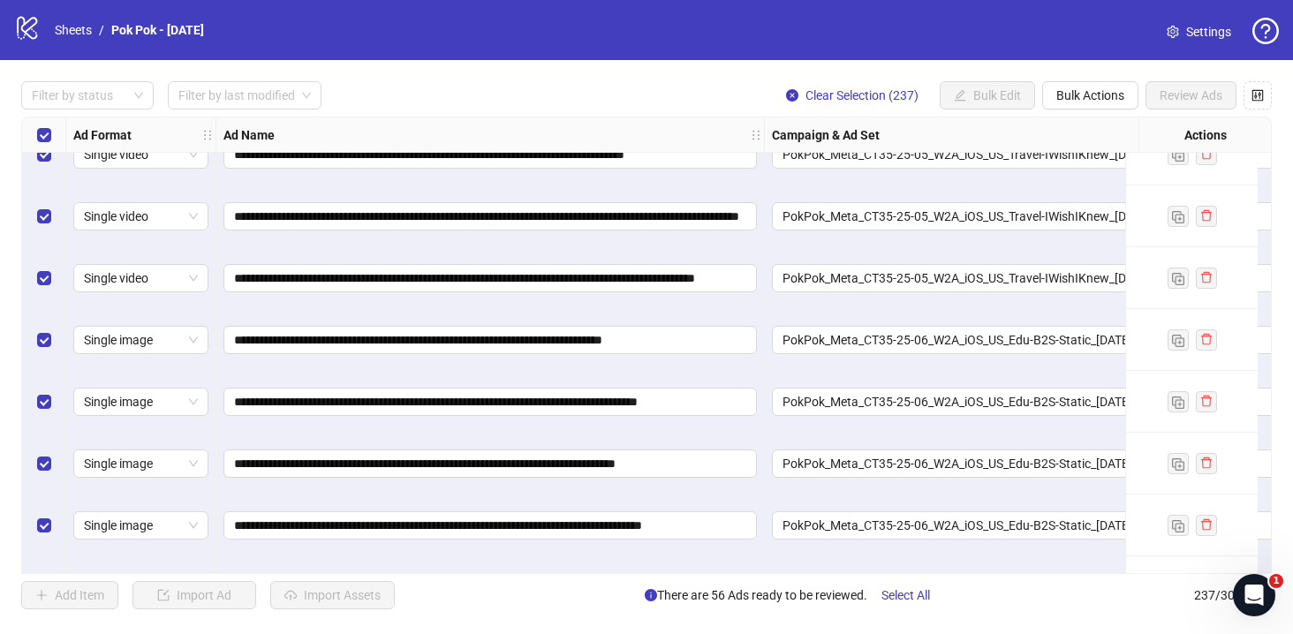
click at [51, 132] on div "Select all rows" at bounding box center [44, 134] width 44 height 35
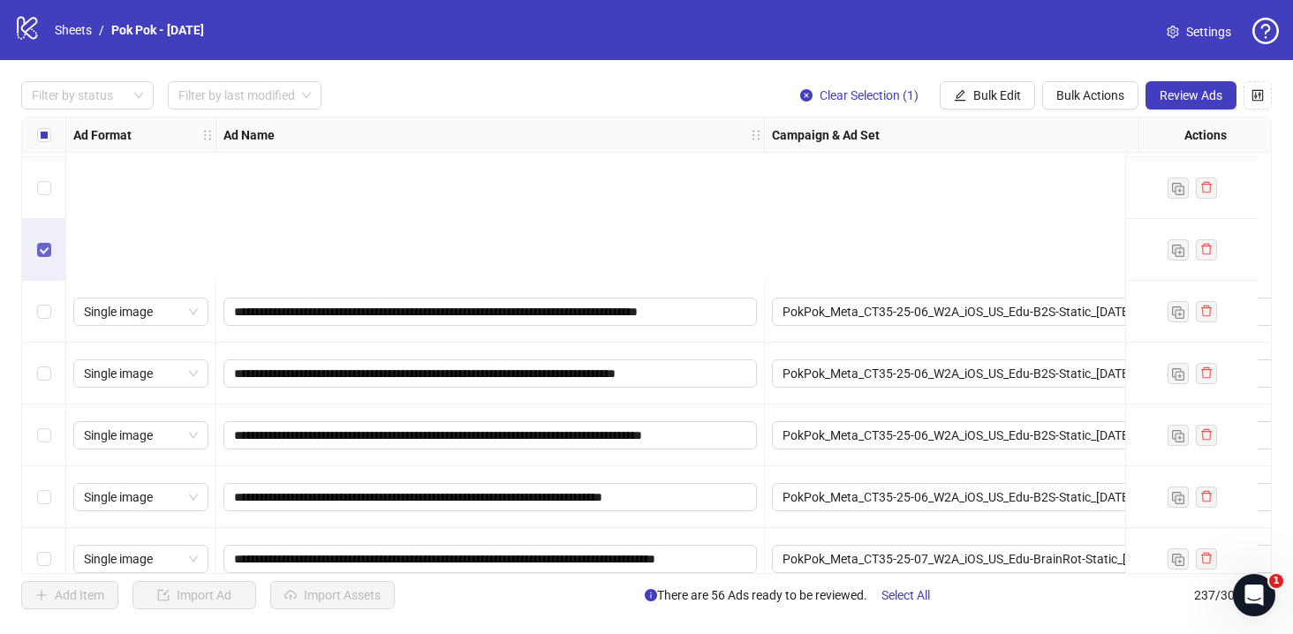
scroll to position [14043, 0]
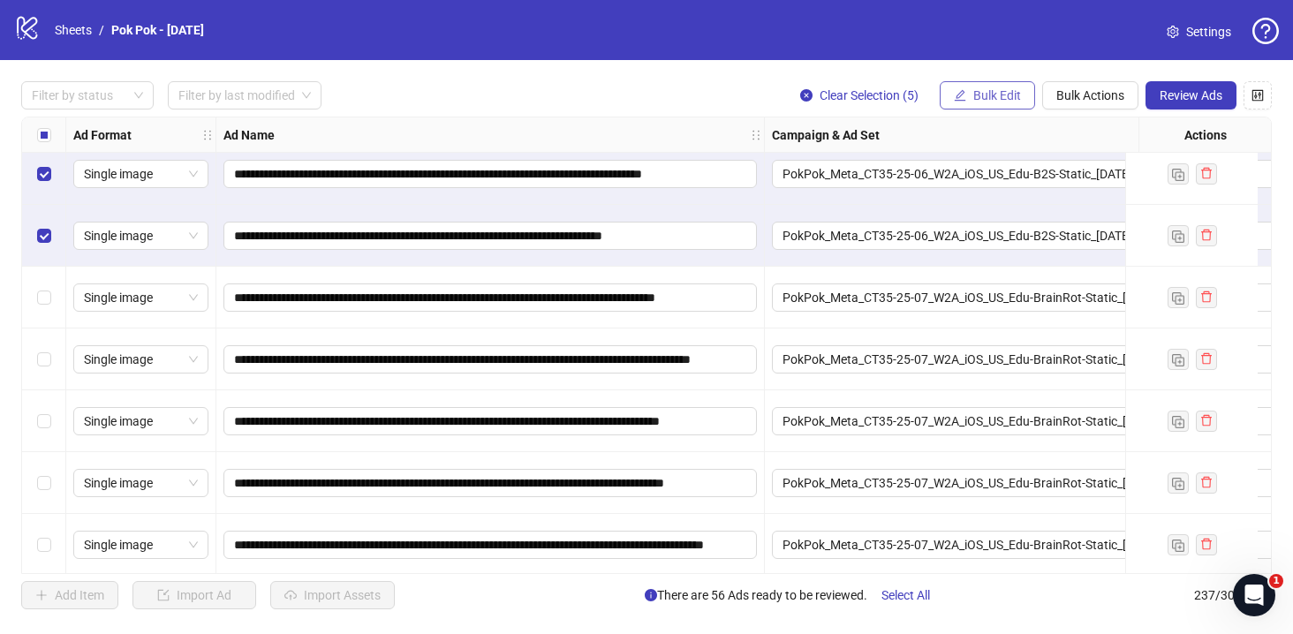
click at [1009, 90] on span "Bulk Edit" at bounding box center [997, 95] width 48 height 14
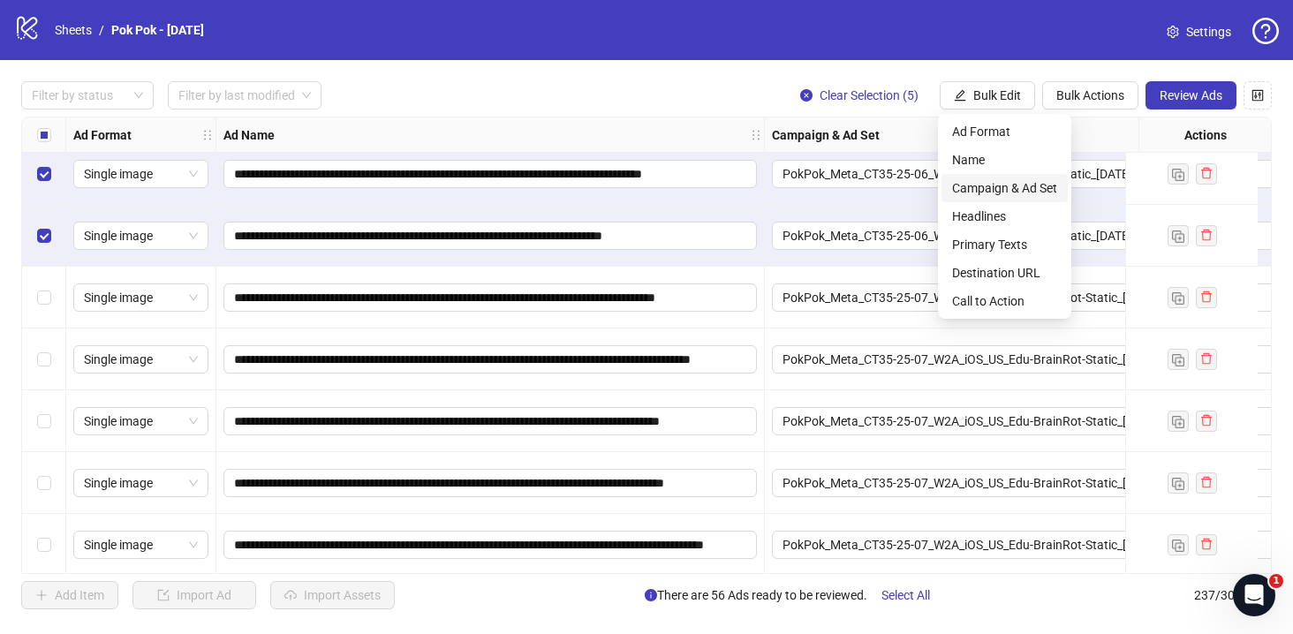
click at [1014, 185] on span "Campaign & Ad Set" at bounding box center [1004, 187] width 105 height 19
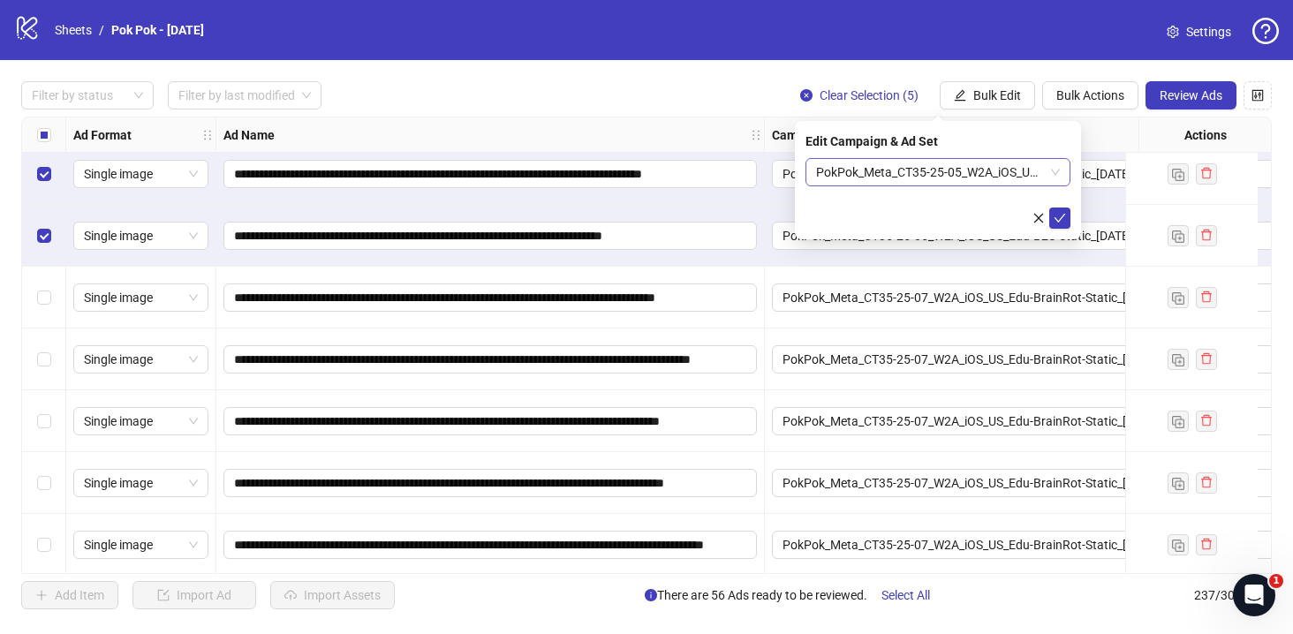
click at [1059, 167] on span "PokPok_Meta_CT35-25-05_W2A_iOS_US_Travel-IWishIKnew_2025.08.28" at bounding box center [938, 172] width 244 height 26
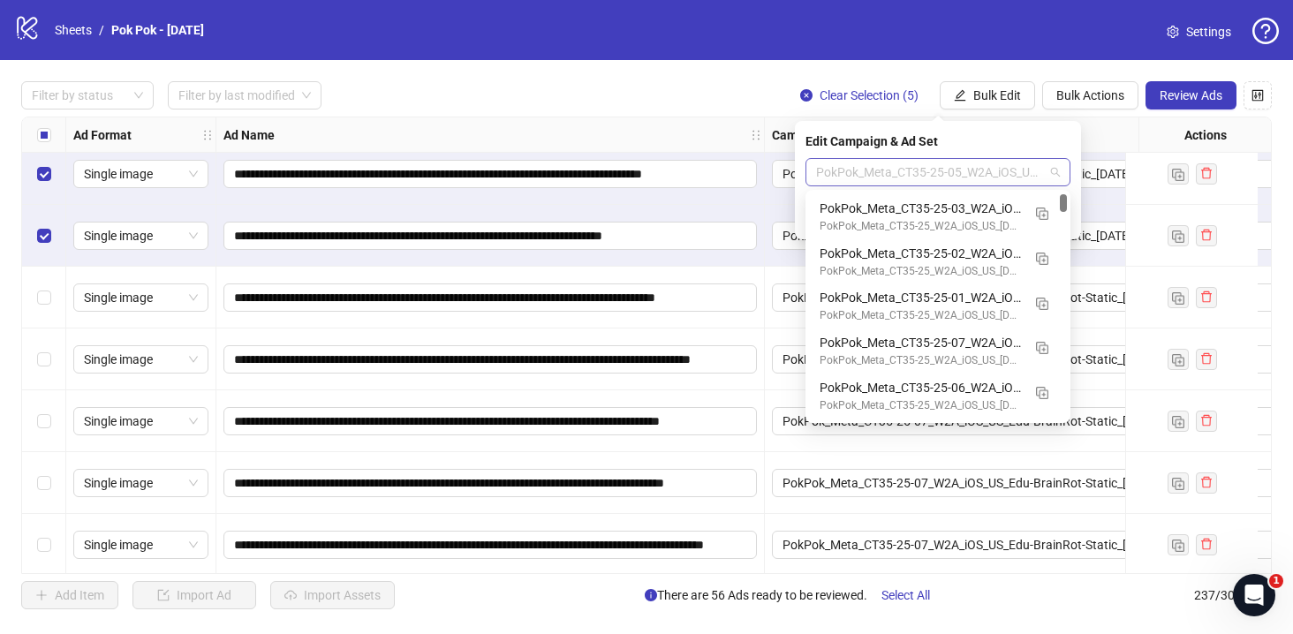
scroll to position [17, 0]
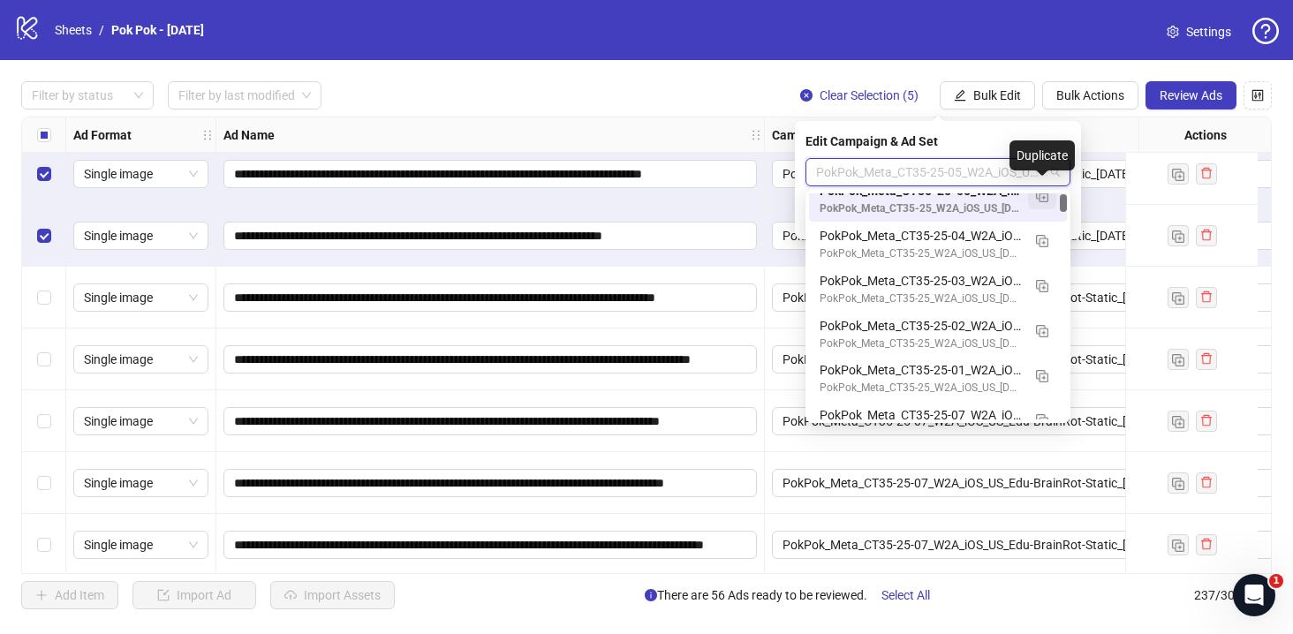
click at [1047, 200] on img "button" at bounding box center [1042, 196] width 12 height 12
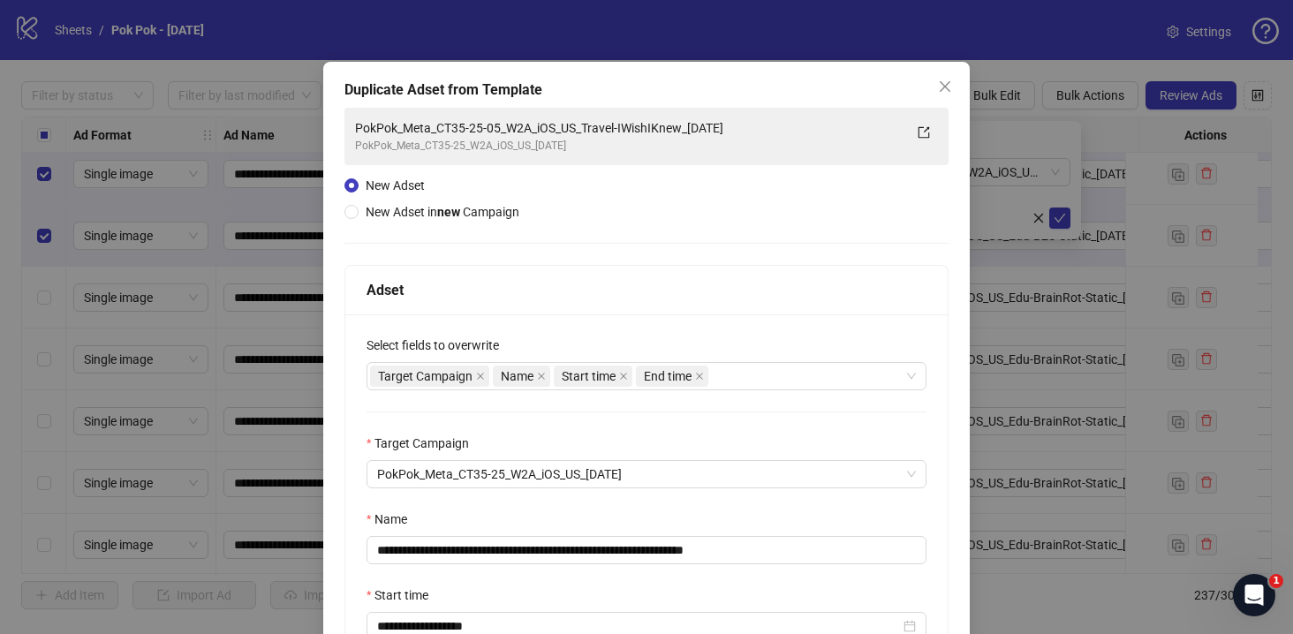
scroll to position [143, 0]
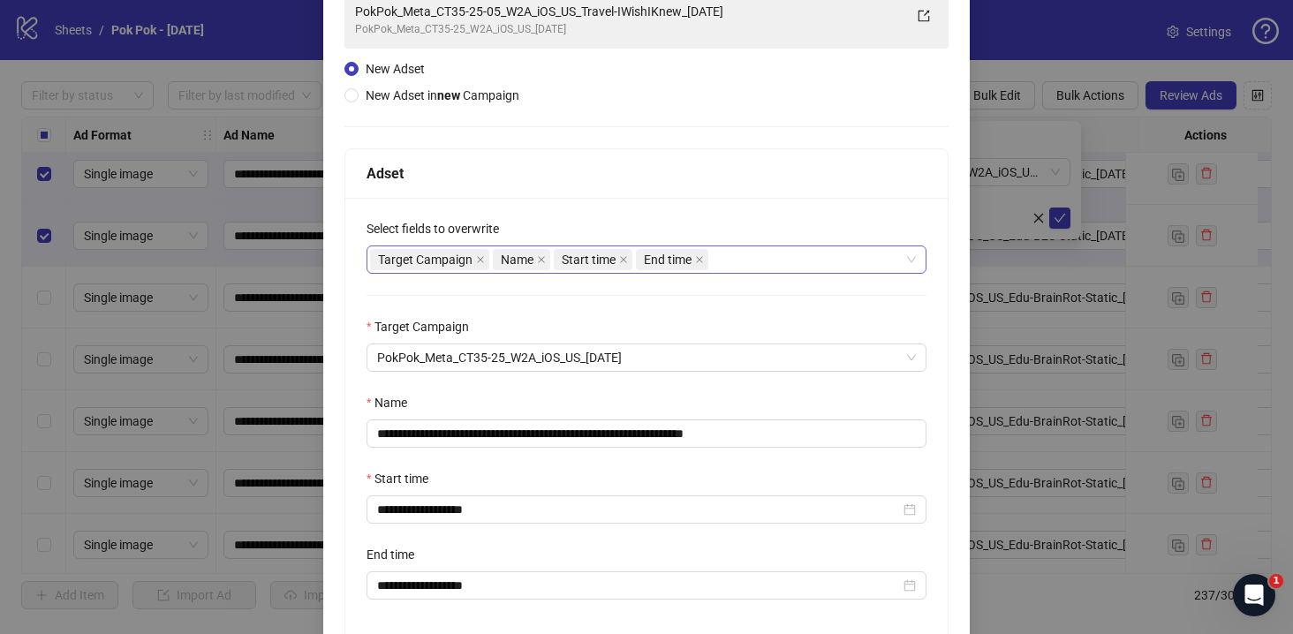
click at [737, 268] on div "Target Campaign Name Start time End time" at bounding box center [637, 259] width 534 height 25
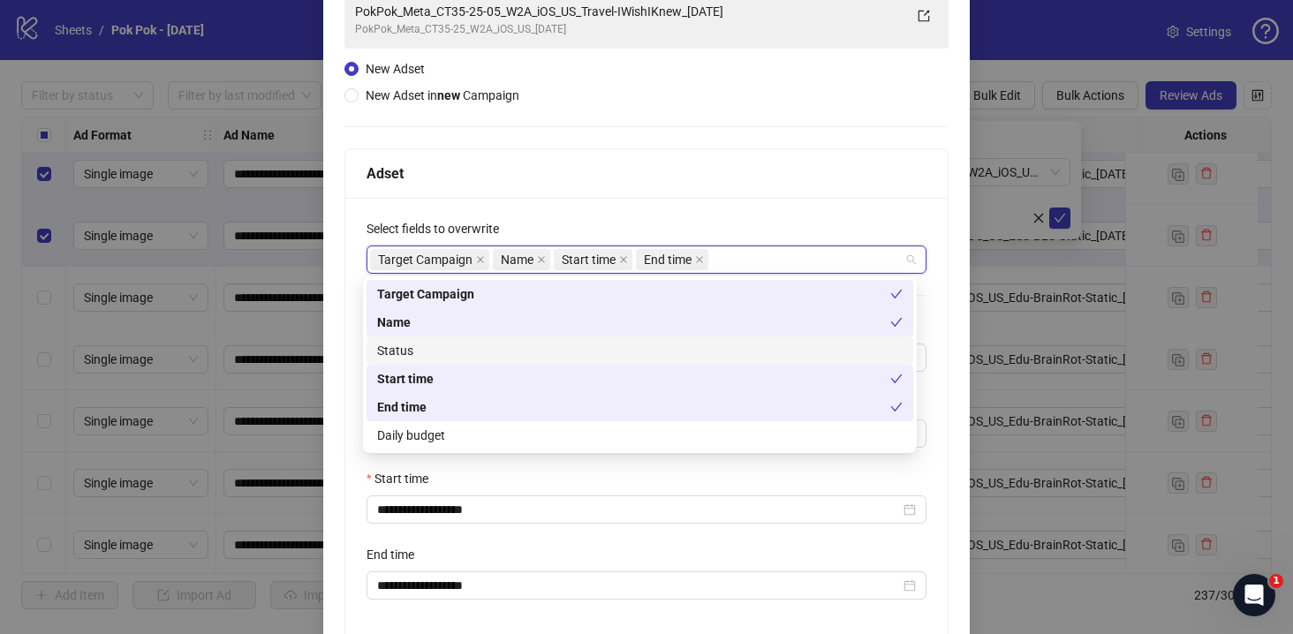
click at [605, 351] on div "Status" at bounding box center [639, 350] width 525 height 19
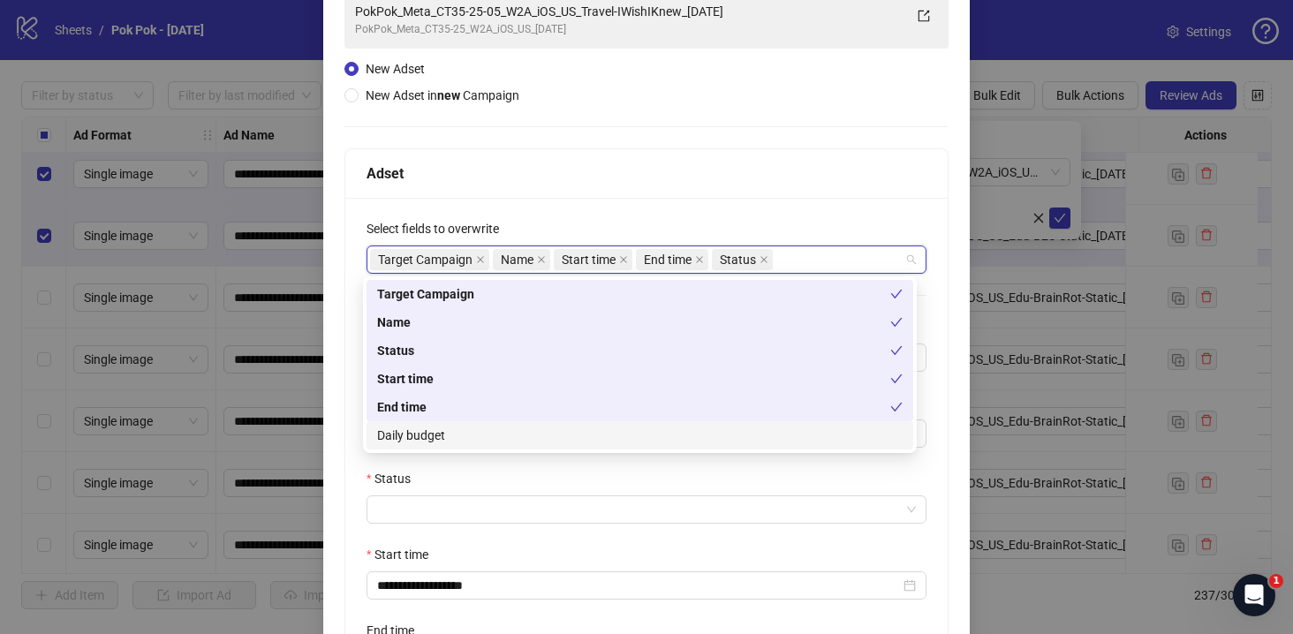
click at [561, 436] on div "Daily budget" at bounding box center [639, 435] width 525 height 19
click at [561, 470] on div "Status" at bounding box center [647, 482] width 560 height 26
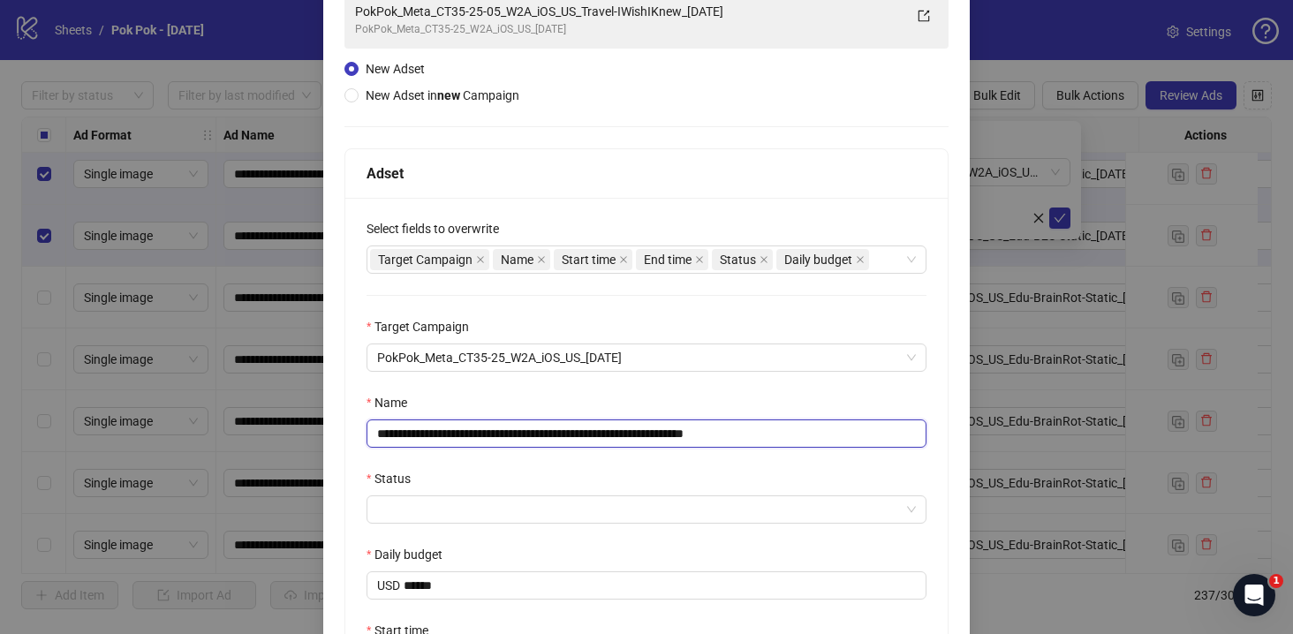
drag, startPoint x: 768, startPoint y: 435, endPoint x: 914, endPoint y: 445, distance: 146.1
click at [913, 445] on input "**********" at bounding box center [647, 433] width 560 height 28
type input "**********"
click at [700, 506] on input "Status" at bounding box center [638, 509] width 523 height 26
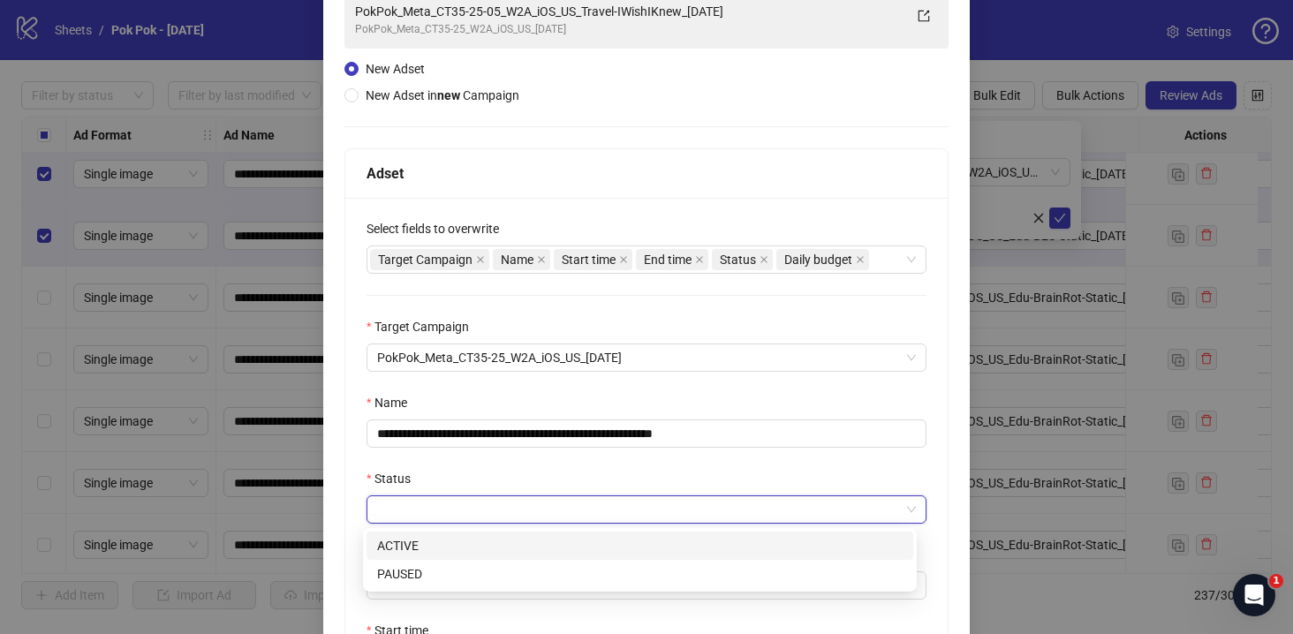
click at [625, 540] on div "ACTIVE" at bounding box center [639, 545] width 525 height 19
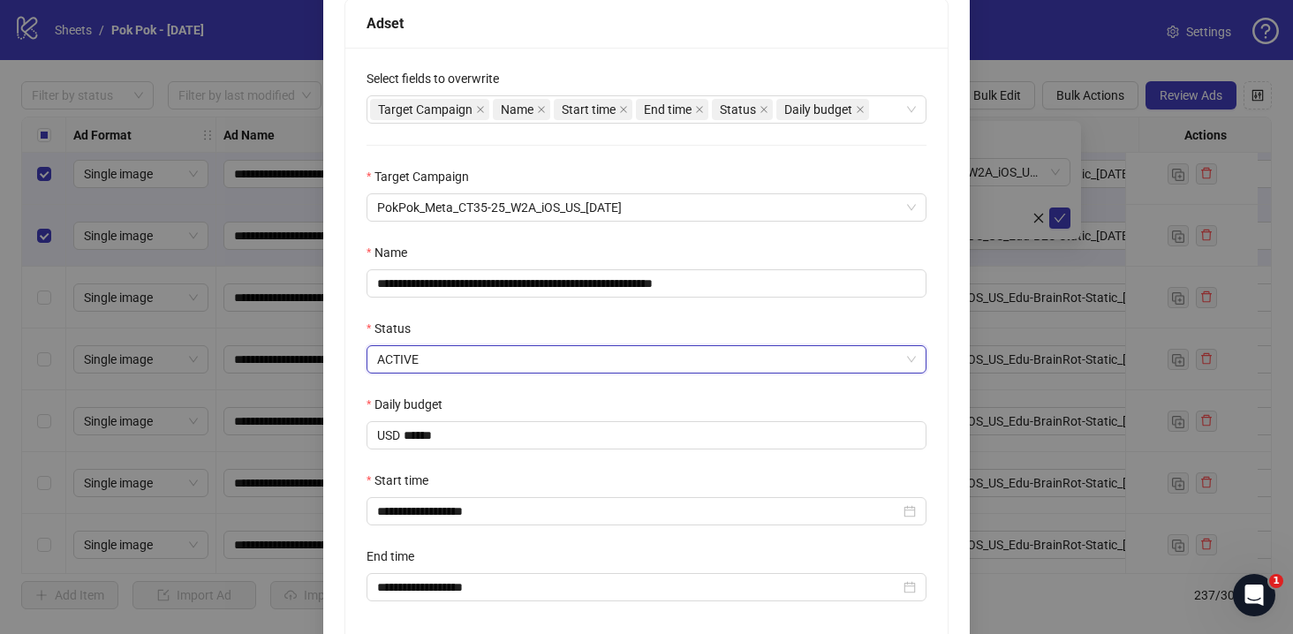
scroll to position [293, 0]
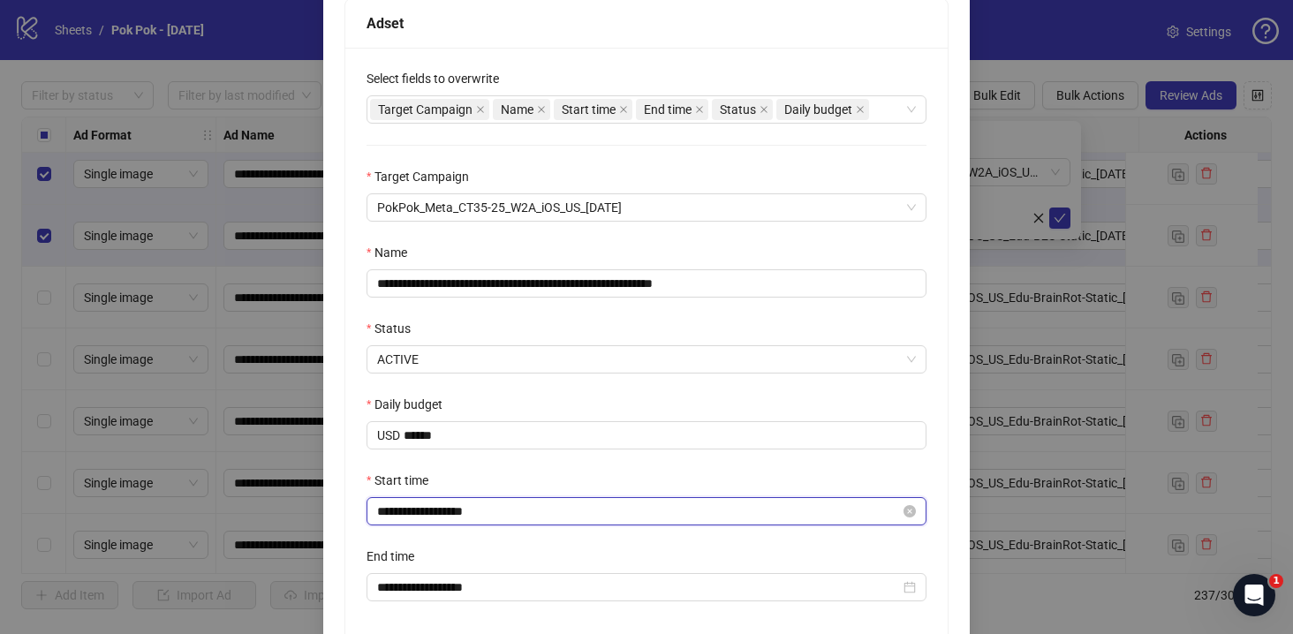
click at [525, 519] on input "**********" at bounding box center [638, 511] width 523 height 19
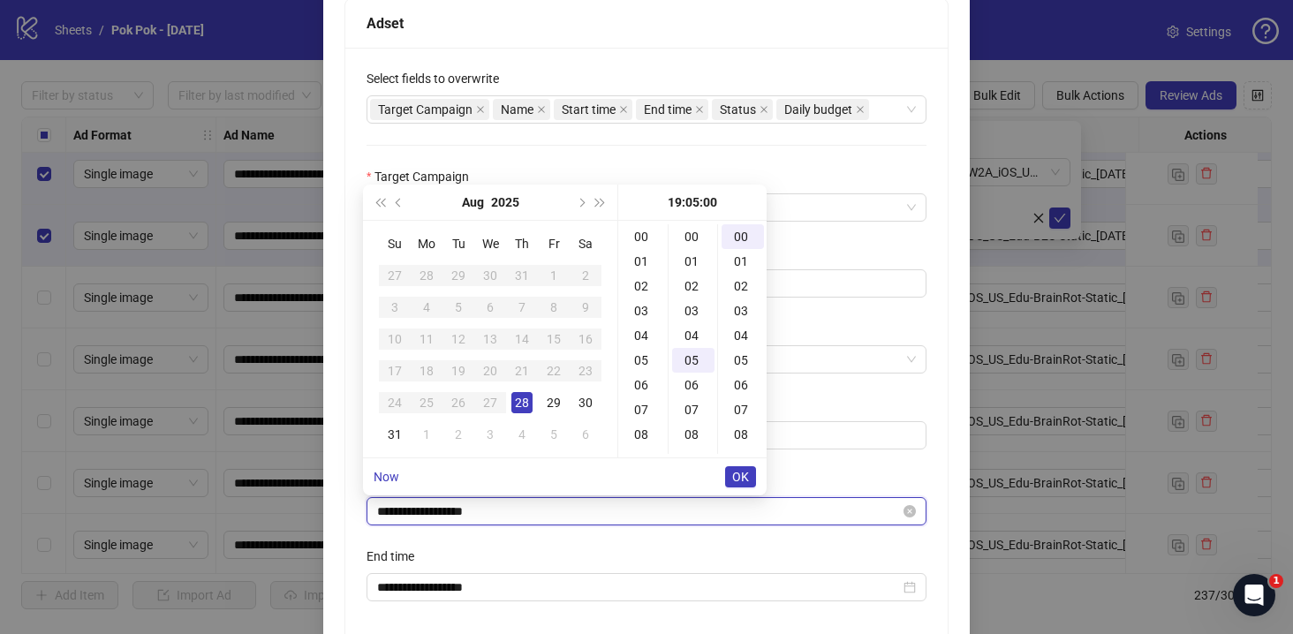
scroll to position [124, 0]
type input "**********"
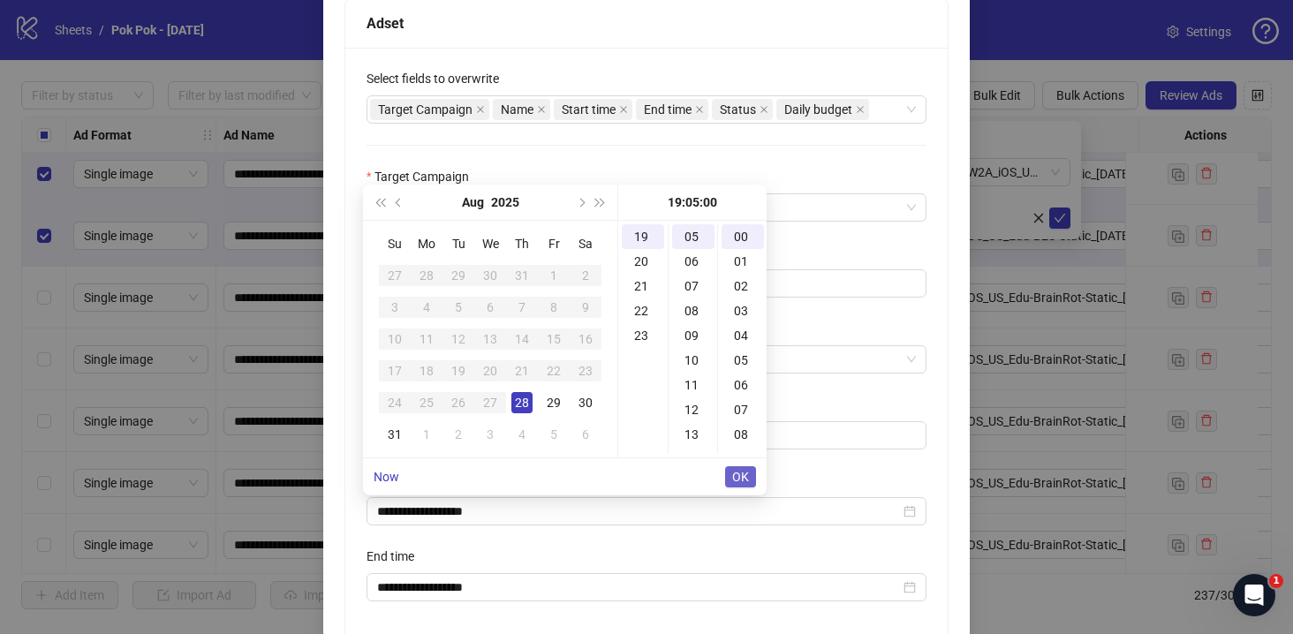
click at [750, 480] on button "OK" at bounding box center [740, 476] width 31 height 21
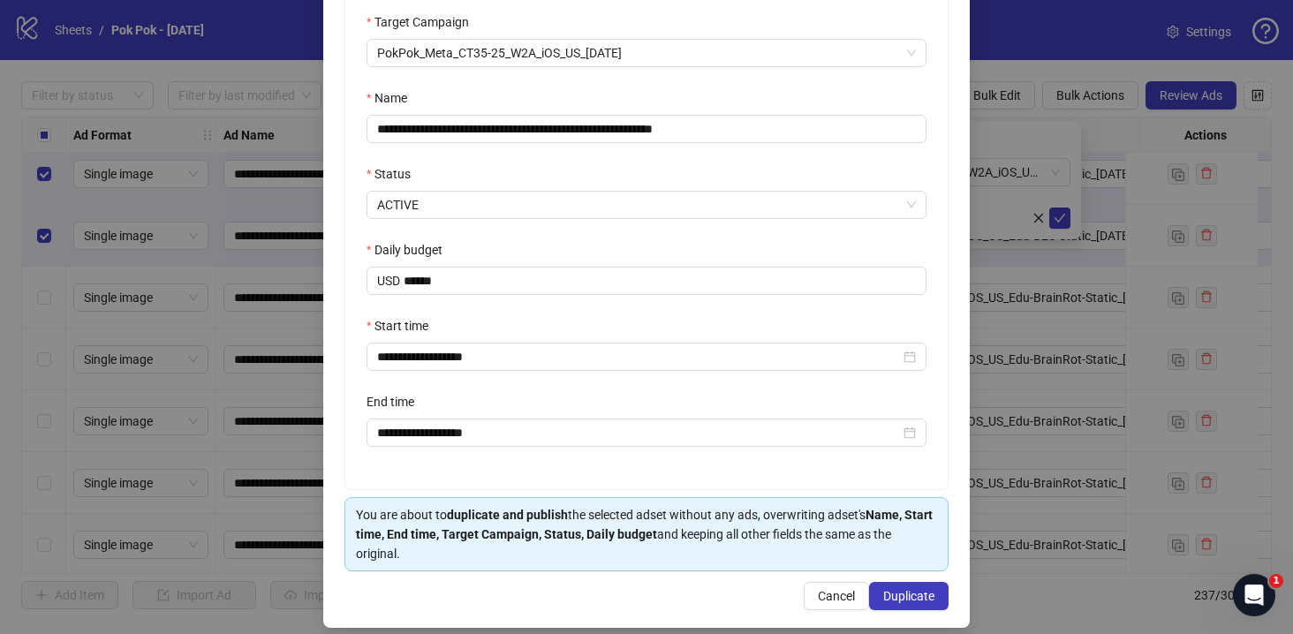
scroll to position [465, 0]
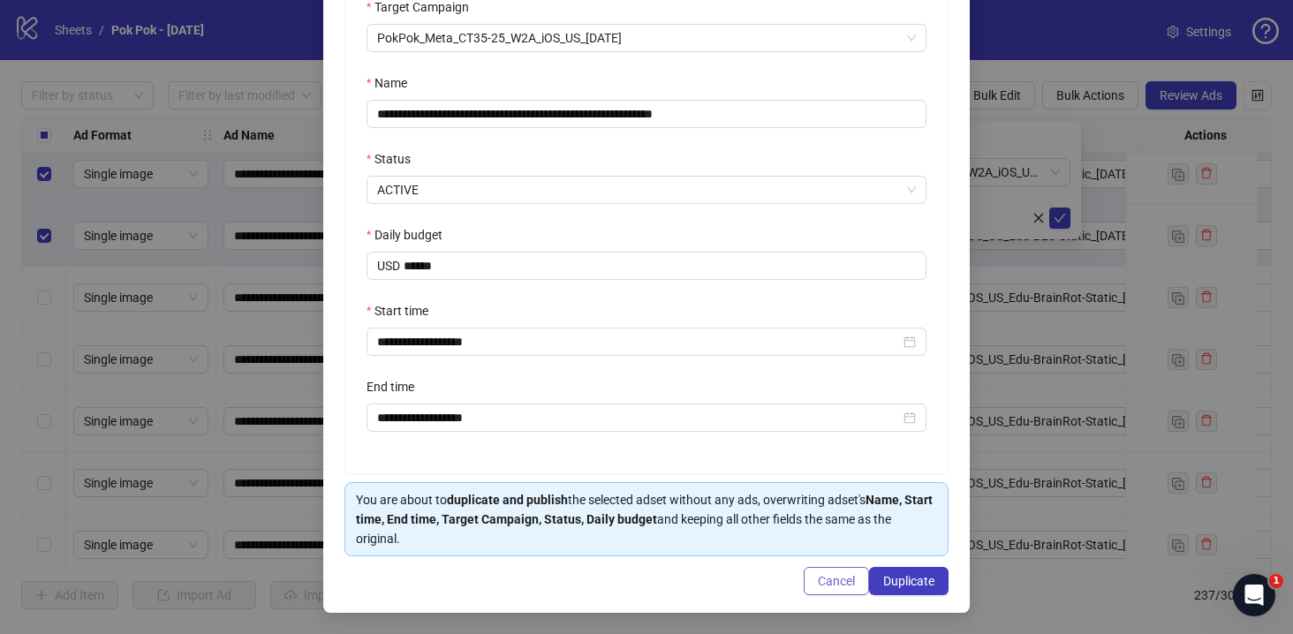
click at [818, 580] on span "Cancel" at bounding box center [836, 581] width 37 height 14
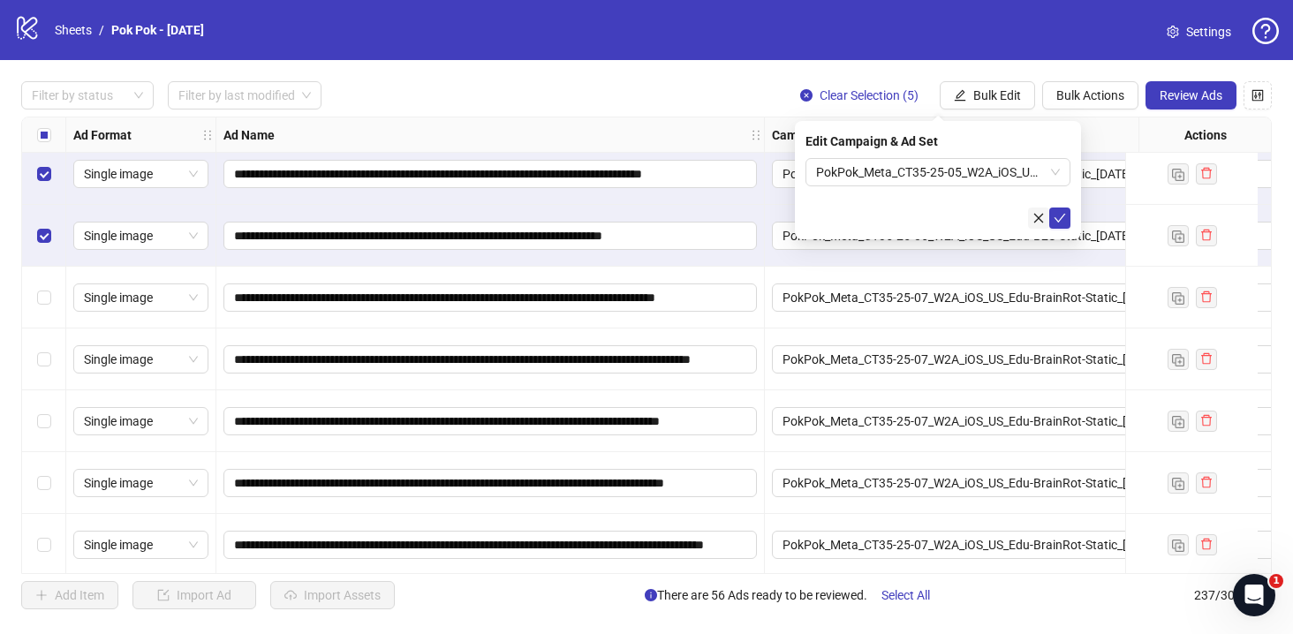
click at [1035, 223] on icon "close" at bounding box center [1038, 218] width 12 height 12
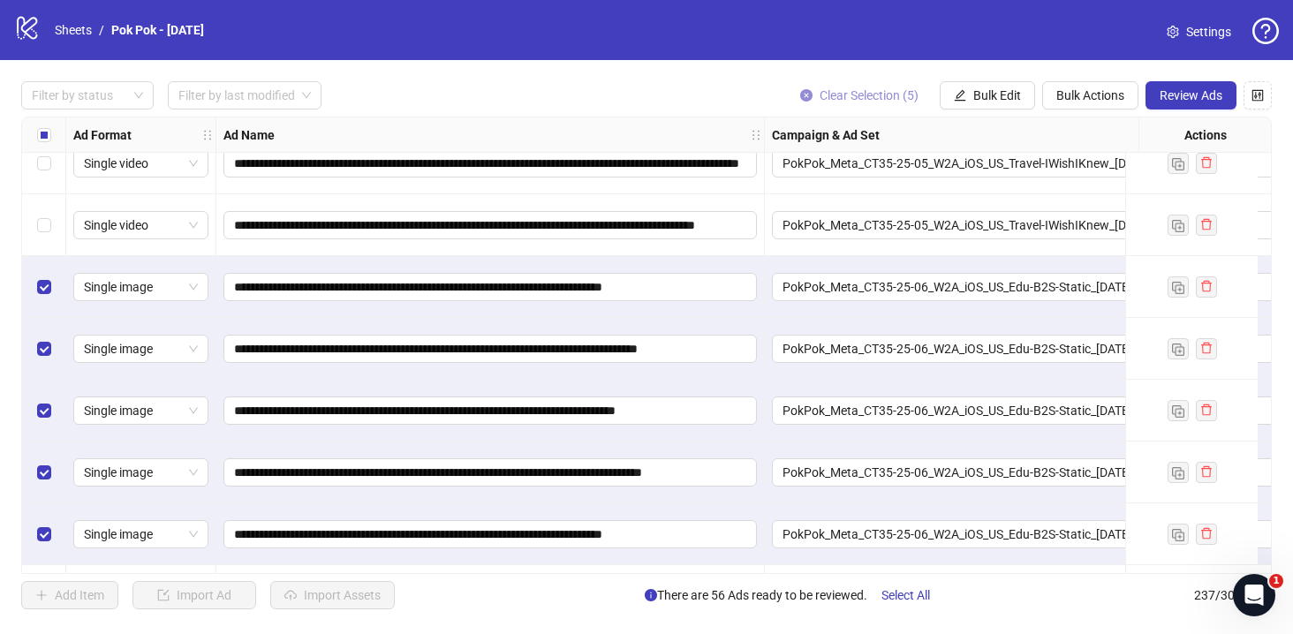
scroll to position [13670, 0]
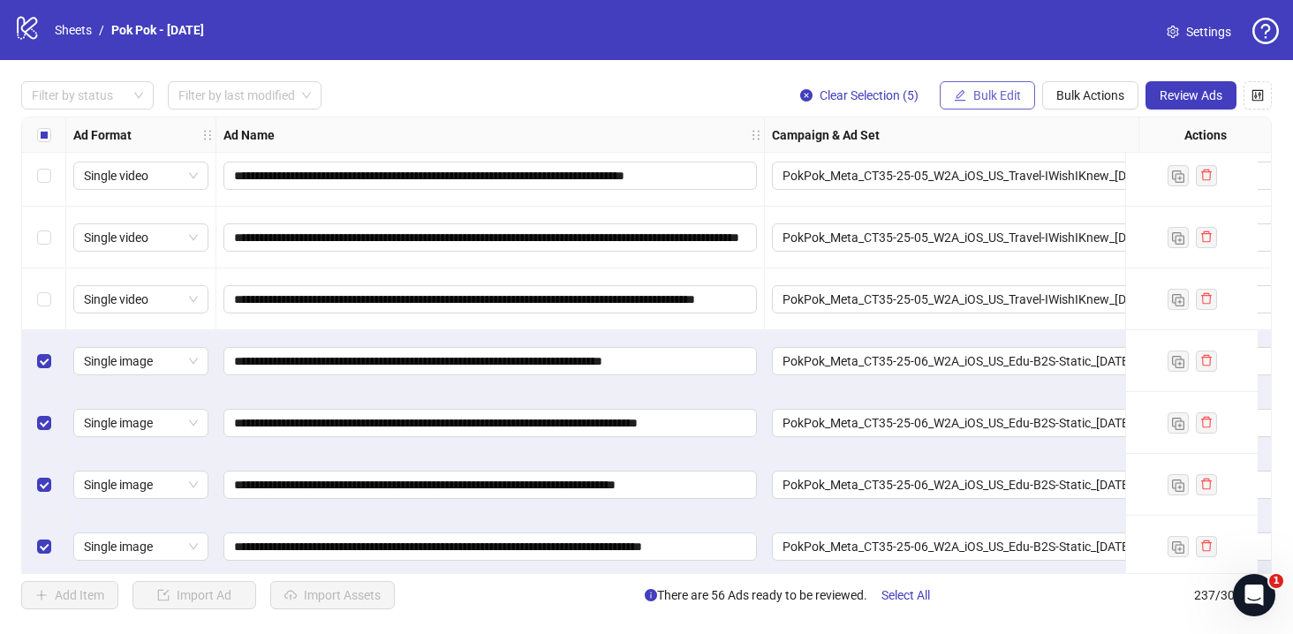
click at [1016, 94] on span "Bulk Edit" at bounding box center [997, 95] width 48 height 14
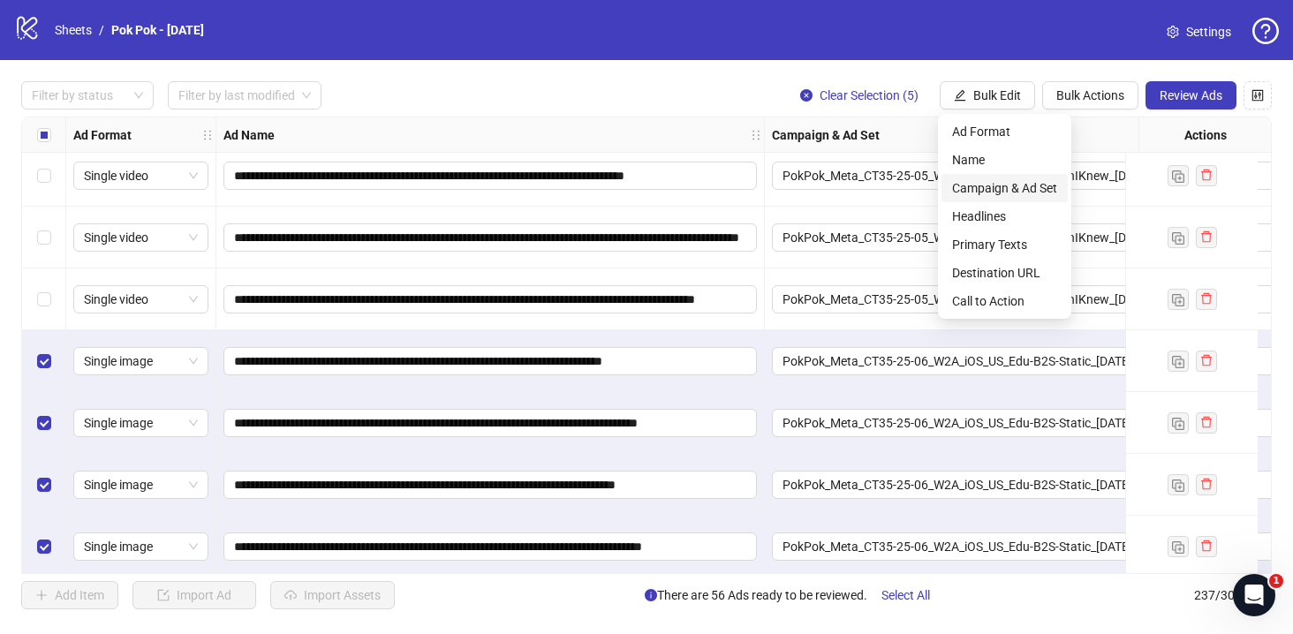
click at [1000, 193] on span "Campaign & Ad Set" at bounding box center [1004, 187] width 105 height 19
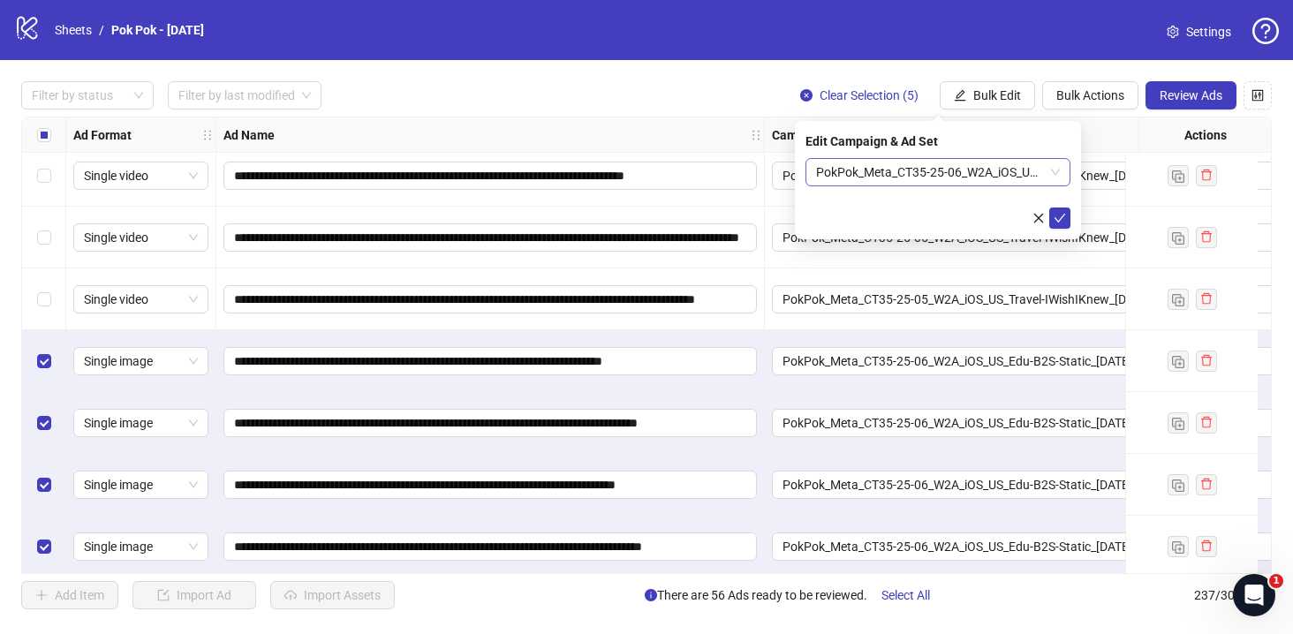
click at [1019, 167] on span "PokPok_Meta_CT35-25-06_W2A_iOS_US_Edu-B2S-Static_2025.08.28" at bounding box center [938, 172] width 244 height 26
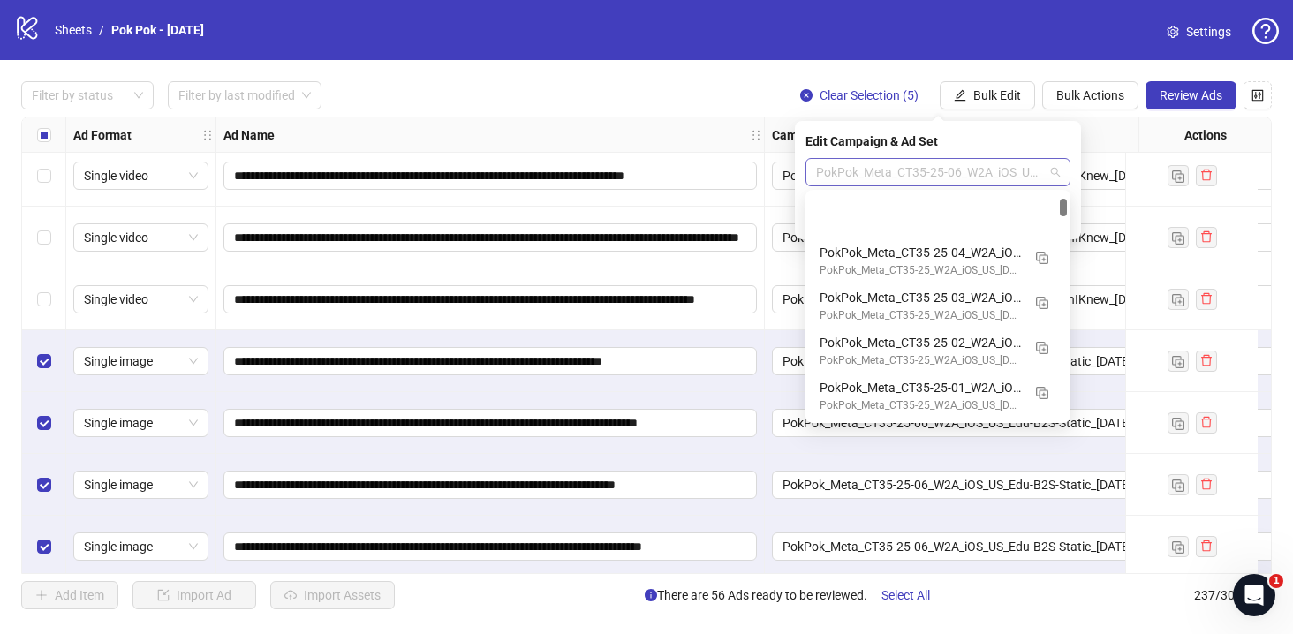
scroll to position [89, 0]
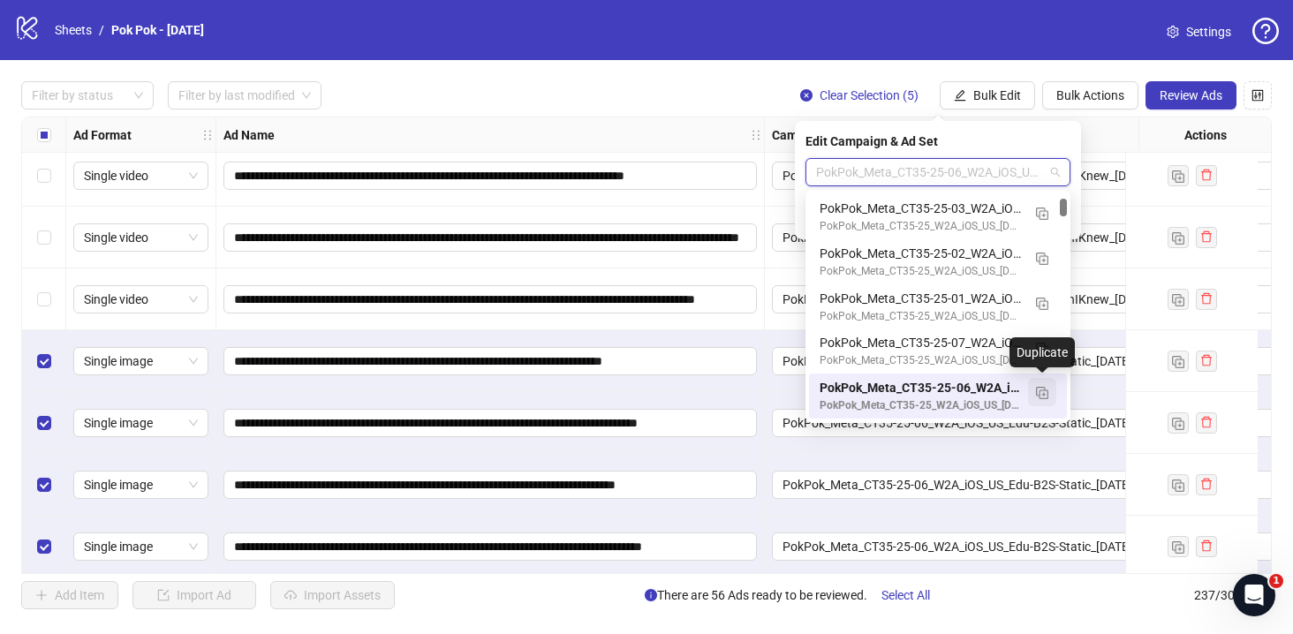
click at [1040, 401] on button "button" at bounding box center [1042, 392] width 28 height 28
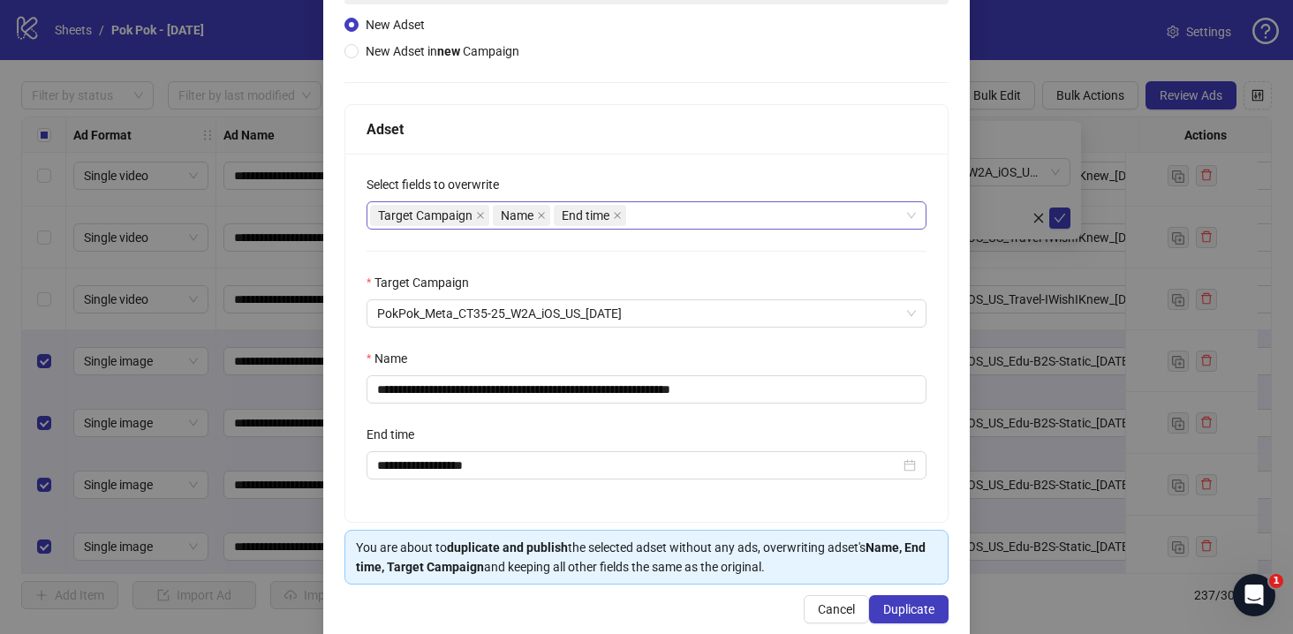
scroll to position [216, 0]
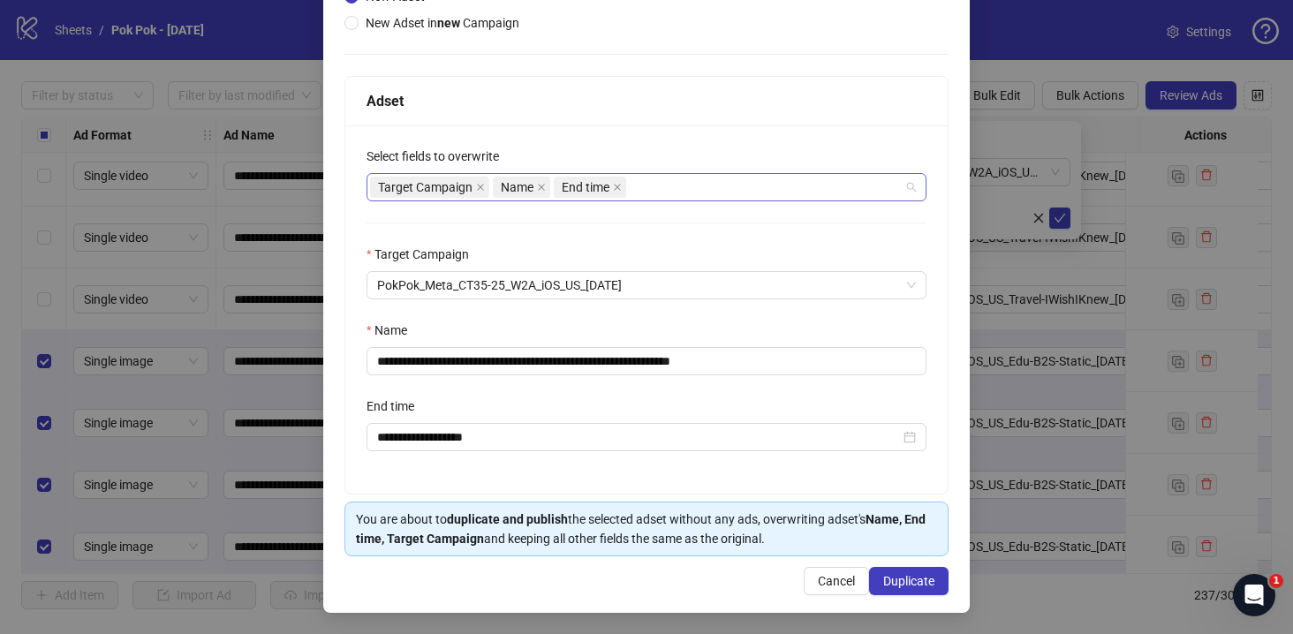
click at [659, 185] on div "Target Campaign Name End time" at bounding box center [637, 187] width 534 height 25
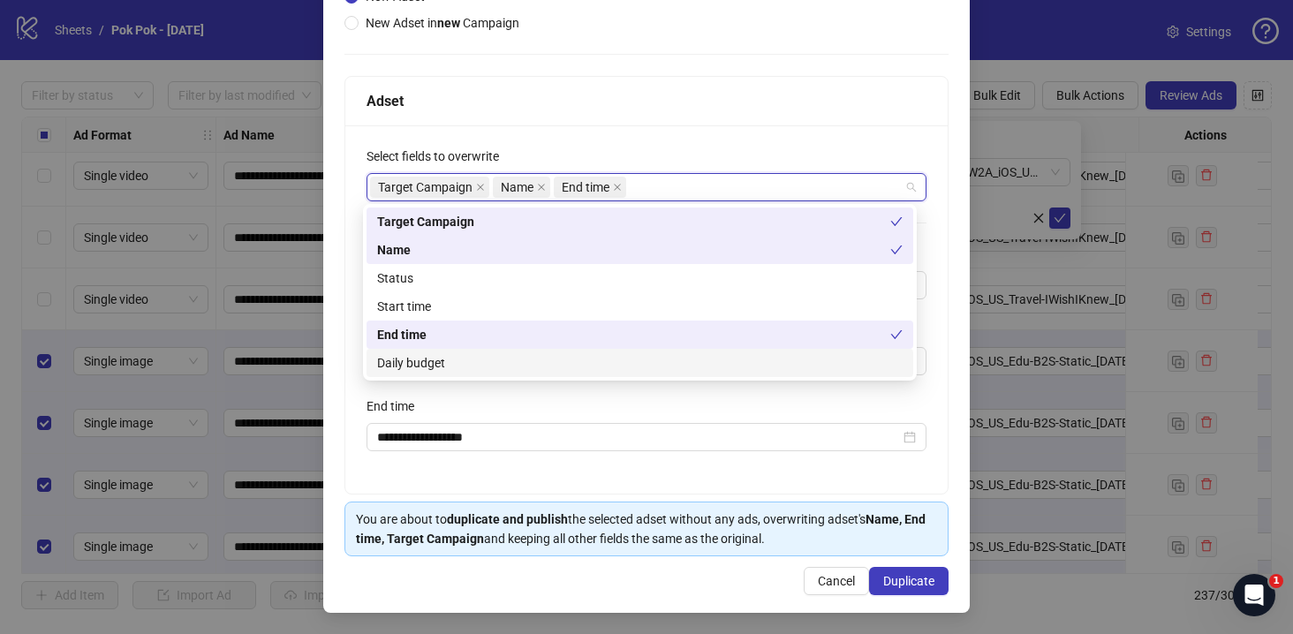
click at [560, 360] on div "Daily budget" at bounding box center [639, 362] width 525 height 19
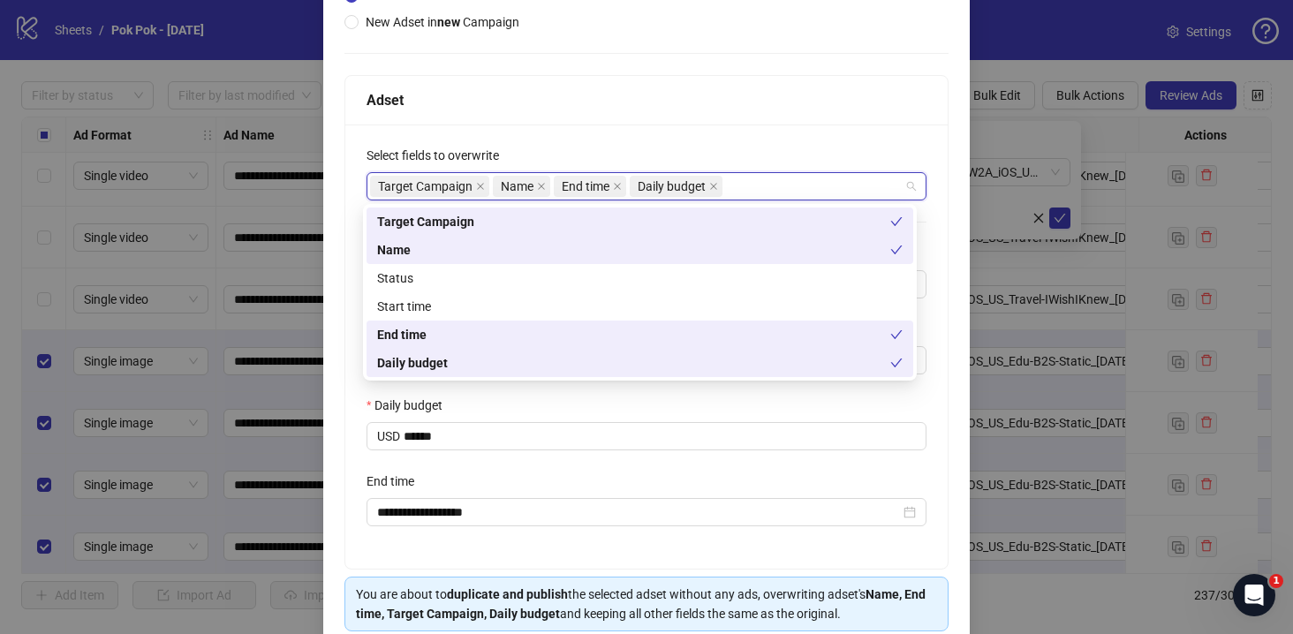
click at [542, 302] on div "Start time" at bounding box center [639, 306] width 525 height 19
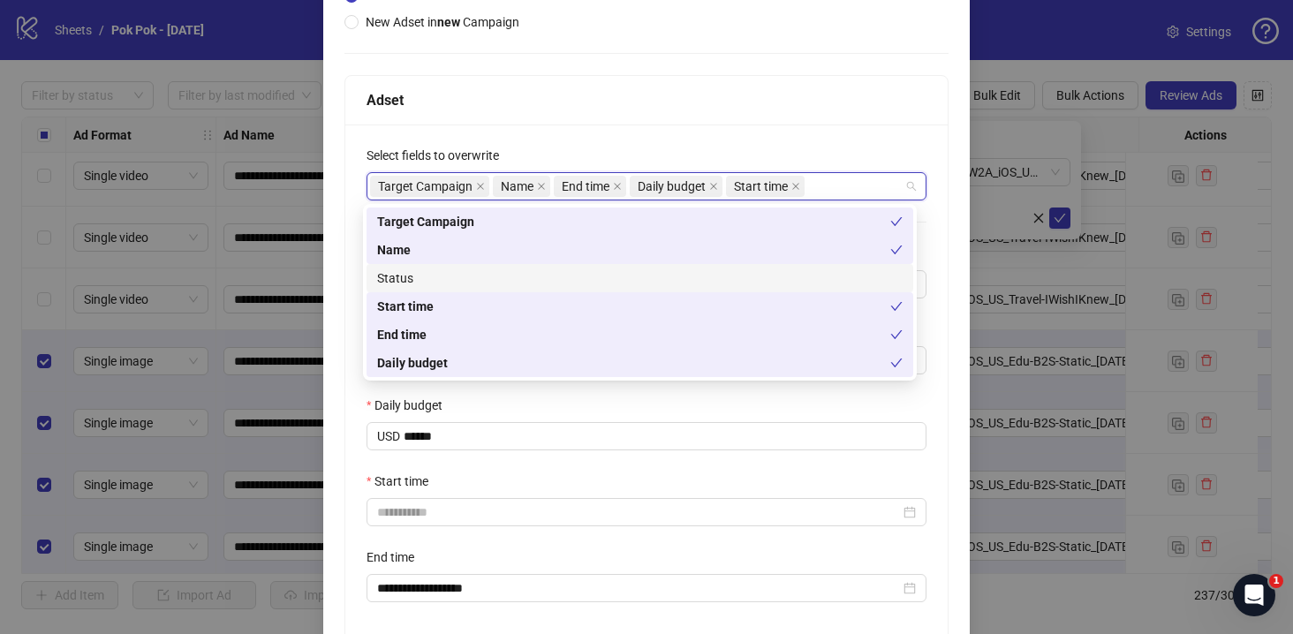
click at [538, 280] on div "Status" at bounding box center [639, 277] width 525 height 19
click at [574, 412] on div "Status" at bounding box center [647, 409] width 560 height 26
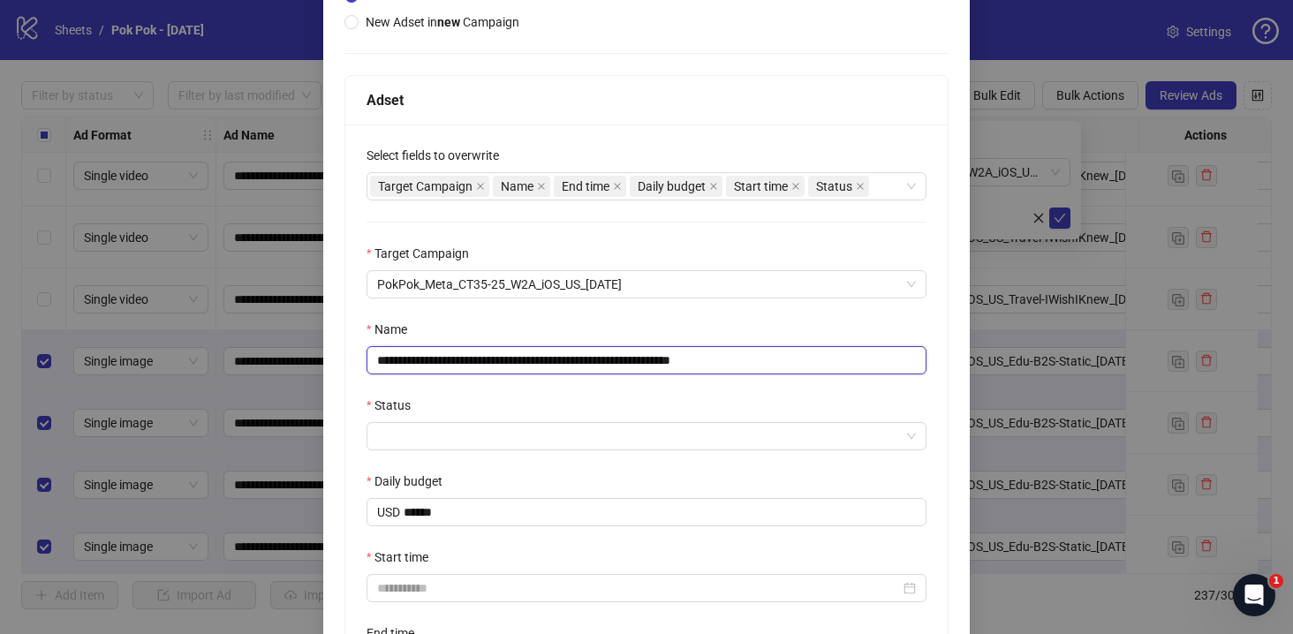
drag, startPoint x: 751, startPoint y: 365, endPoint x: 874, endPoint y: 367, distance: 123.7
click at [874, 367] on input "**********" at bounding box center [647, 360] width 560 height 28
type input "**********"
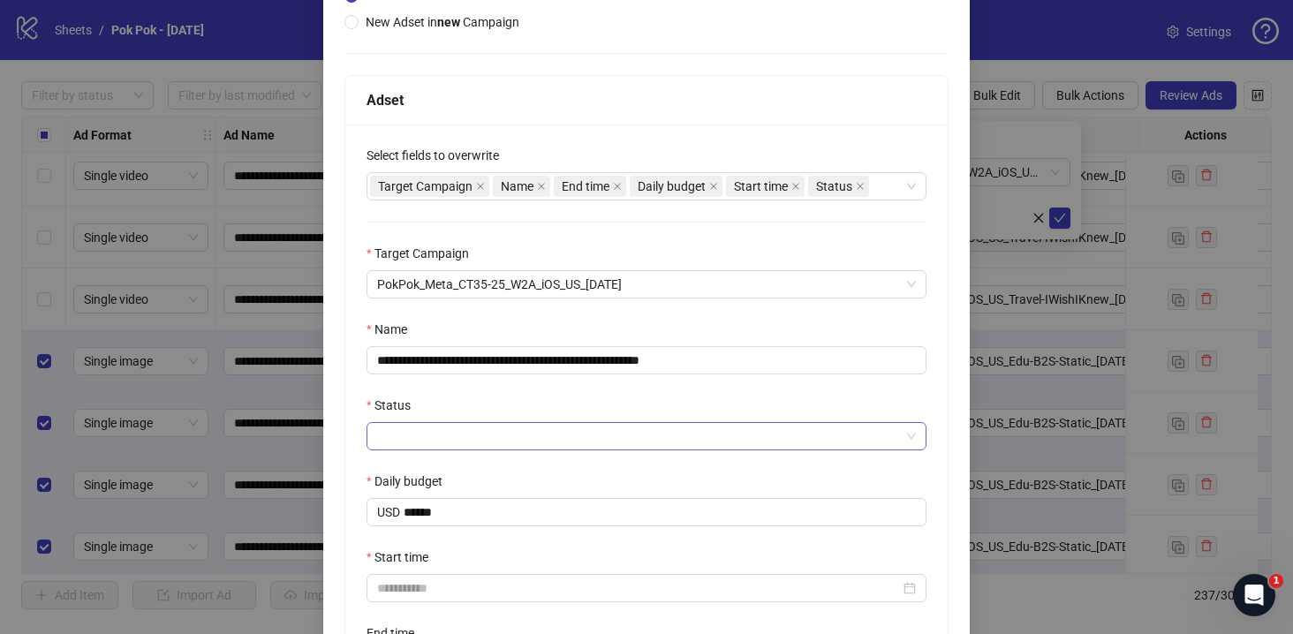
click at [706, 443] on input "Status" at bounding box center [638, 436] width 523 height 26
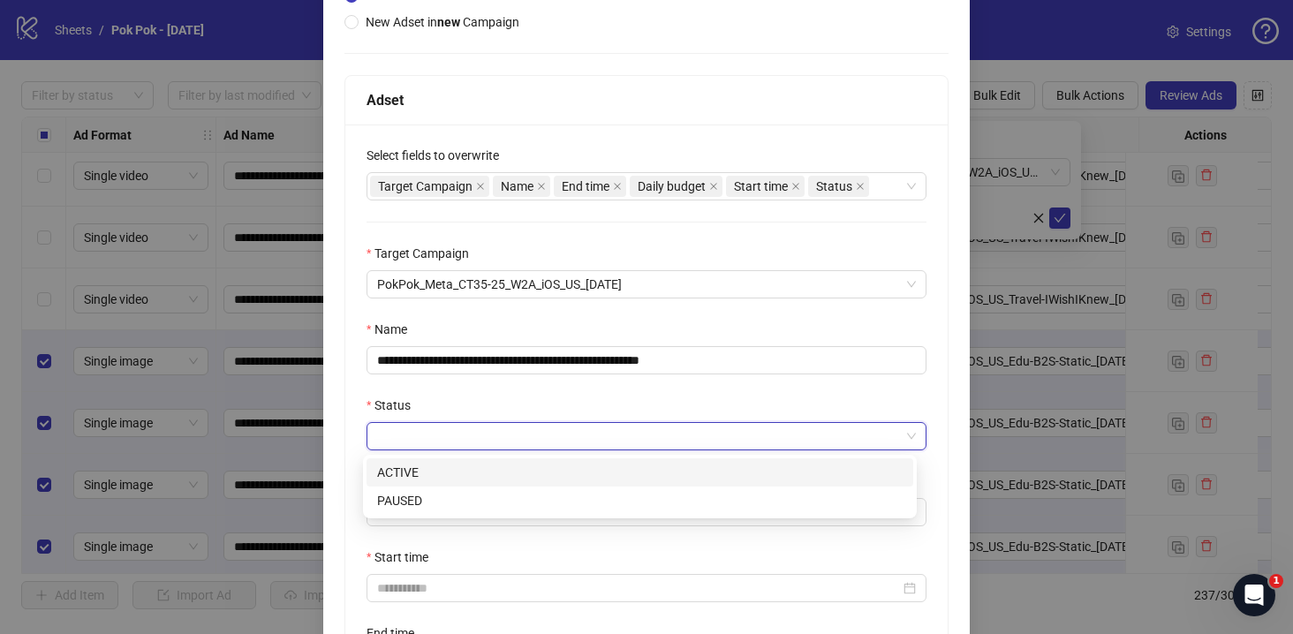
click at [547, 471] on div "ACTIVE" at bounding box center [639, 472] width 525 height 19
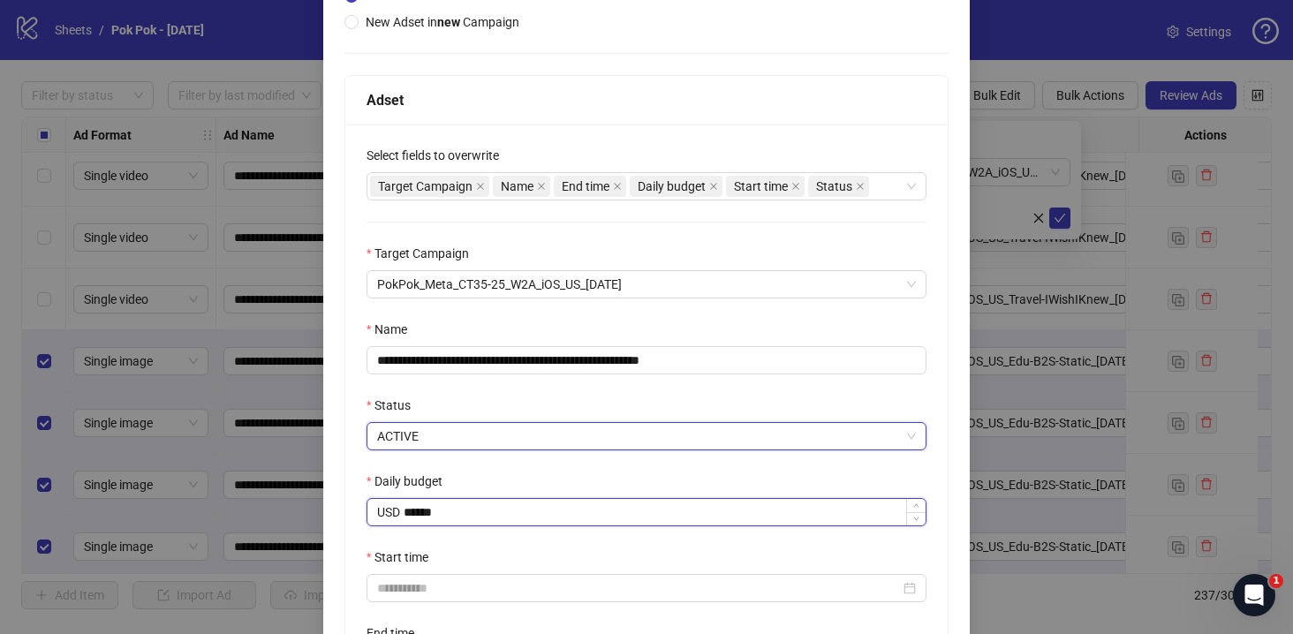
click at [507, 519] on input "******" at bounding box center [665, 512] width 522 height 26
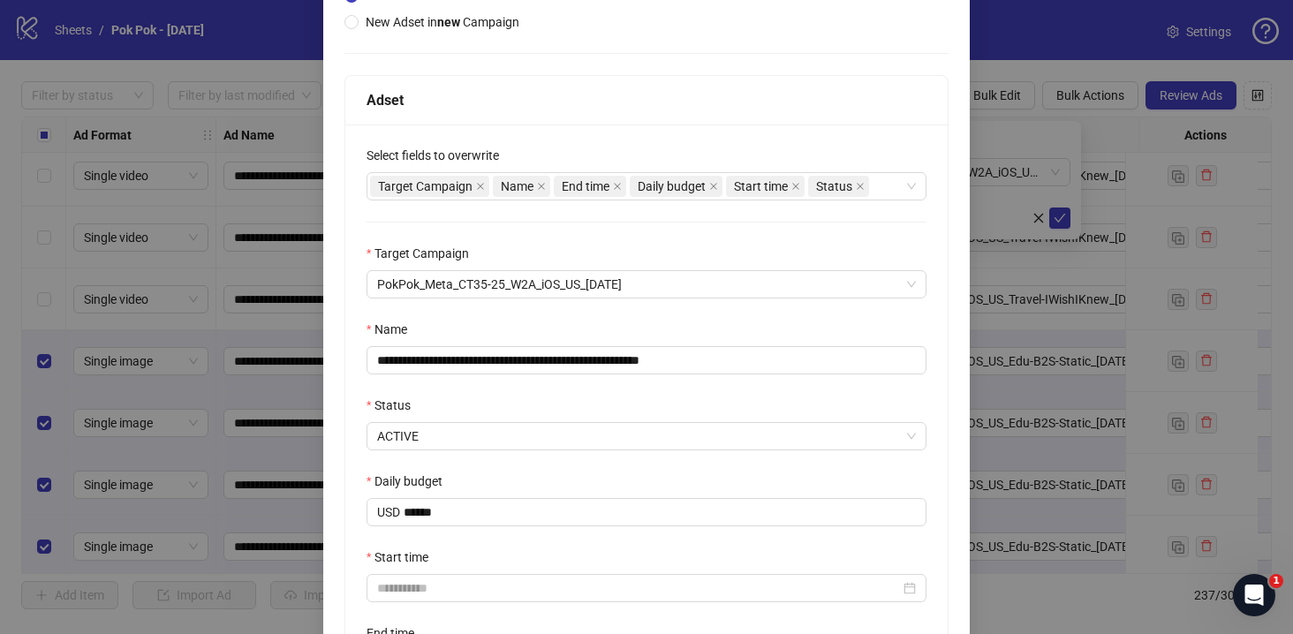
click at [530, 552] on div "Start time" at bounding box center [647, 561] width 560 height 26
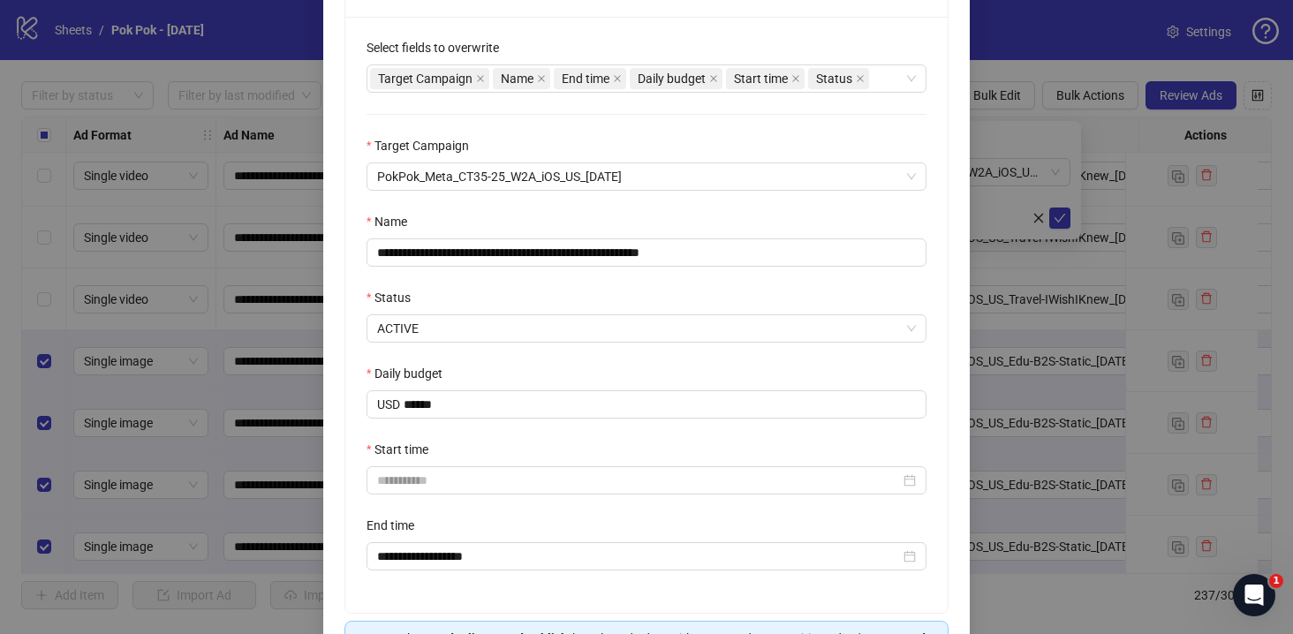
scroll to position [465, 0]
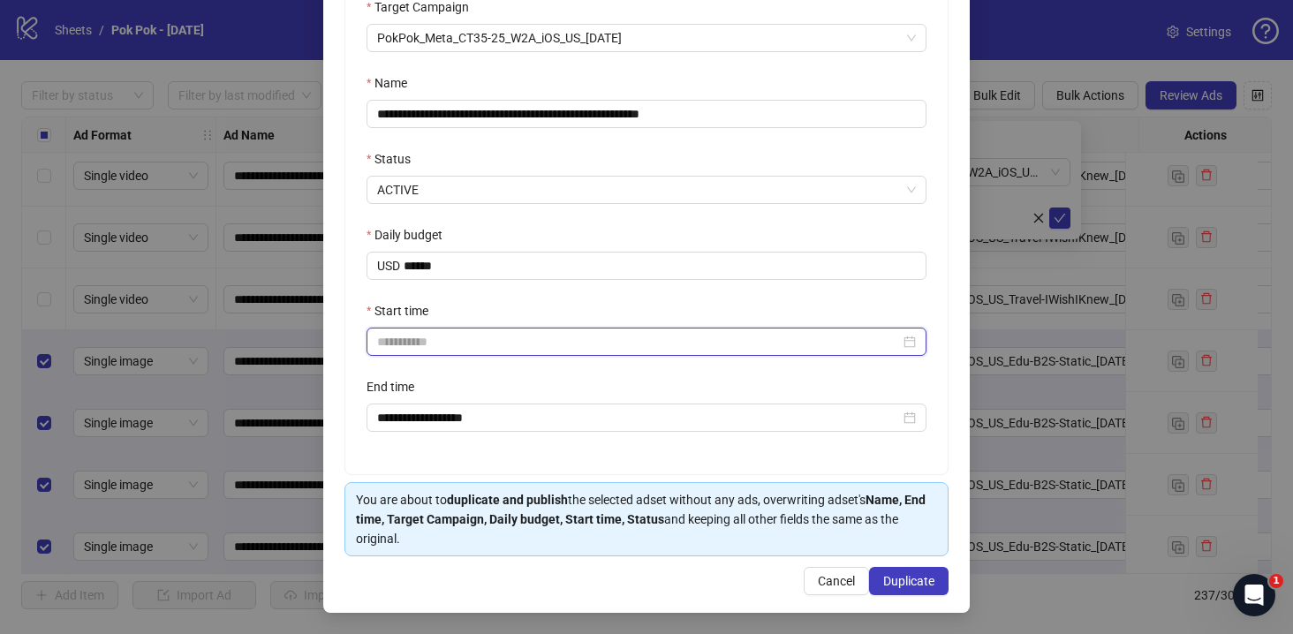
click at [468, 348] on input "Start time" at bounding box center [638, 341] width 523 height 19
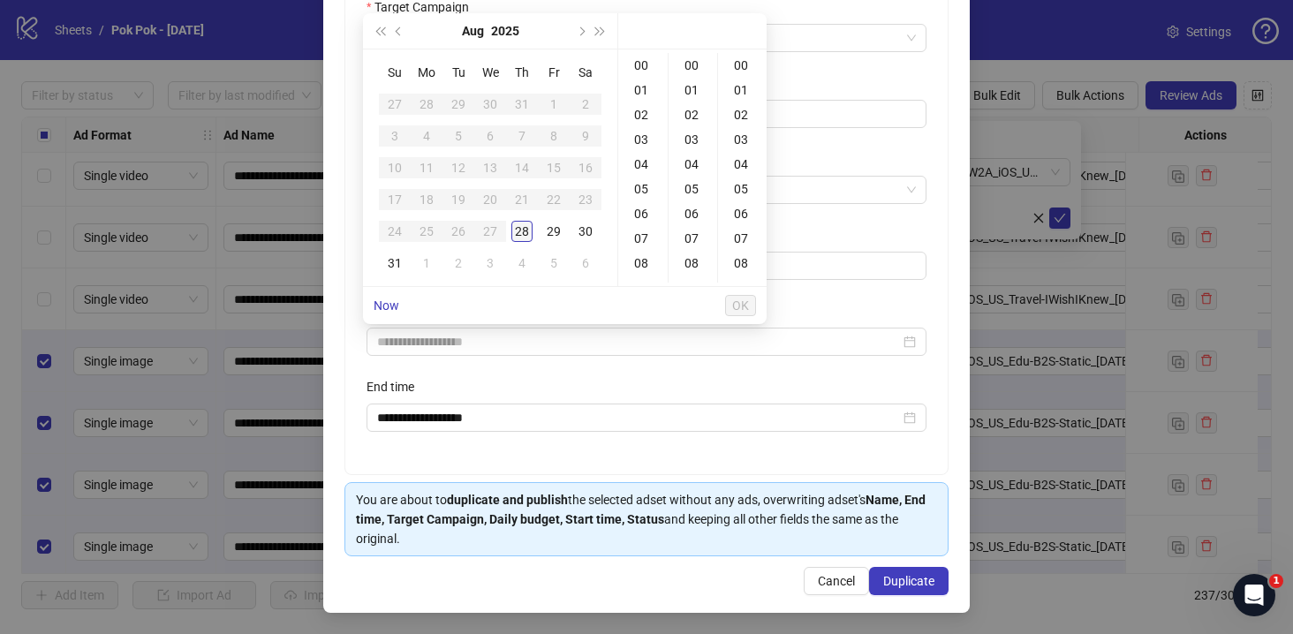
click at [525, 226] on div "28" at bounding box center [521, 231] width 21 height 21
click at [646, 170] on div "19" at bounding box center [643, 171] width 42 height 25
click at [691, 185] on div "05" at bounding box center [693, 189] width 42 height 25
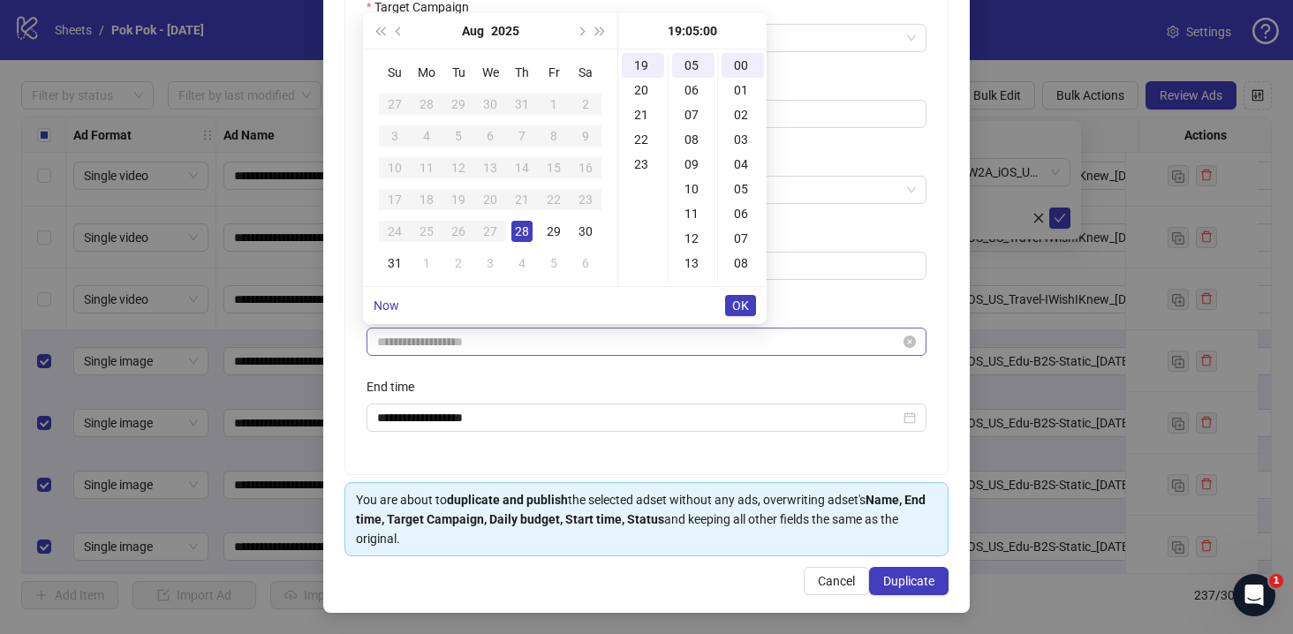
type input "**********"
click at [736, 306] on span "OK" at bounding box center [740, 305] width 17 height 14
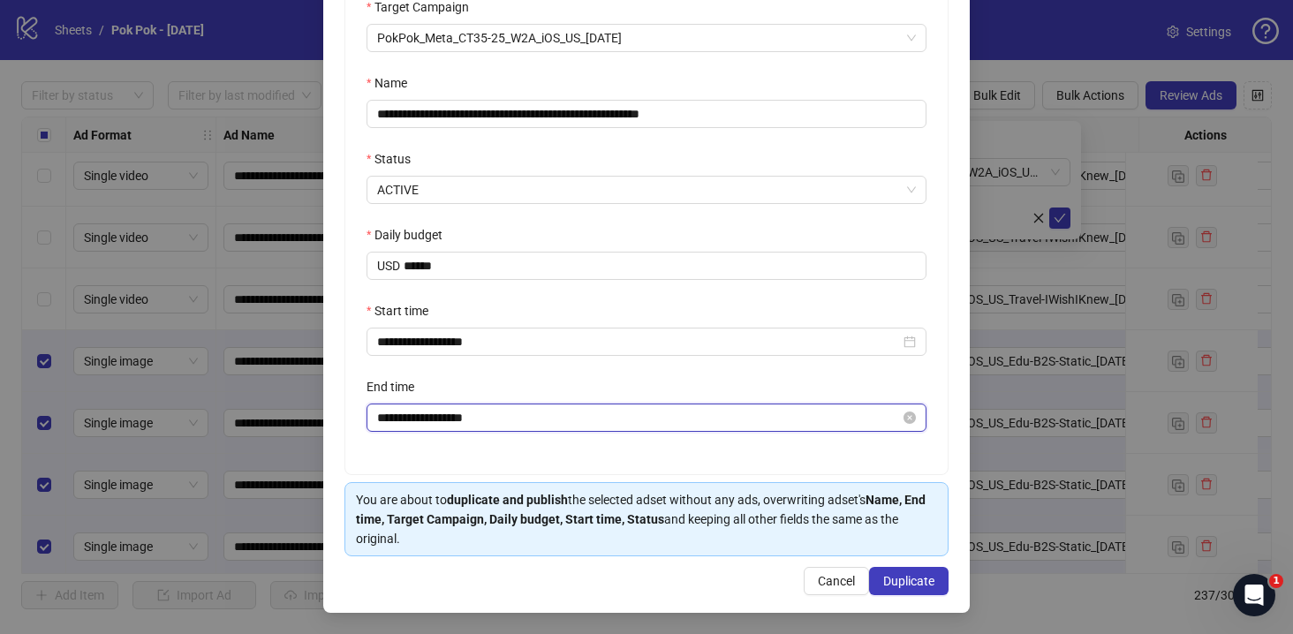
click at [687, 408] on input "**********" at bounding box center [638, 417] width 523 height 19
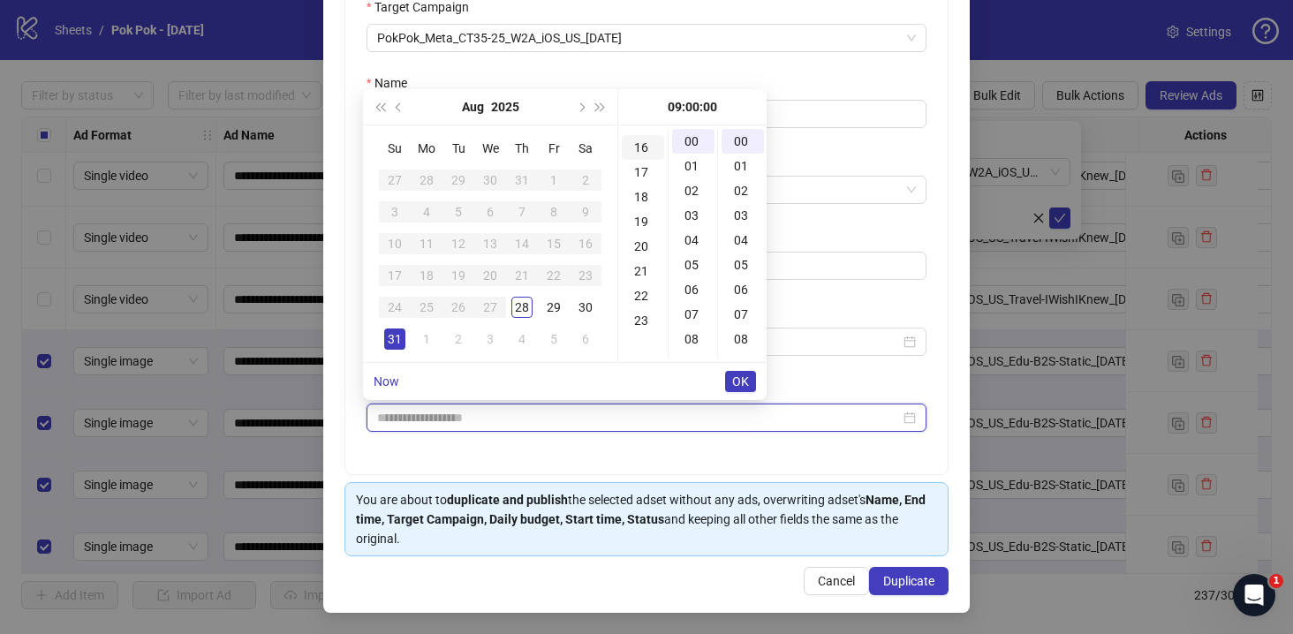
scroll to position [473, 0]
click at [645, 138] on div "19" at bounding box center [643, 137] width 42 height 25
type input "**********"
click at [742, 381] on span "OK" at bounding box center [740, 381] width 17 height 14
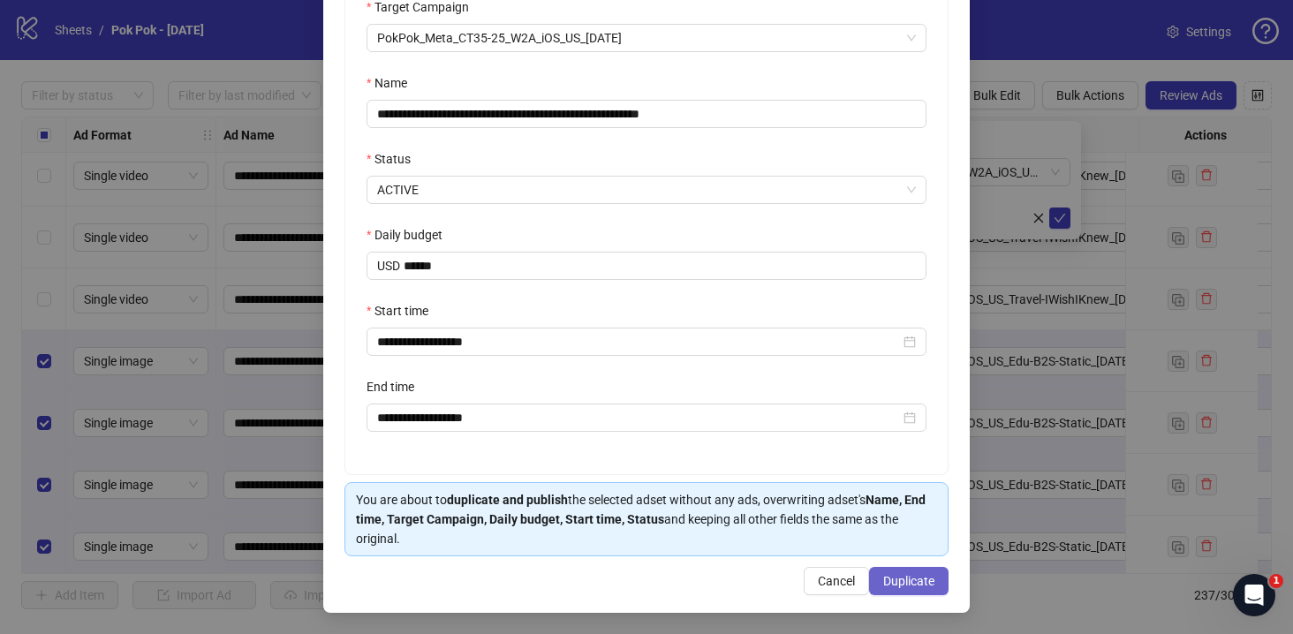
click at [911, 586] on span "Duplicate" at bounding box center [908, 581] width 51 height 14
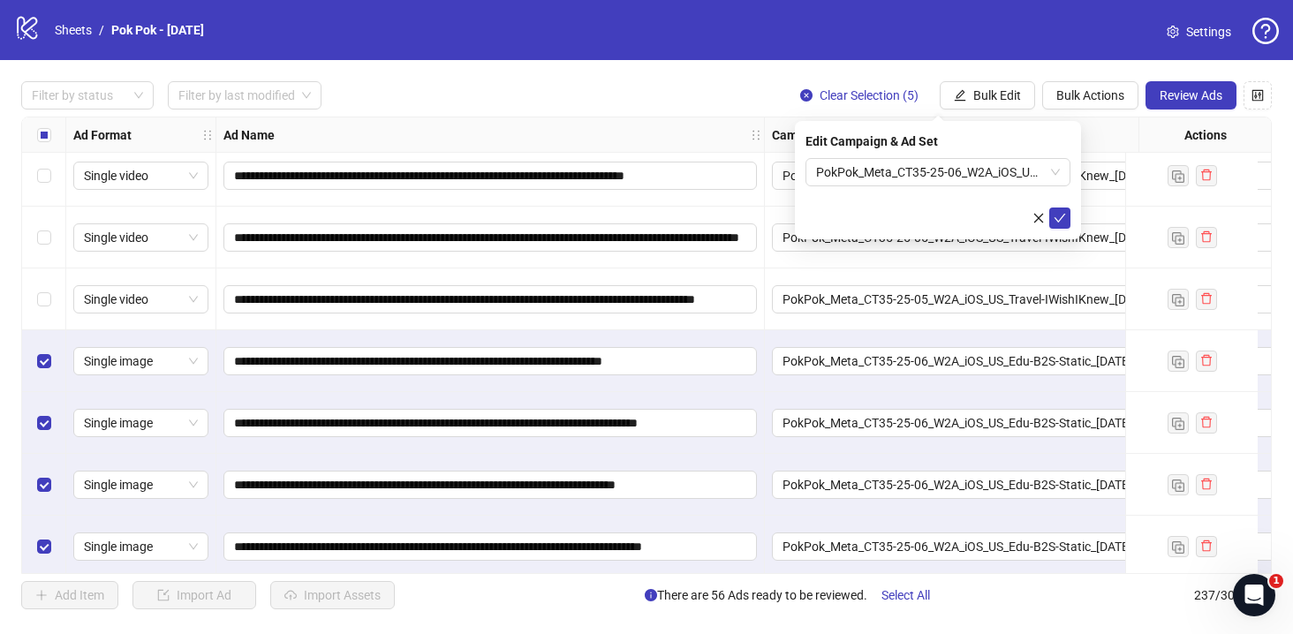
click at [1064, 219] on icon "check" at bounding box center [1060, 218] width 12 height 12
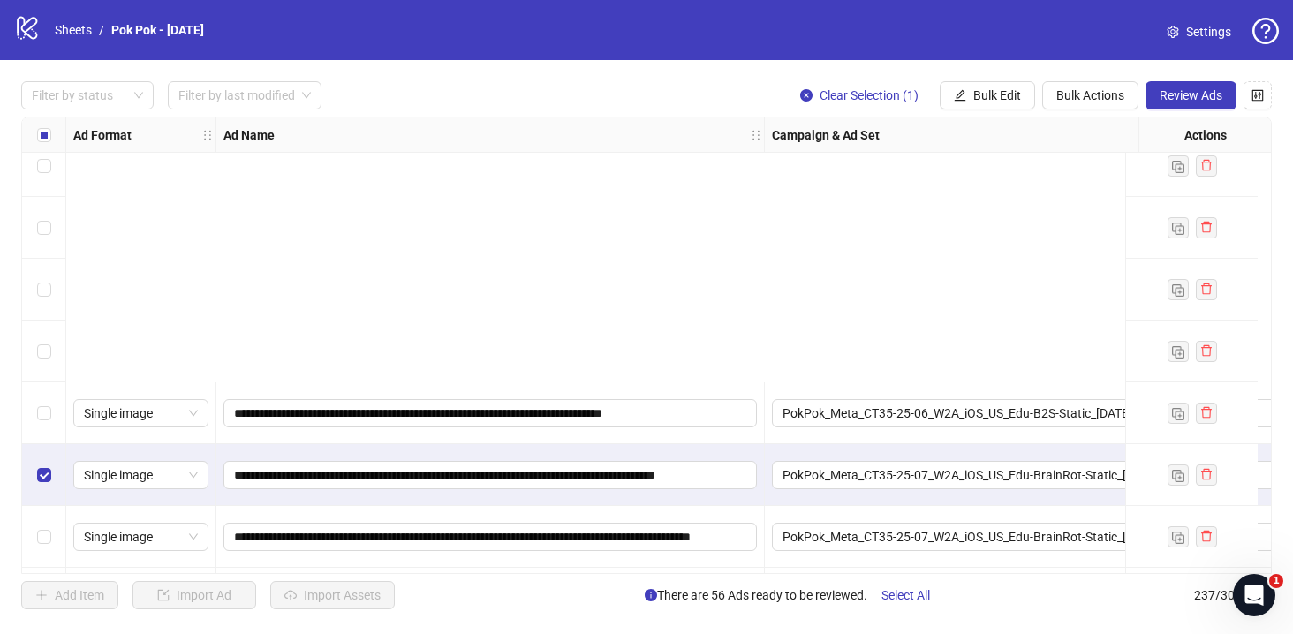
scroll to position [14238, 0]
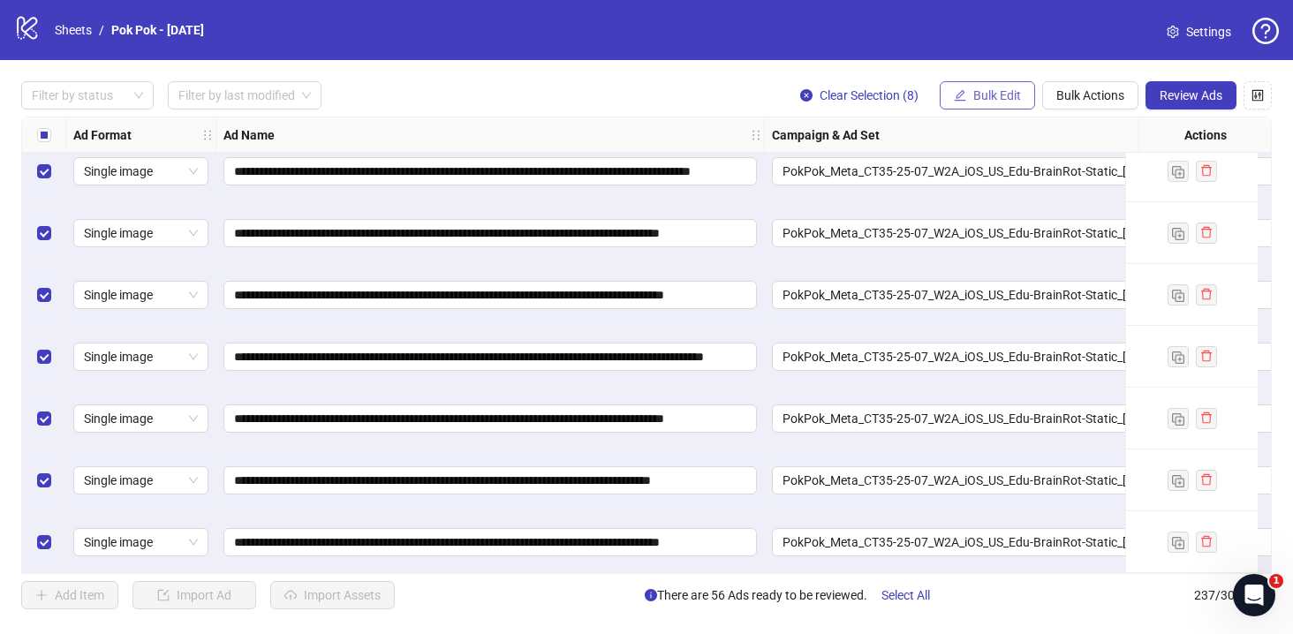
click at [1007, 100] on span "Bulk Edit" at bounding box center [997, 95] width 48 height 14
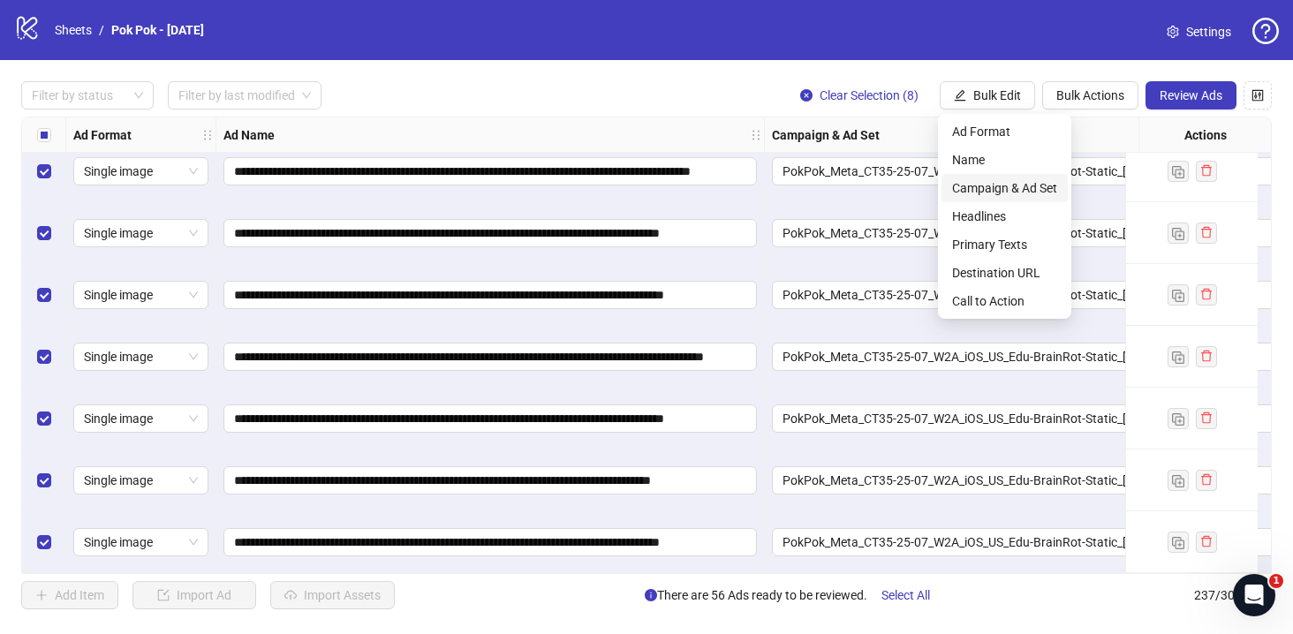
click at [996, 184] on span "Campaign & Ad Set" at bounding box center [1004, 187] width 105 height 19
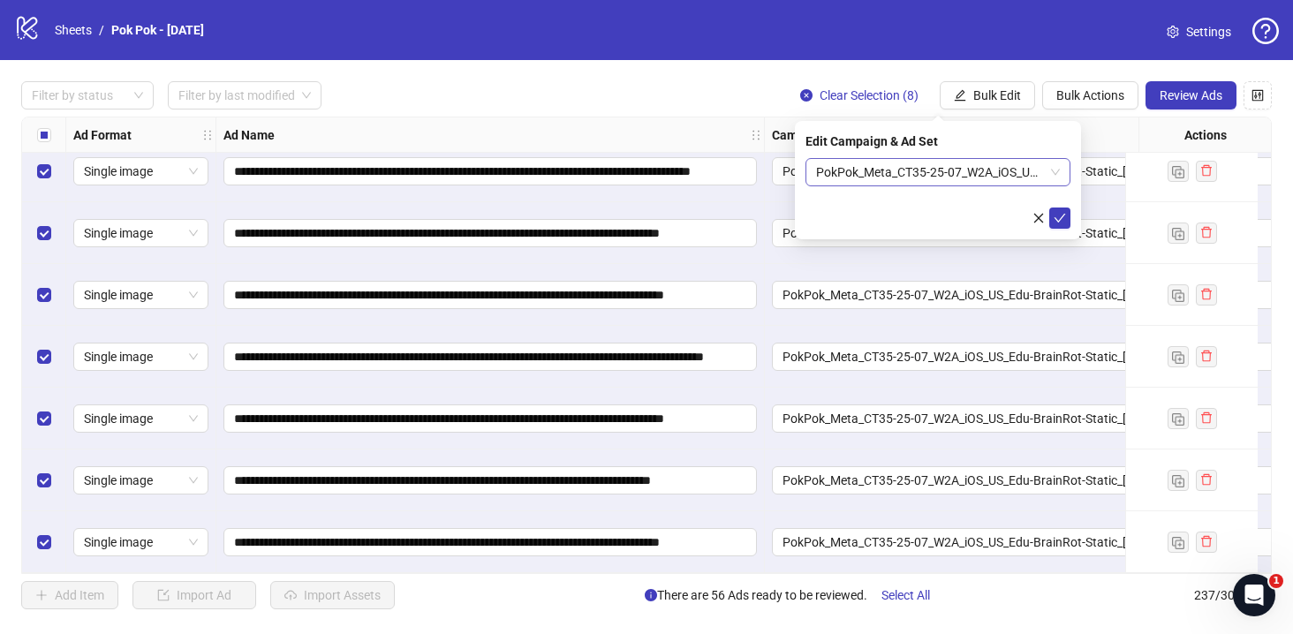
click at [1065, 168] on div "PokPok_Meta_CT35-25-07_W2A_iOS_US_Edu-BrainRot-Static_[DATE]" at bounding box center [937, 172] width 265 height 28
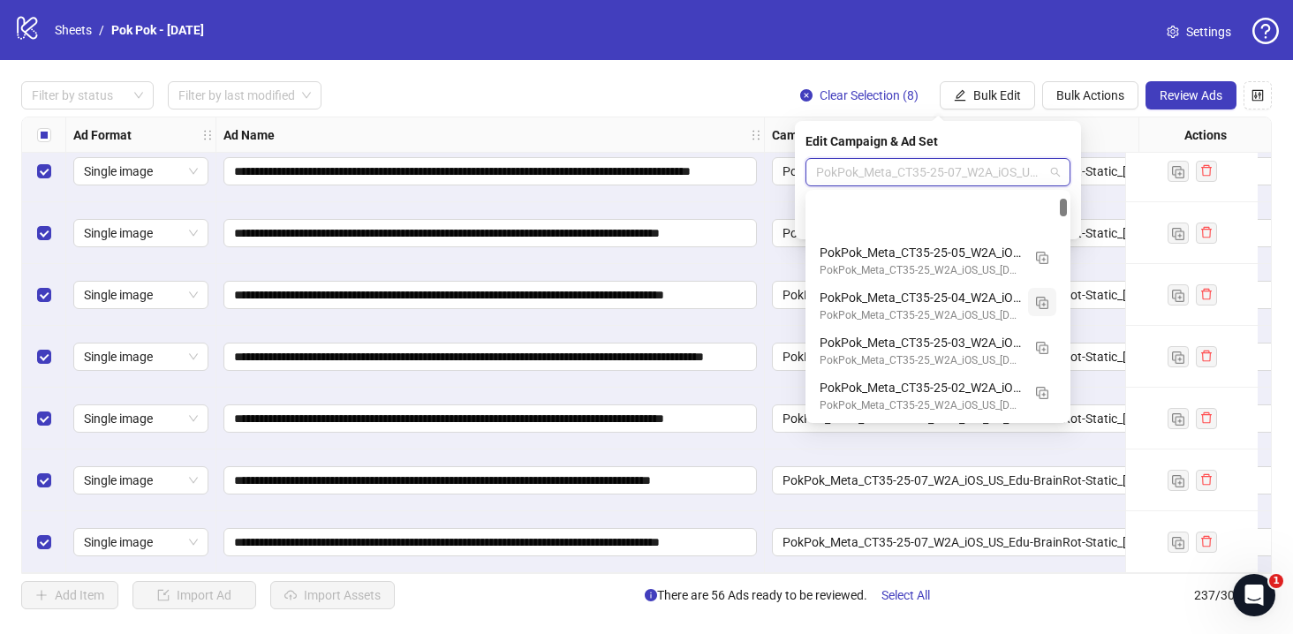
scroll to position [89, 0]
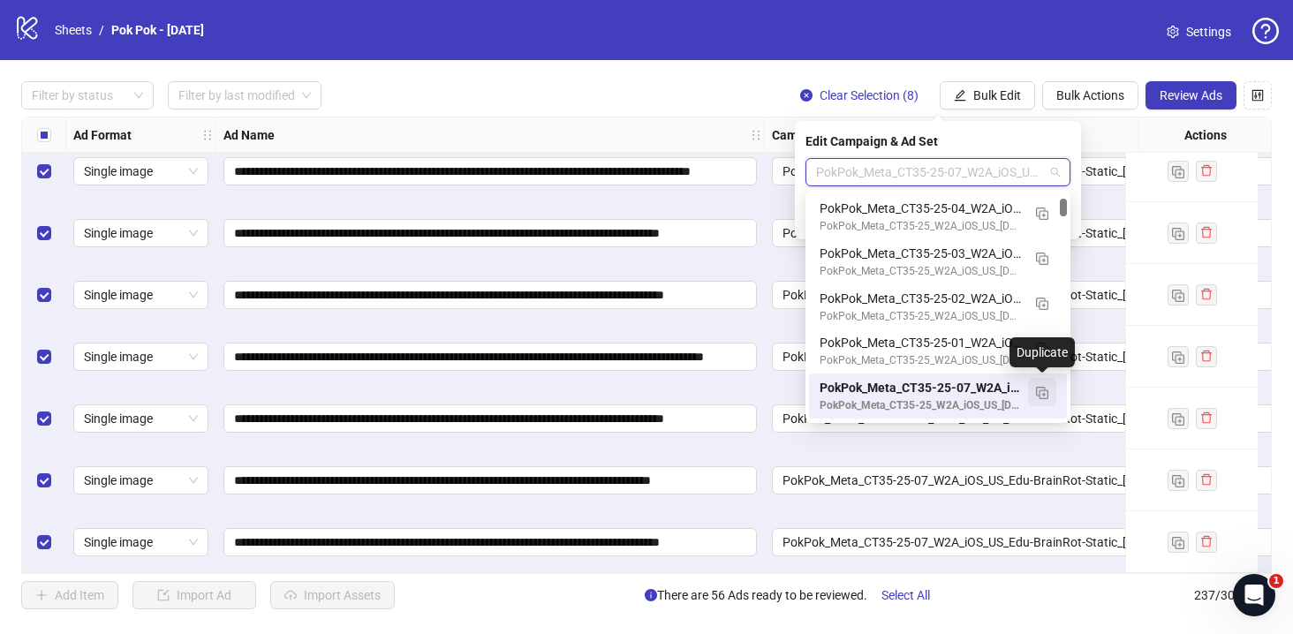
click at [1039, 390] on img "button" at bounding box center [1042, 393] width 12 height 12
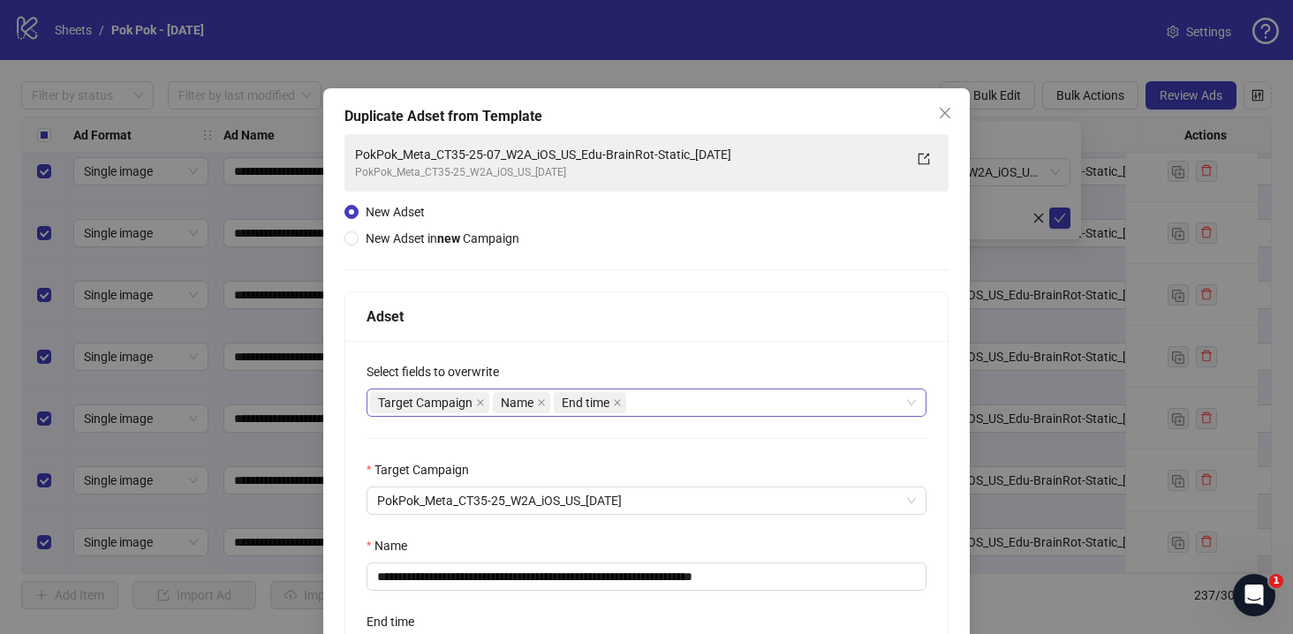
click at [651, 399] on div "Target Campaign Name End time" at bounding box center [637, 402] width 534 height 25
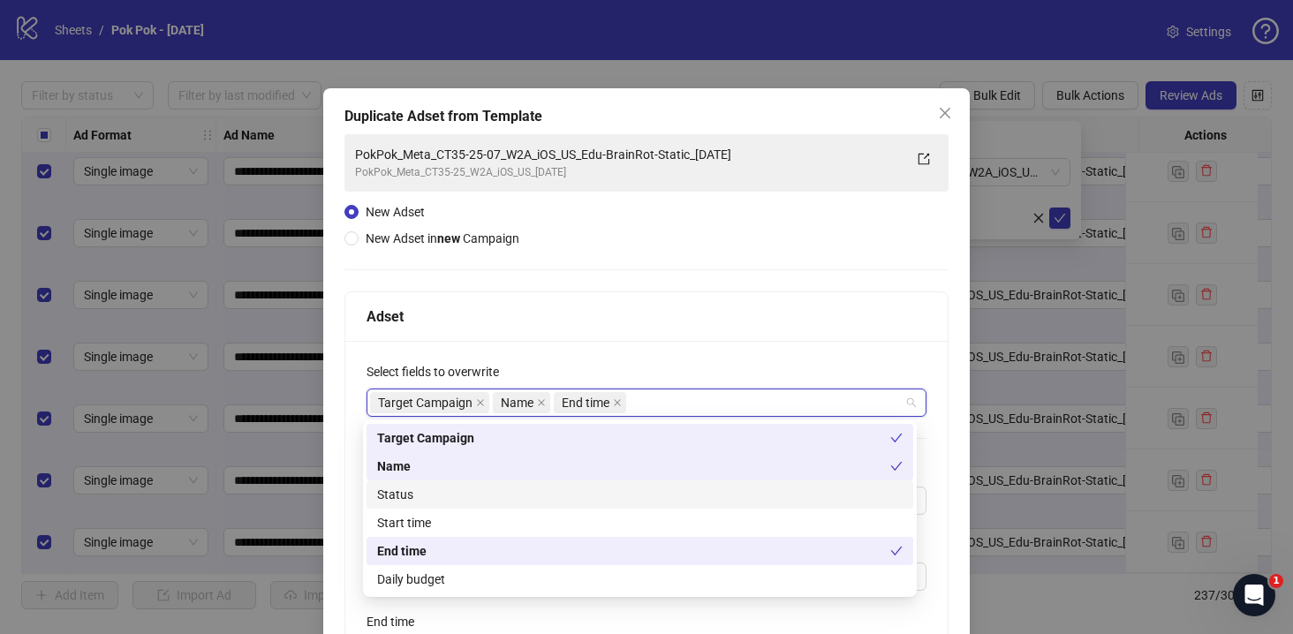
click at [592, 502] on div "Status" at bounding box center [639, 494] width 525 height 19
click at [571, 533] on div "Start time" at bounding box center [640, 523] width 547 height 28
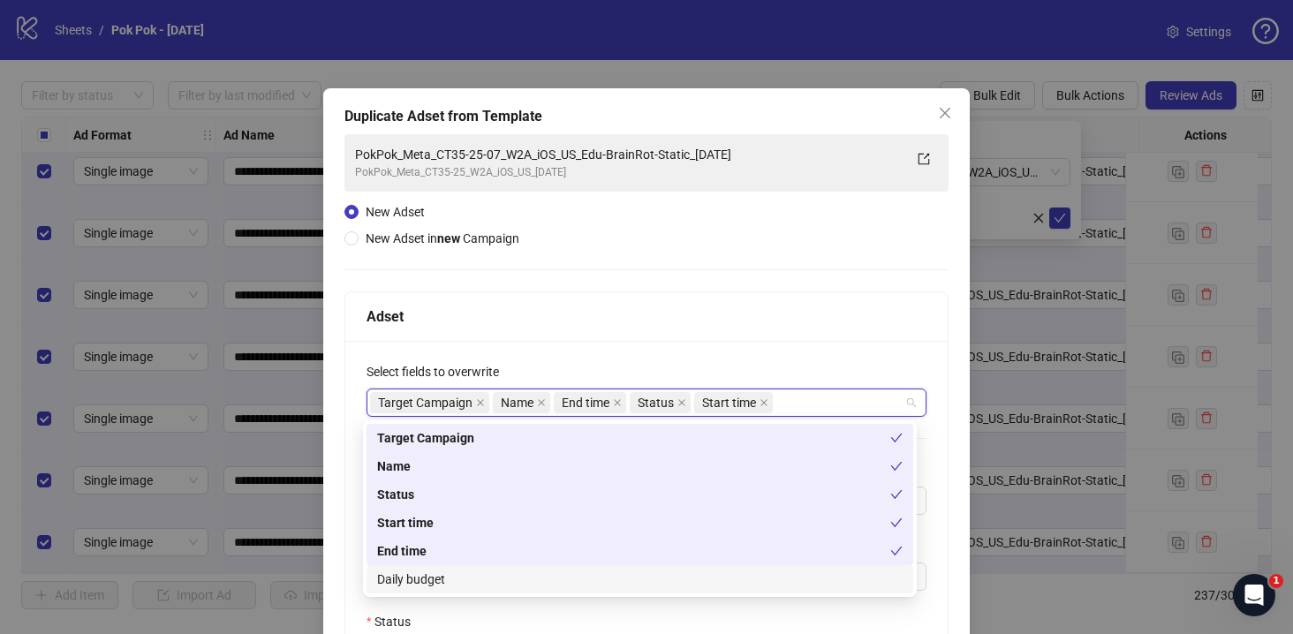
click at [569, 570] on div "Daily budget" at bounding box center [639, 579] width 525 height 19
click at [630, 314] on div "Adset" at bounding box center [647, 317] width 560 height 22
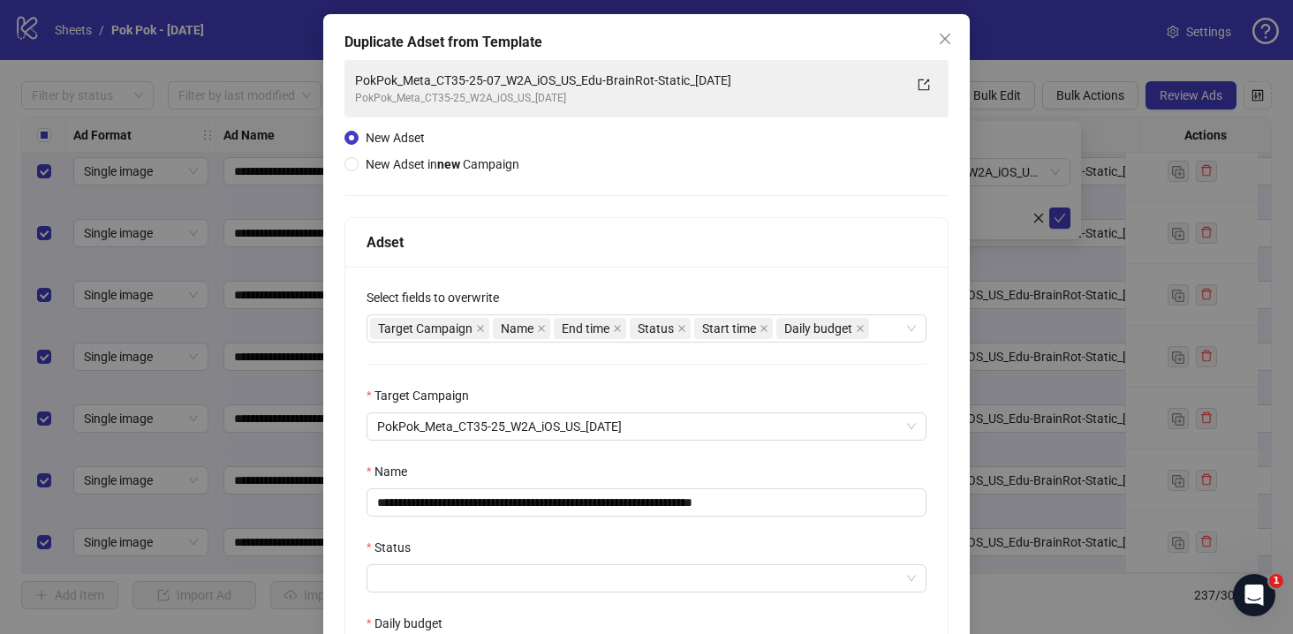
scroll to position [298, 0]
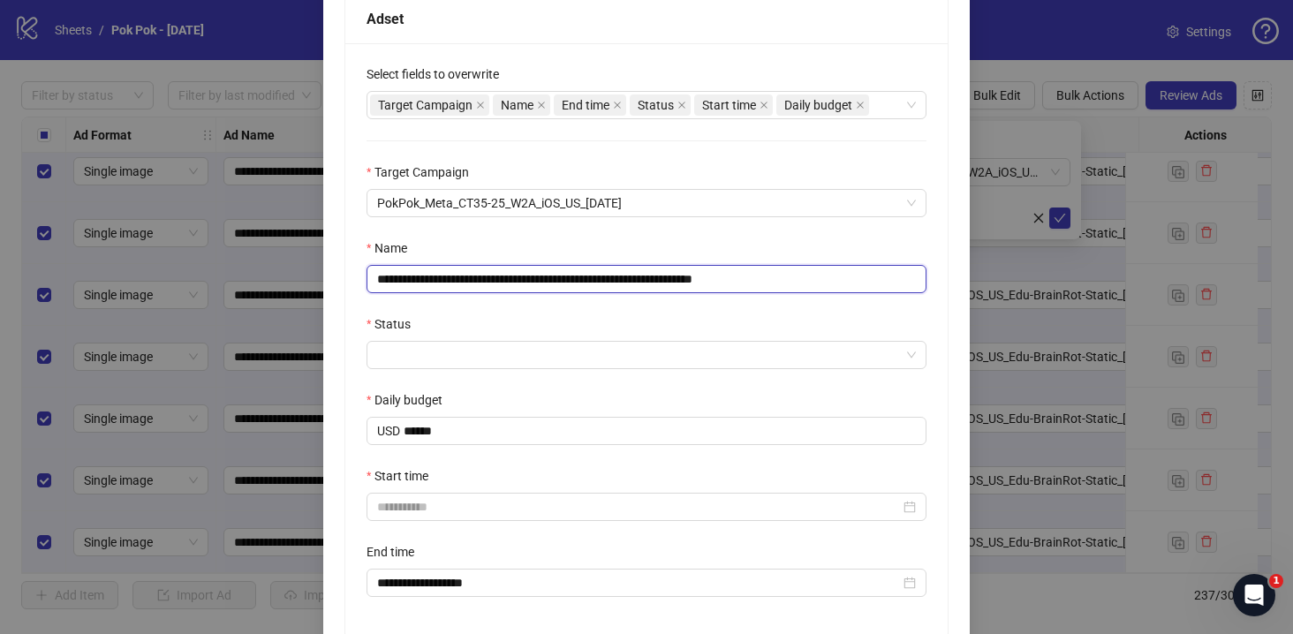
drag, startPoint x: 772, startPoint y: 276, endPoint x: 914, endPoint y: 288, distance: 142.7
click at [914, 288] on input "**********" at bounding box center [647, 279] width 560 height 28
type input "**********"
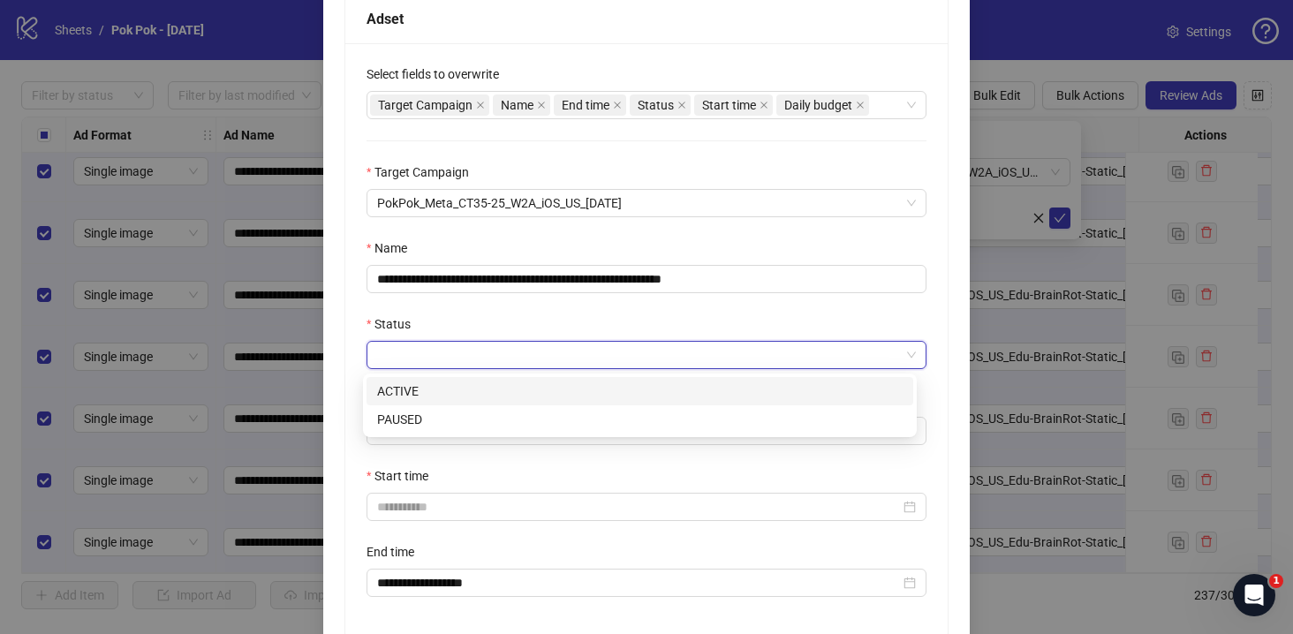
click at [490, 362] on input "Status" at bounding box center [638, 355] width 523 height 26
click at [459, 397] on div "ACTIVE" at bounding box center [639, 391] width 525 height 19
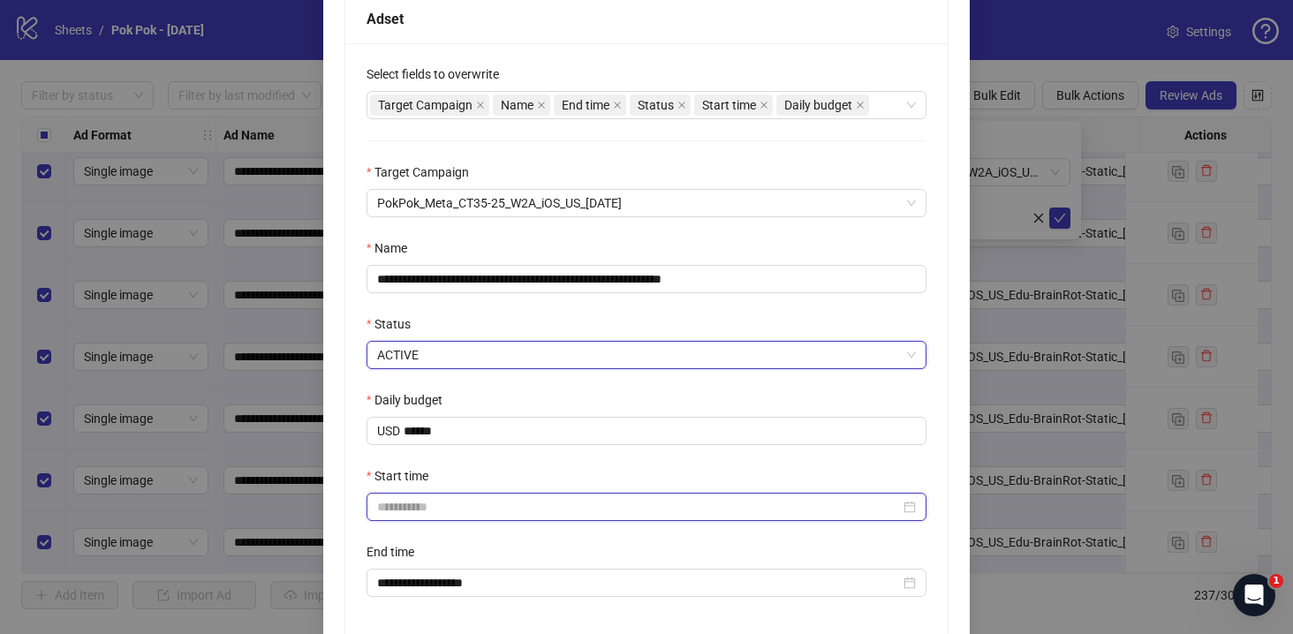
click at [495, 510] on input "Start time" at bounding box center [638, 506] width 523 height 19
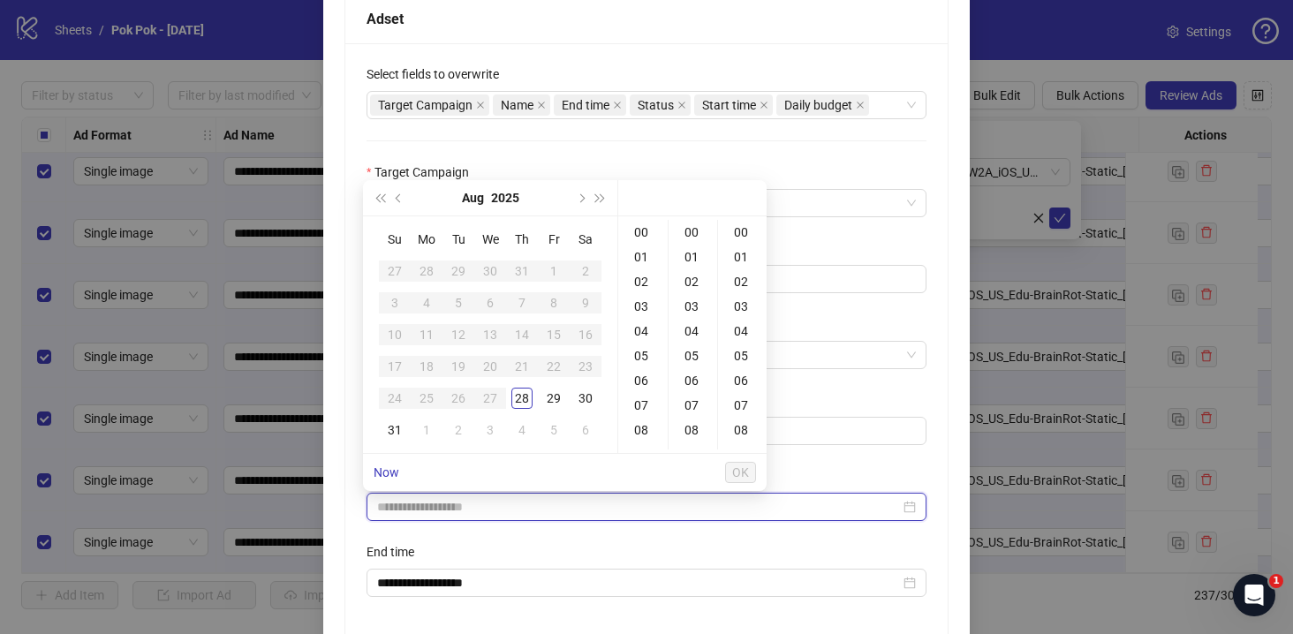
type input "**********"
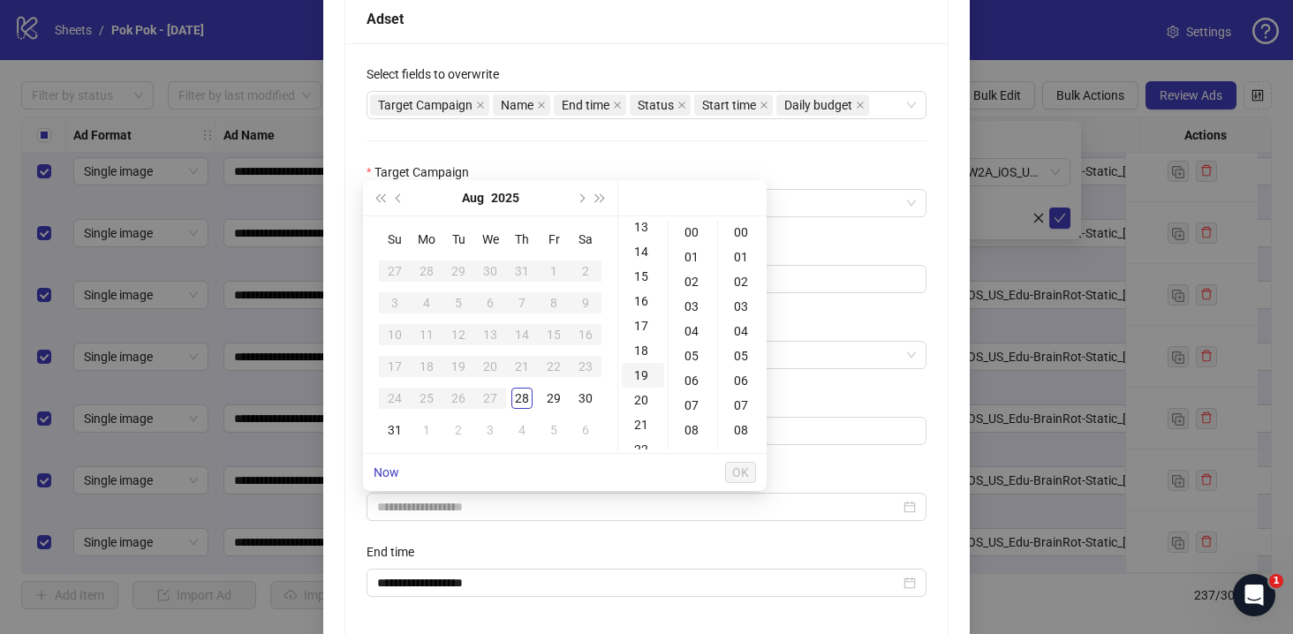
click at [637, 380] on div "19" at bounding box center [643, 375] width 42 height 25
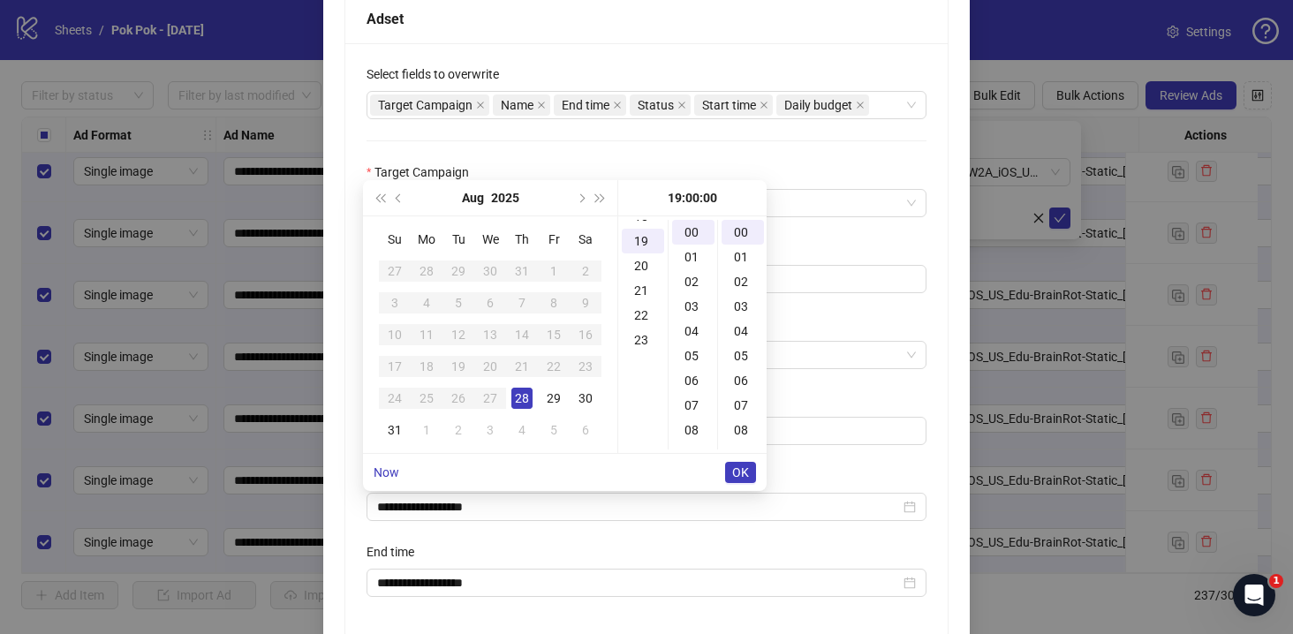
scroll to position [470, 0]
click at [696, 359] on div "05" at bounding box center [693, 356] width 42 height 25
type input "**********"
click at [744, 480] on button "OK" at bounding box center [740, 472] width 31 height 21
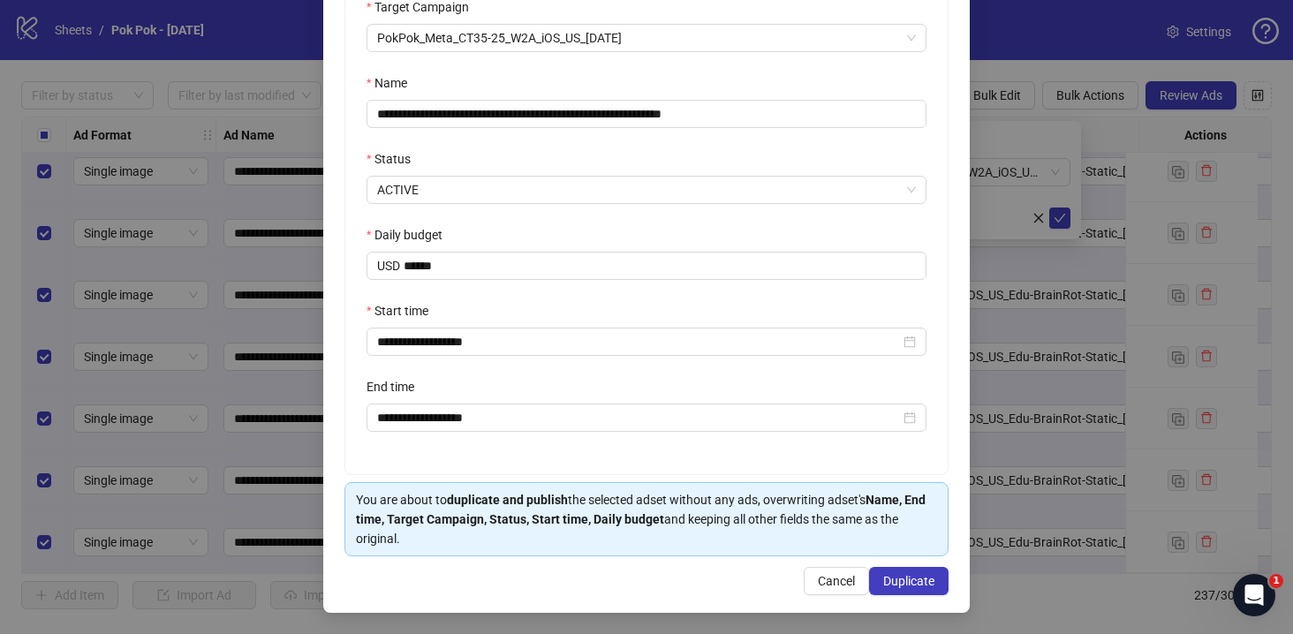
scroll to position [465, 0]
click at [569, 417] on input "**********" at bounding box center [638, 417] width 523 height 19
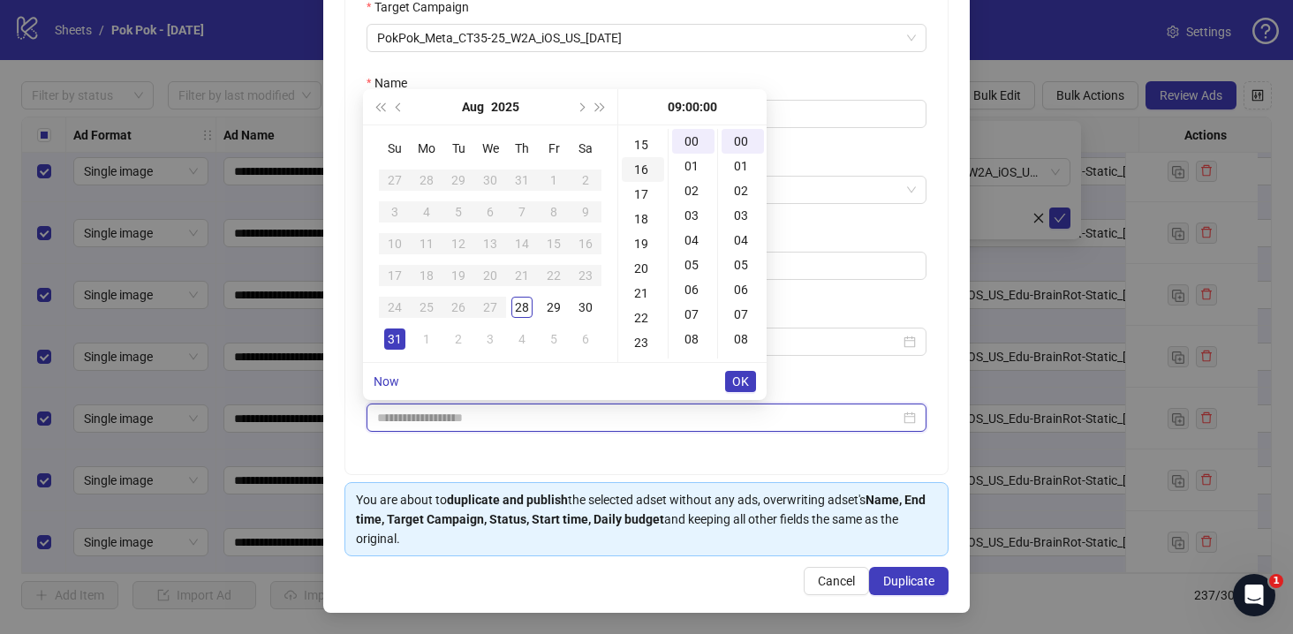
scroll to position [436, 0]
click at [656, 174] on div "19" at bounding box center [643, 174] width 42 height 25
type input "**********"
click at [747, 375] on span "OK" at bounding box center [740, 381] width 17 height 14
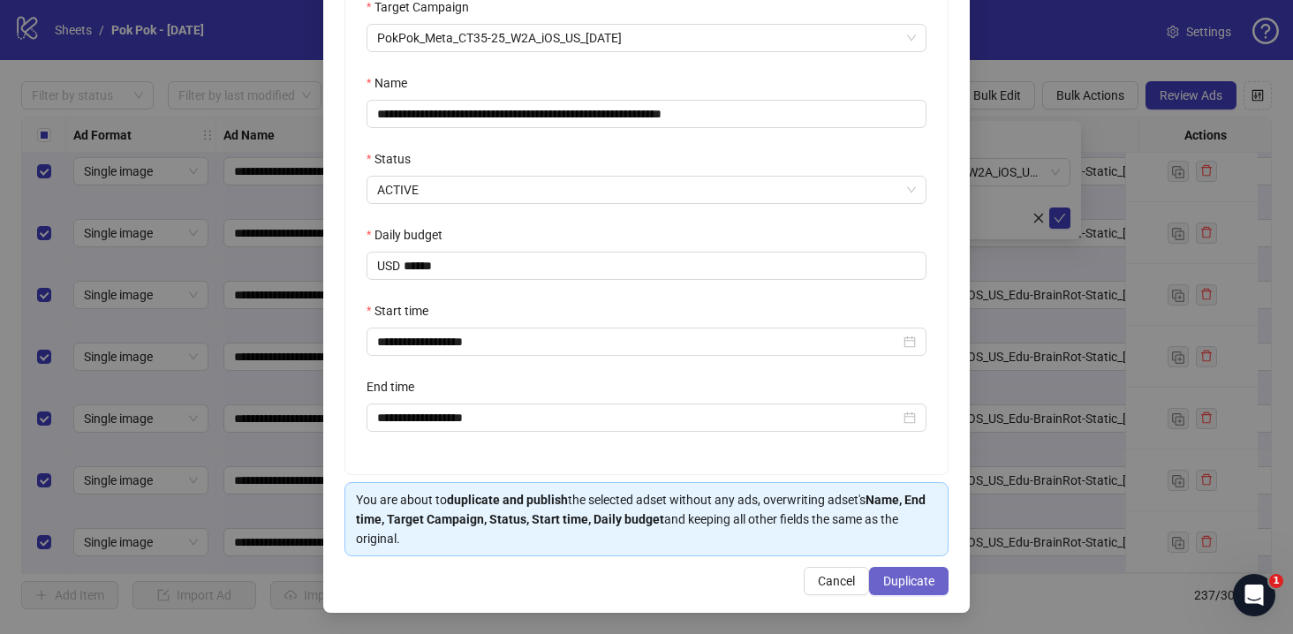
click at [891, 585] on span "Duplicate" at bounding box center [908, 581] width 51 height 14
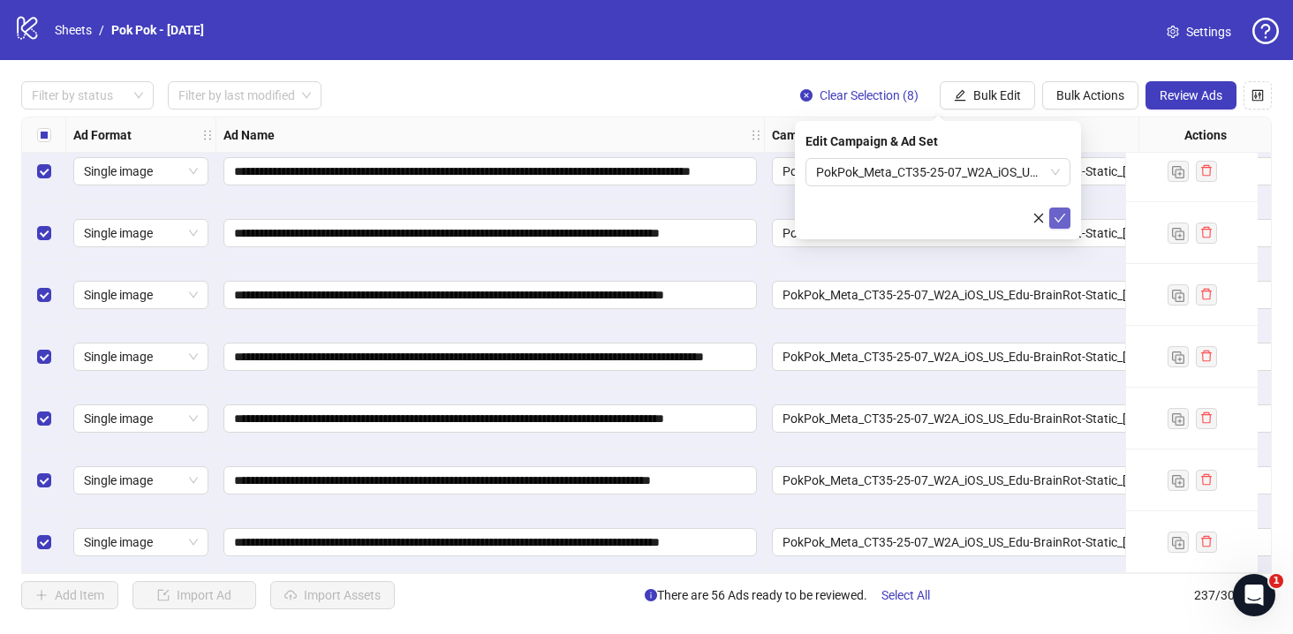
click at [1057, 219] on icon "check" at bounding box center [1059, 218] width 11 height 9
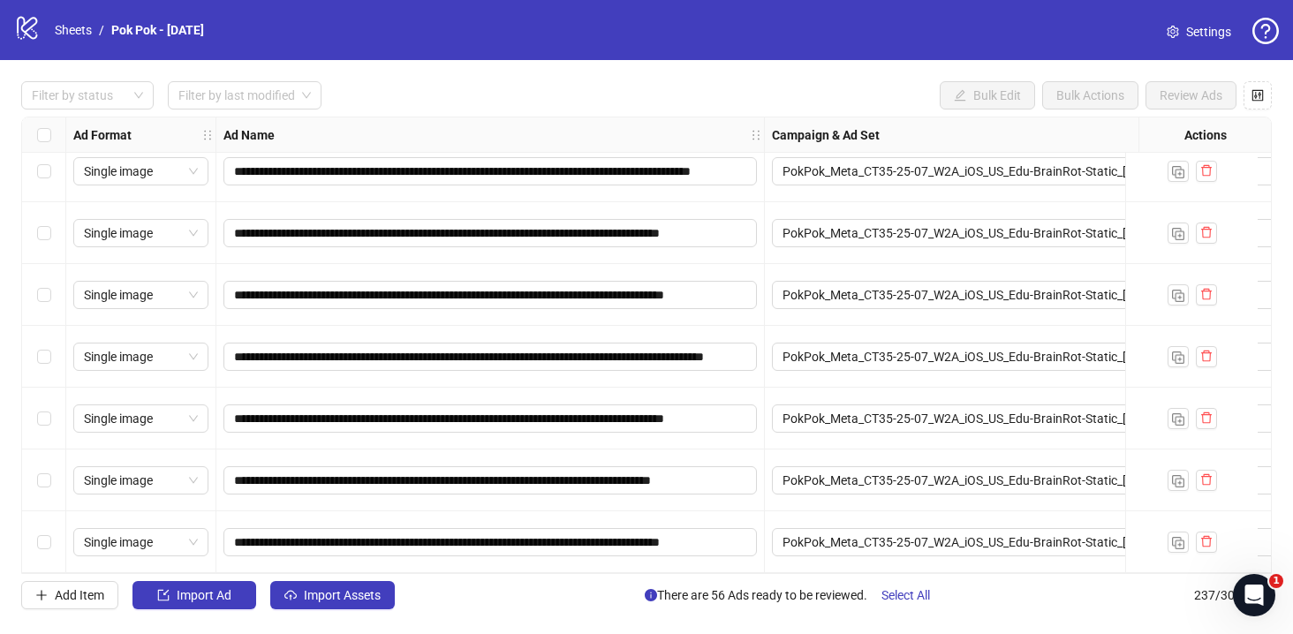
scroll to position [14238, 0]
click at [51, 544] on div "Select row 237" at bounding box center [44, 542] width 44 height 62
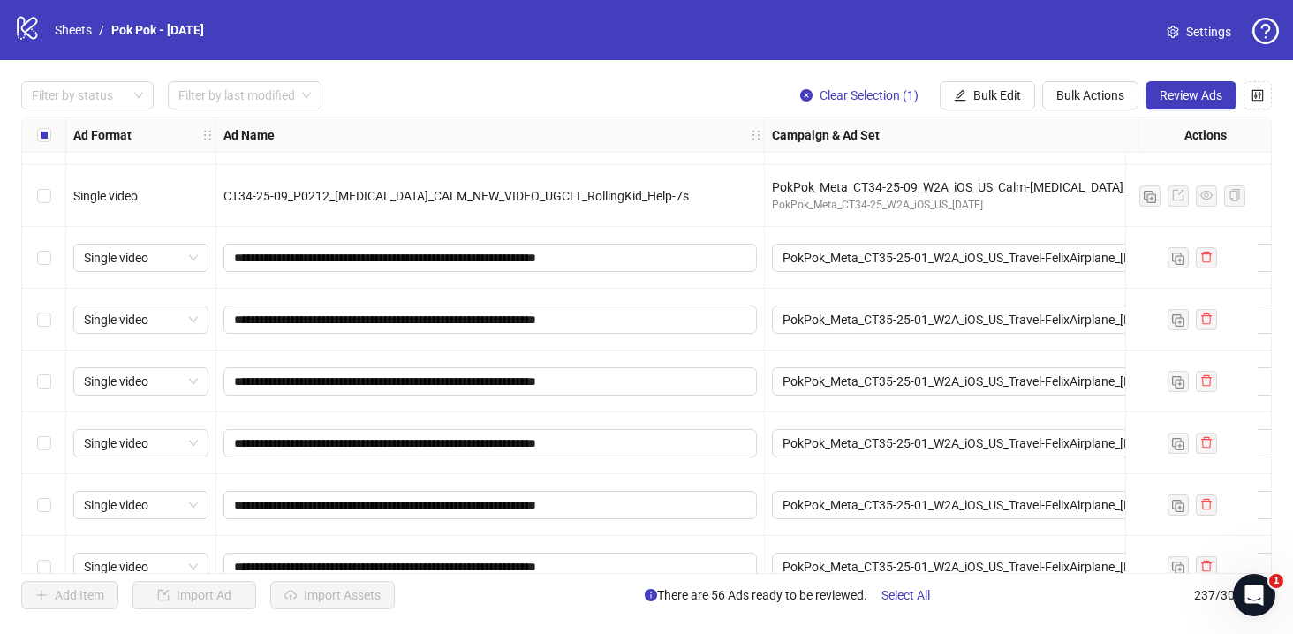
scroll to position [11091, 0]
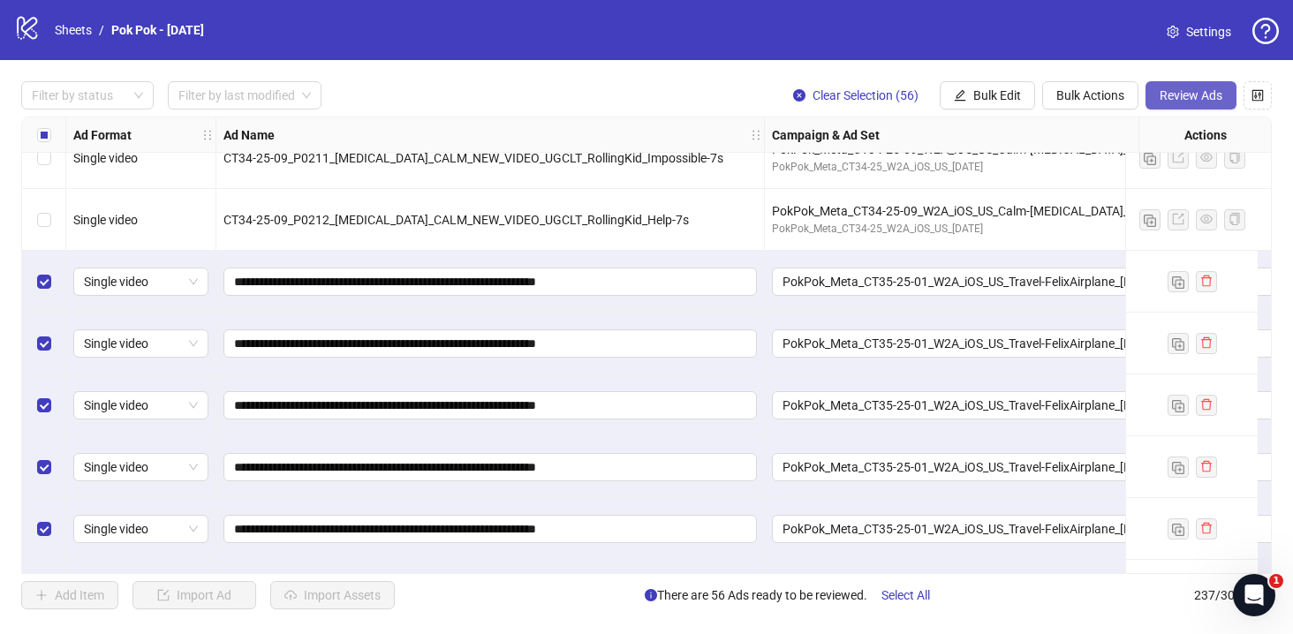
click at [1193, 91] on span "Review Ads" at bounding box center [1191, 95] width 63 height 14
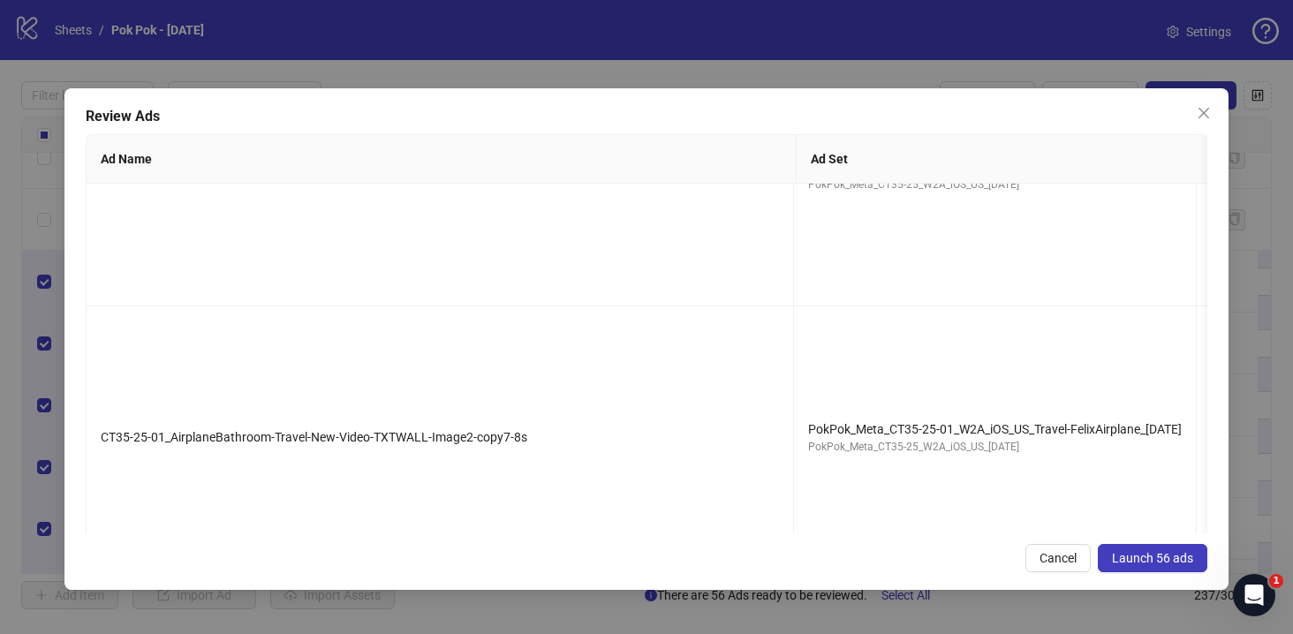
click at [1164, 563] on span "Launch 56 ads" at bounding box center [1152, 558] width 81 height 14
